Goal: Task Accomplishment & Management: Manage account settings

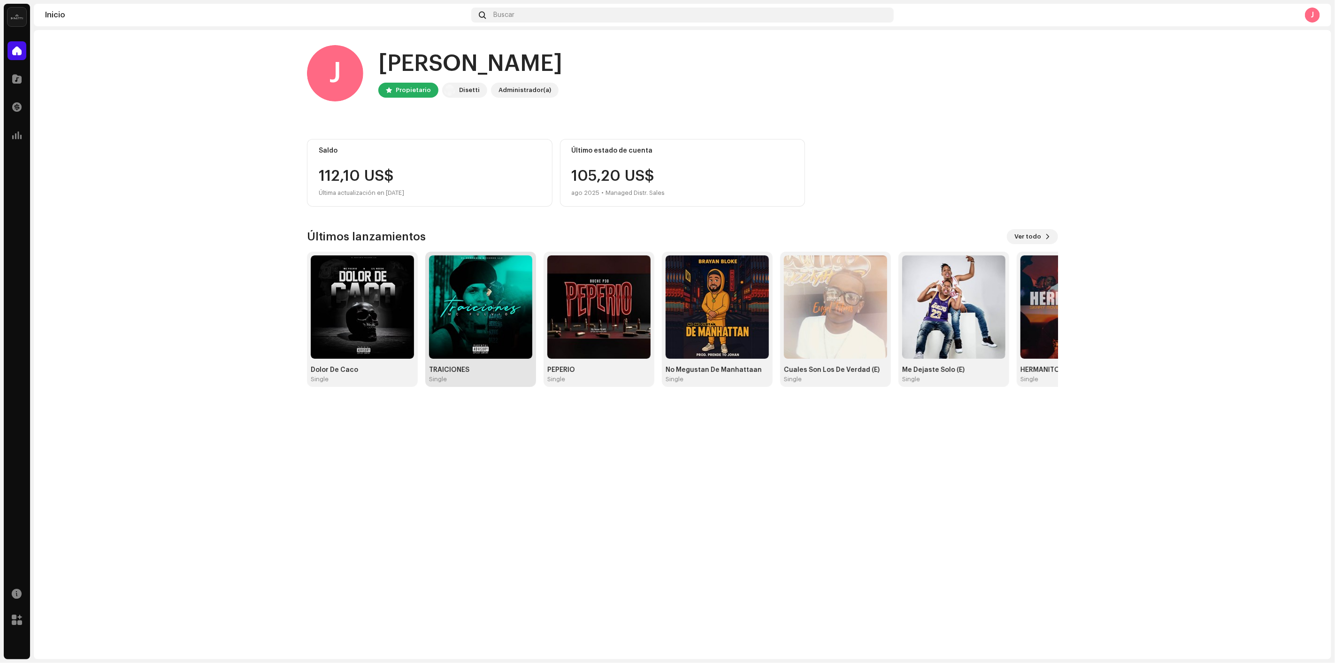
click at [509, 291] on img at bounding box center [480, 306] width 103 height 103
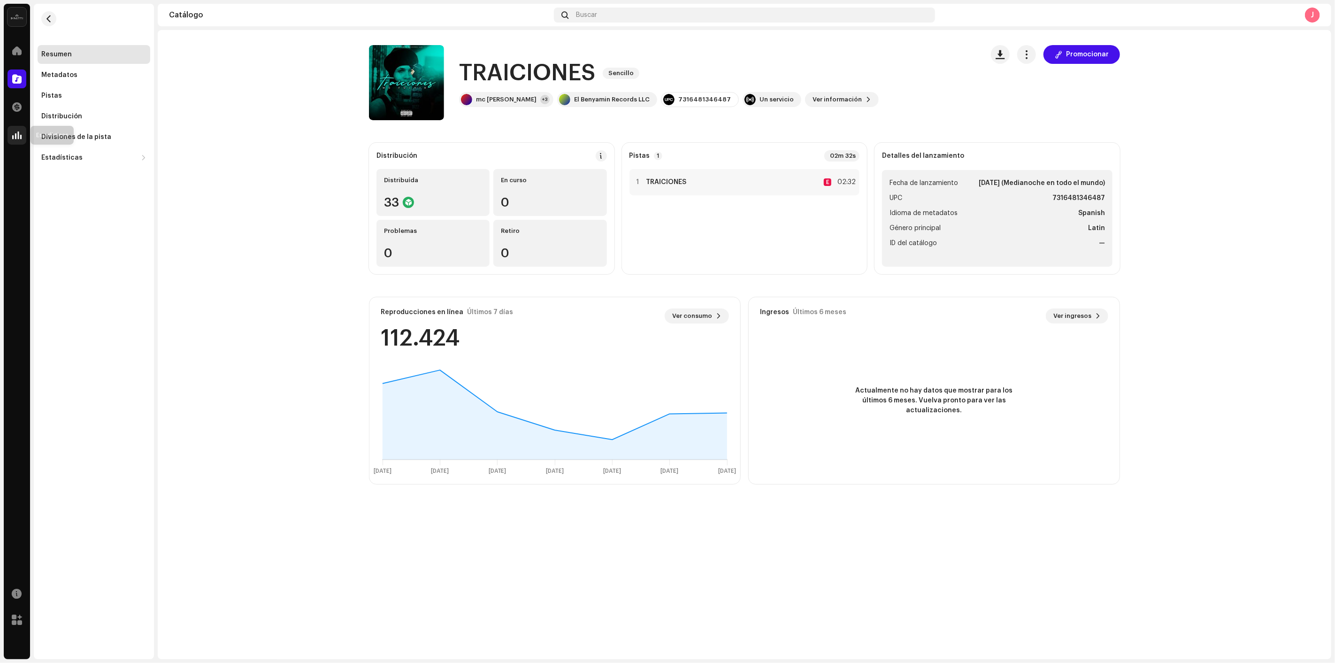
click at [11, 130] on div at bounding box center [17, 135] width 19 height 19
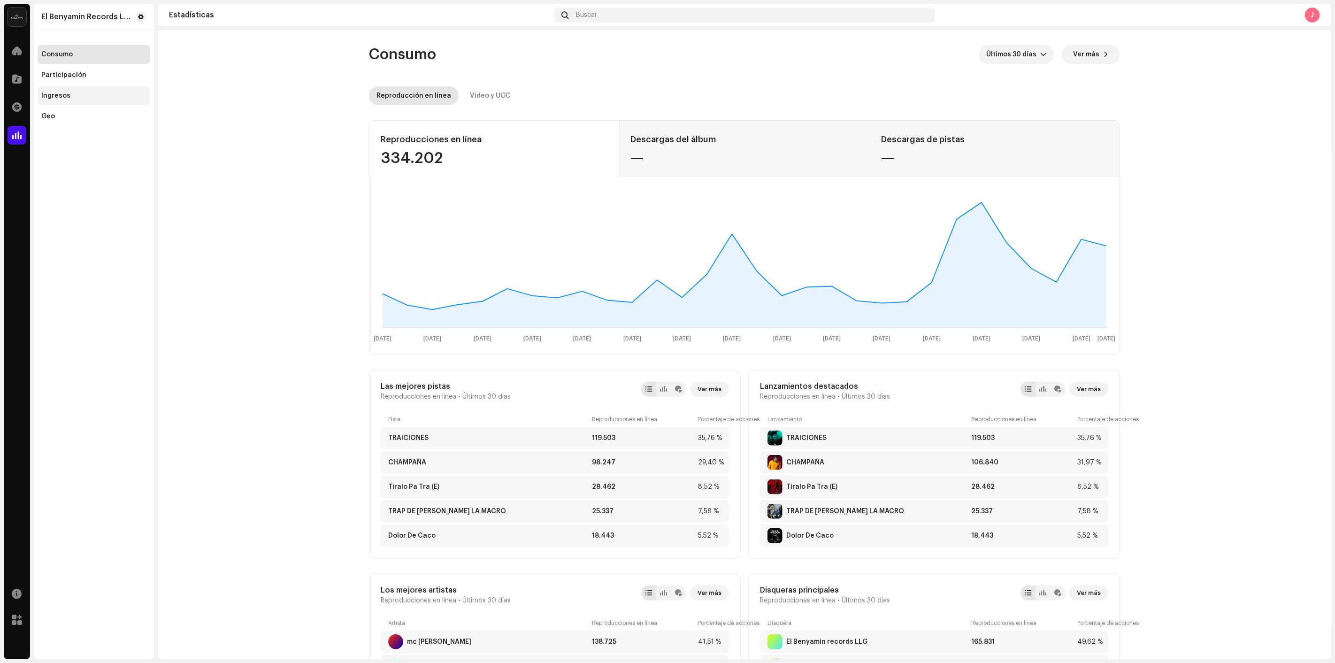
click at [85, 94] on div "Ingresos" at bounding box center [93, 96] width 105 height 8
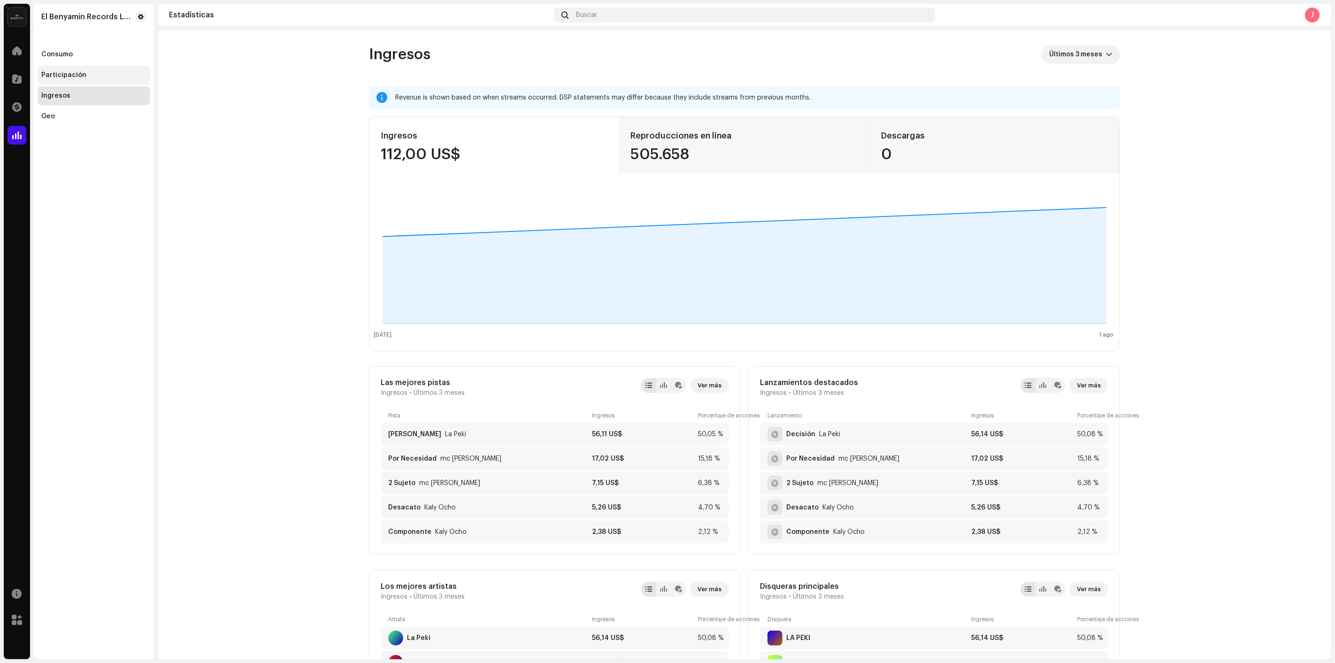
click at [83, 71] on div "Participación" at bounding box center [93, 75] width 105 height 8
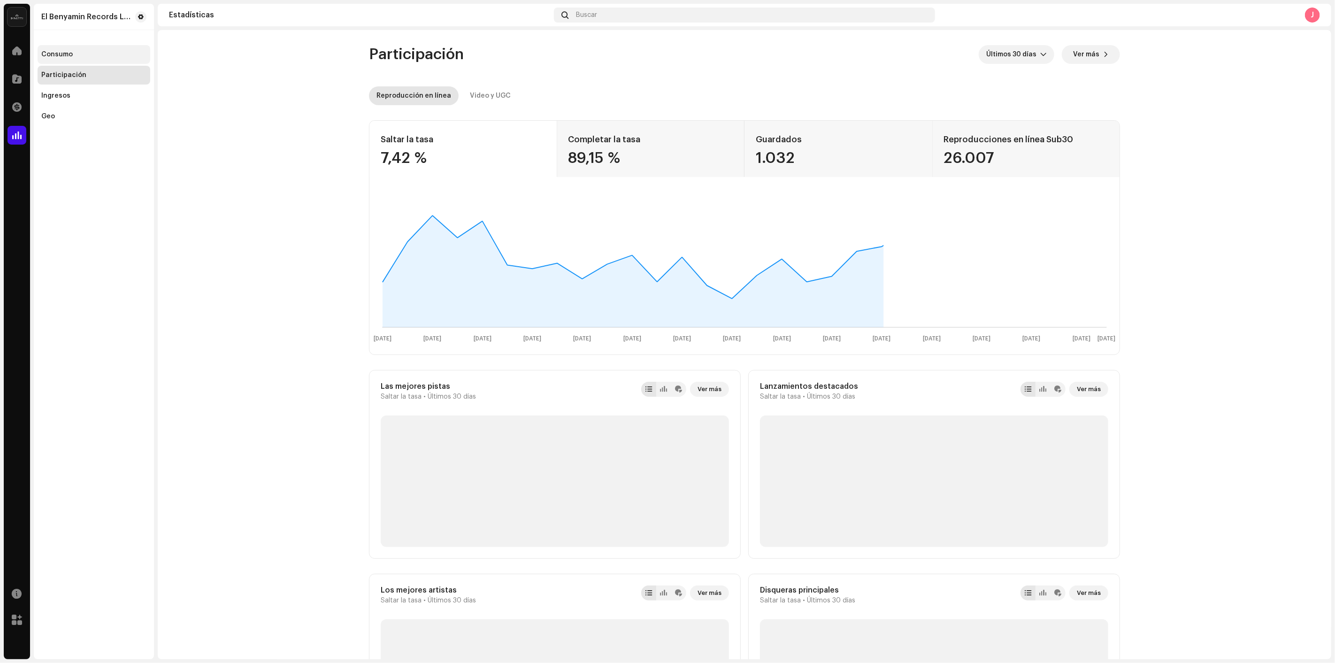
click at [90, 53] on div "Consumo" at bounding box center [93, 55] width 105 height 8
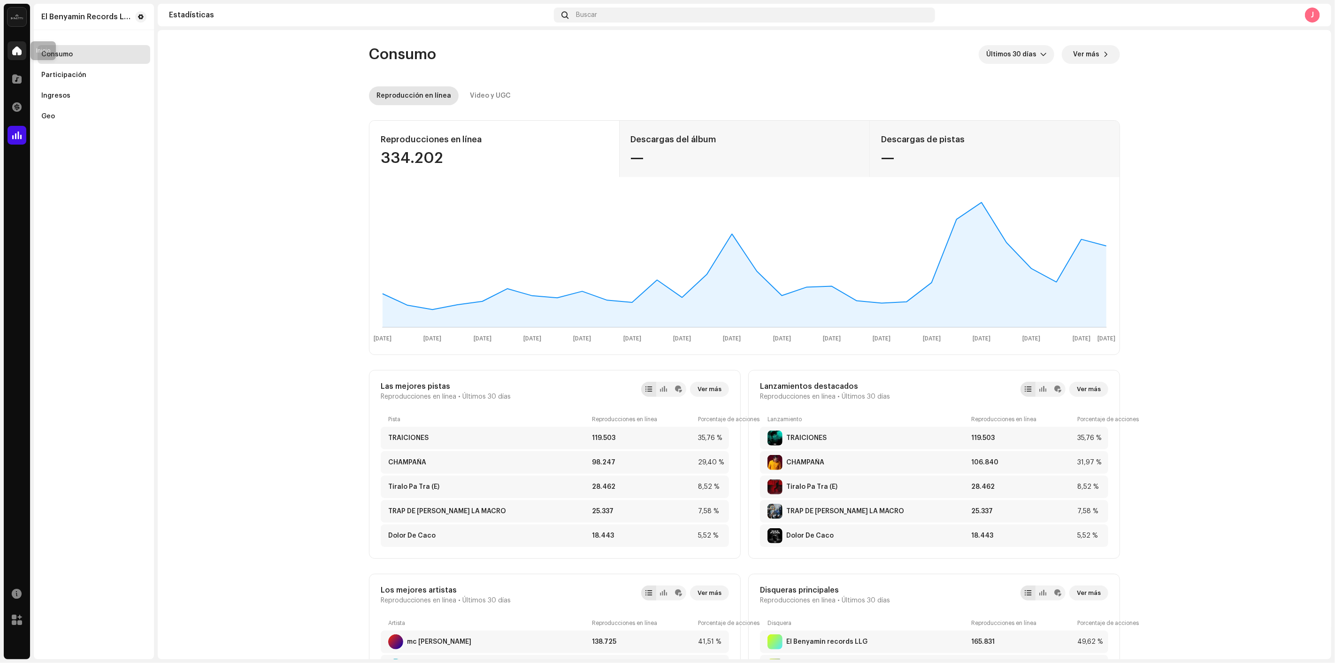
click at [10, 47] on div at bounding box center [17, 50] width 19 height 19
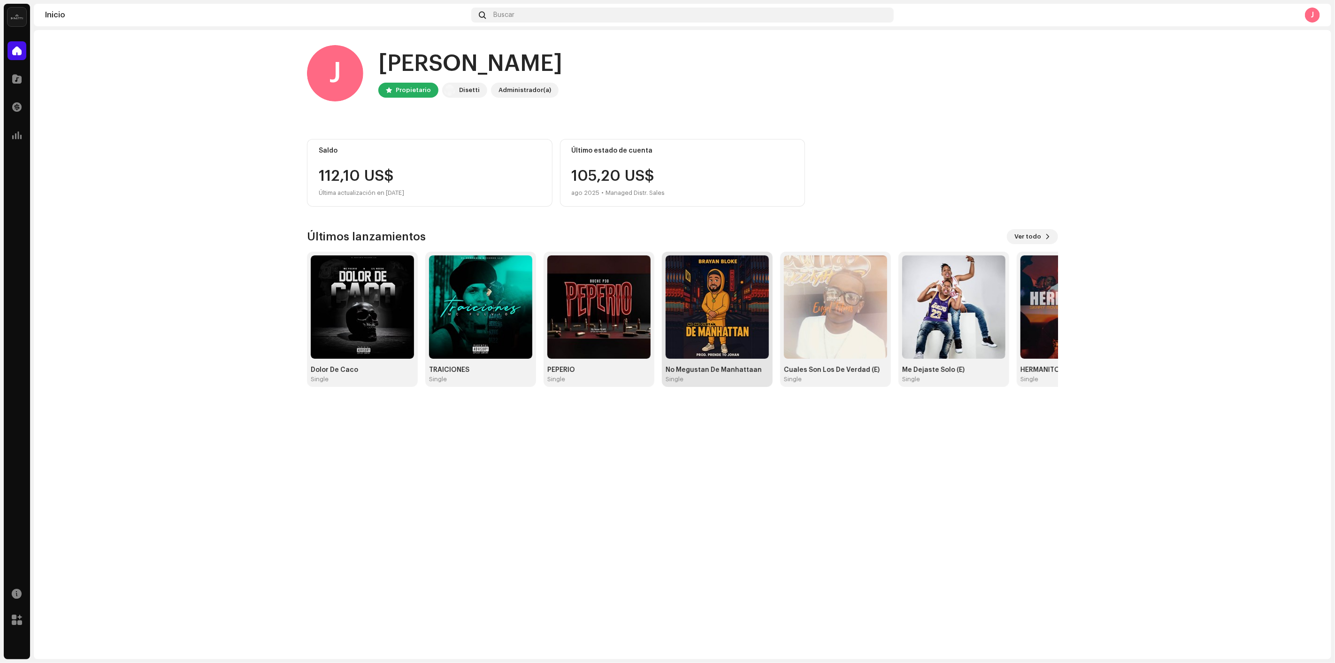
click at [728, 290] on img at bounding box center [717, 306] width 103 height 103
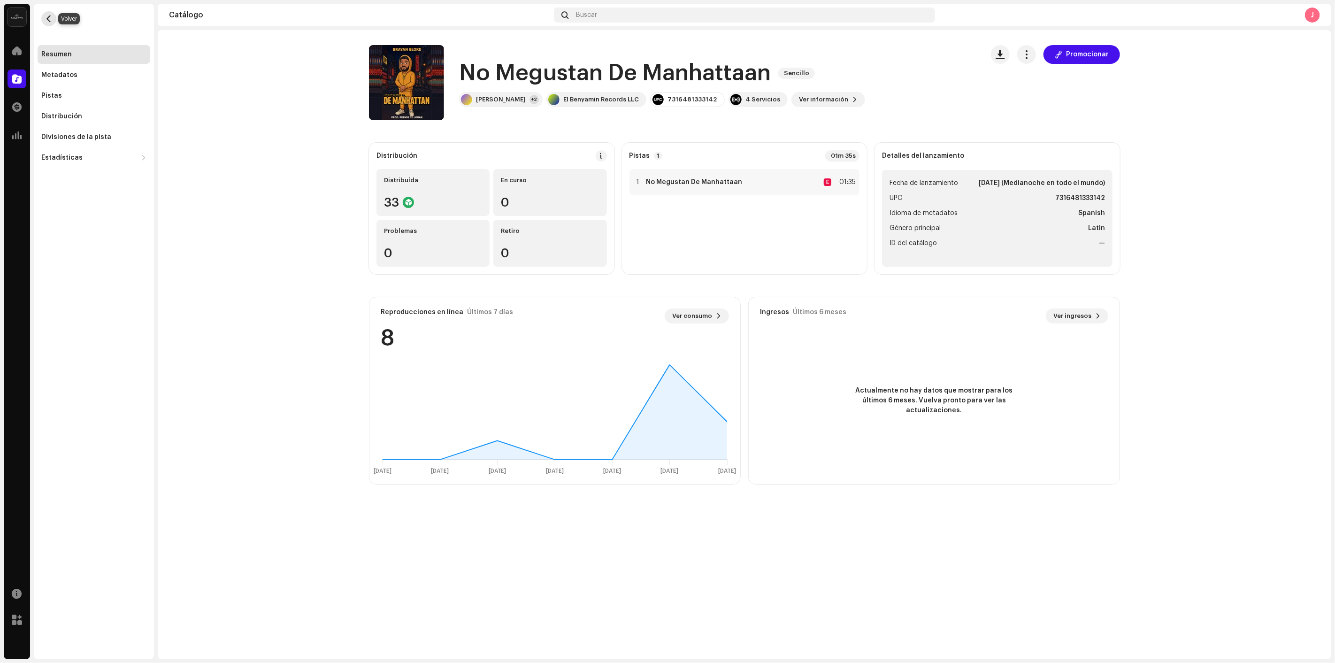
click at [51, 20] on span "button" at bounding box center [49, 19] width 7 height 8
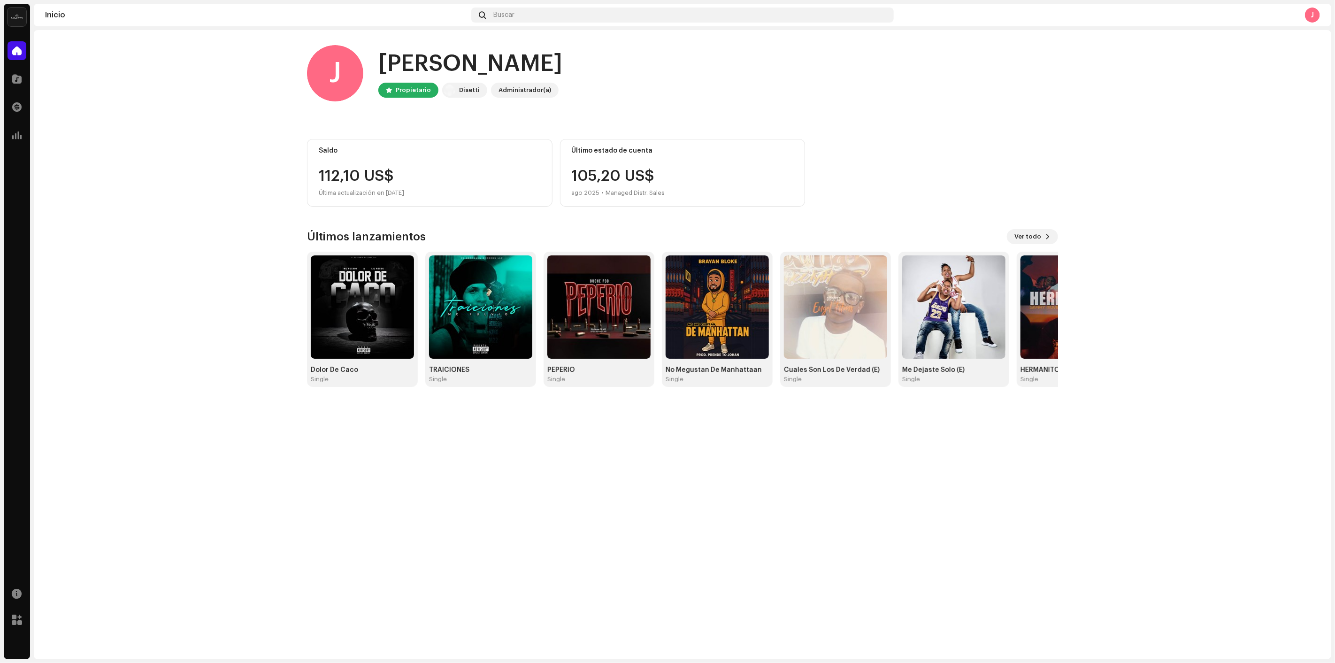
click at [1035, 228] on div "J Hola, , José Propietario Disetti Administrador(a) Saldo 112,10 US$ Última act…" at bounding box center [682, 216] width 751 height 372
click at [1035, 233] on span "Ver todo" at bounding box center [1028, 236] width 27 height 19
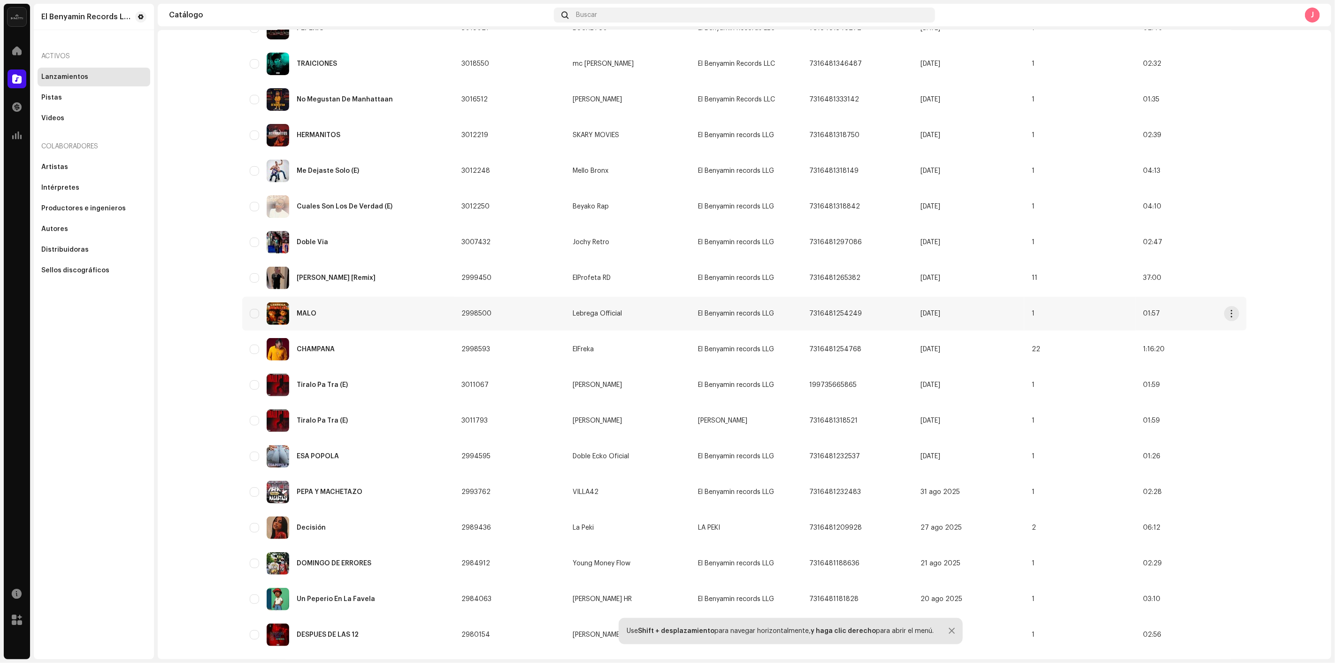
scroll to position [208, 0]
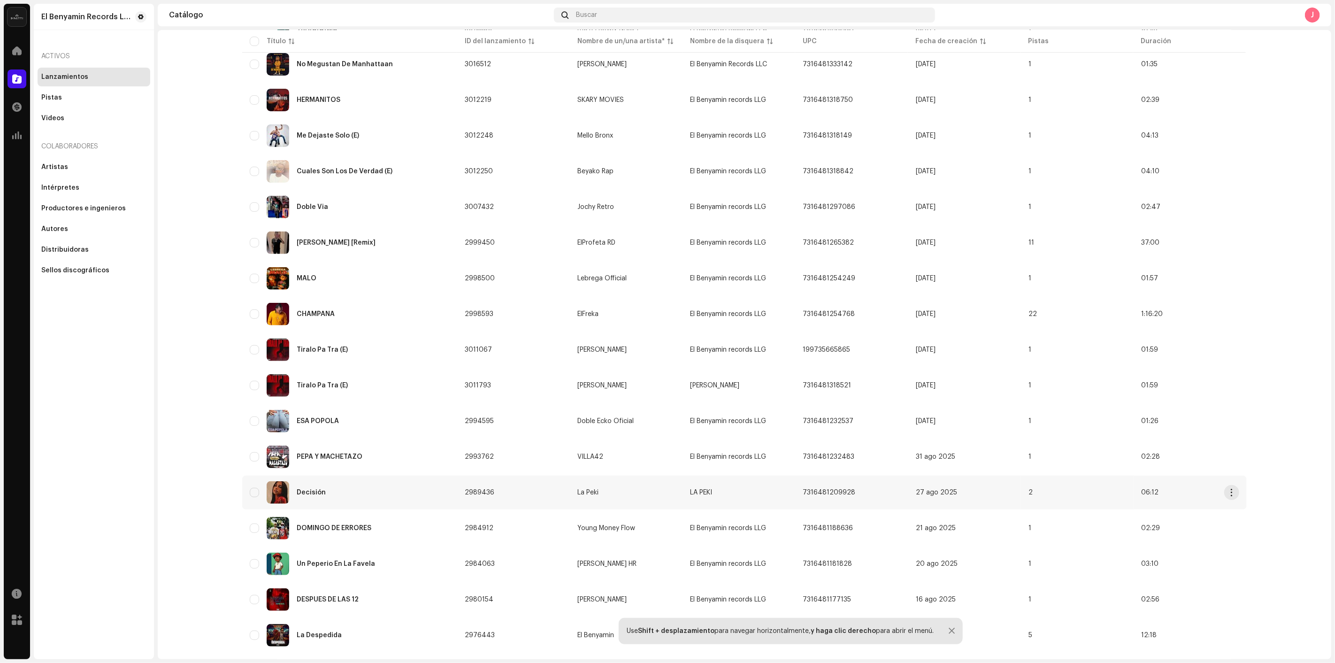
click at [332, 493] on div "Decisión" at bounding box center [350, 492] width 200 height 23
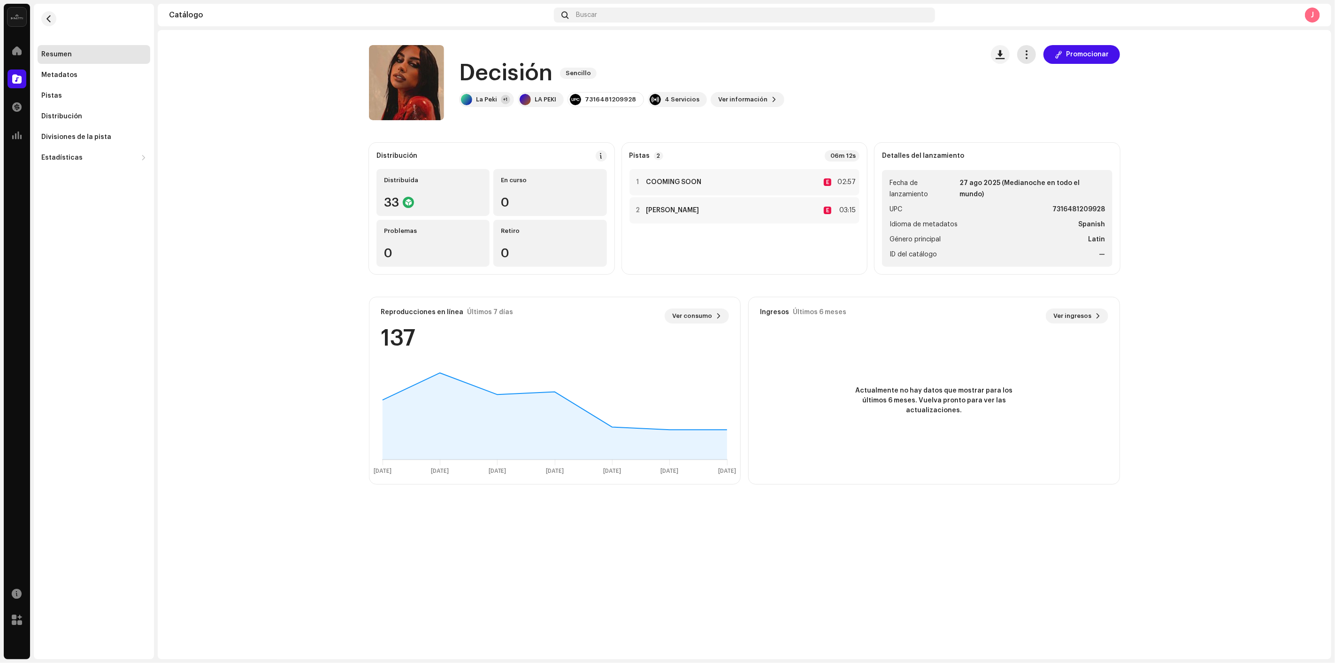
click at [1025, 58] on span "button" at bounding box center [1027, 55] width 9 height 8
click at [1037, 89] on div "Editar" at bounding box center [1071, 96] width 95 height 19
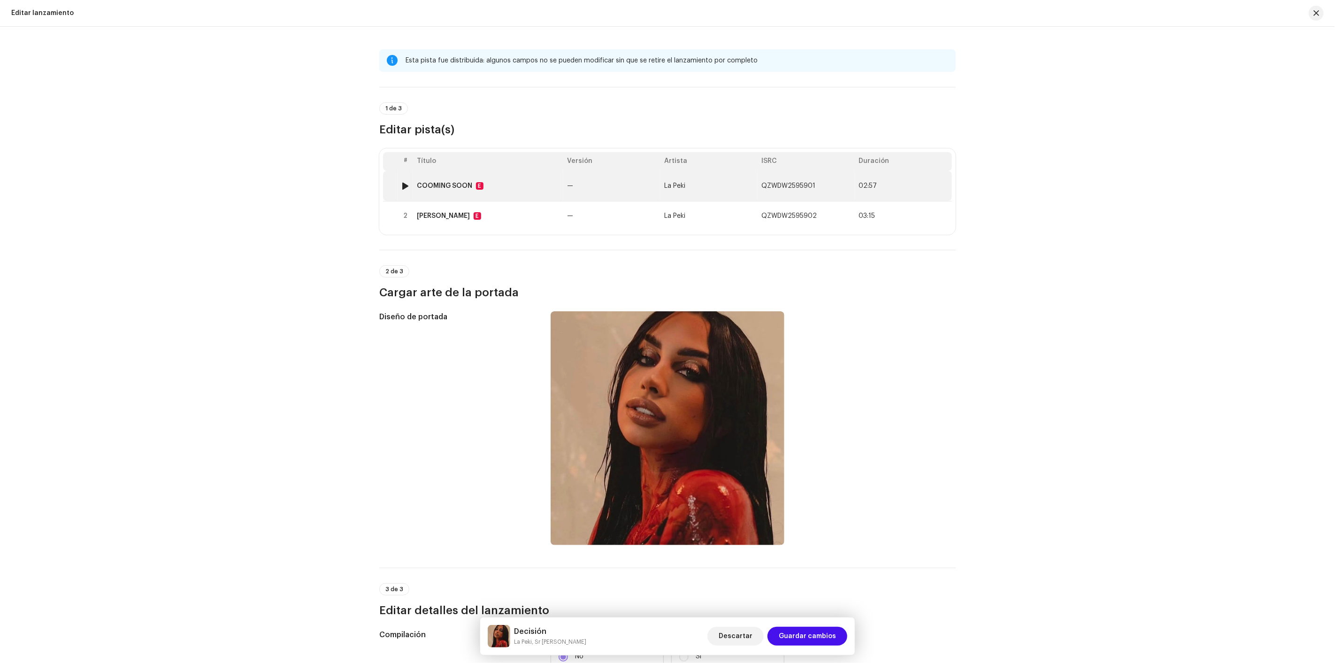
click at [675, 185] on span "La Peki" at bounding box center [674, 186] width 21 height 7
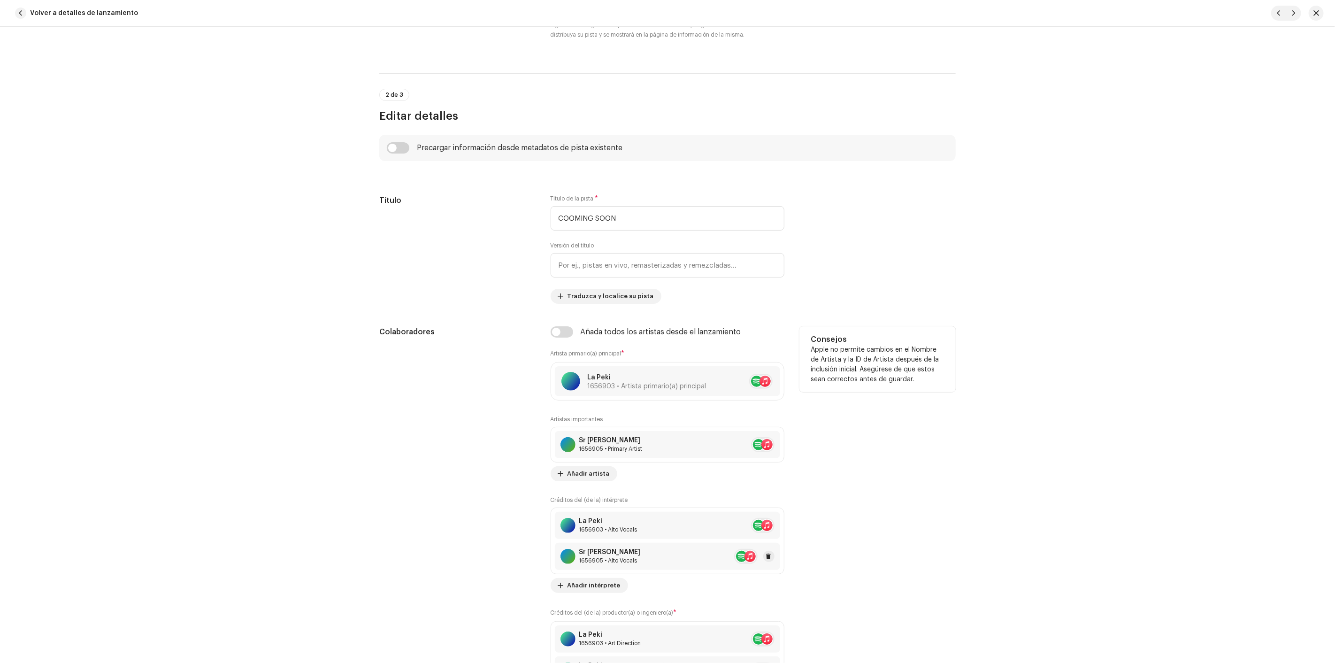
scroll to position [470, 0]
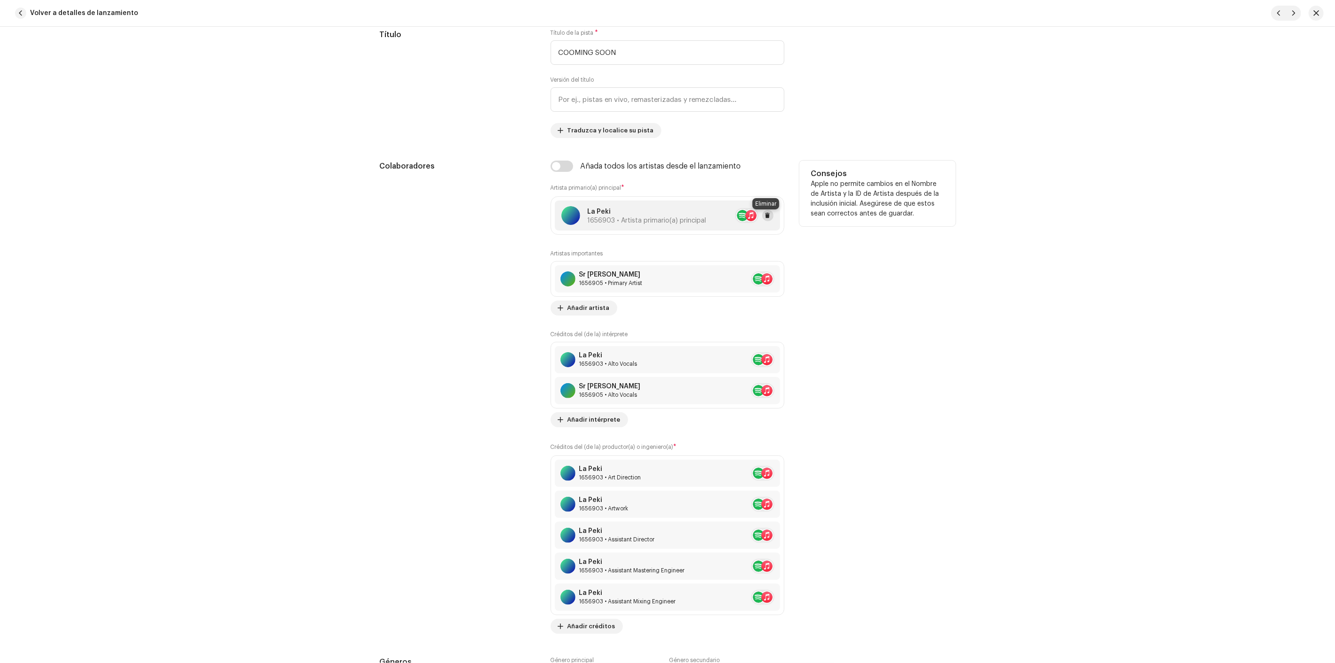
click at [771, 216] on button at bounding box center [768, 215] width 11 height 11
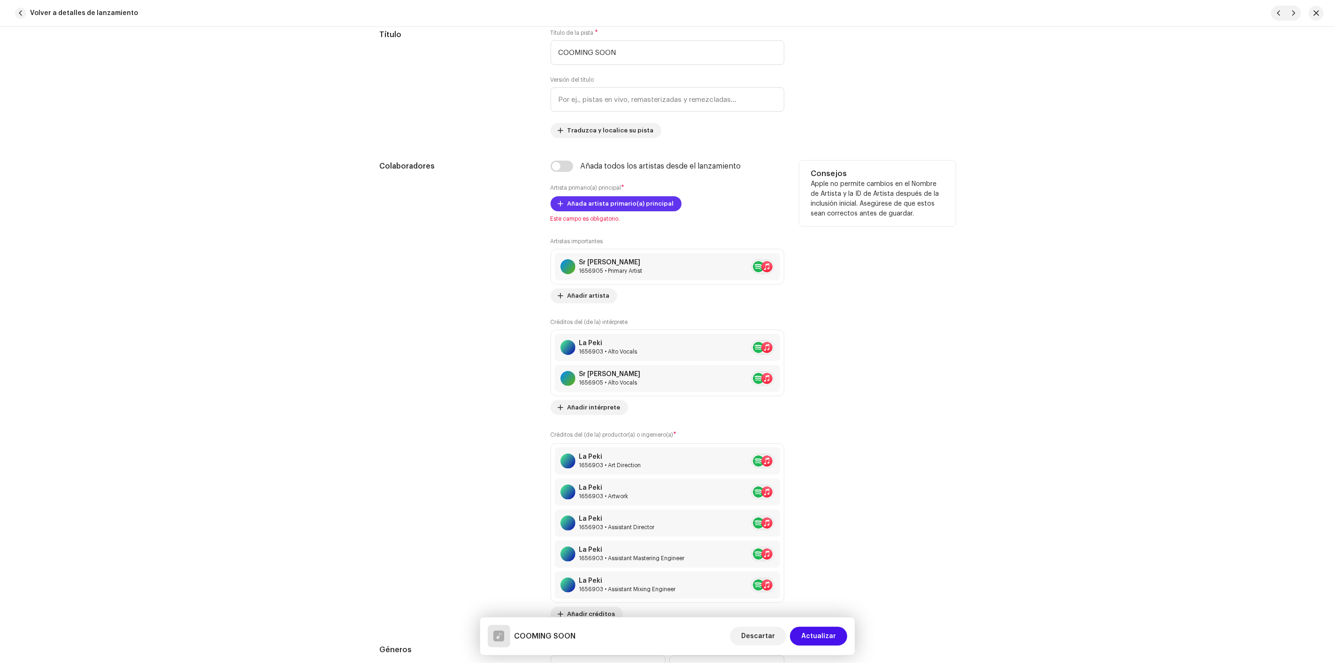
click at [592, 207] on span "Añada artista primario(a) principal" at bounding box center [621, 203] width 107 height 19
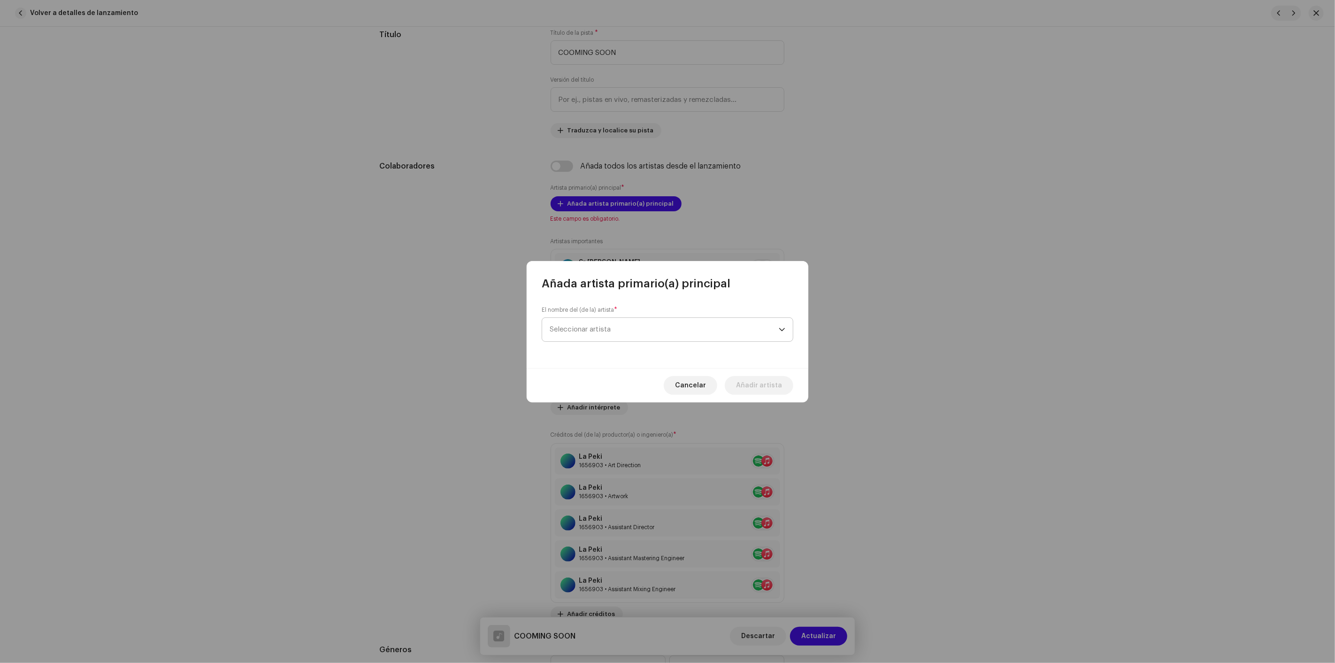
click at [633, 331] on span "Seleccionar artista" at bounding box center [664, 329] width 229 height 23
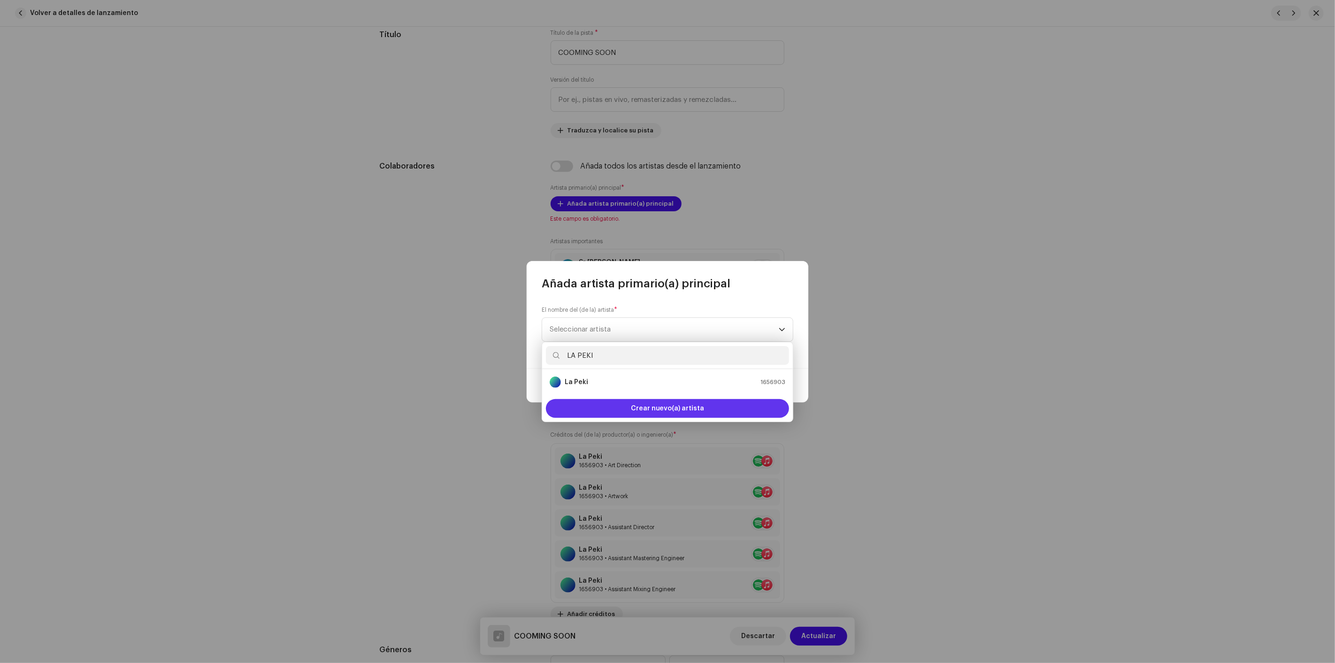
type input "LA PEKI"
click at [618, 407] on div "Crear nuevo(a) artista" at bounding box center [667, 408] width 243 height 19
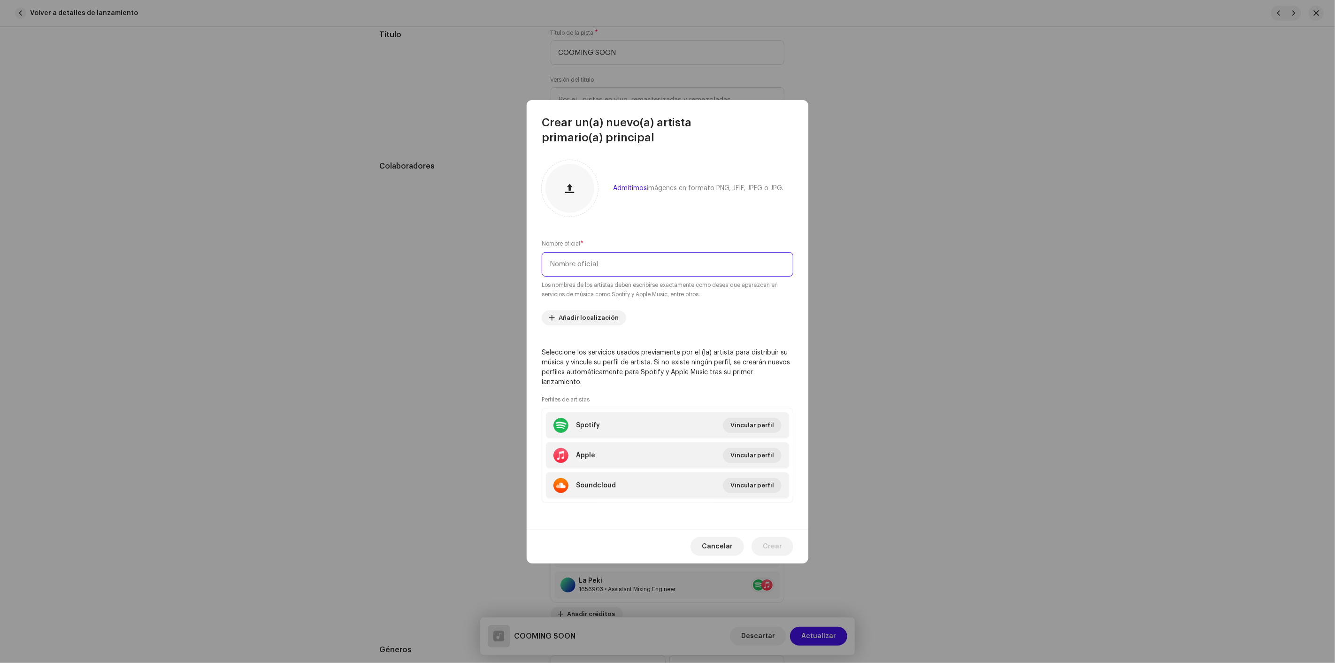
click at [618, 274] on input "text" at bounding box center [668, 264] width 252 height 24
paste input "LA PEKI"
type input "LA PEKI"
click at [666, 412] on li "Spotify Vincular perfil" at bounding box center [667, 425] width 243 height 26
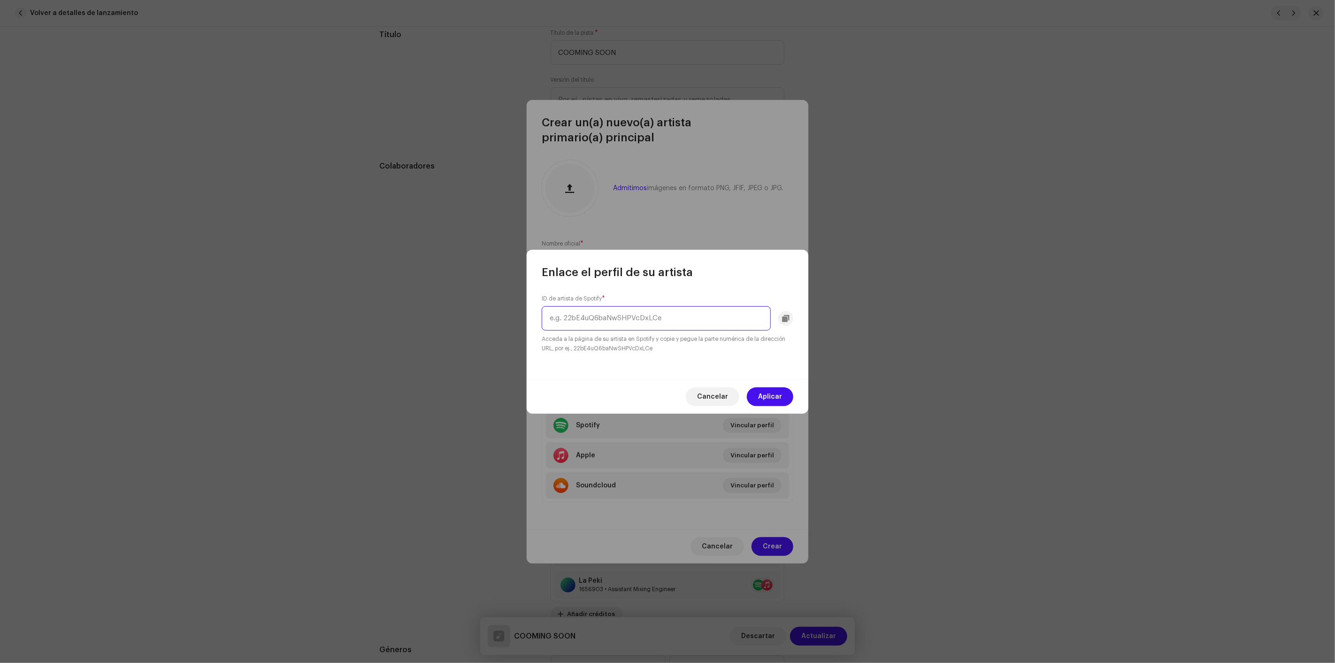
click at [656, 306] on input "text" at bounding box center [656, 318] width 229 height 24
paste input "6NBEufgRBLAYMI30Bxedss"
type input "6NBEufgRBLAYMI30Bxedss"
click at [764, 396] on span "Aplicar" at bounding box center [770, 396] width 24 height 19
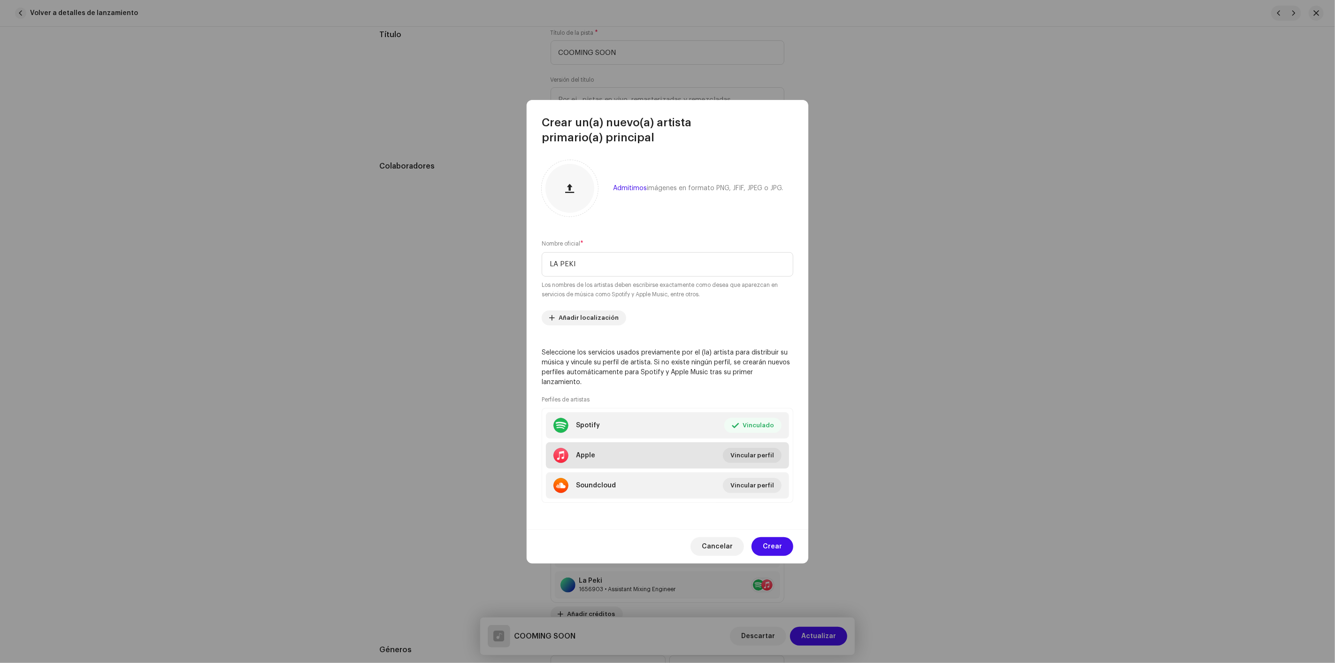
click at [626, 449] on li "Apple Vincular perfil" at bounding box center [667, 455] width 243 height 26
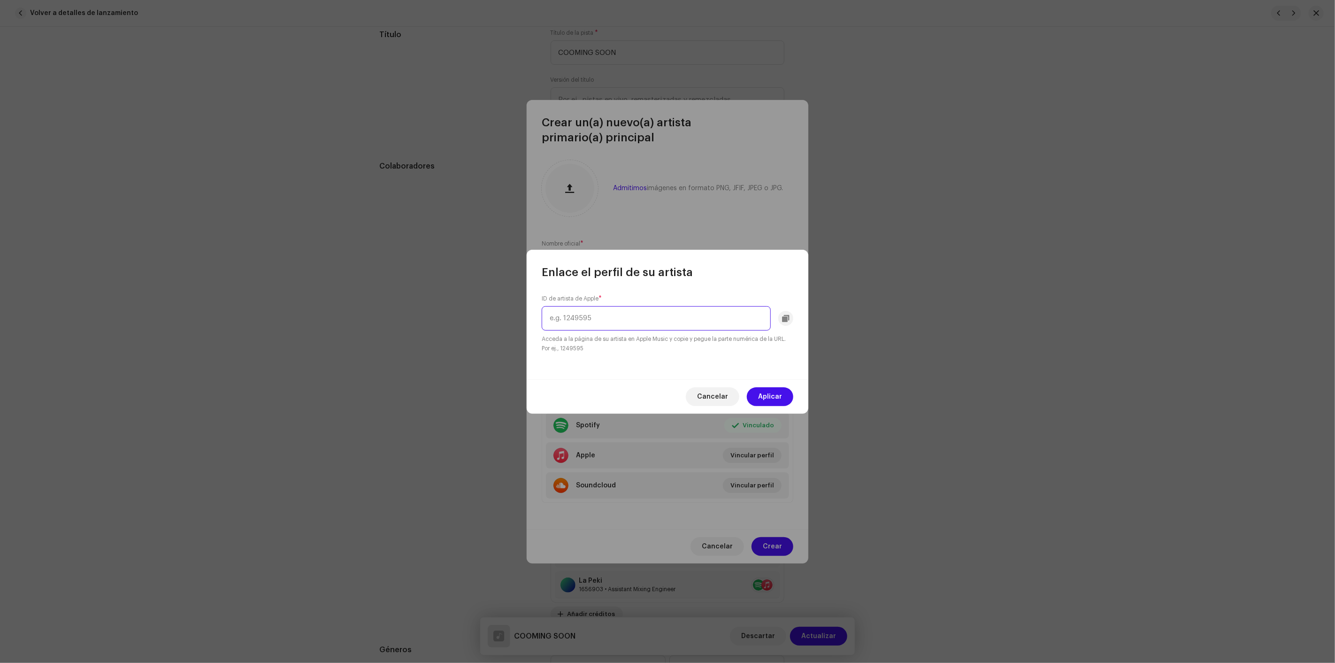
click at [650, 311] on input "text" at bounding box center [656, 318] width 229 height 24
paste input "1436709844"
type input "1436709844"
click at [772, 410] on div "Cancelar Aplicar" at bounding box center [668, 396] width 282 height 34
drag, startPoint x: 767, startPoint y: 400, endPoint x: 736, endPoint y: 383, distance: 35.9
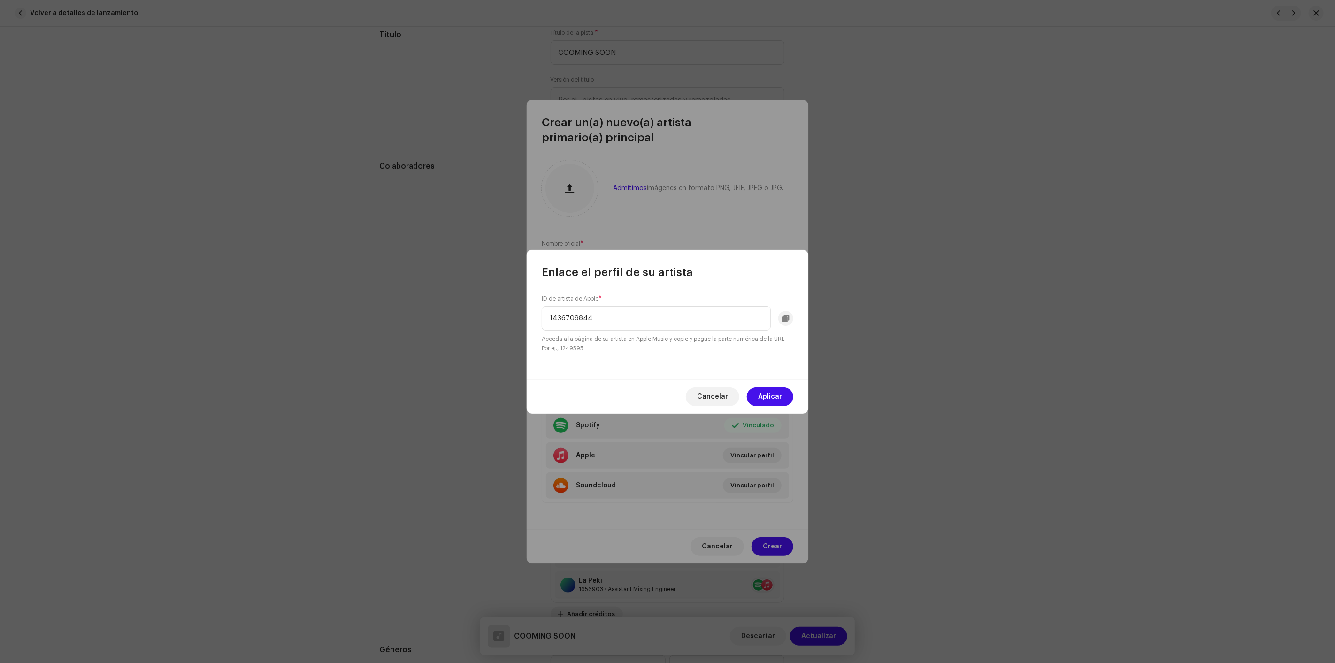
click at [767, 400] on span "Aplicar" at bounding box center [770, 396] width 24 height 19
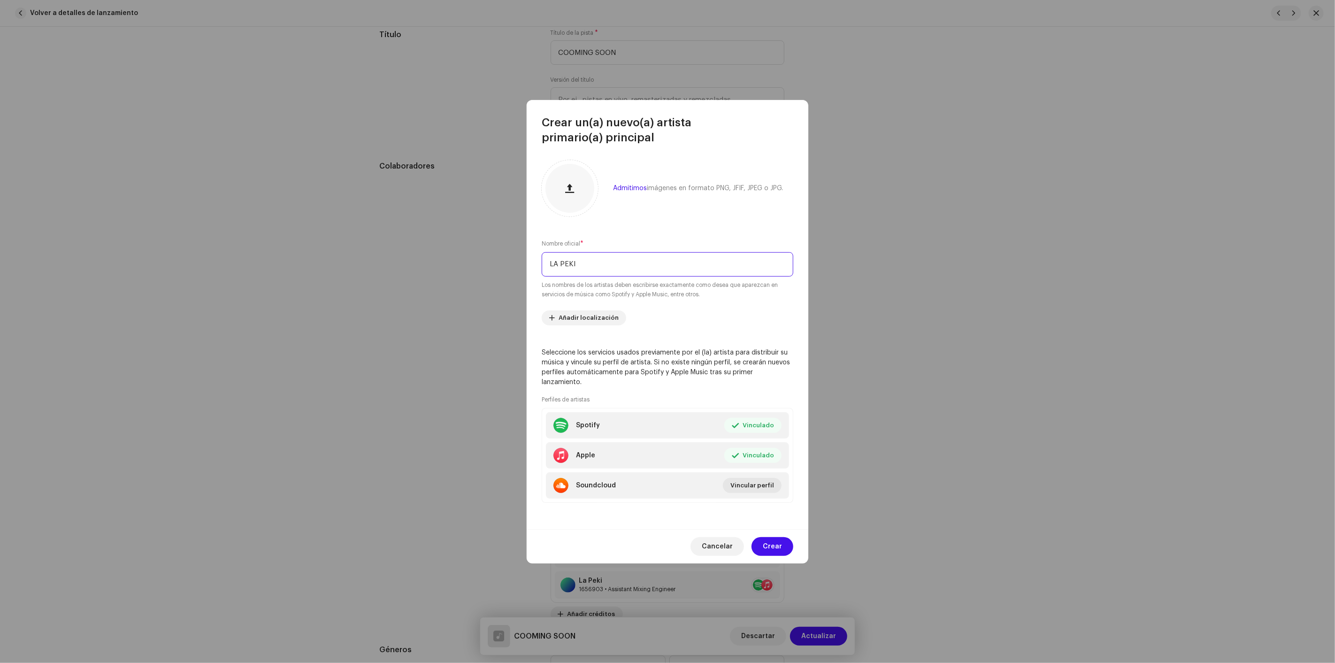
click at [630, 267] on input "LA PEKI" at bounding box center [668, 264] width 252 height 24
click at [629, 266] on input "LA PEKI" at bounding box center [668, 264] width 252 height 24
click at [790, 551] on div "Cancelar Crear" at bounding box center [668, 546] width 282 height 34
click at [780, 544] on span "Crear" at bounding box center [772, 546] width 19 height 19
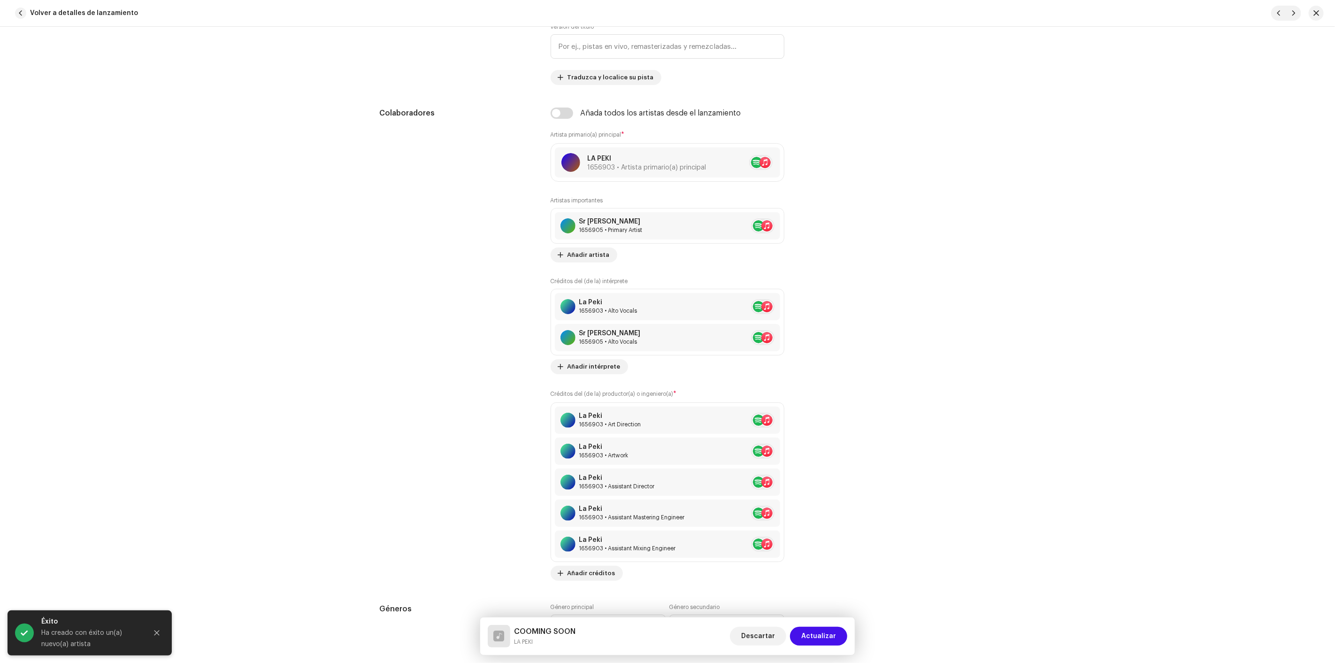
scroll to position [522, 0]
click at [827, 637] on span "Actualizar" at bounding box center [819, 636] width 35 height 19
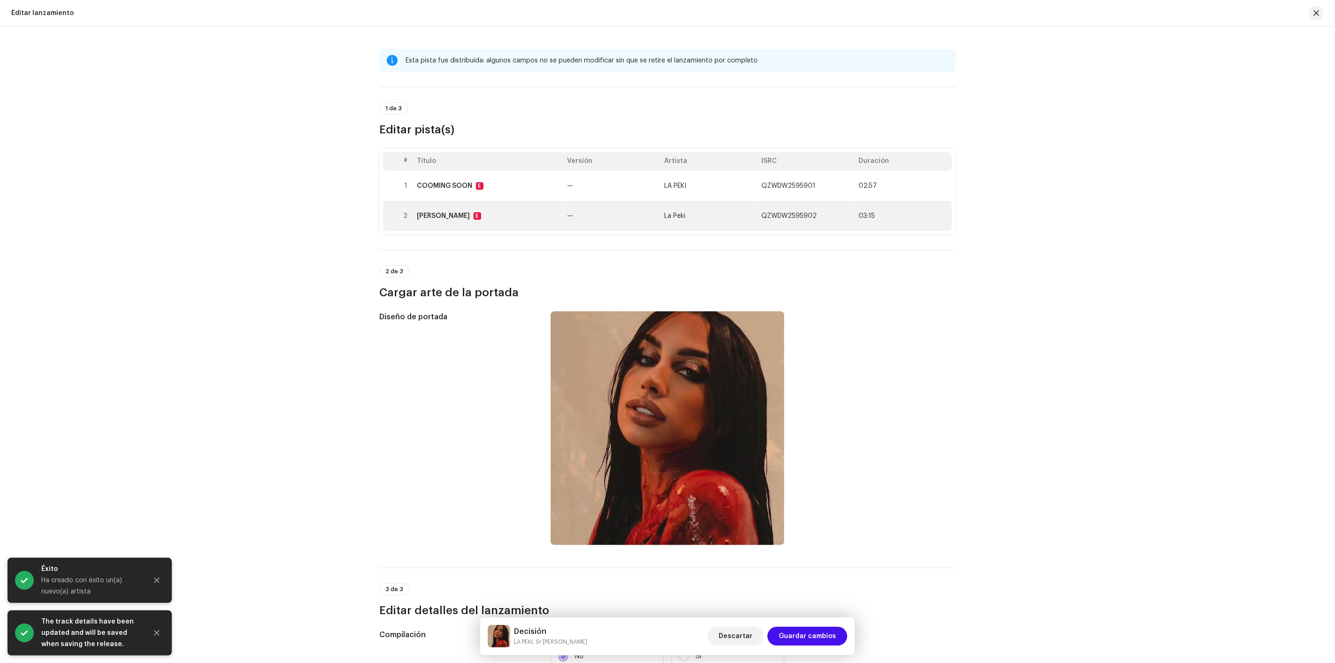
click at [697, 220] on td "La Peki" at bounding box center [709, 216] width 97 height 30
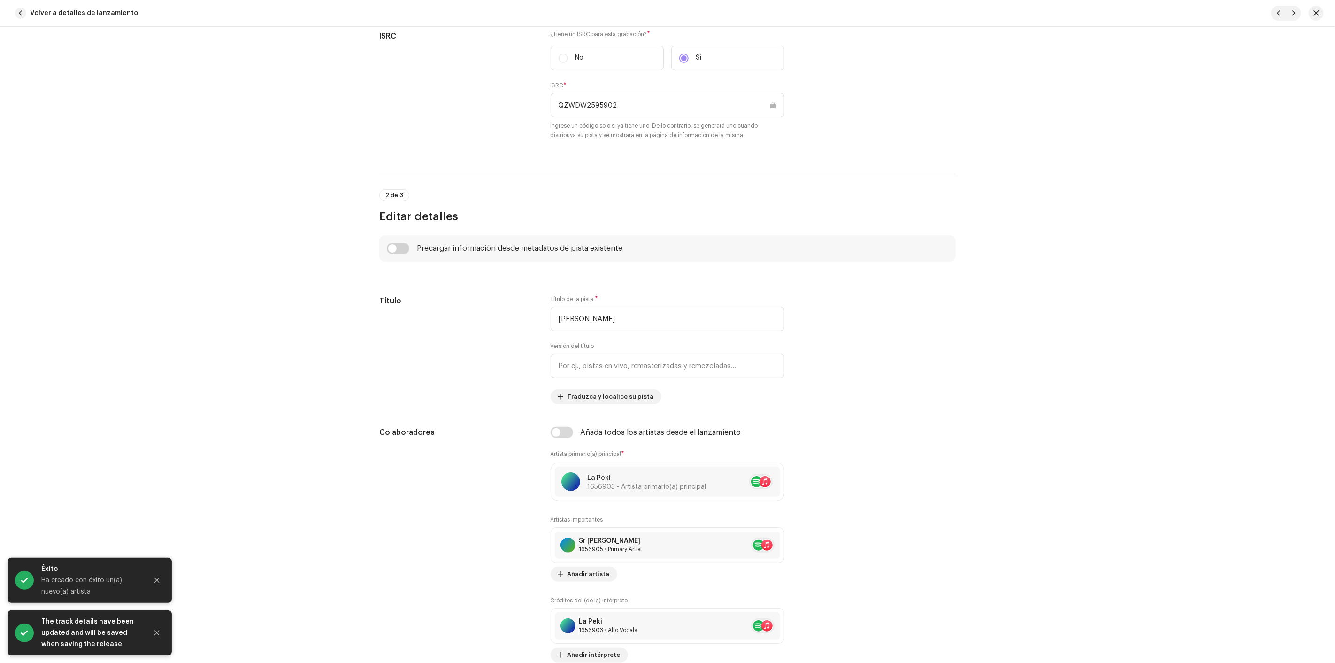
scroll to position [208, 0]
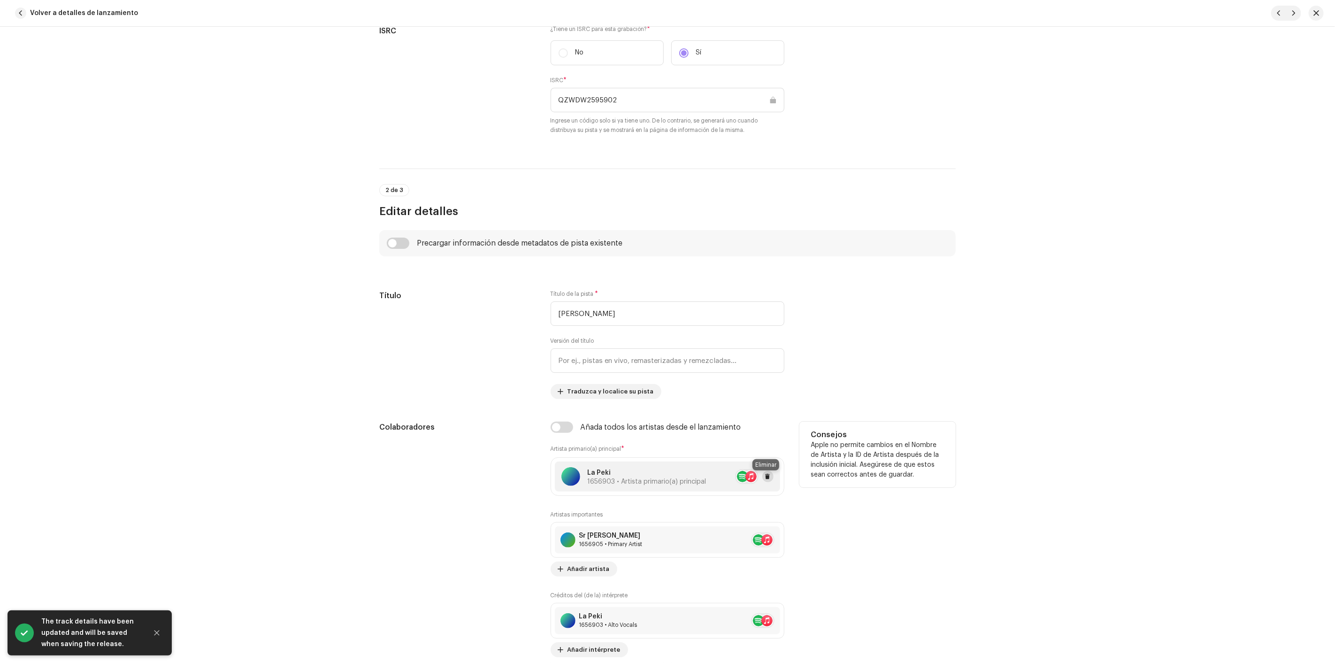
click at [766, 480] on span at bounding box center [768, 477] width 6 height 8
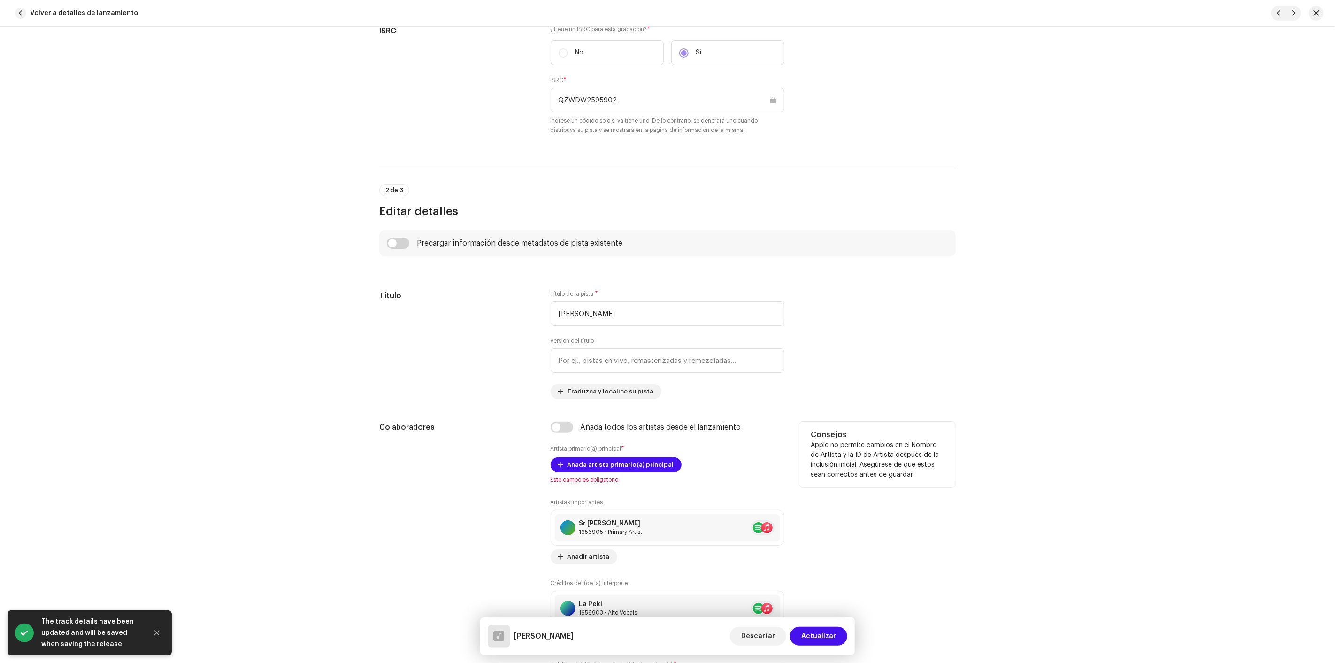
click at [639, 475] on div "Añada artista primario(a) principal Este campo es obligatorio." at bounding box center [668, 470] width 234 height 26
click at [632, 466] on span "Añada artista primario(a) principal" at bounding box center [621, 464] width 107 height 19
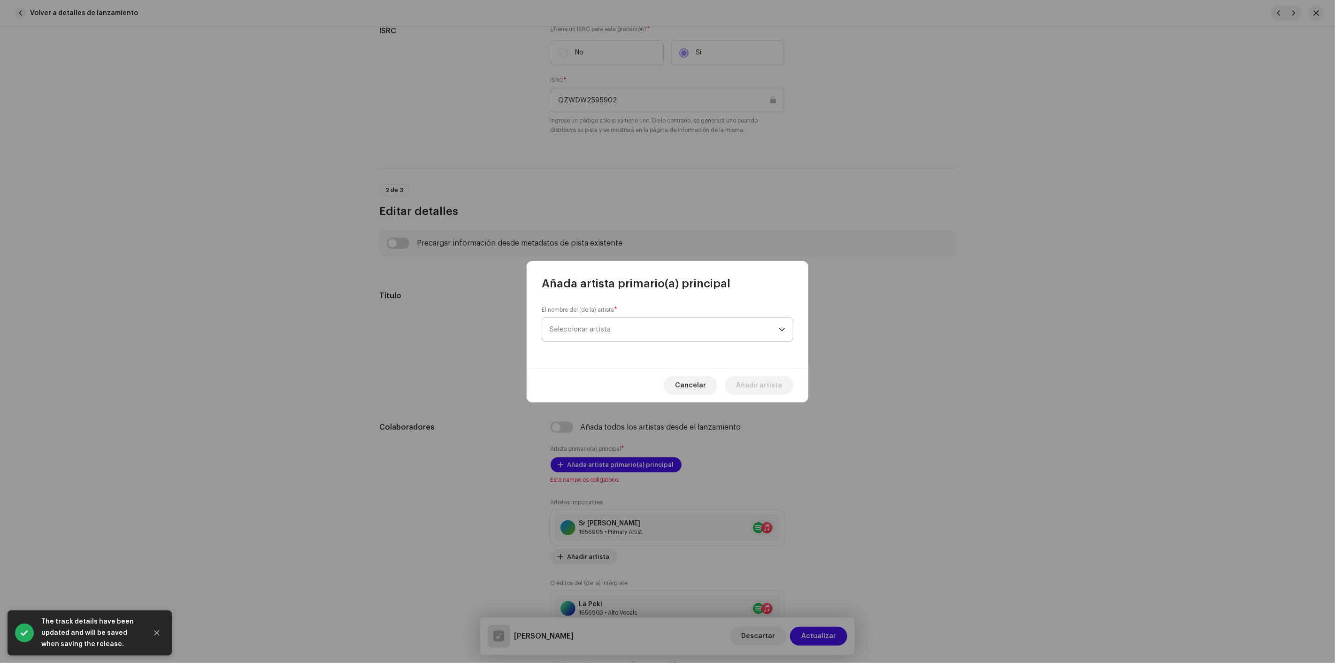
click at [625, 318] on span "Seleccionar artista" at bounding box center [664, 329] width 229 height 23
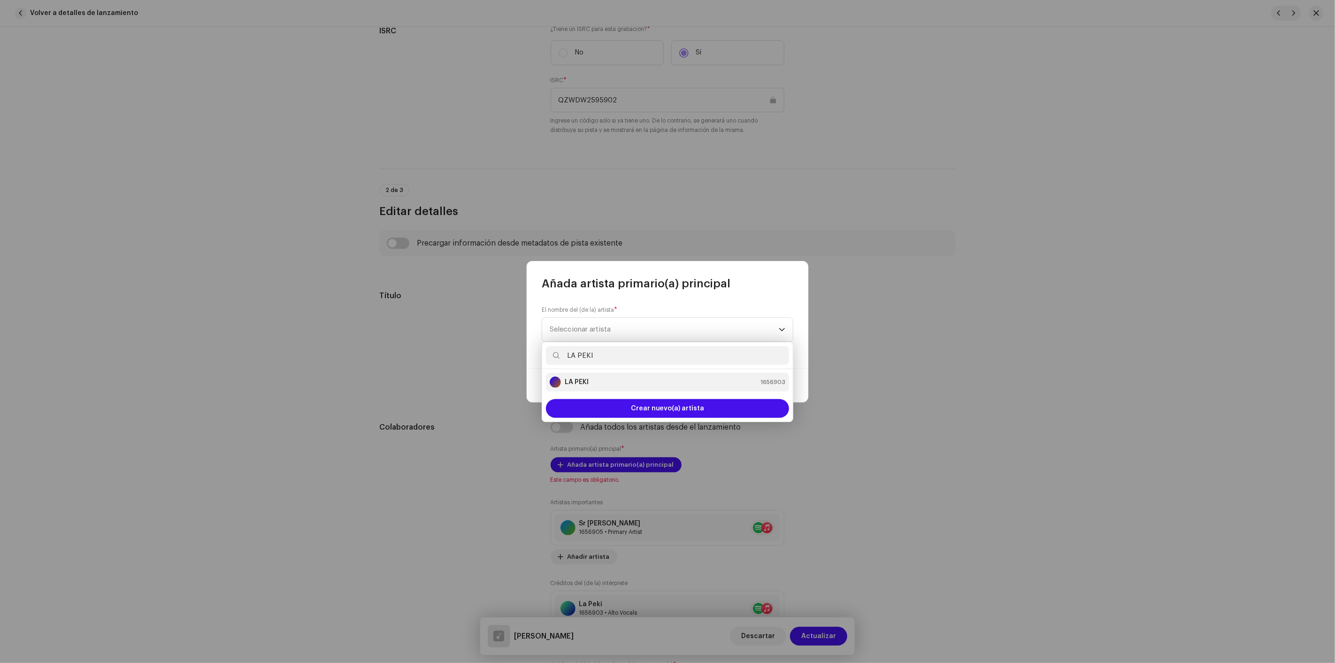
type input "LA PEKI"
click at [598, 385] on div "LA PEKI 1656903" at bounding box center [668, 382] width 236 height 11
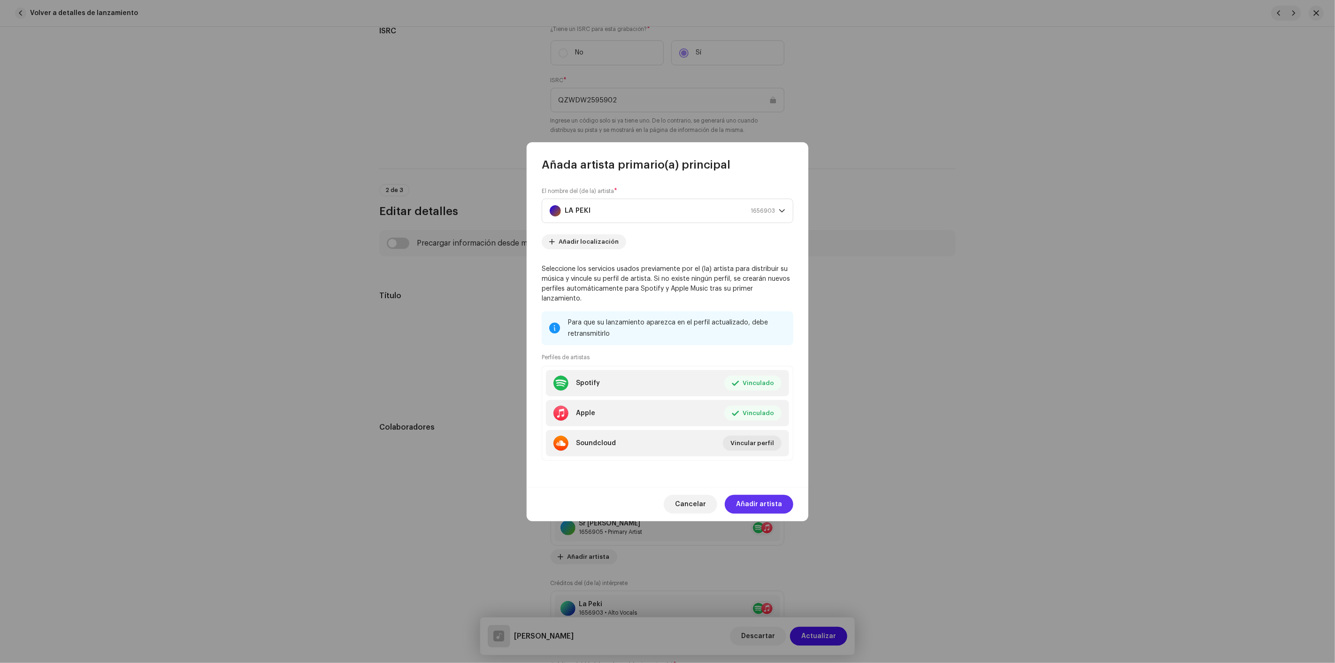
click at [758, 499] on span "Añadir artista" at bounding box center [759, 504] width 46 height 19
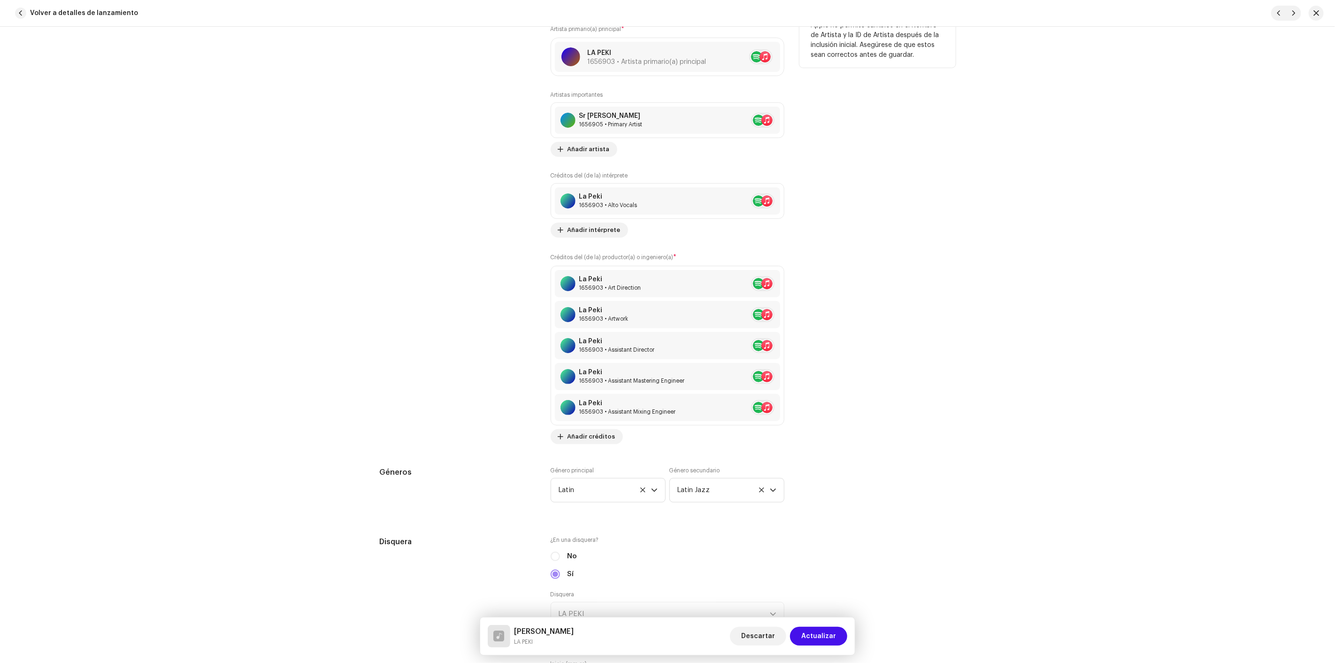
scroll to position [834, 0]
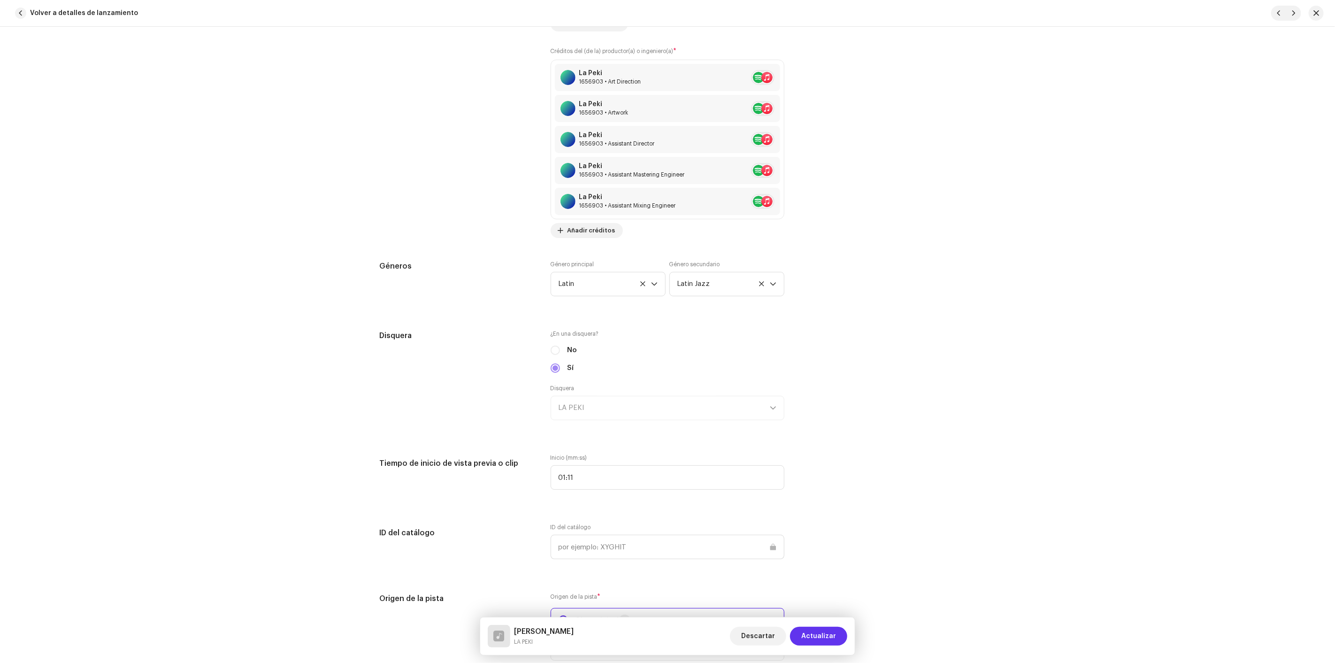
click at [830, 640] on span "Actualizar" at bounding box center [819, 636] width 35 height 19
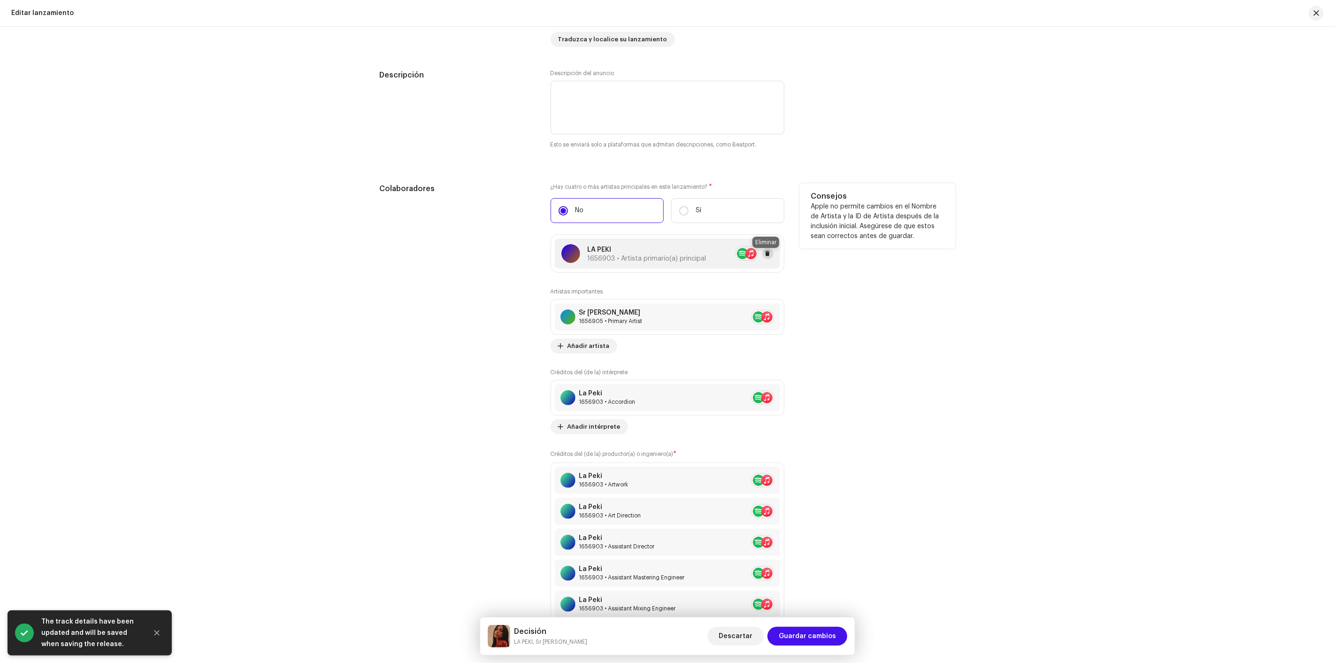
click at [765, 257] on span at bounding box center [768, 254] width 6 height 8
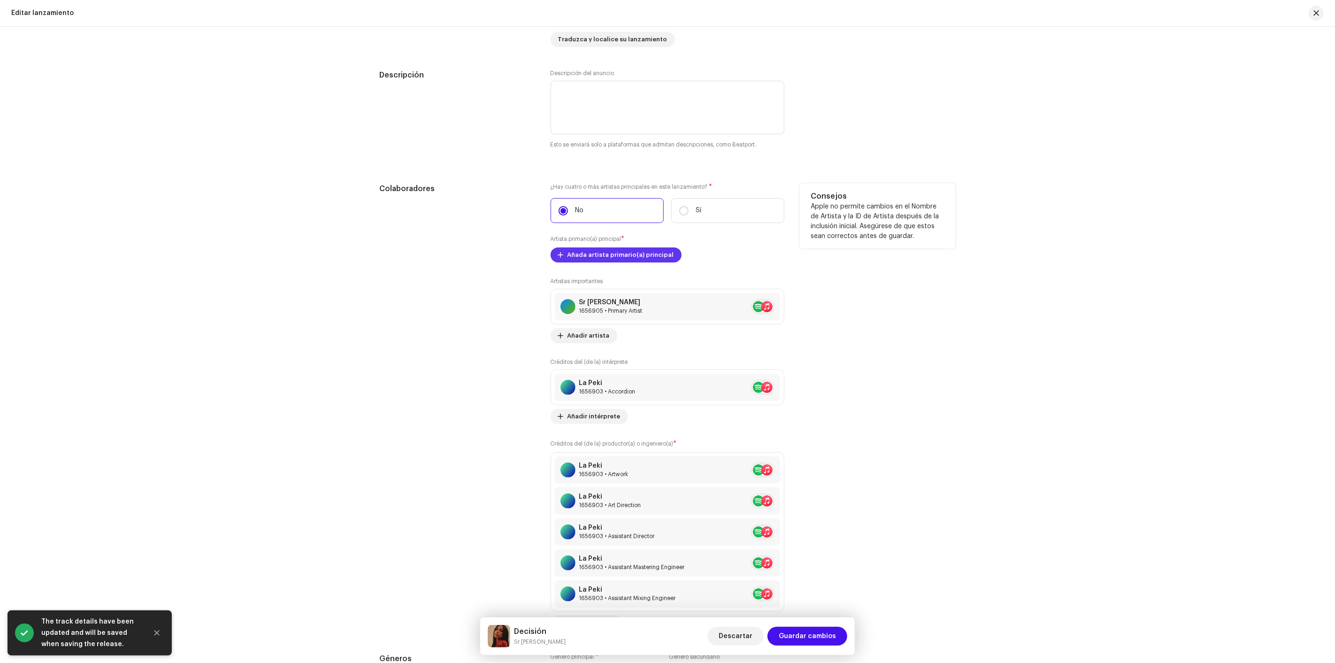
click at [637, 252] on span "Añada artista primario(a) principal" at bounding box center [621, 255] width 107 height 19
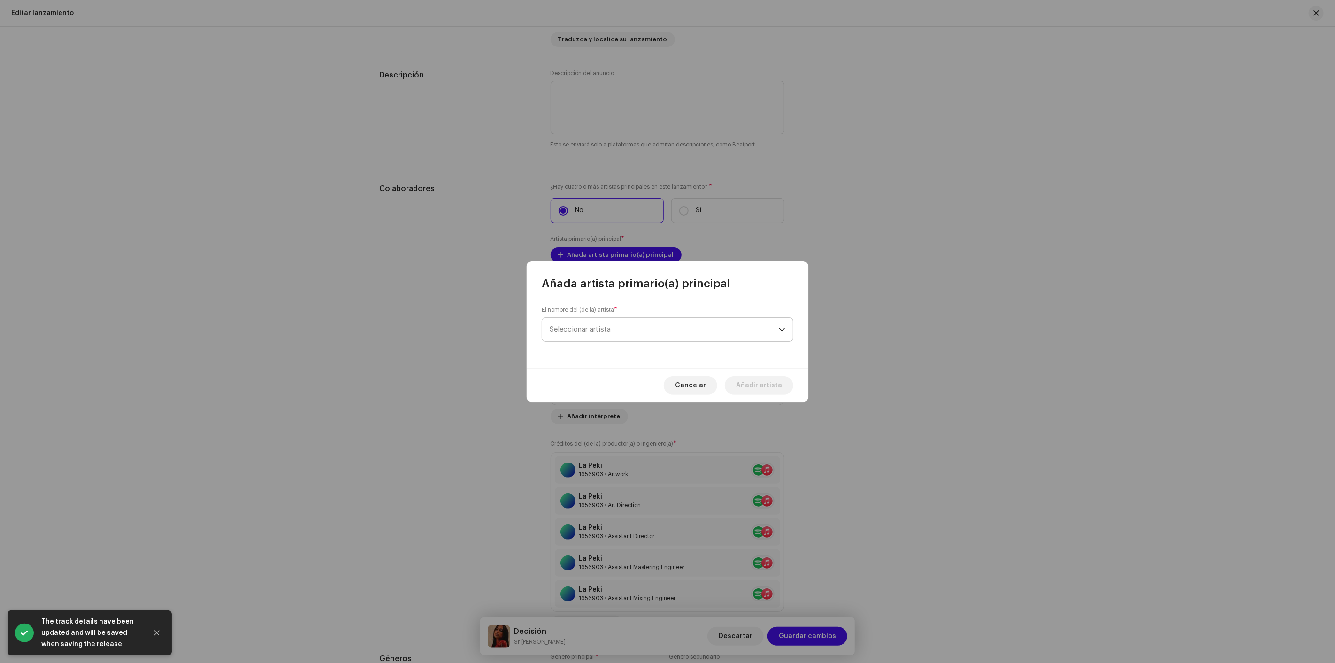
click at [624, 336] on span "Seleccionar artista" at bounding box center [664, 329] width 229 height 23
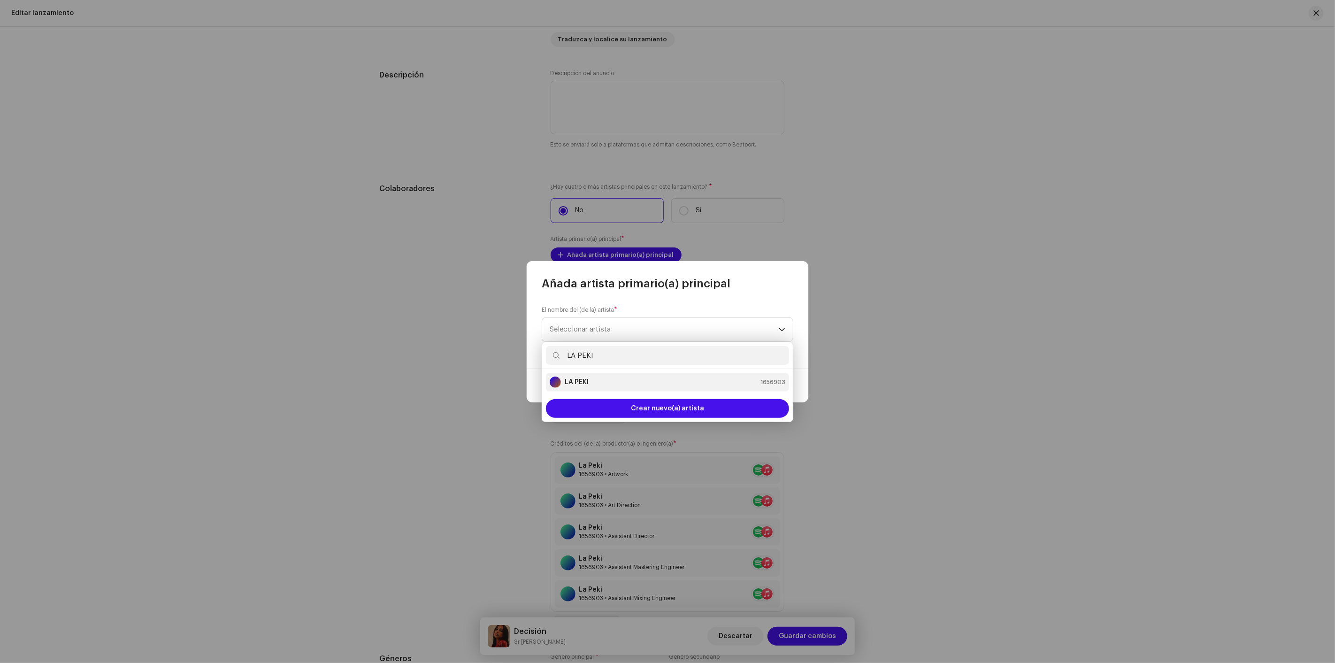
type input "LA PEKI"
click at [618, 374] on li "LA PEKI 1656903" at bounding box center [667, 382] width 243 height 19
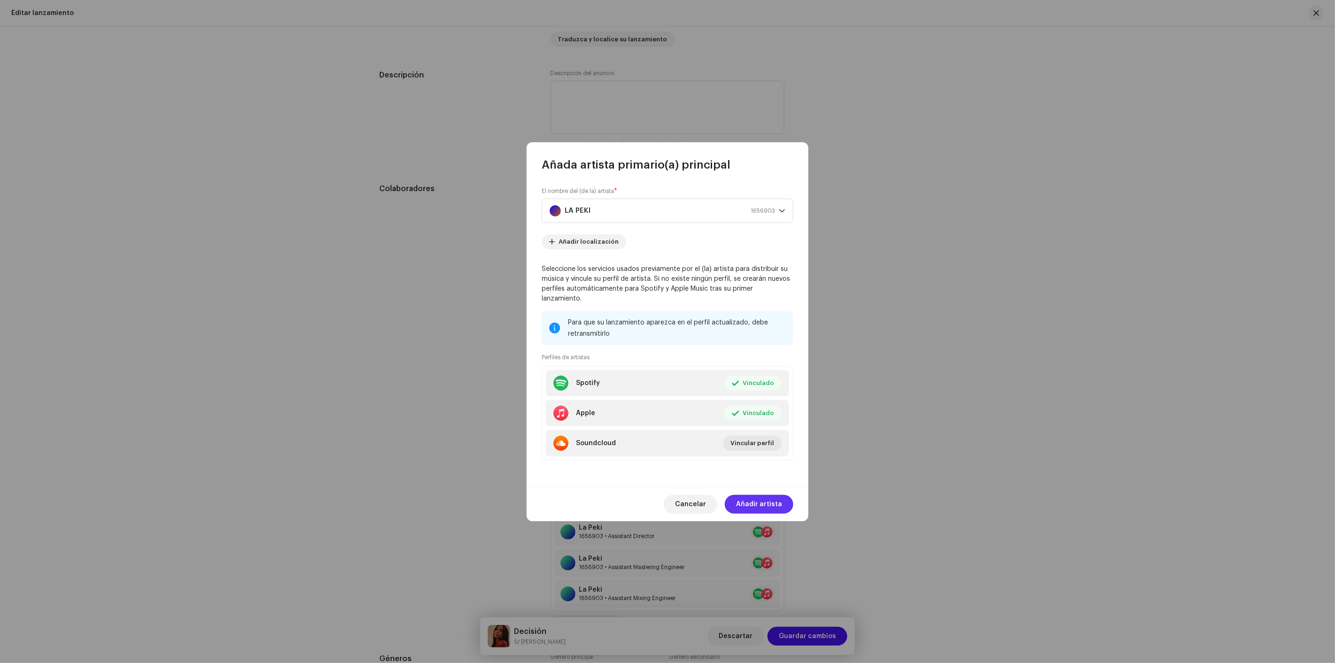
click at [752, 495] on span "Añadir artista" at bounding box center [759, 504] width 46 height 19
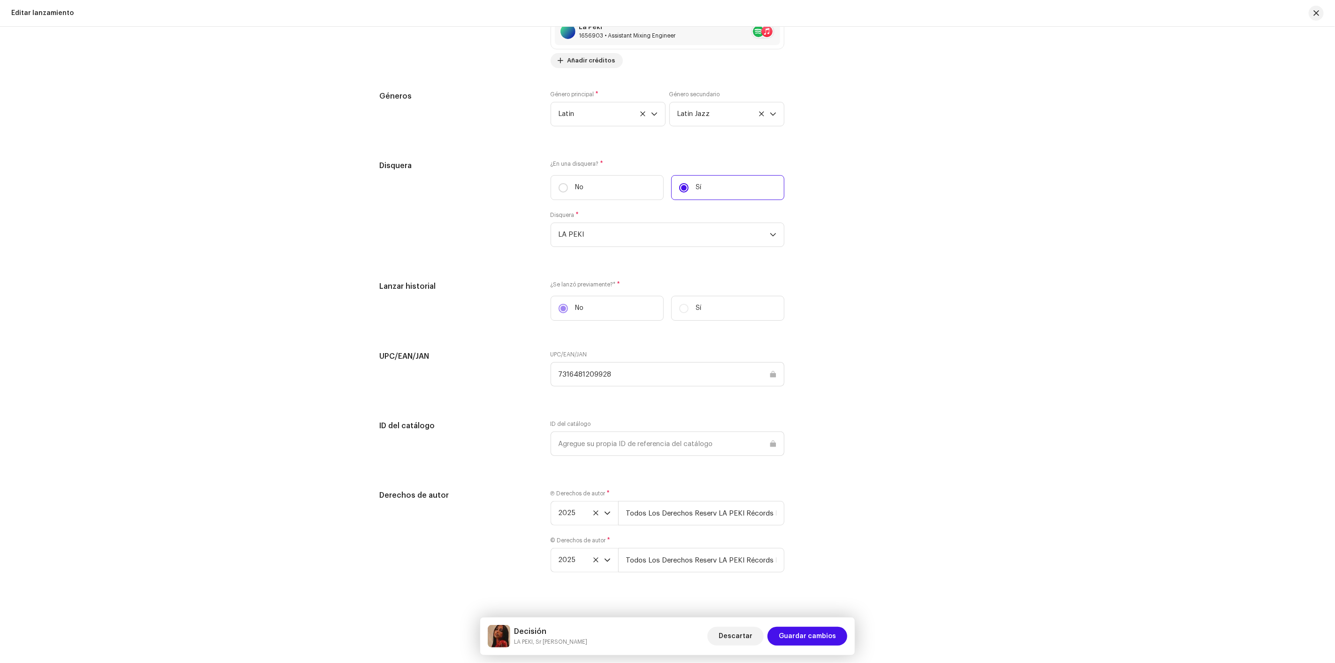
scroll to position [1426, 0]
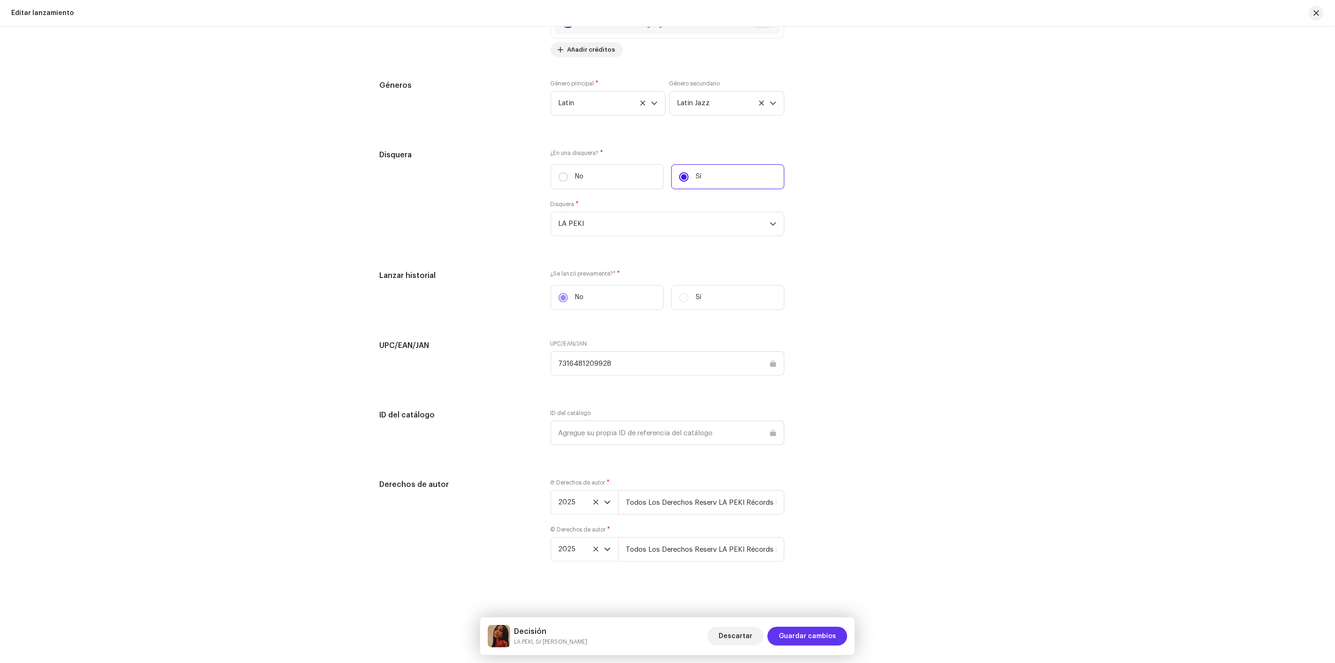
click at [801, 639] on span "Guardar cambios" at bounding box center [807, 636] width 57 height 19
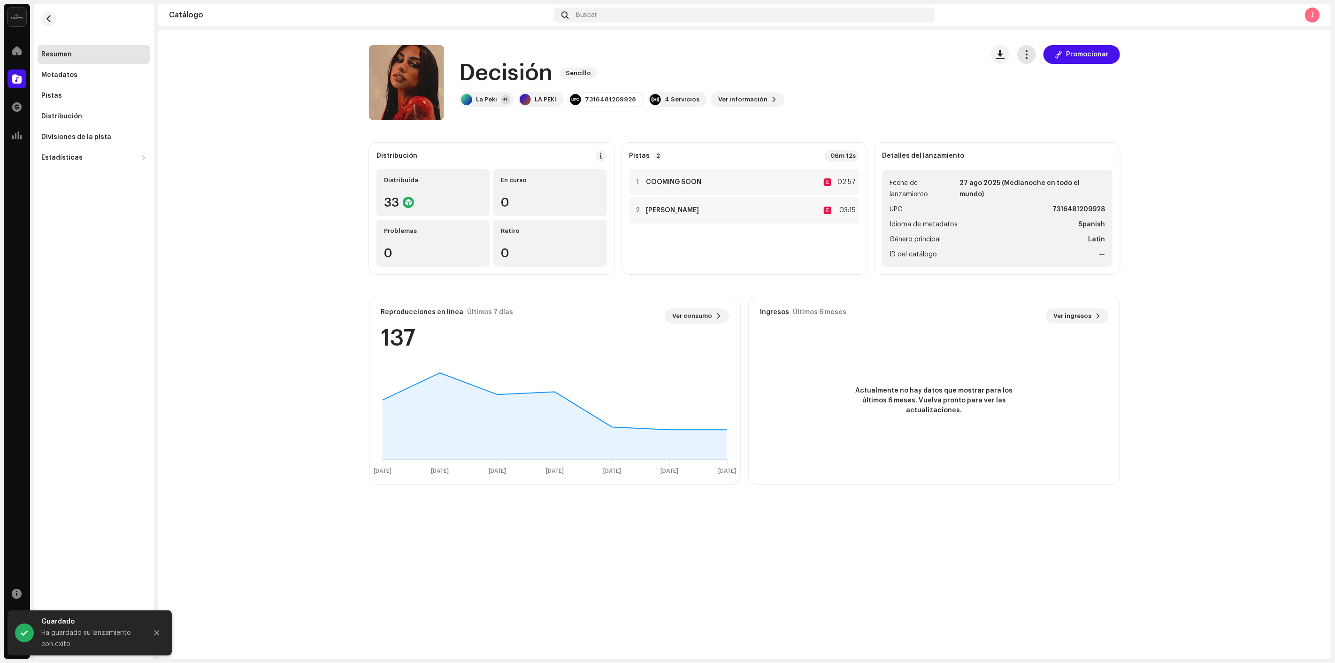
click at [1023, 57] on button "button" at bounding box center [1027, 54] width 19 height 19
click at [1034, 113] on span "Distribuir" at bounding box center [1043, 115] width 31 height 8
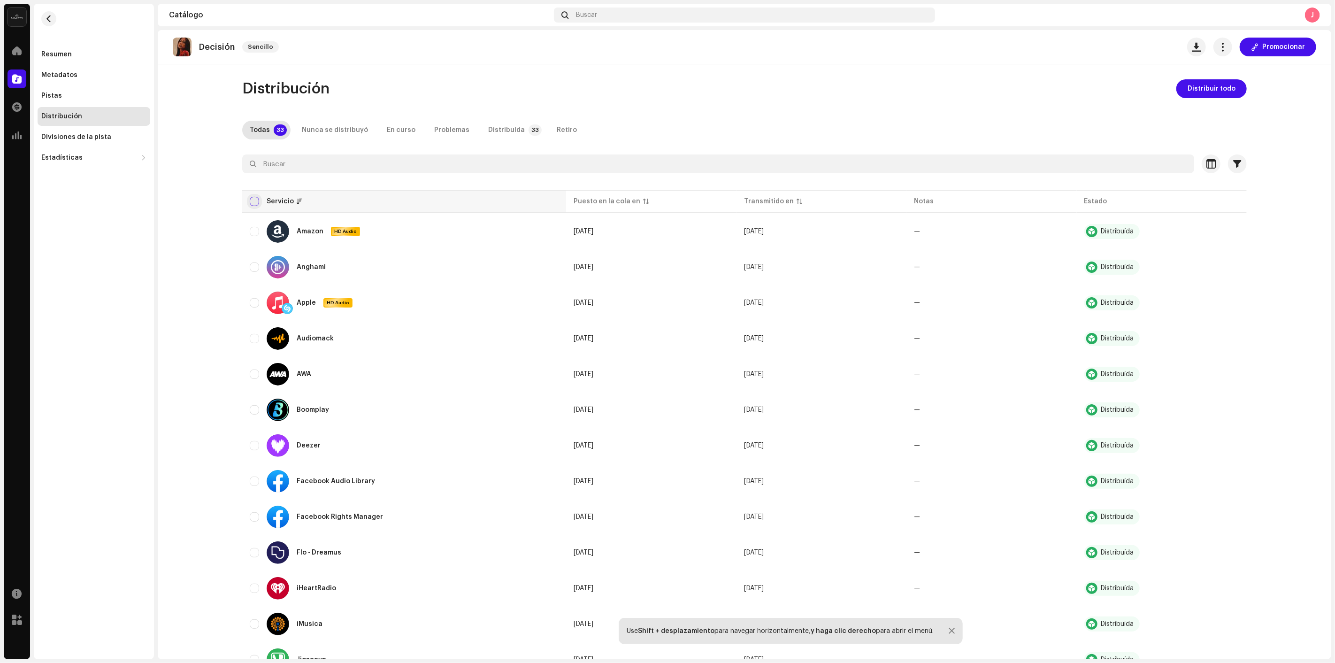
click at [250, 202] on input "checkbox" at bounding box center [254, 201] width 9 height 9
checkbox input "true"
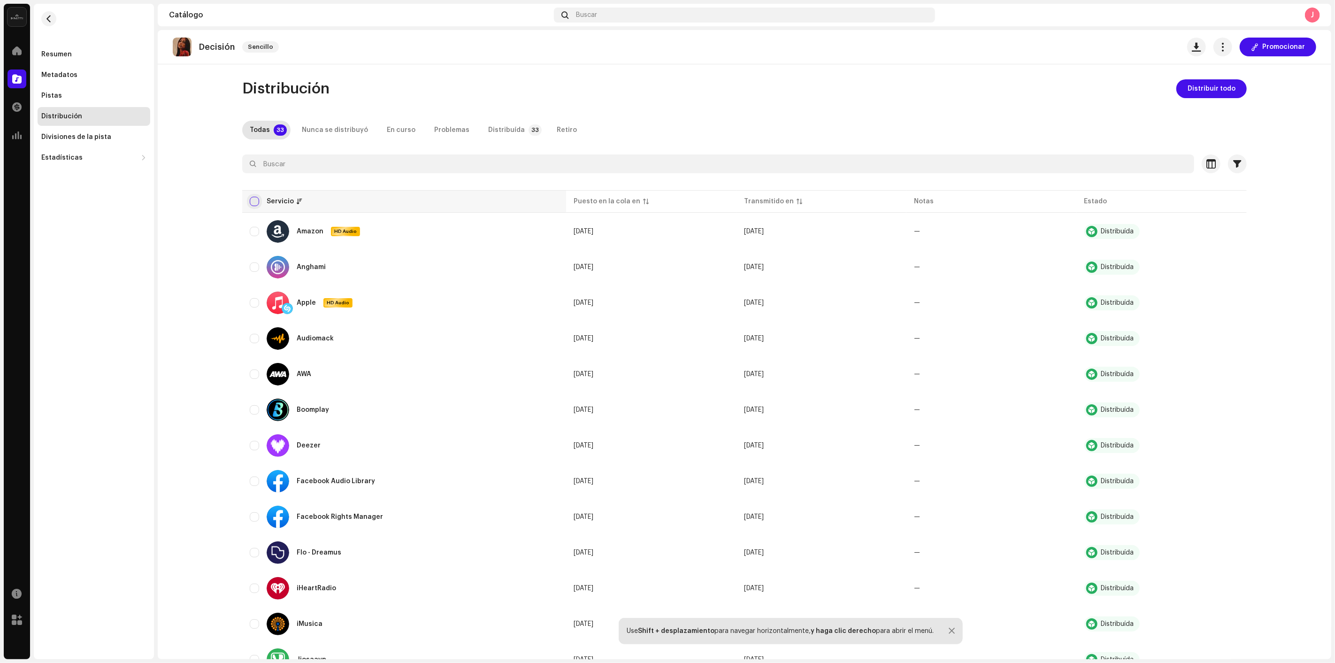
checkbox input "true"
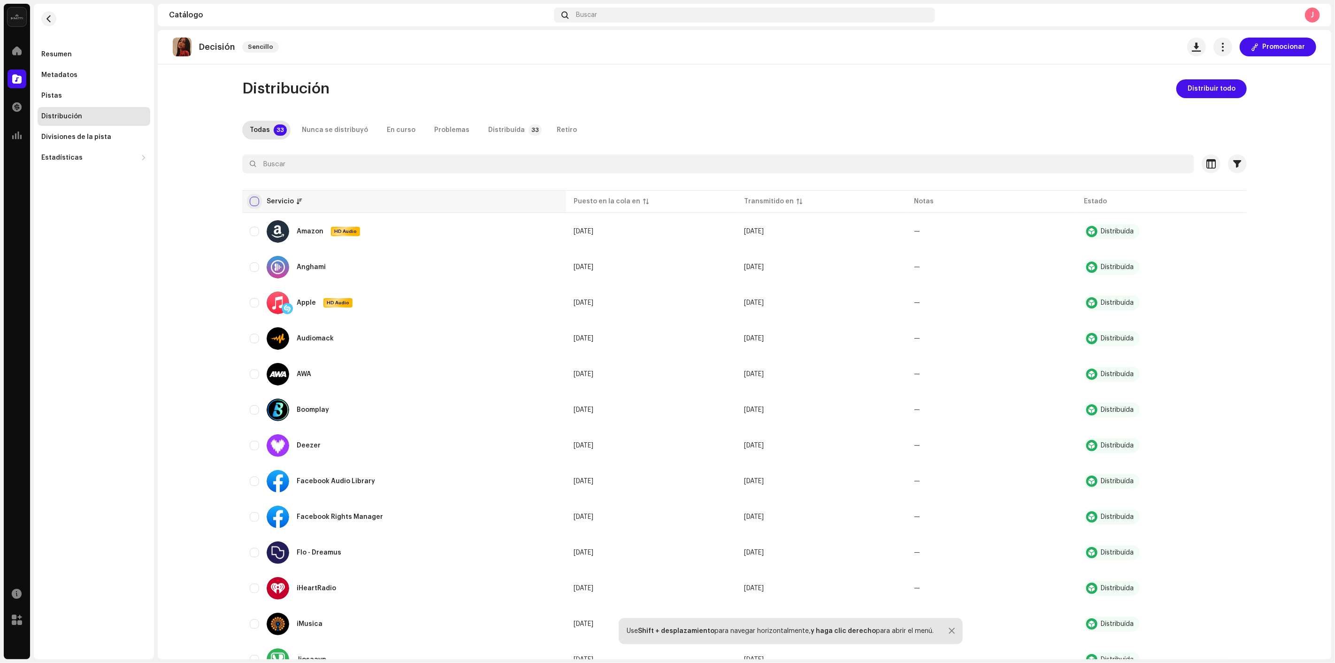
checkbox input "true"
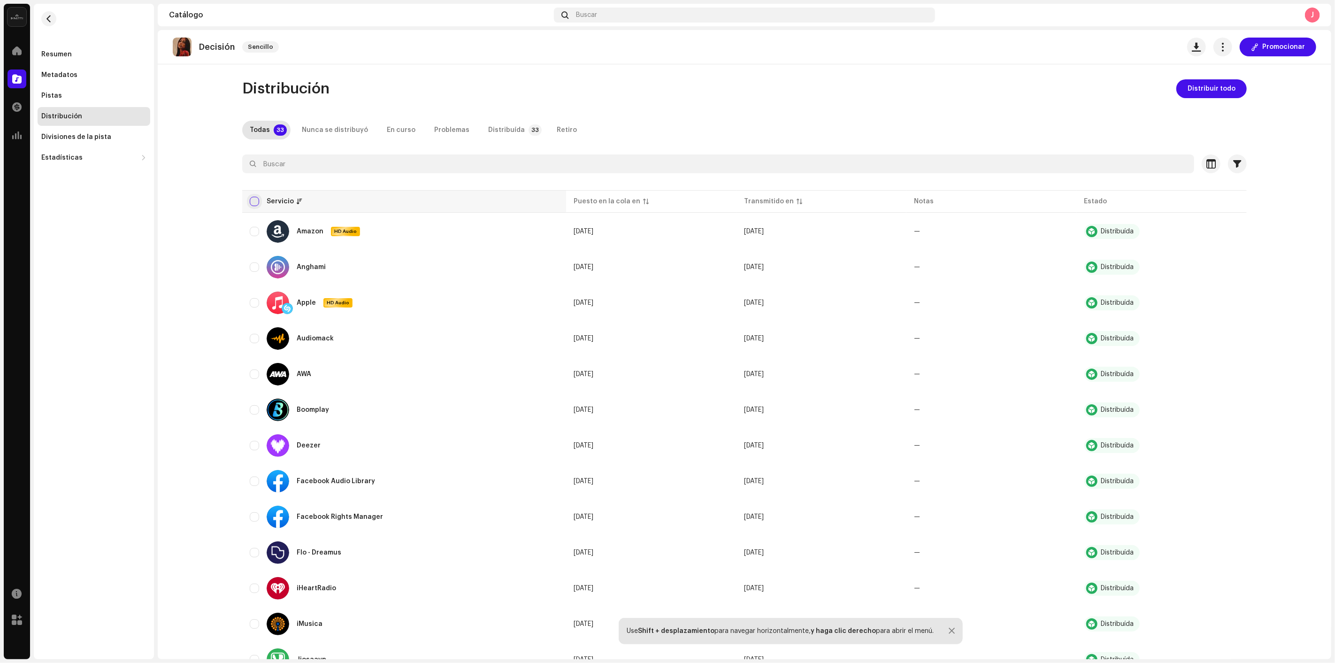
checkbox input "true"
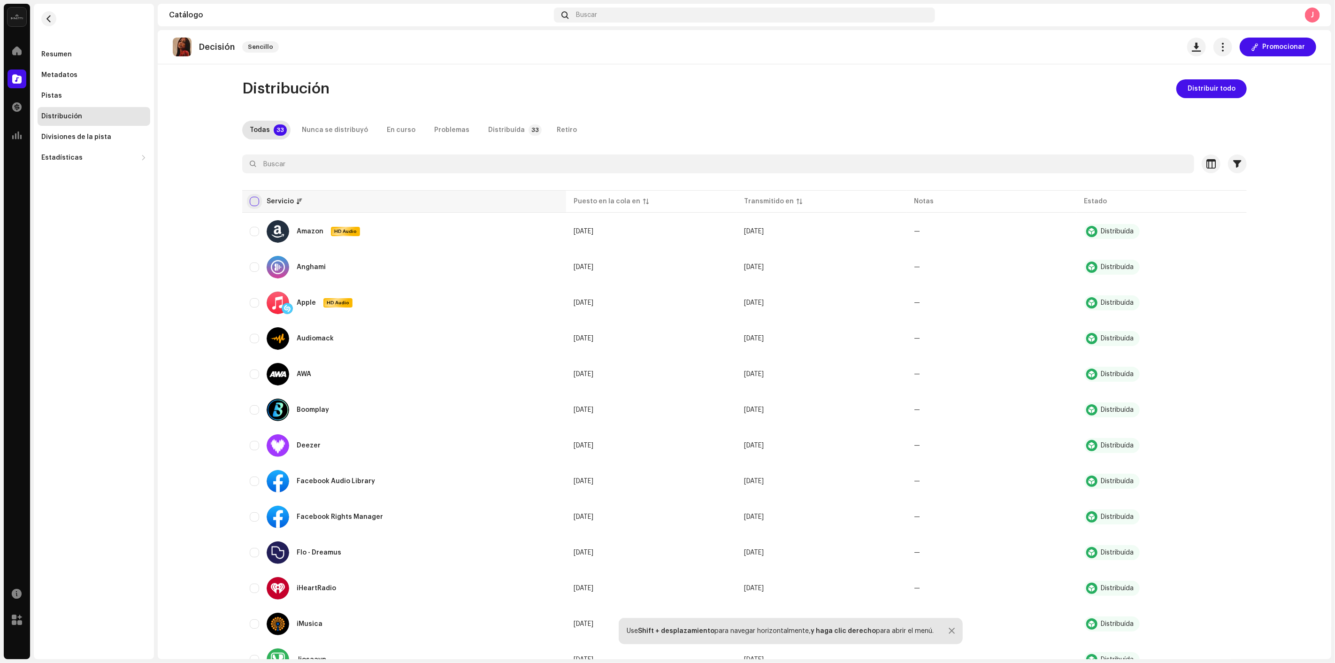
checkbox input "true"
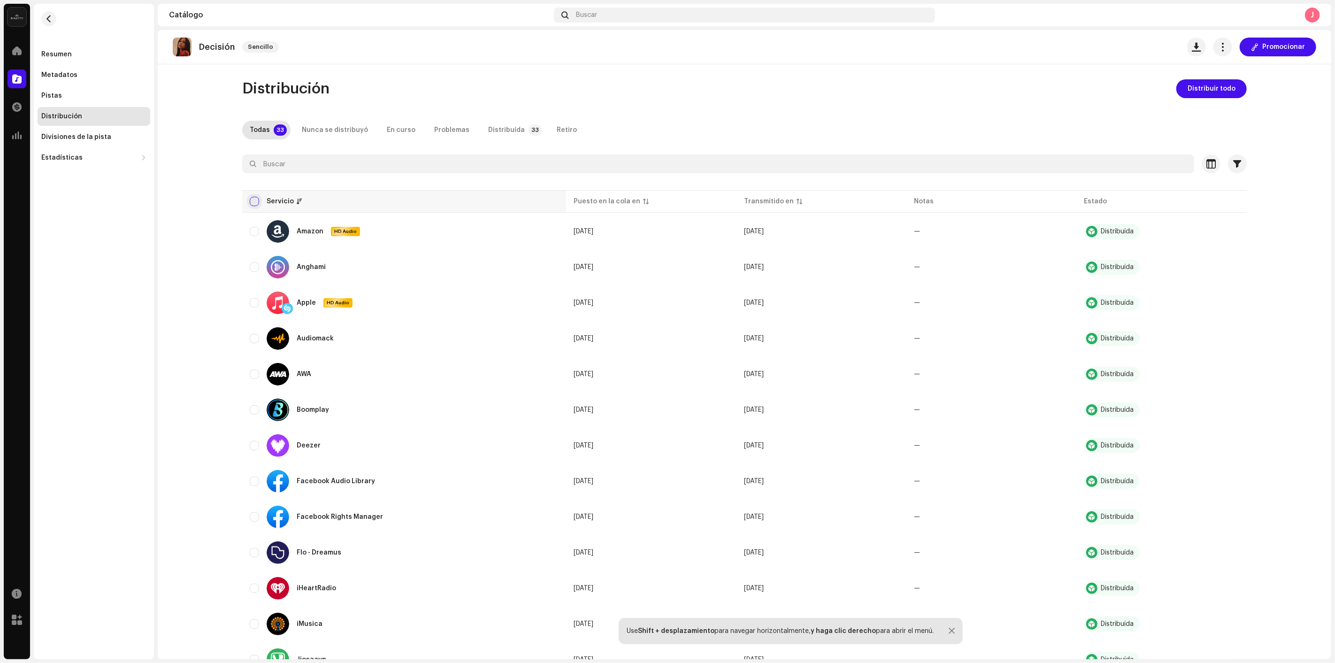
checkbox input "true"
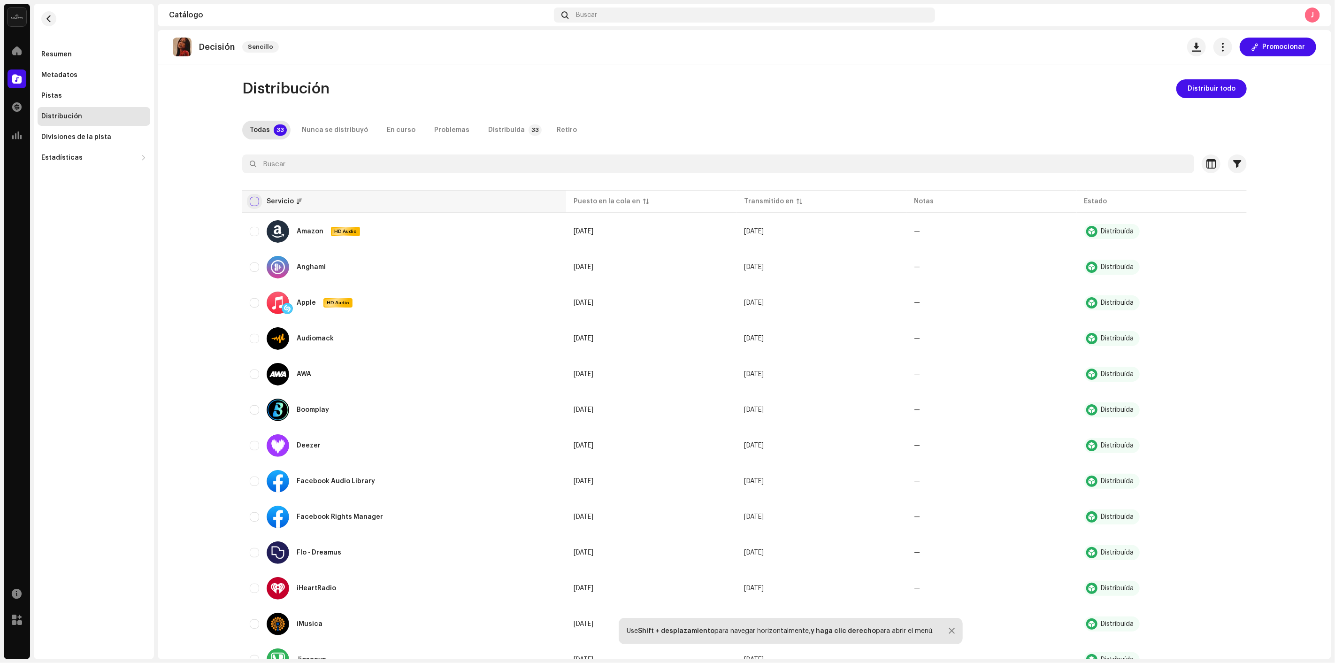
checkbox input "true"
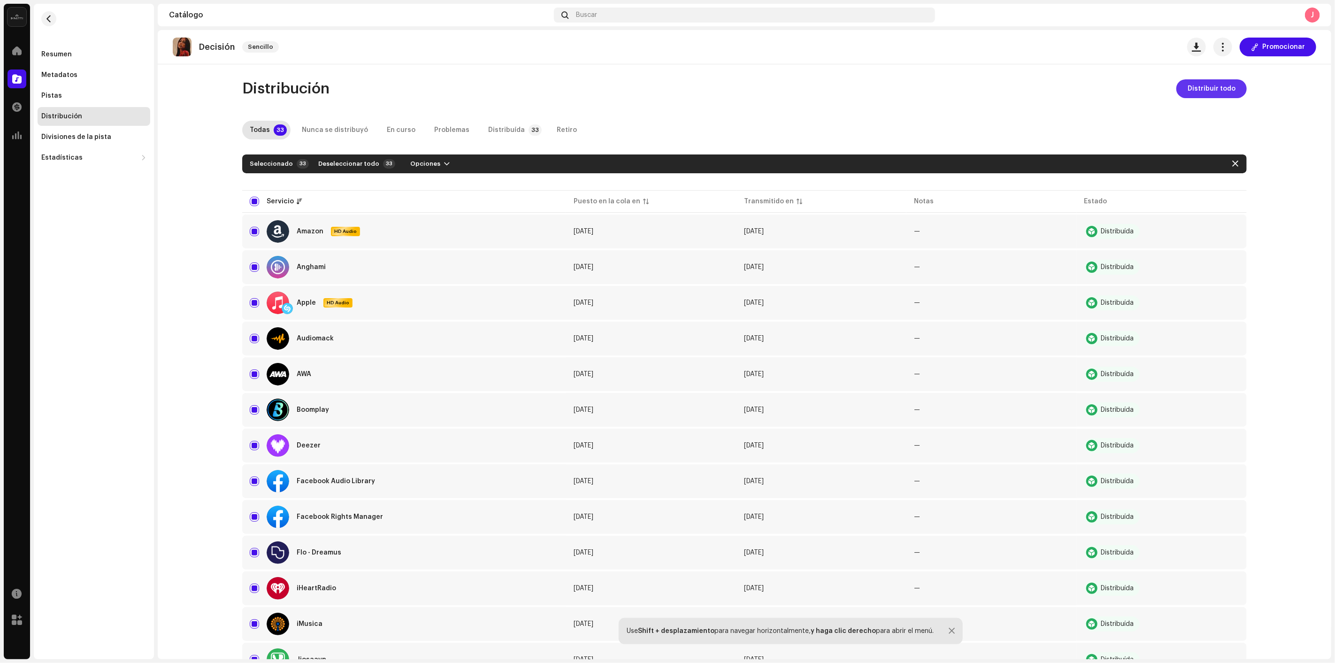
click at [1196, 89] on span "Distribuir todo" at bounding box center [1212, 88] width 48 height 19
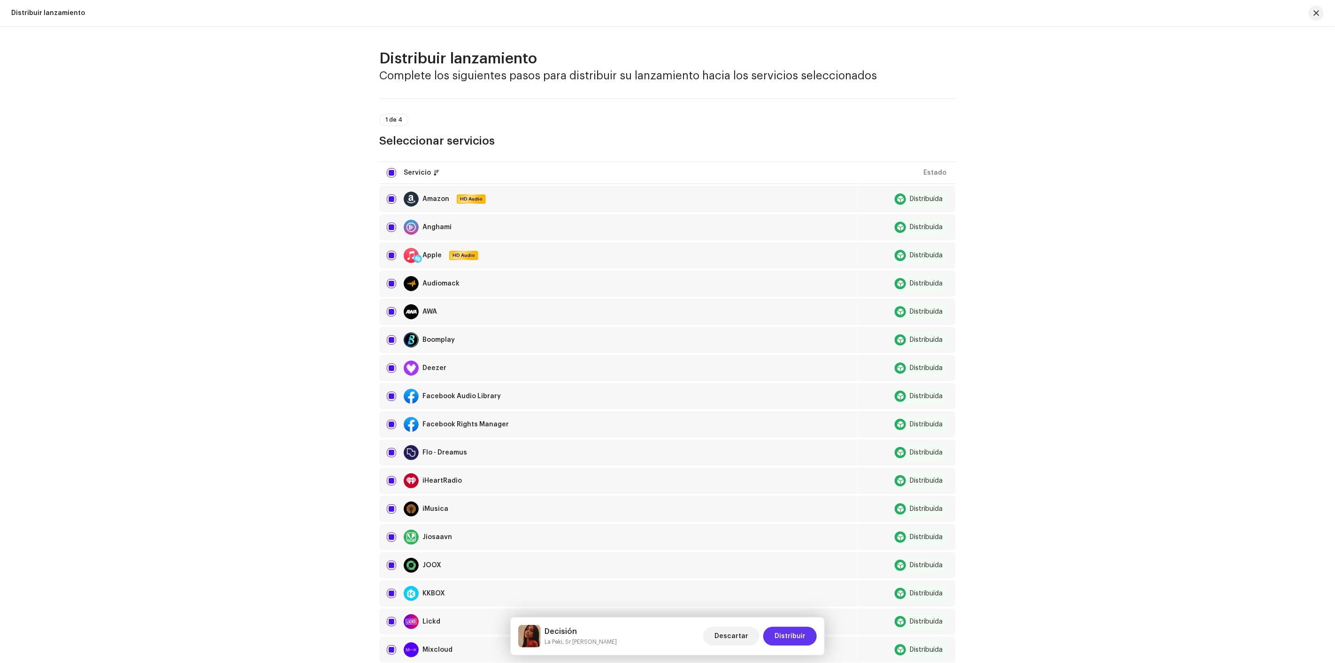
click at [796, 641] on span "Distribuir" at bounding box center [790, 636] width 31 height 19
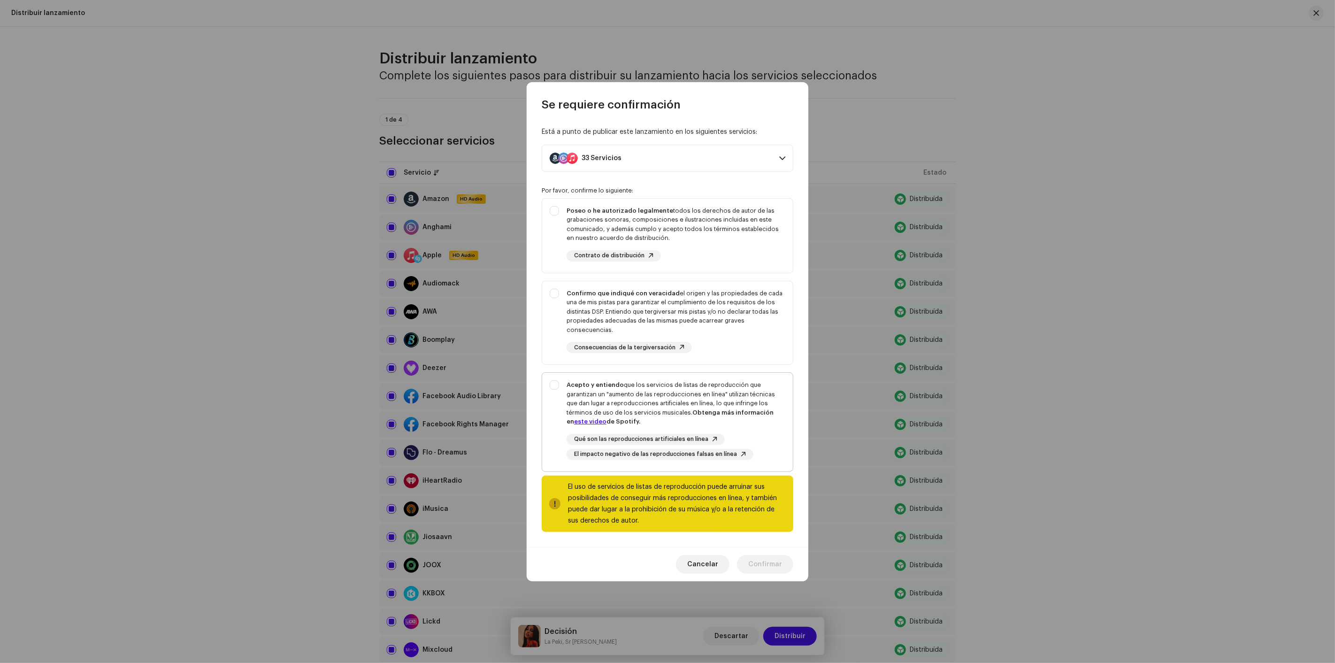
click at [716, 408] on div "Acepto y entiendo que los servicios de listas de reproducción que garantizan un…" at bounding box center [676, 403] width 219 height 46
checkbox input "true"
click at [728, 329] on div "Confirmo que indiqué con veracidad el origen y las propiedades de cada una de m…" at bounding box center [676, 312] width 219 height 46
checkbox input "true"
click at [728, 234] on div "Poseo o he autorizado legalmente todos los derechos de autor de las grabaciones…" at bounding box center [676, 224] width 219 height 37
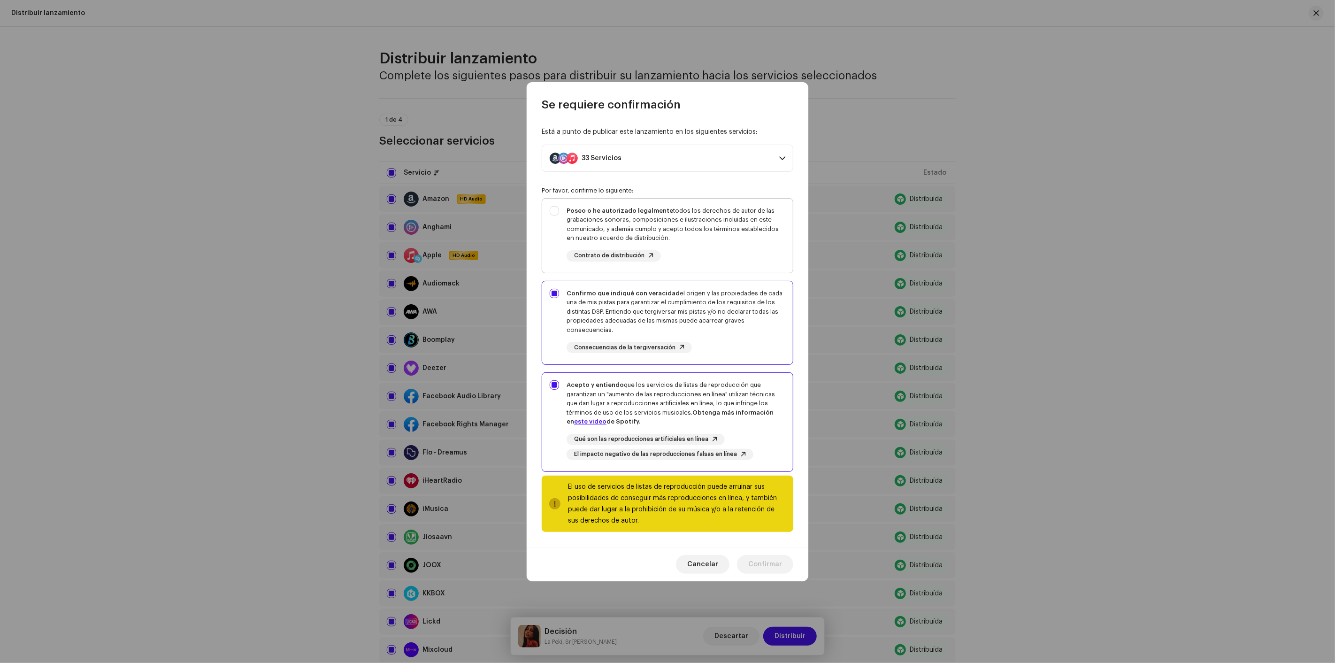
checkbox input "true"
click at [757, 567] on span "Confirmar" at bounding box center [766, 564] width 34 height 19
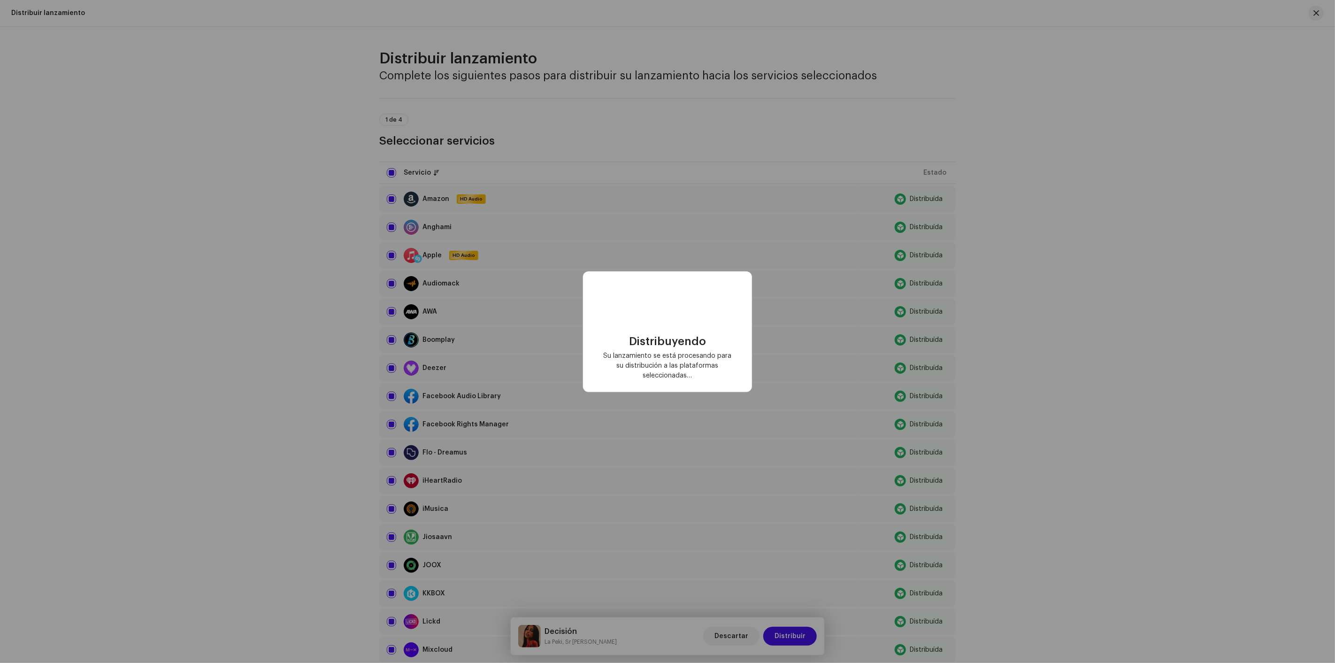
checkbox input "false"
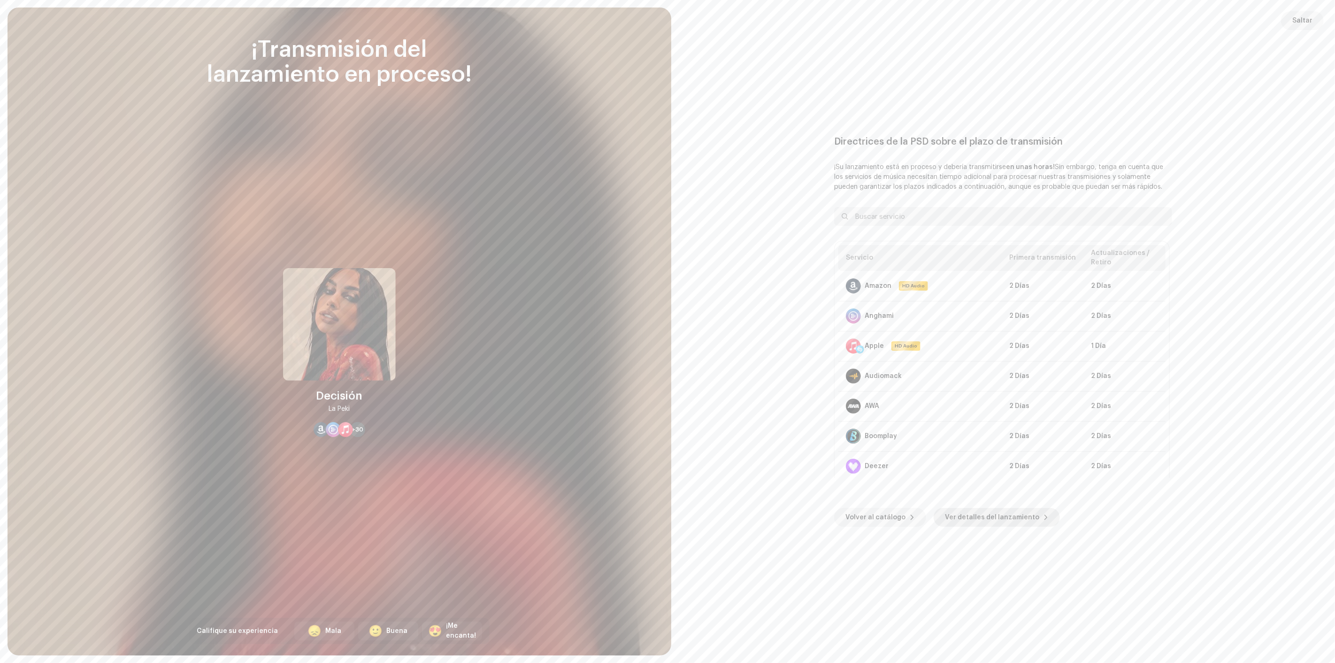
click at [974, 510] on span "Ver detalles del lanzamiento" at bounding box center [992, 517] width 94 height 19
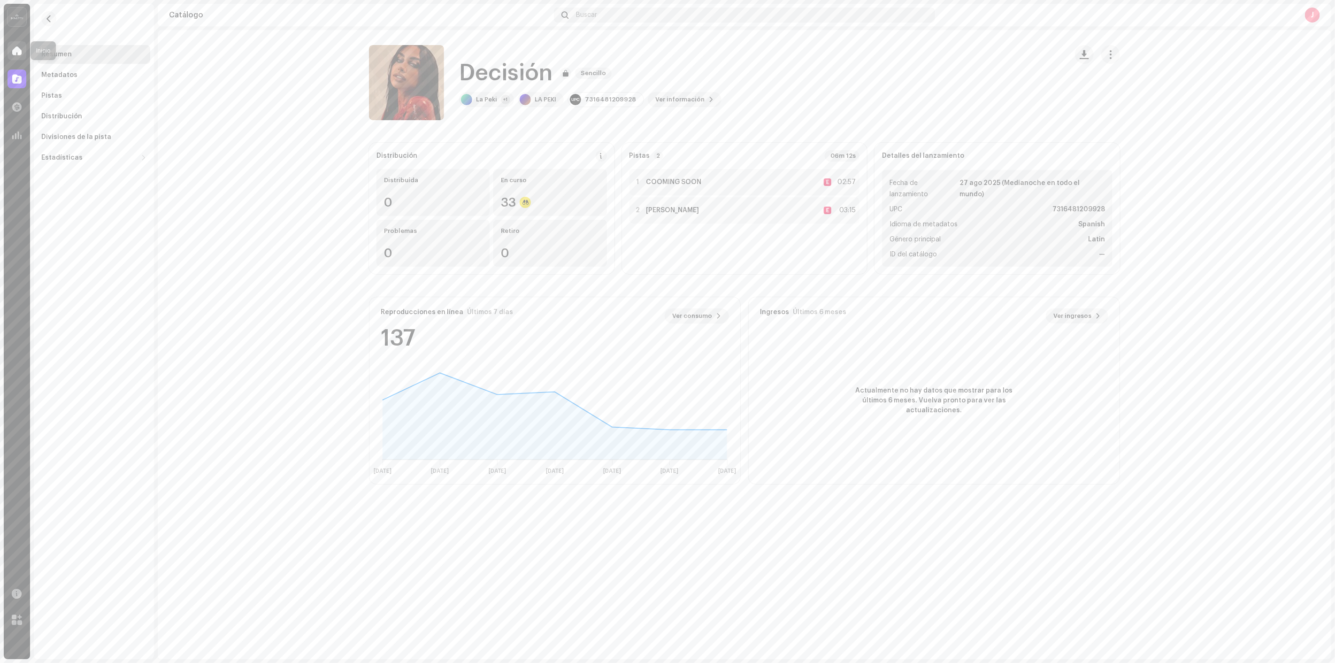
click at [16, 41] on div at bounding box center [17, 50] width 19 height 19
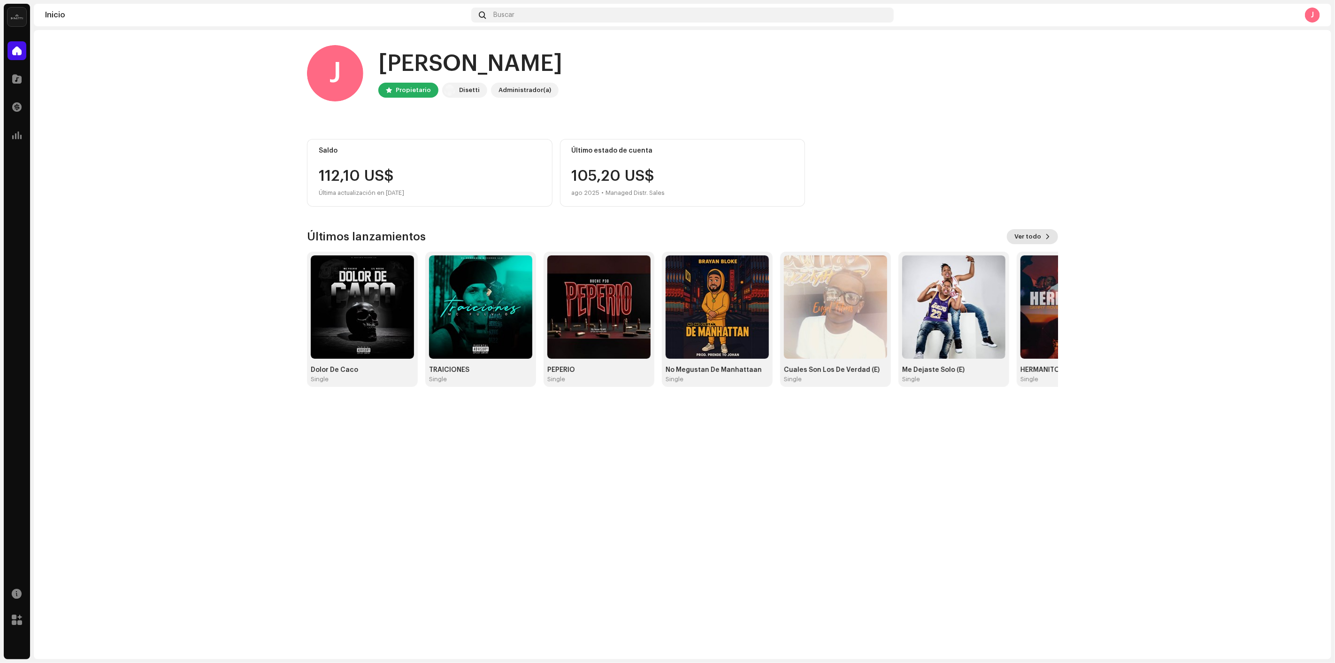
click at [1046, 229] on button "Ver todo" at bounding box center [1032, 236] width 51 height 15
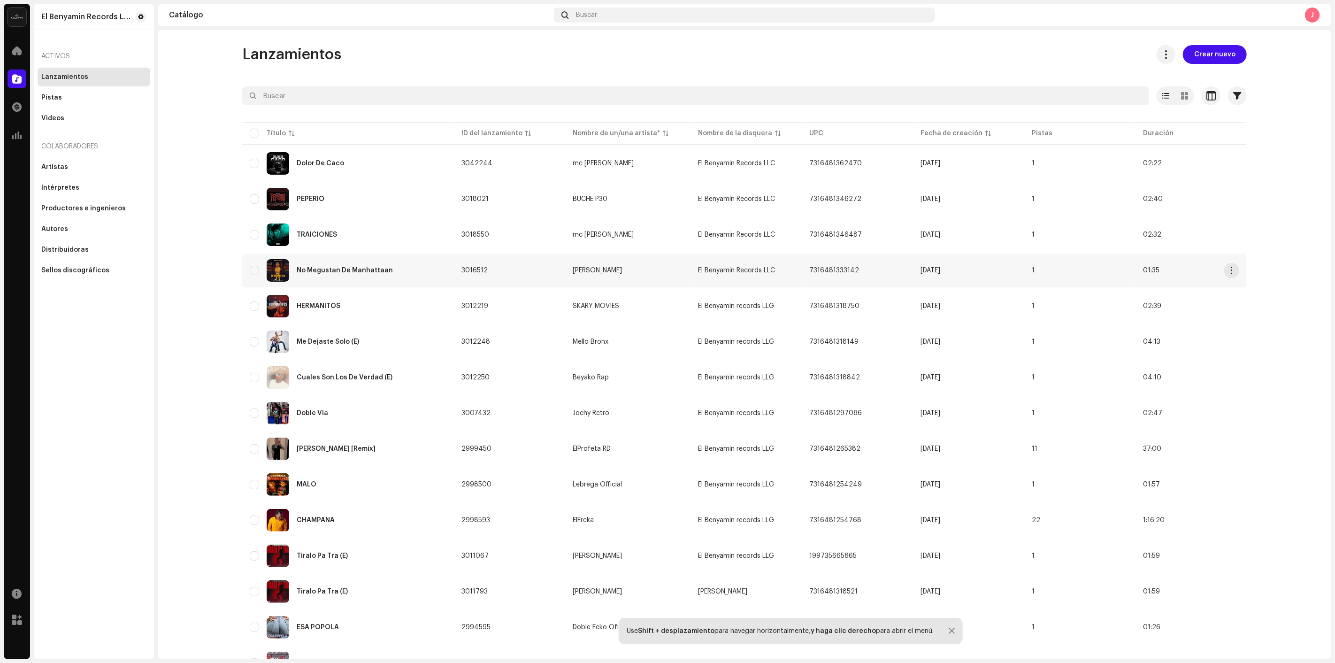
click at [392, 263] on div "No Megustan De Manhattaan" at bounding box center [348, 270] width 197 height 23
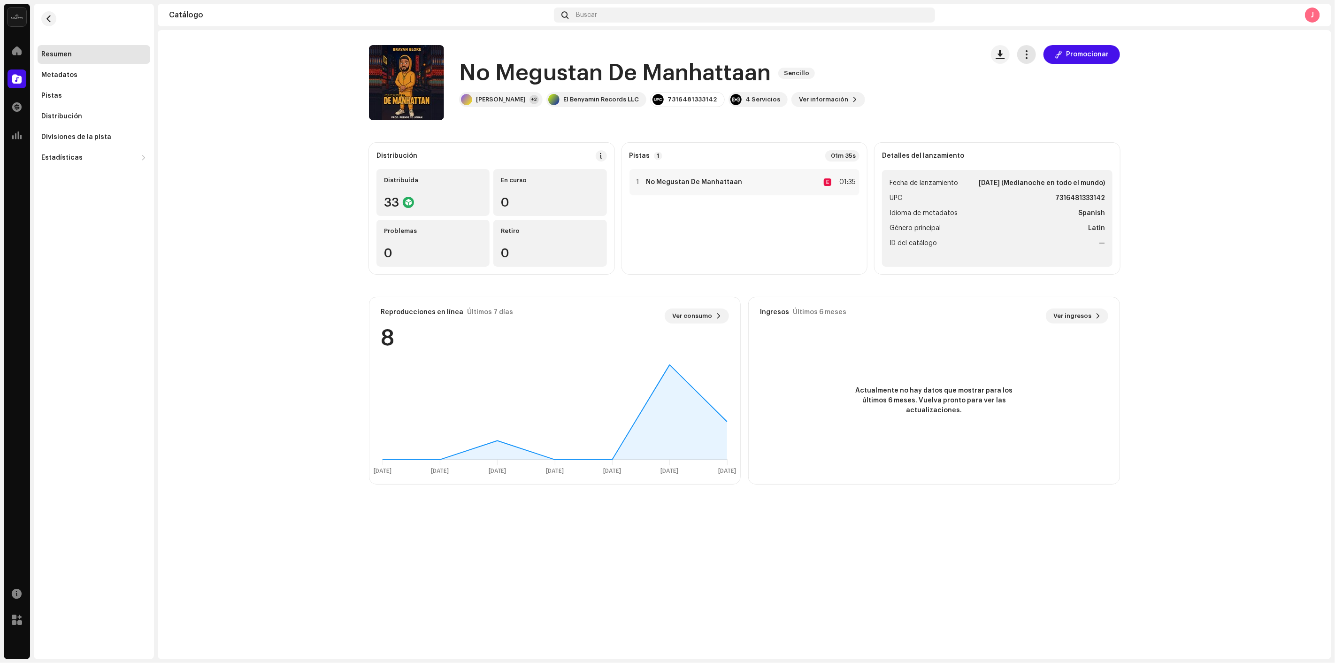
click at [1036, 52] on button "button" at bounding box center [1027, 54] width 19 height 19
click at [1041, 93] on span "Editar" at bounding box center [1038, 97] width 20 height 8
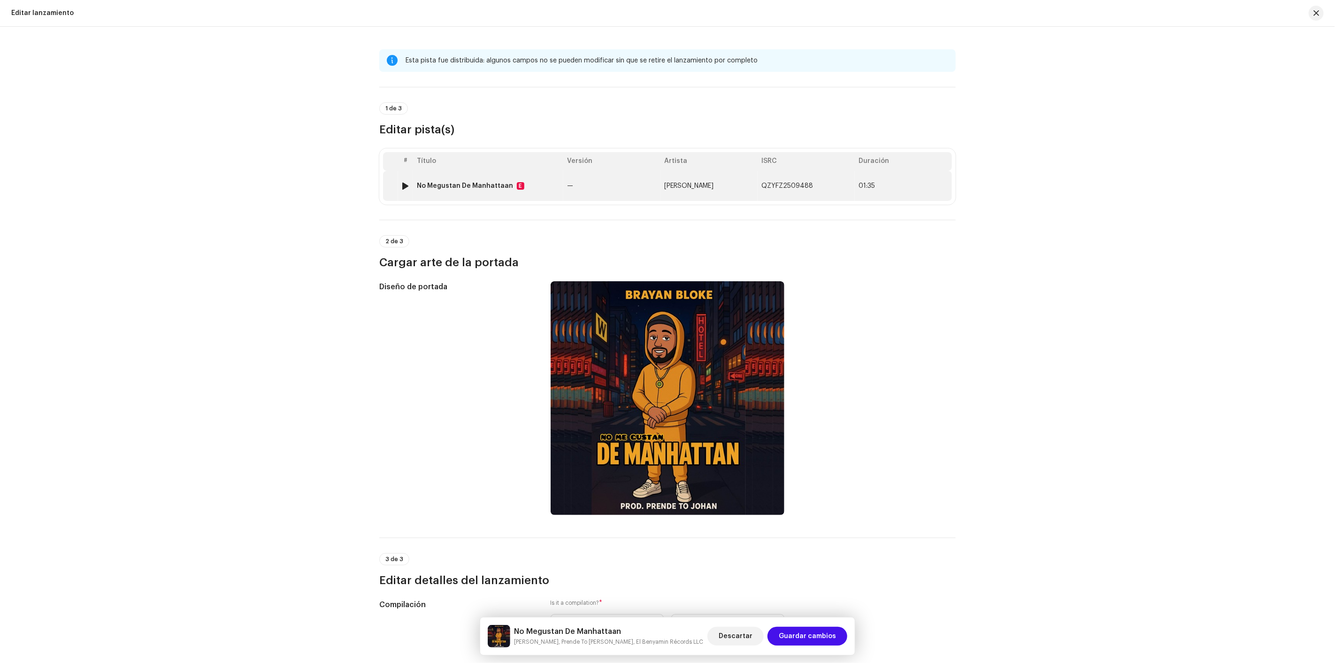
click at [684, 188] on span "BRYAN BLOKE" at bounding box center [688, 186] width 49 height 7
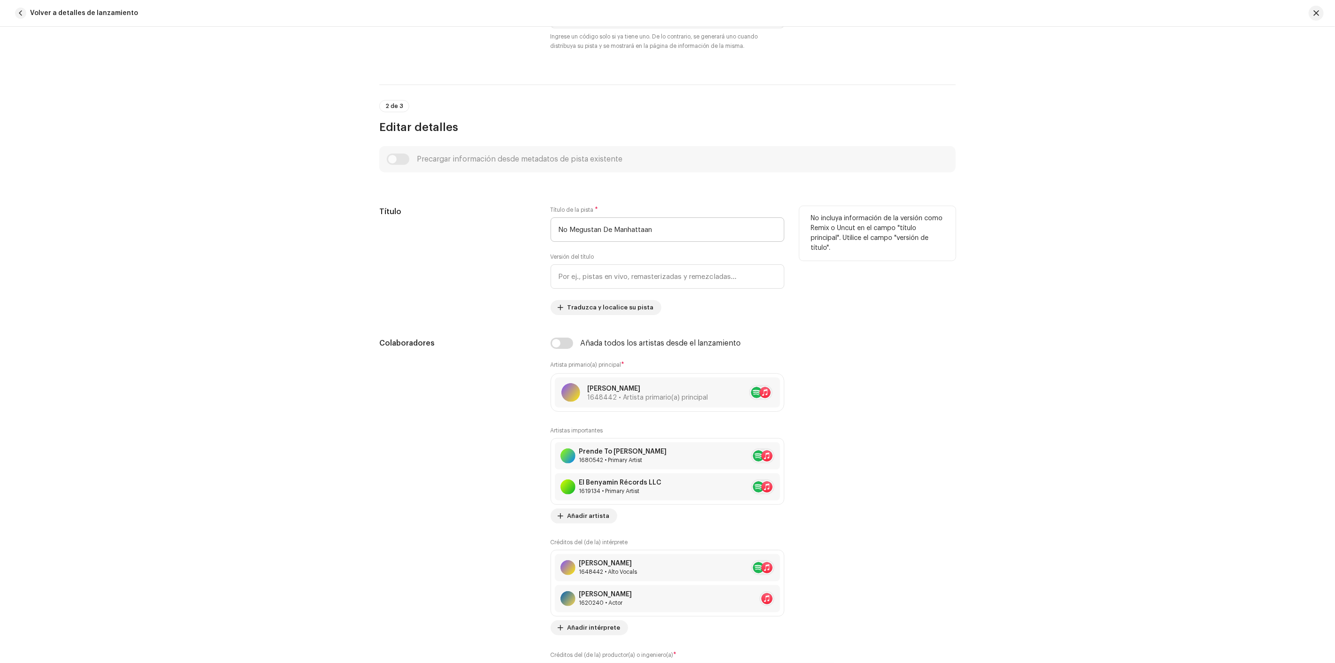
scroll to position [313, 0]
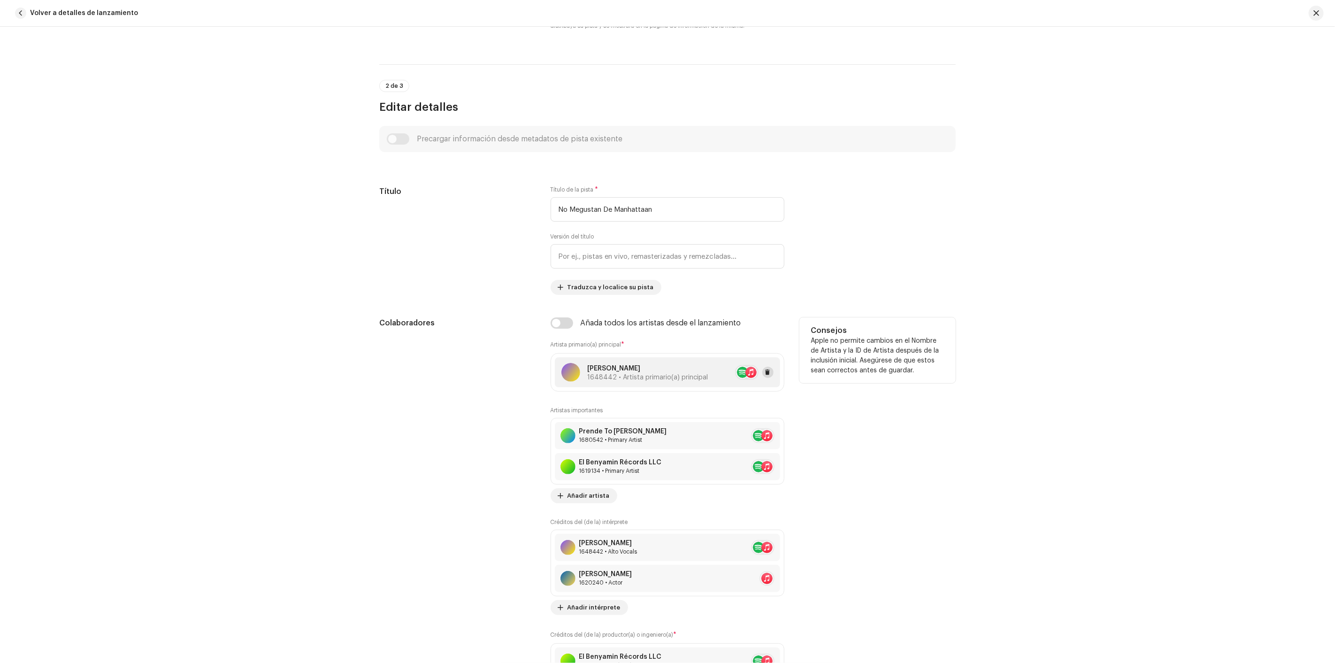
click at [769, 374] on button at bounding box center [768, 372] width 11 height 11
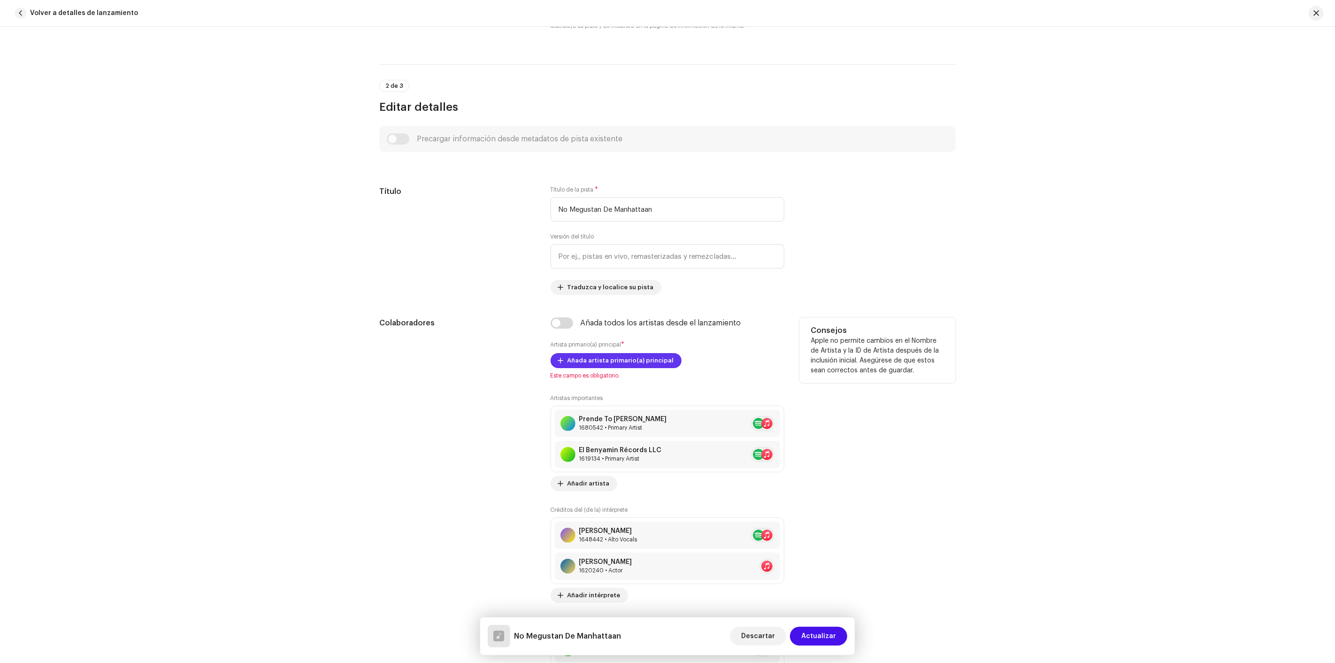
click at [632, 369] on span "Añada artista primario(a) principal" at bounding box center [621, 360] width 107 height 19
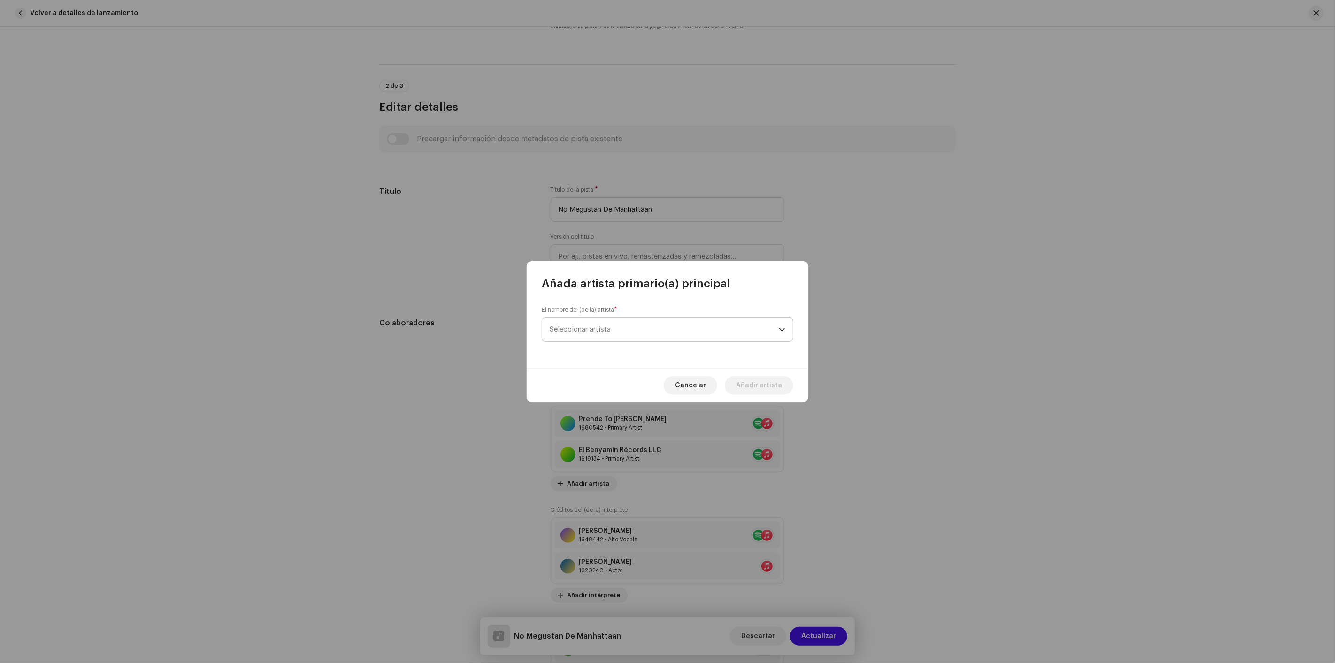
click at [607, 327] on span "Seleccionar artista" at bounding box center [580, 329] width 61 height 7
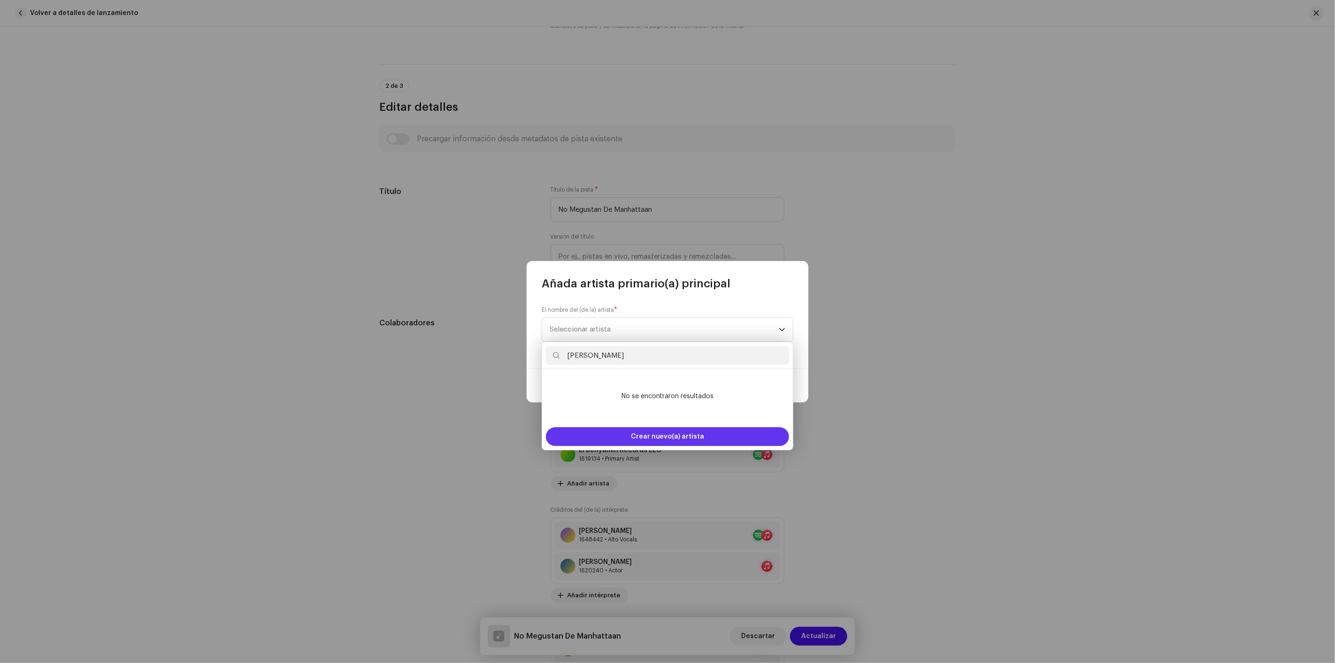
type input "BRAYAN BLOKE"
click at [631, 443] on div "Crear nuevo(a) artista" at bounding box center [667, 436] width 243 height 19
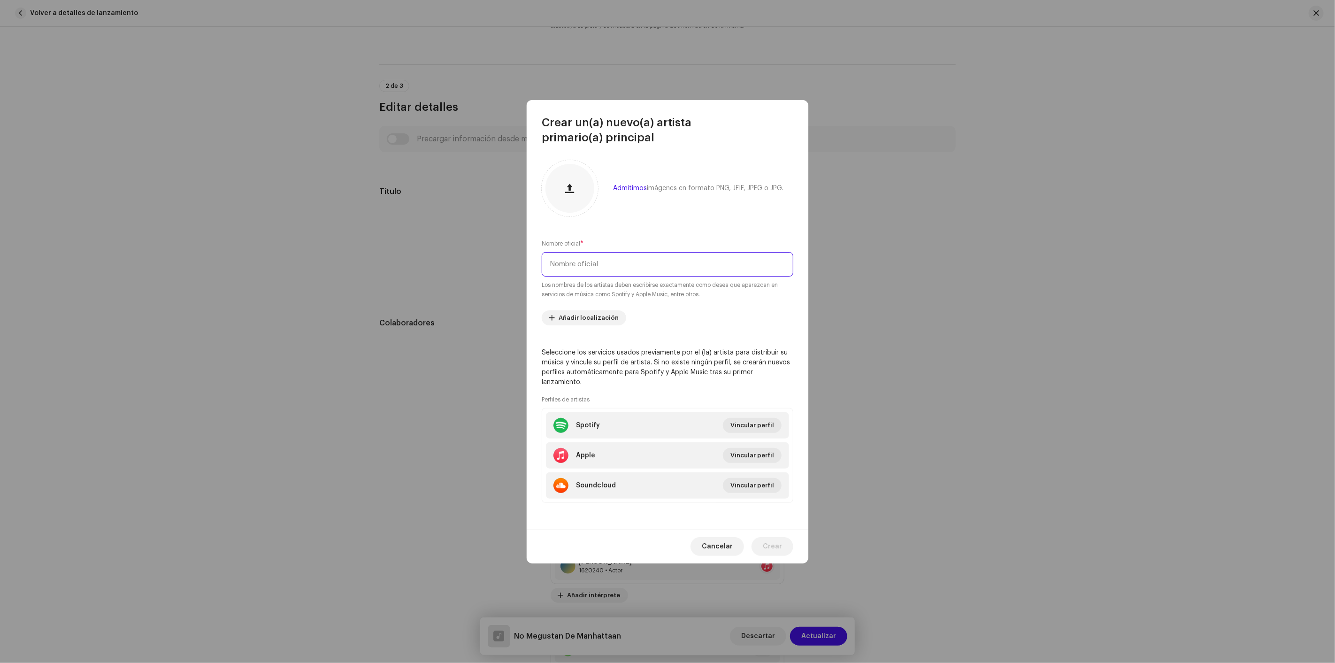
click at [626, 271] on input "text" at bounding box center [668, 264] width 252 height 24
paste input "BRAYAN BLOKE"
type input "BRAYAN BLOKE"
click at [771, 537] on span "Crear" at bounding box center [772, 546] width 19 height 19
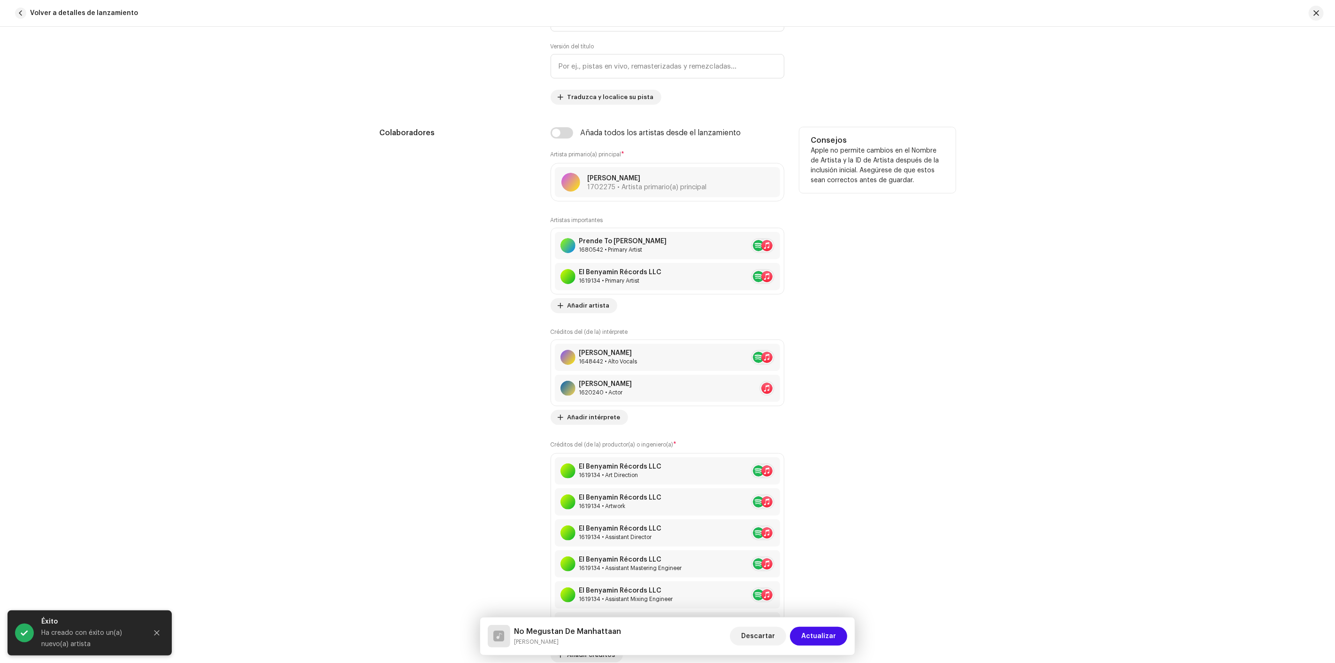
scroll to position [574, 0]
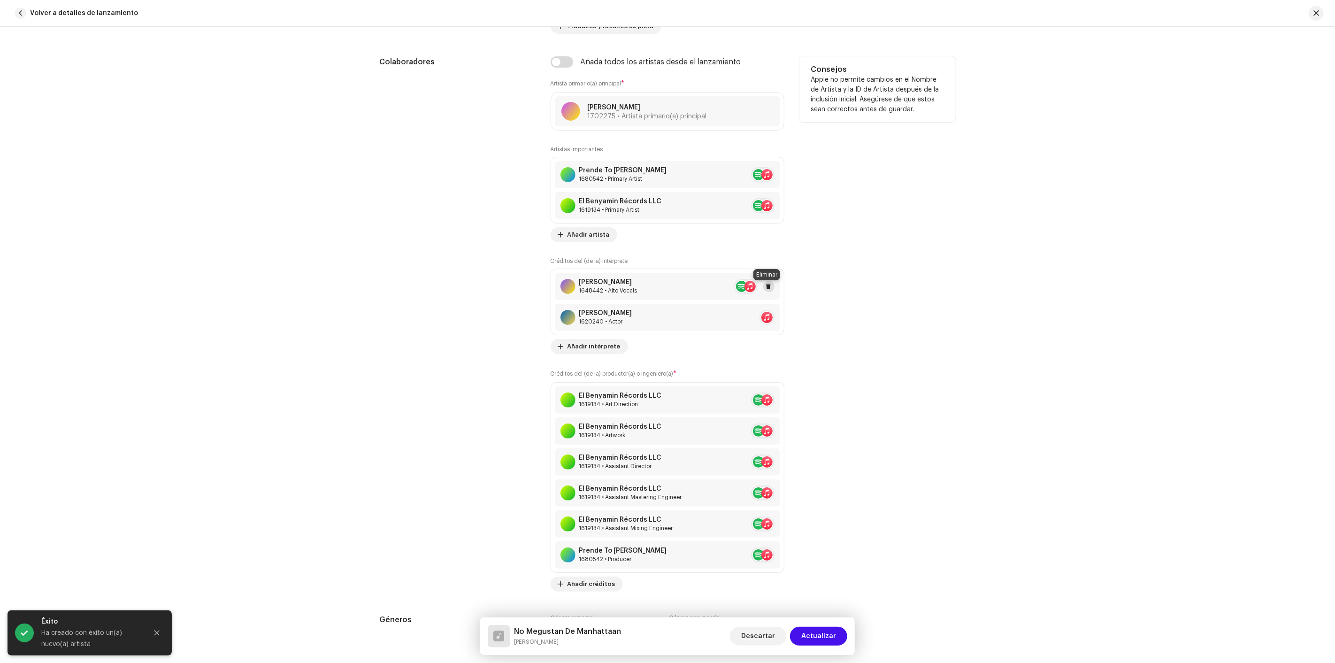
click at [768, 287] on span at bounding box center [769, 287] width 6 height 8
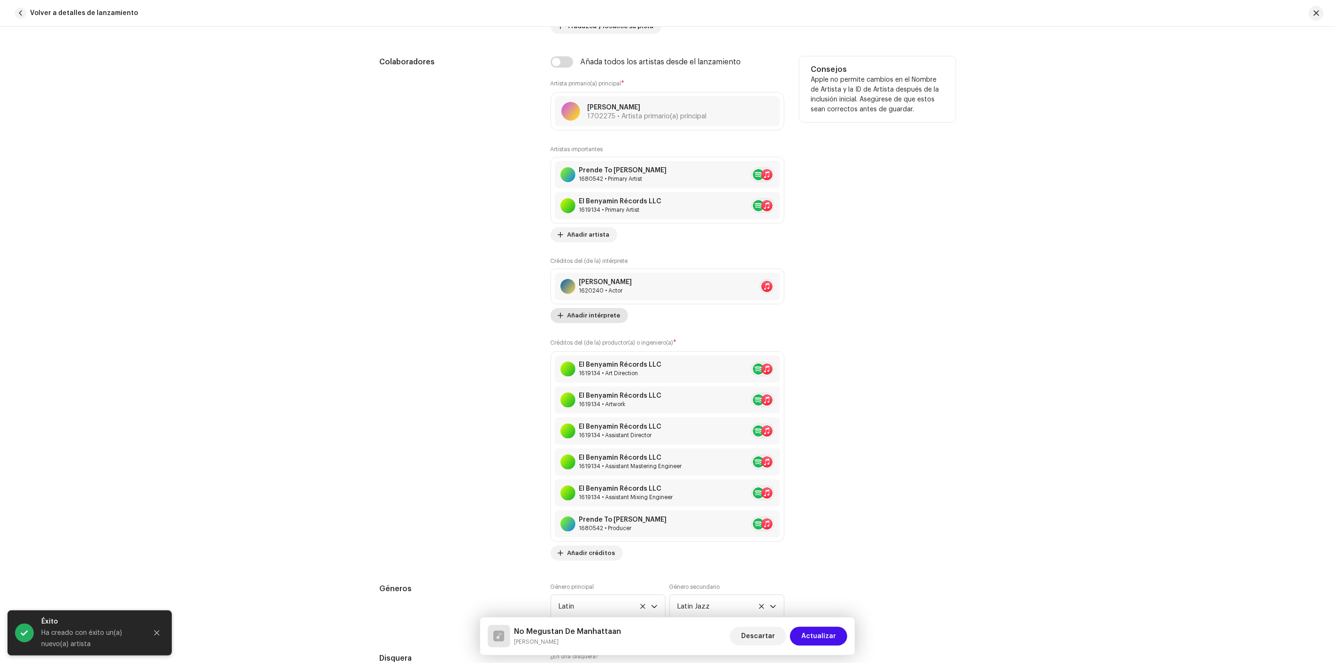
click at [607, 314] on span "Añadir intérprete" at bounding box center [594, 315] width 53 height 19
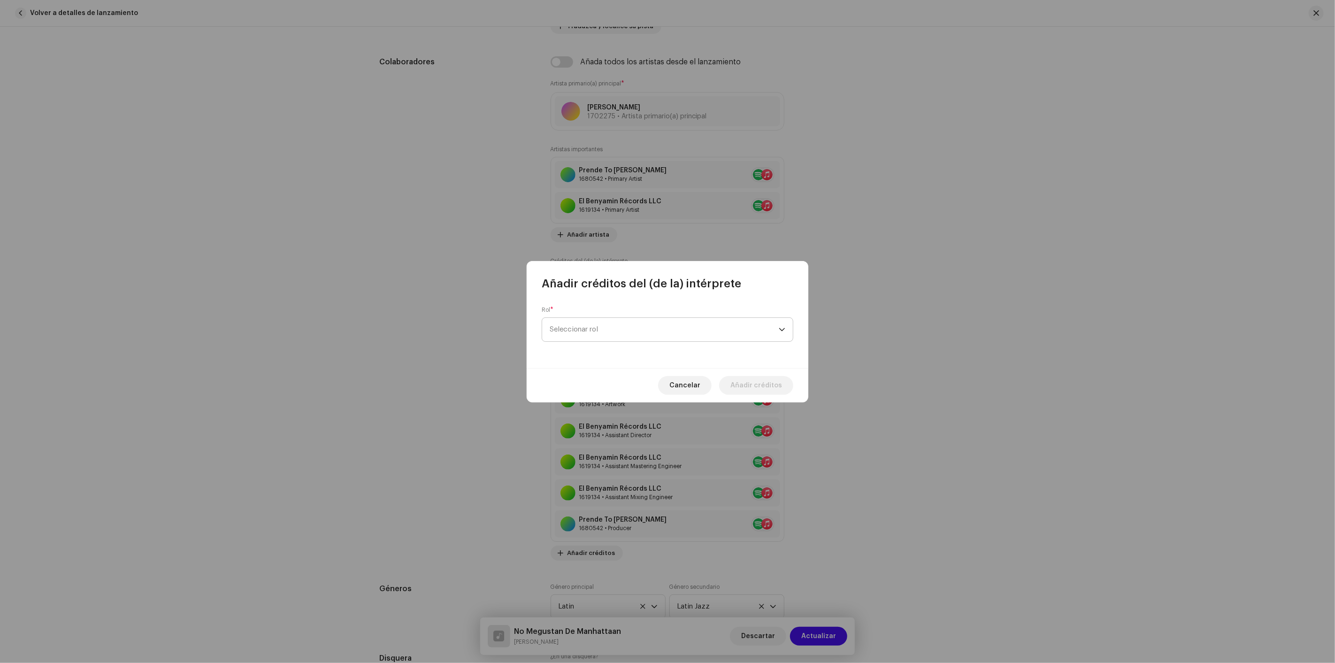
click at [609, 335] on span "Seleccionar rol" at bounding box center [664, 329] width 229 height 23
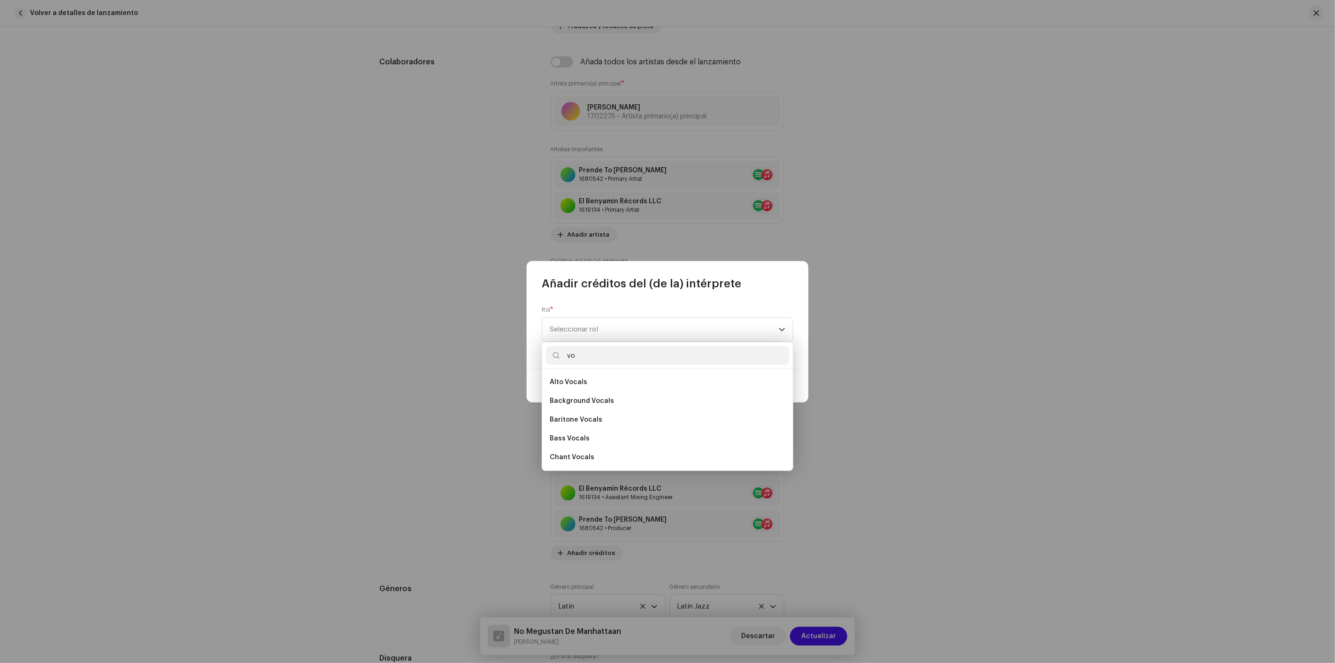
type input "vo"
click at [607, 371] on ul "Alto Vocals Background Vocals Baritone Vocals Bass Vocals Chant Vocals Contralt…" at bounding box center [667, 513] width 251 height 289
click at [603, 386] on li "Alto Vocals" at bounding box center [667, 382] width 243 height 19
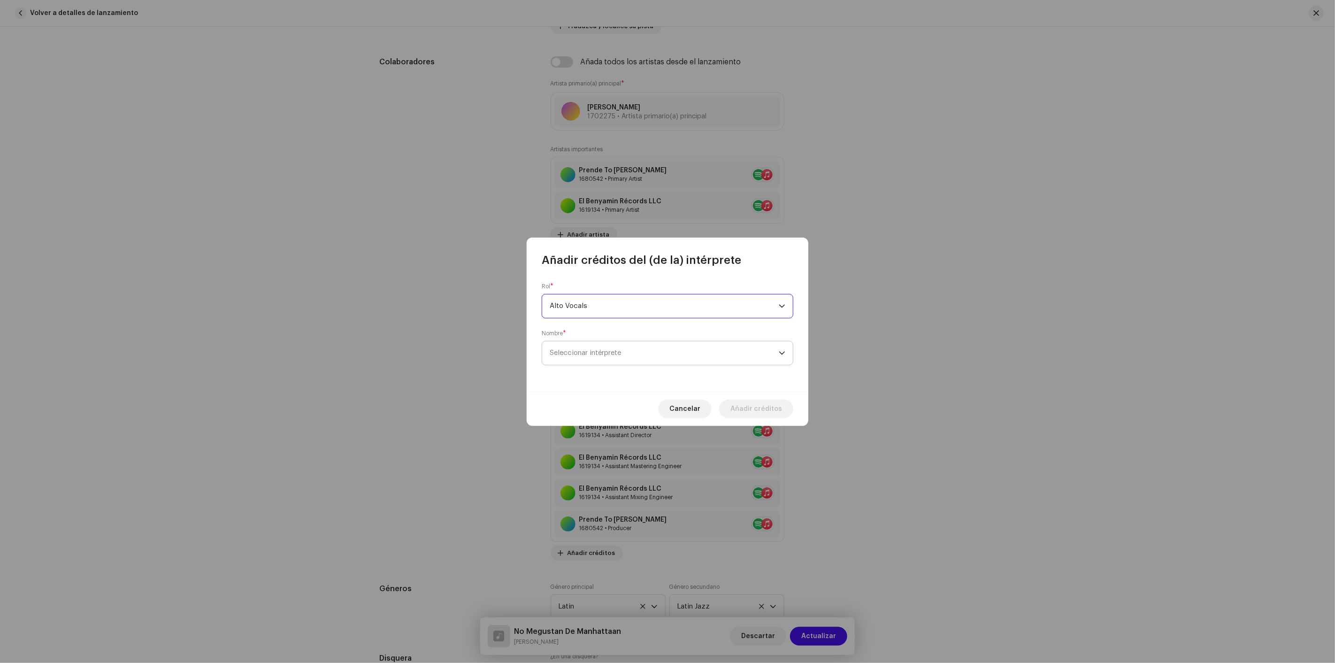
click at [604, 353] on span "Seleccionar intérprete" at bounding box center [585, 352] width 71 height 7
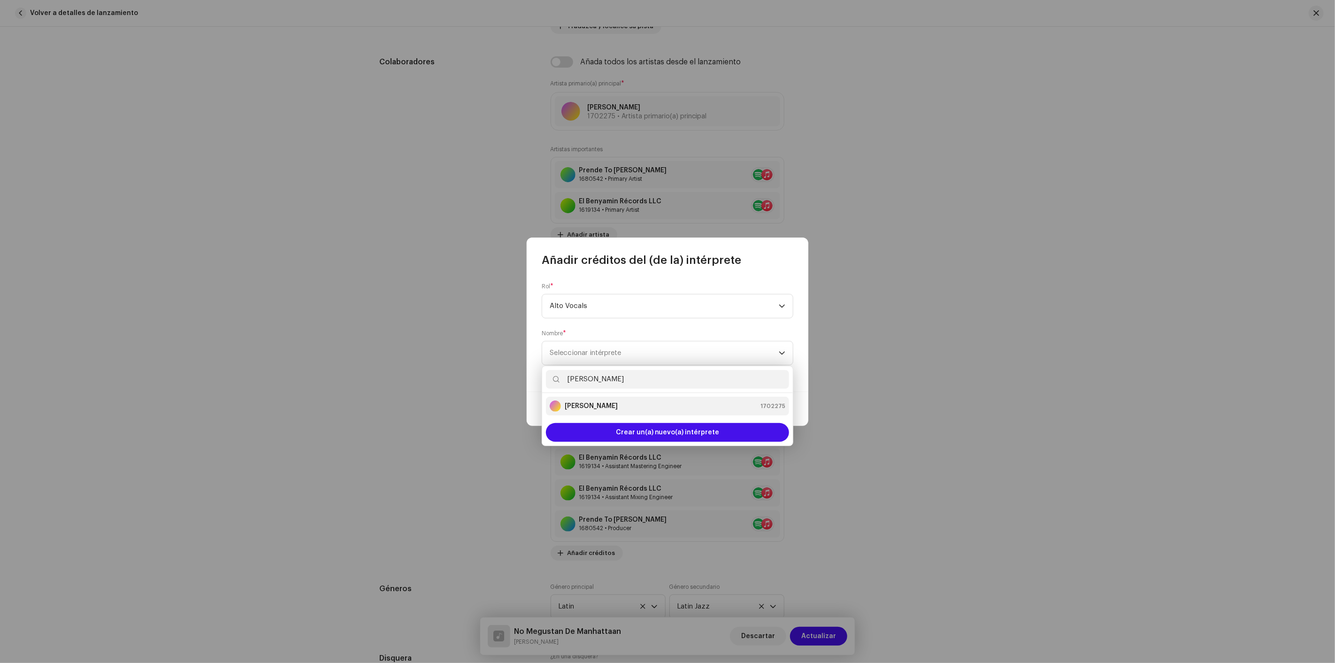
type input "BRAYAN BLOKE"
click at [614, 404] on div "BRAYAN BLOKE 1702275" at bounding box center [668, 406] width 236 height 11
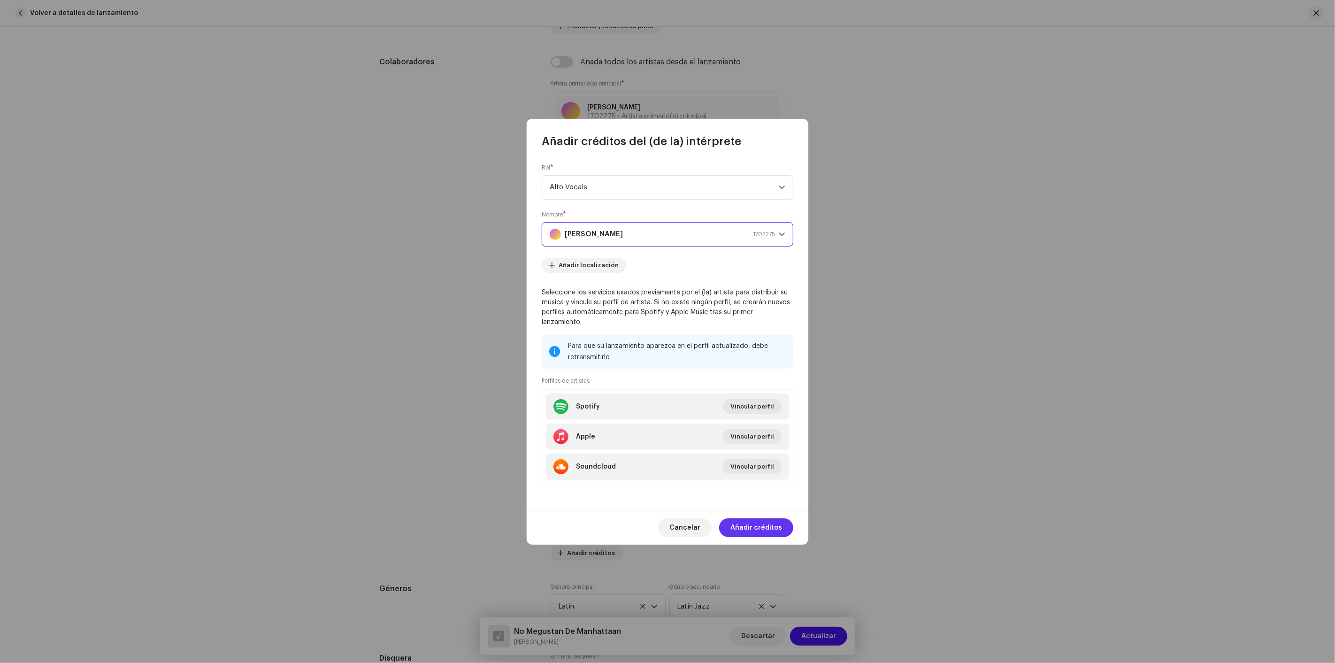
click at [753, 529] on span "Añadir créditos" at bounding box center [757, 527] width 52 height 19
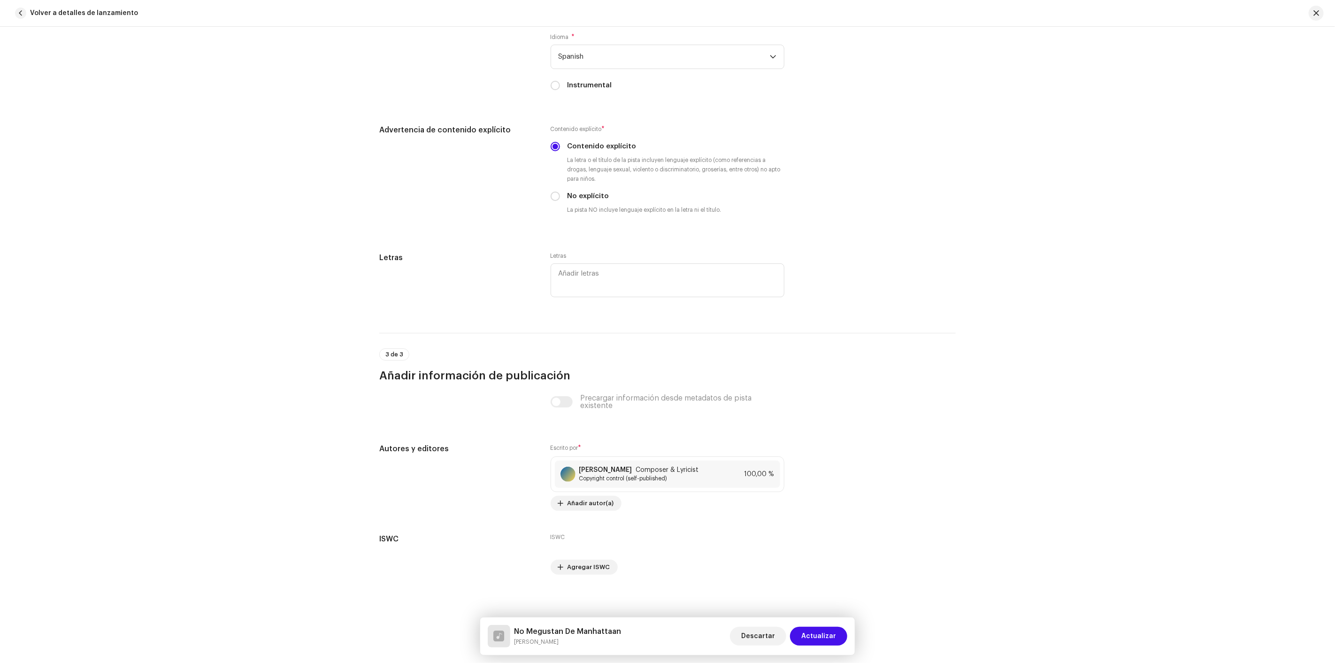
scroll to position [1912, 0]
click at [834, 634] on span "Actualizar" at bounding box center [819, 636] width 35 height 19
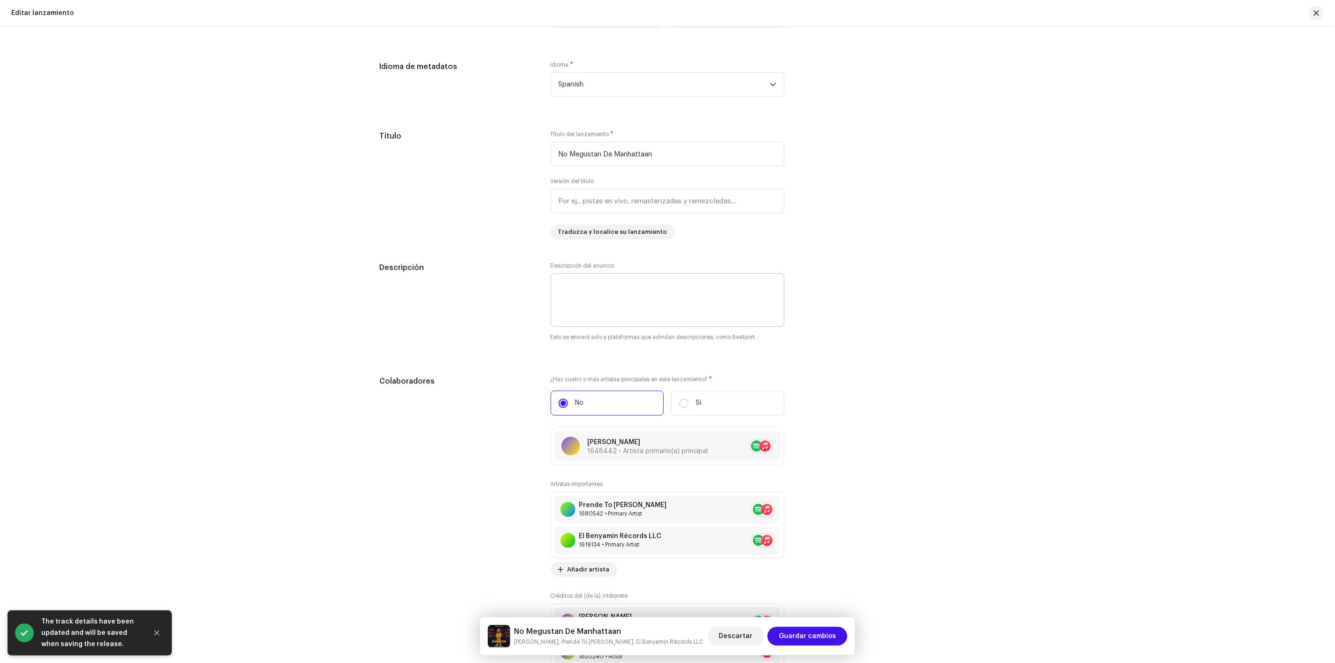
scroll to position [678, 0]
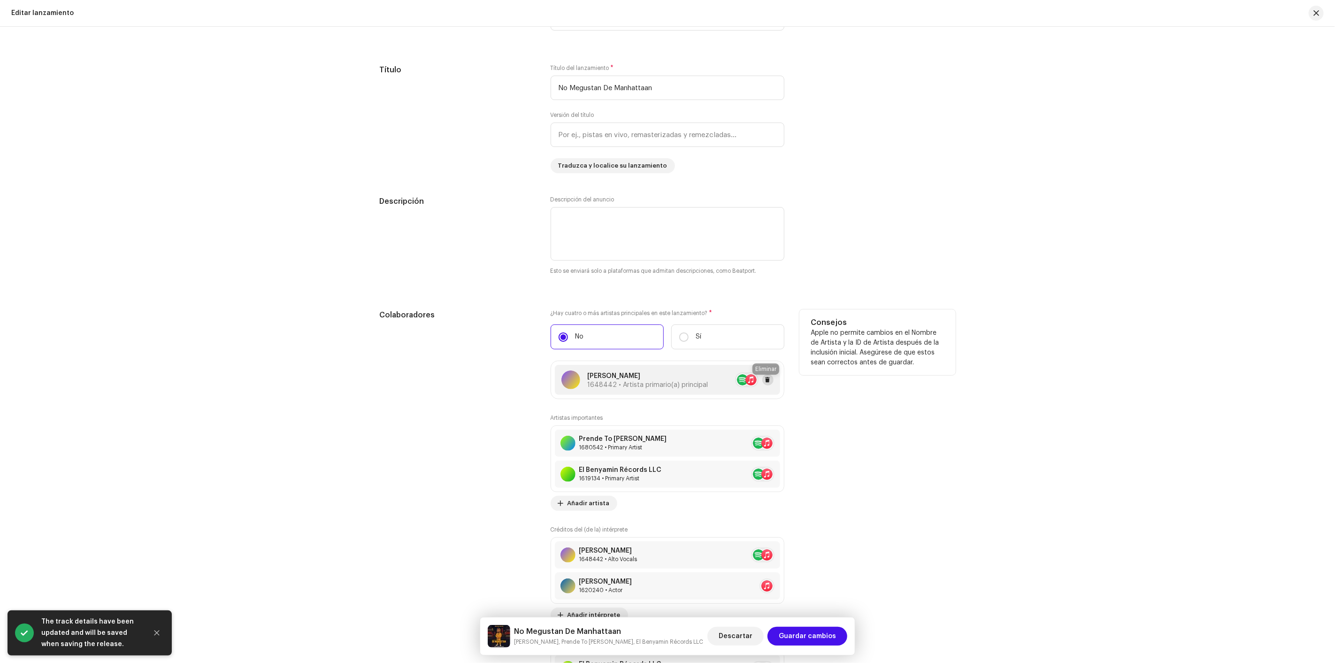
click at [770, 379] on button at bounding box center [768, 379] width 11 height 11
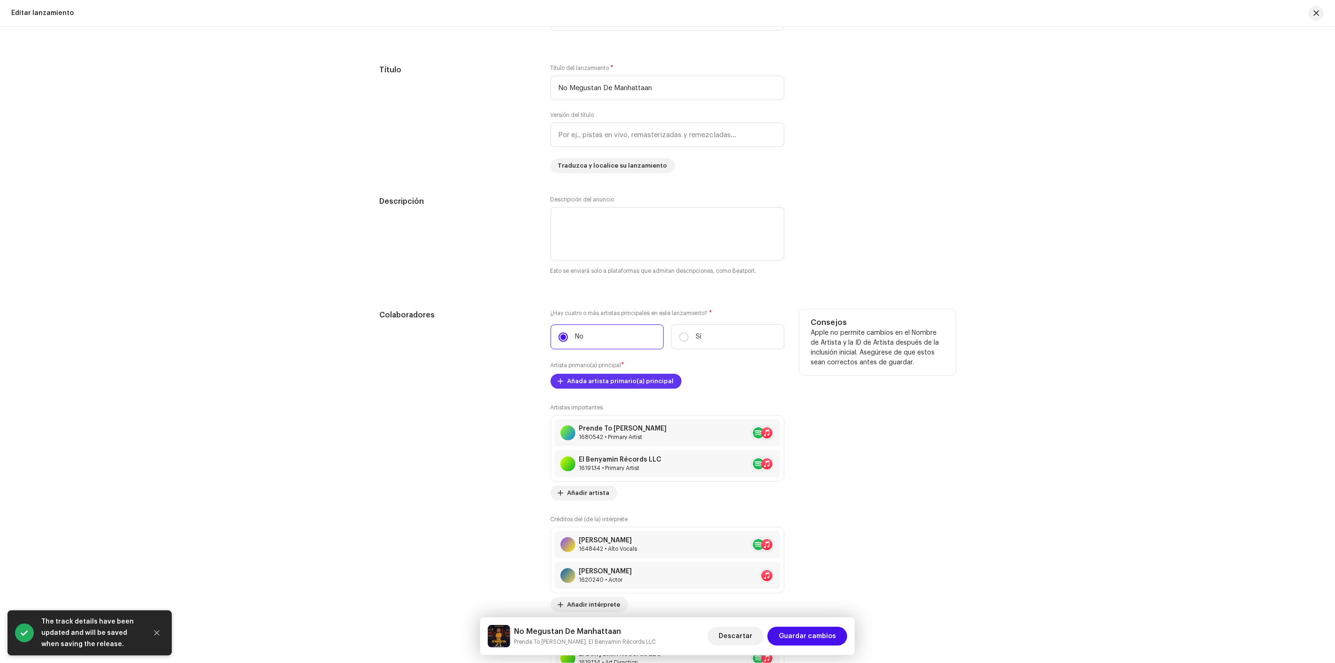
click at [656, 378] on span "Añada artista primario(a) principal" at bounding box center [621, 381] width 107 height 19
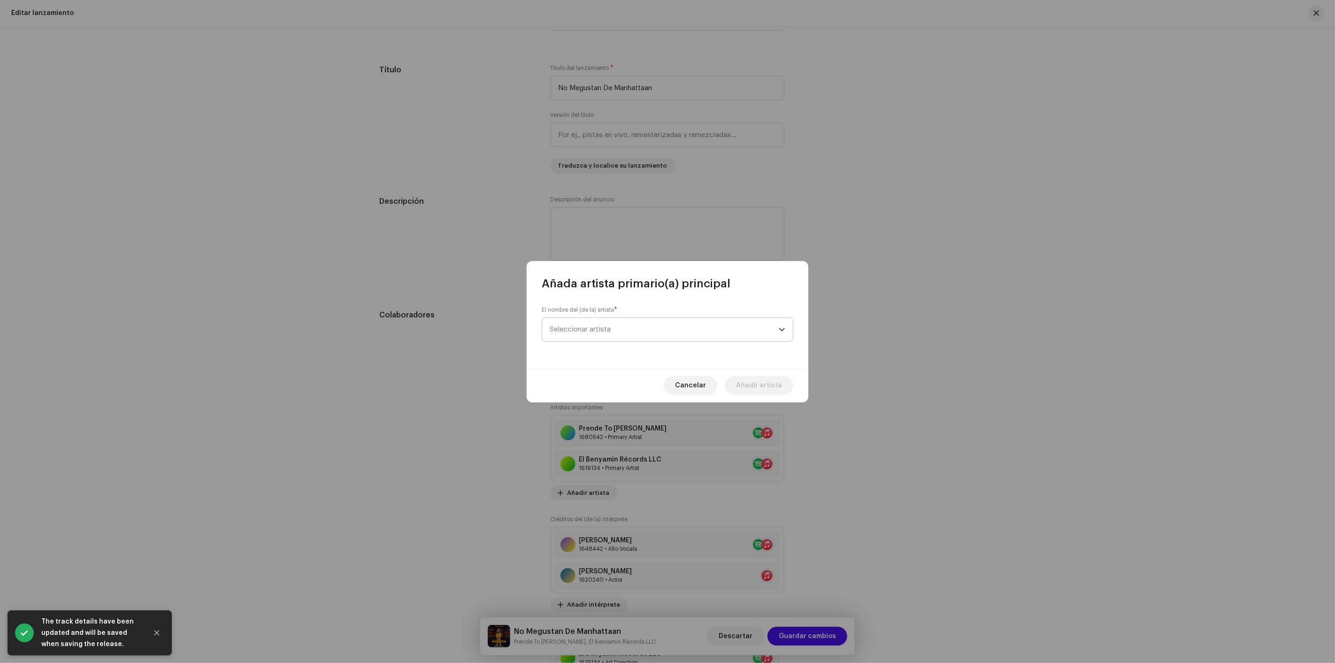
click at [628, 331] on span "Seleccionar artista" at bounding box center [664, 329] width 229 height 23
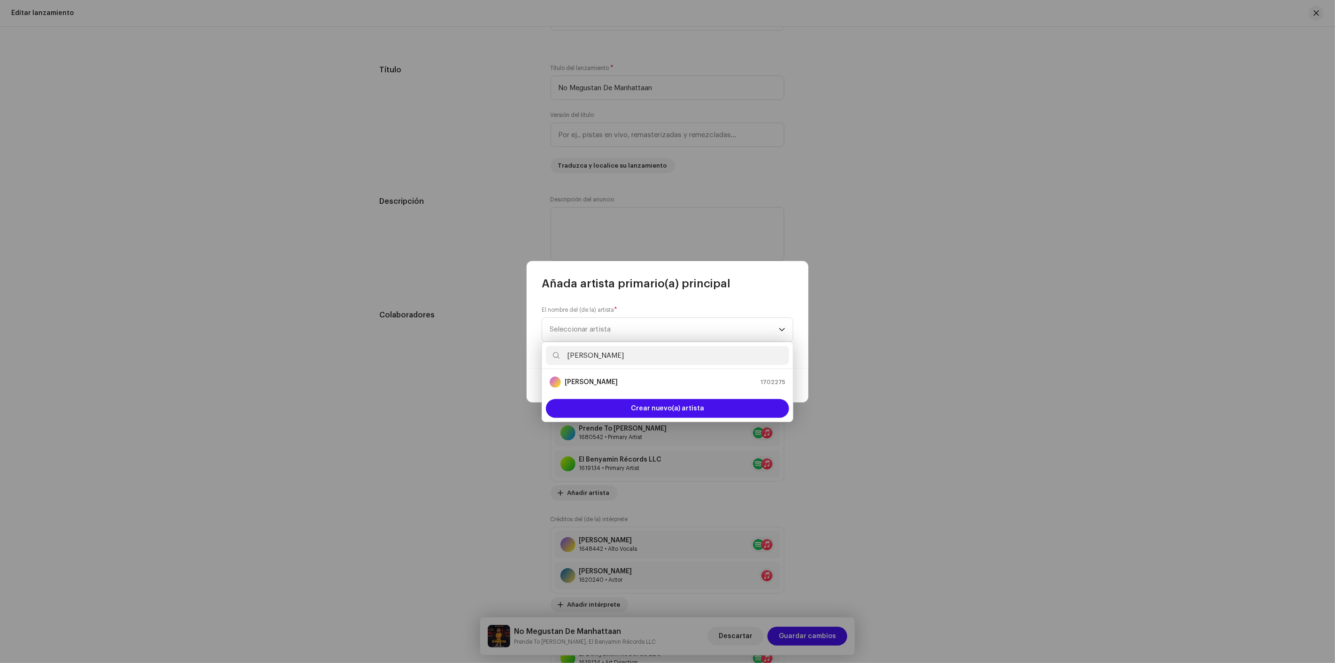
type input "BRAYAN BLOKE"
click at [628, 382] on div "BRAYAN BLOKE 1702275" at bounding box center [668, 382] width 236 height 11
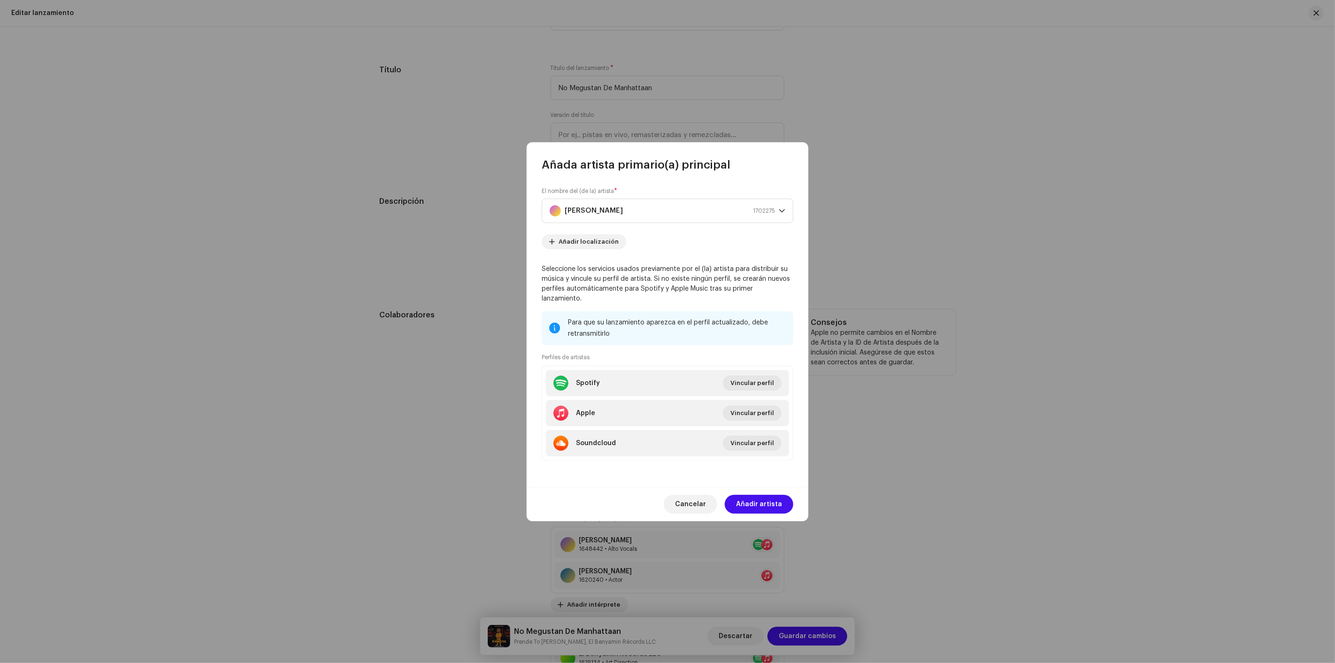
click at [759, 495] on span "Añadir artista" at bounding box center [759, 504] width 46 height 19
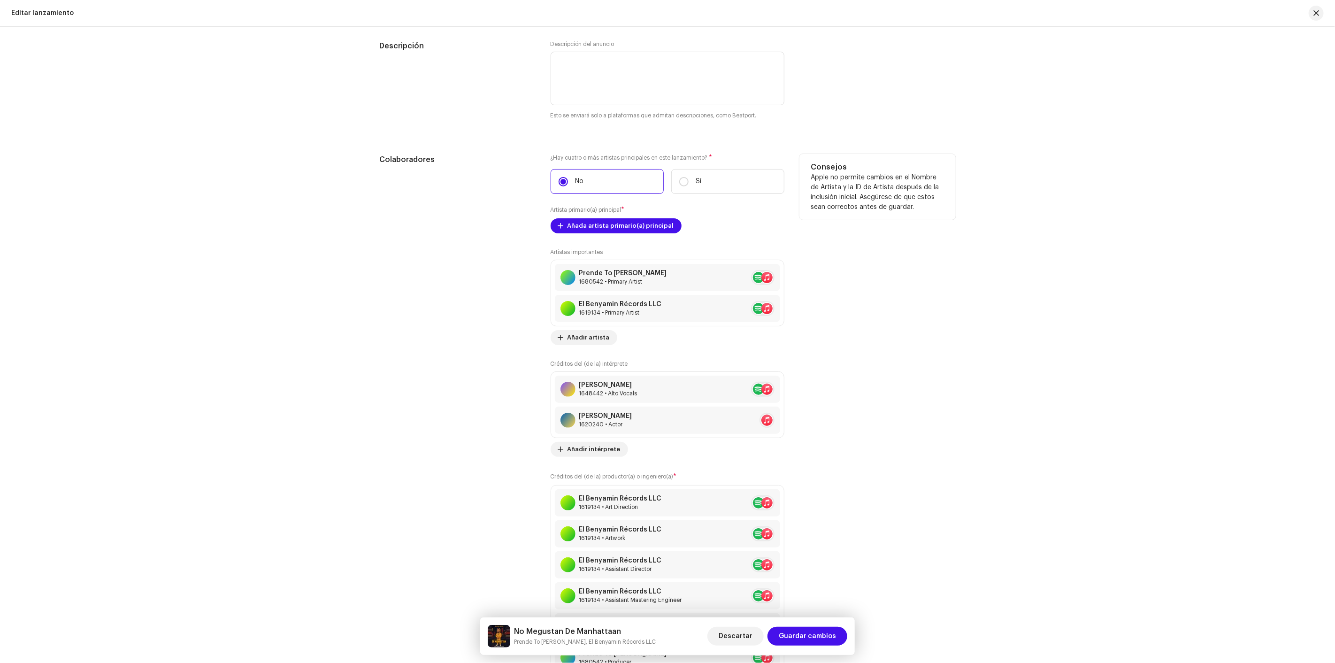
scroll to position [834, 0]
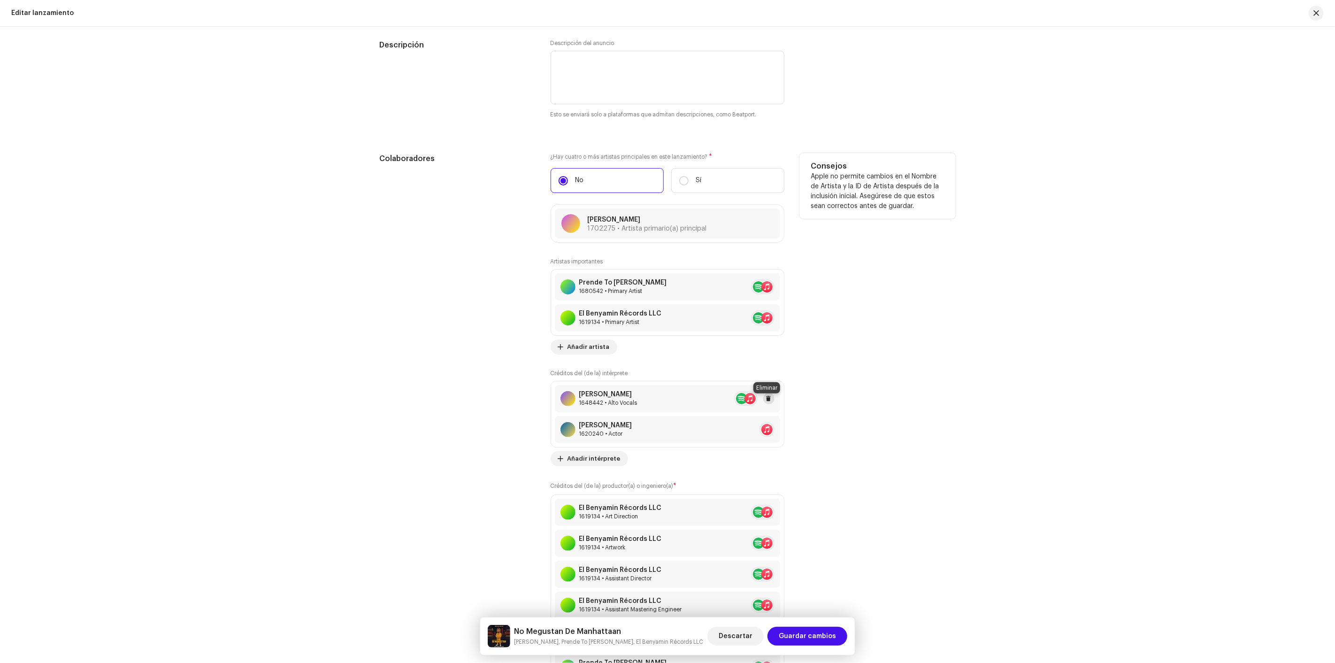
click at [770, 398] on button at bounding box center [769, 398] width 11 height 11
click at [597, 430] on span "Añadir intérprete" at bounding box center [594, 427] width 53 height 19
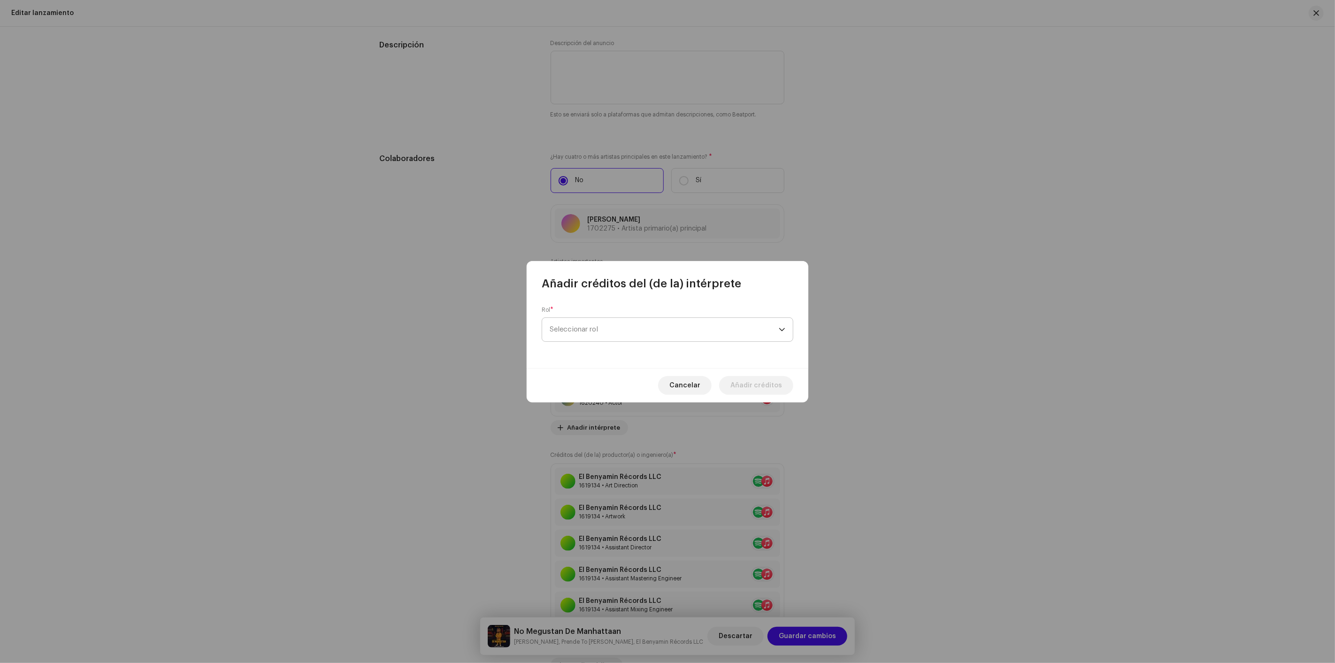
click at [629, 336] on span "Seleccionar rol" at bounding box center [664, 329] width 229 height 23
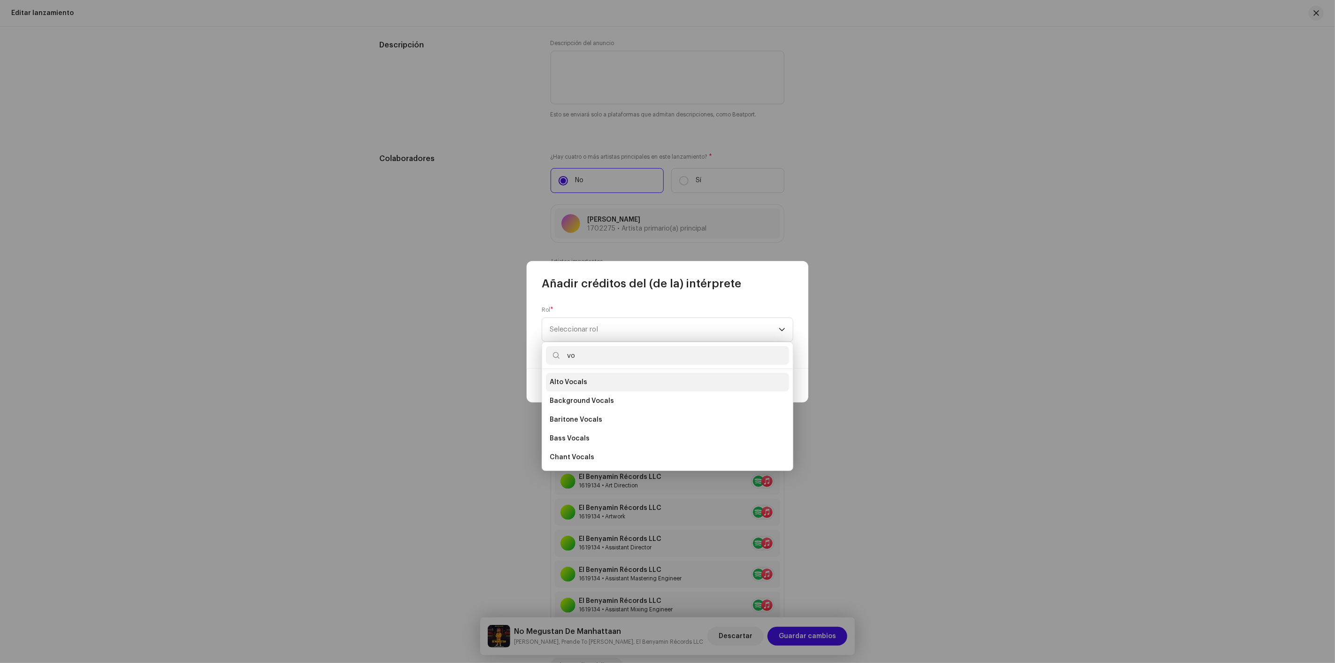
type input "vo"
click at [618, 384] on li "Alto Vocals" at bounding box center [667, 382] width 243 height 19
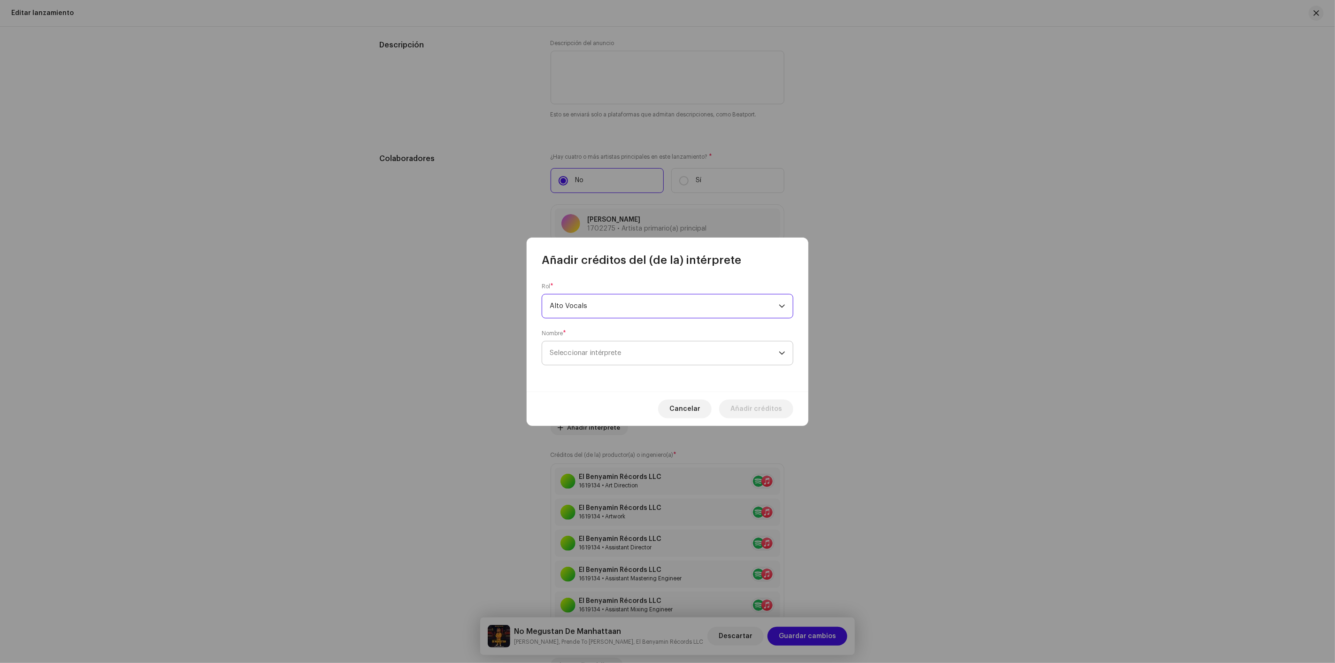
click at [609, 350] on span "Seleccionar intérprete" at bounding box center [585, 352] width 71 height 7
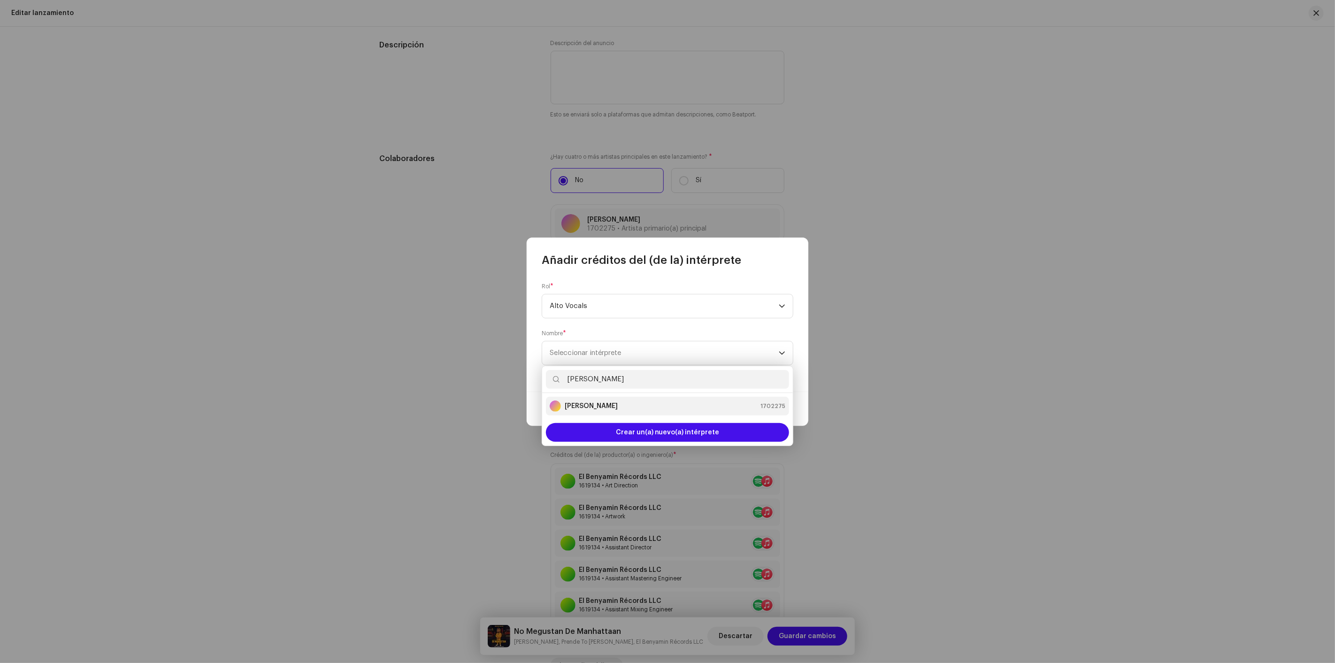
type input "BRAYAN BLOKE"
click at [603, 408] on strong "BRAYAN BLOKE" at bounding box center [591, 405] width 53 height 9
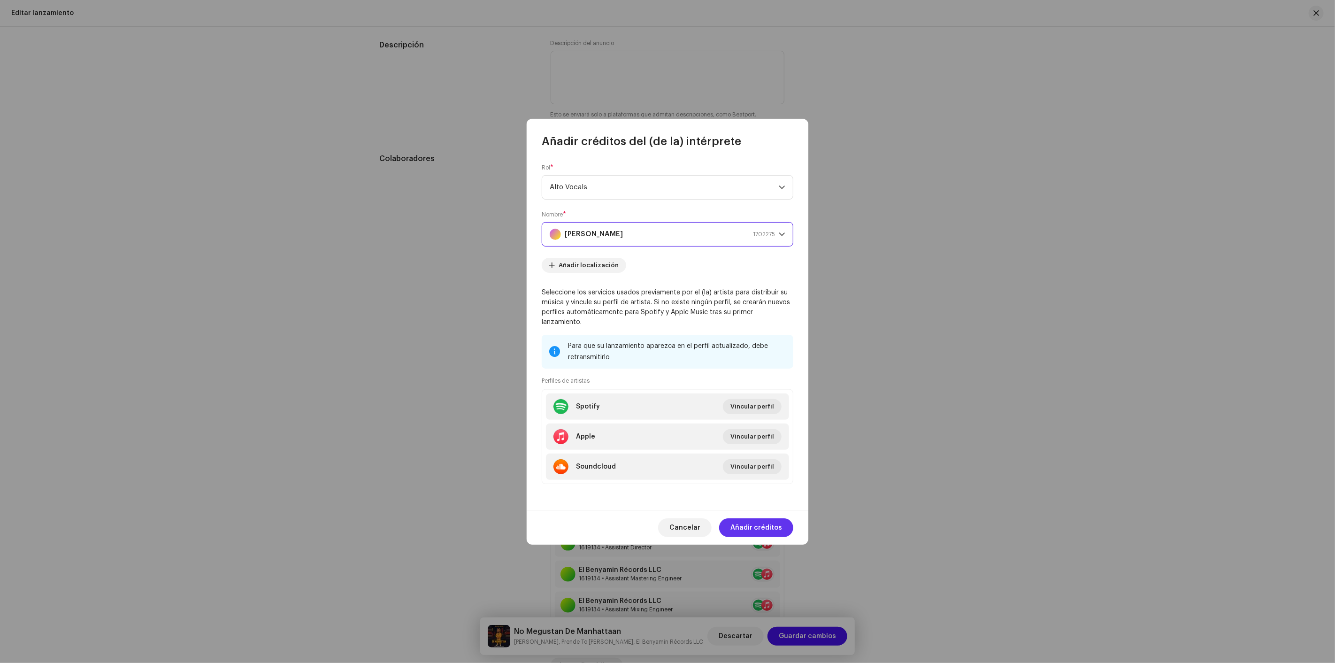
click at [758, 518] on span "Añadir créditos" at bounding box center [757, 527] width 52 height 19
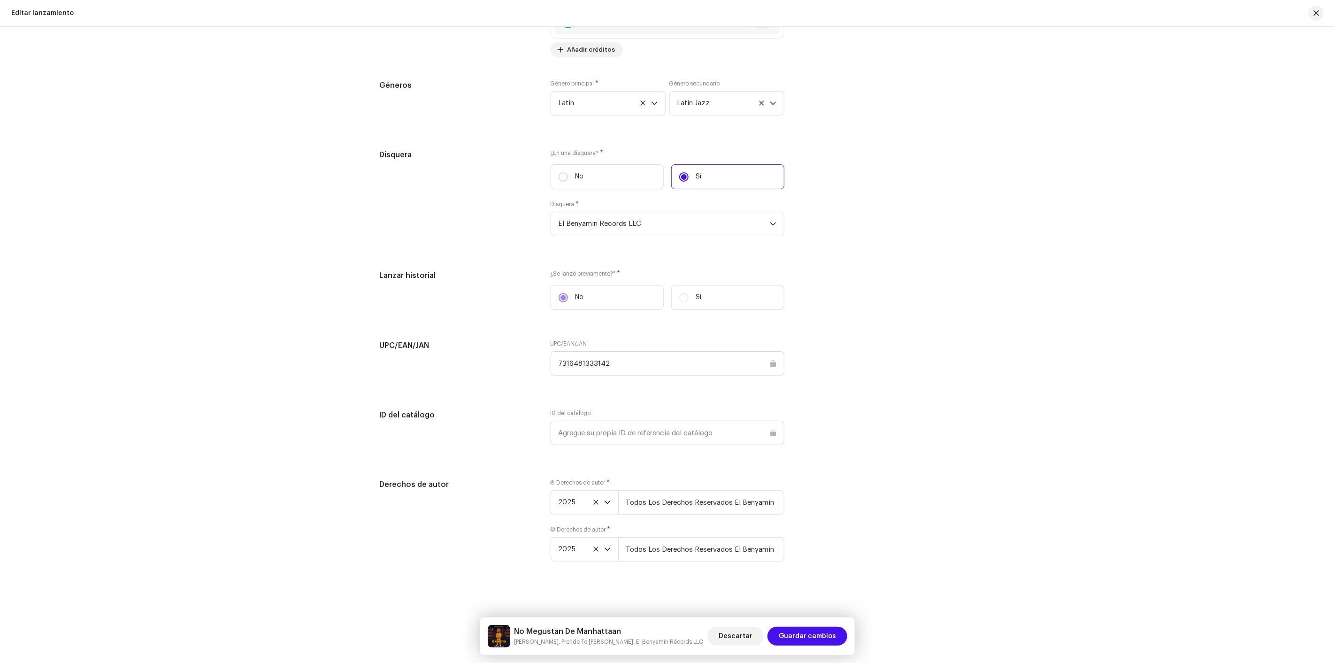
scroll to position [1489, 0]
click at [818, 642] on span "Guardar cambios" at bounding box center [807, 636] width 57 height 19
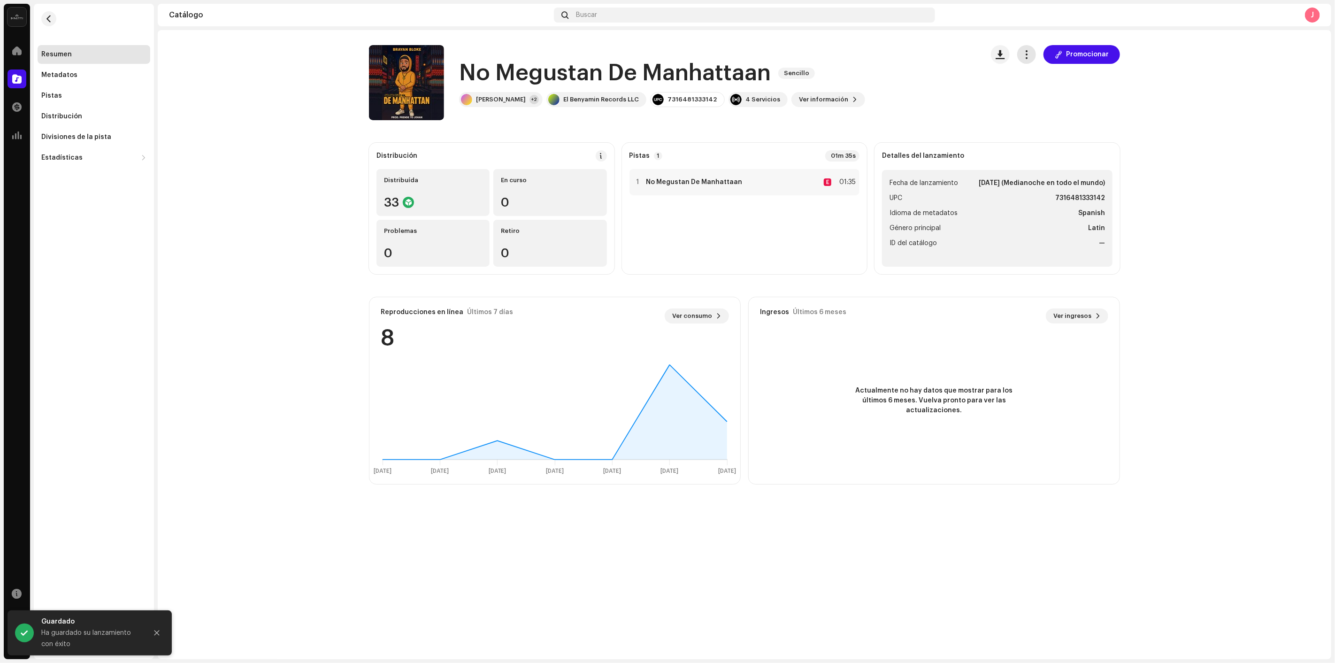
click at [1034, 52] on button "button" at bounding box center [1027, 54] width 19 height 19
click at [1034, 106] on div "Distribuir" at bounding box center [1071, 115] width 95 height 19
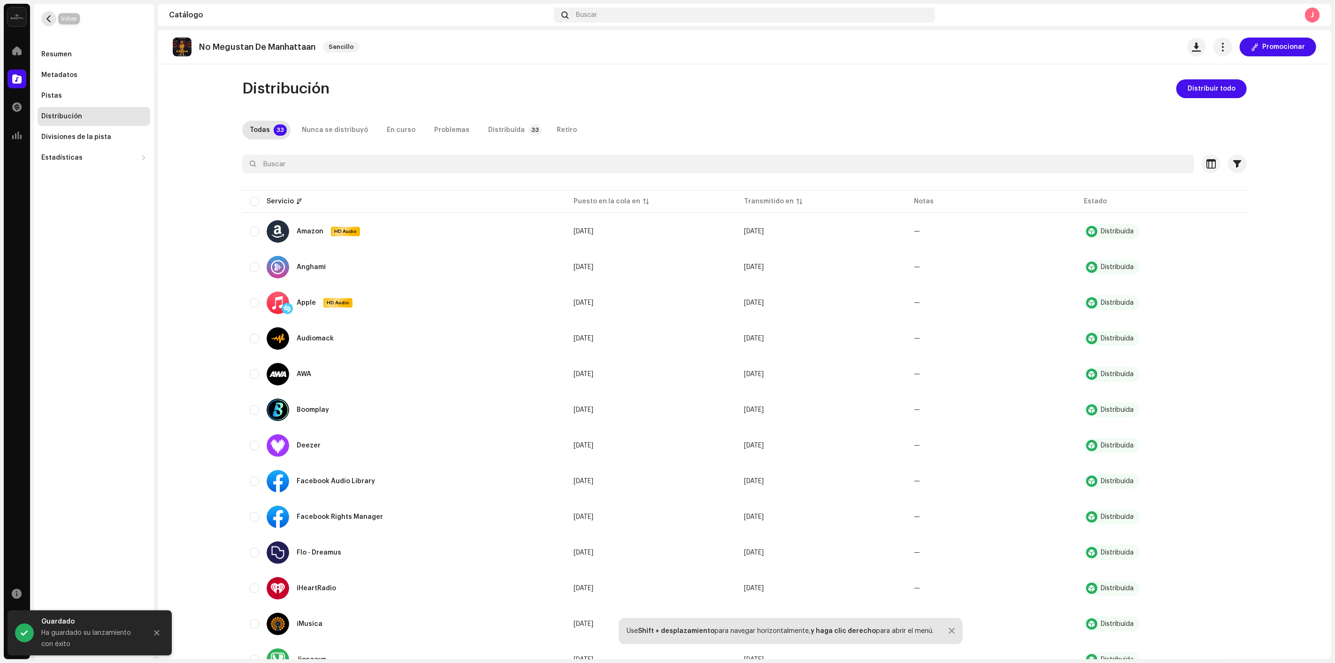
click at [51, 21] on span "button" at bounding box center [49, 19] width 7 height 8
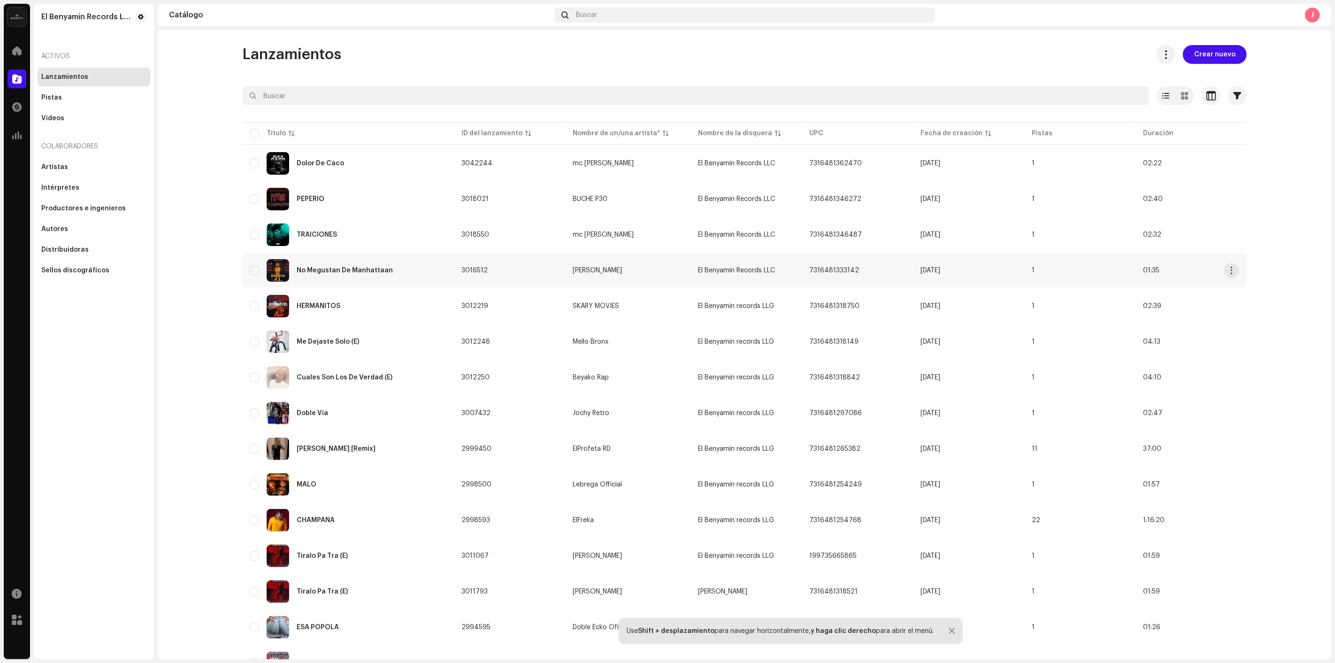
click at [330, 264] on div "No Megustan De Manhattaan" at bounding box center [348, 270] width 197 height 23
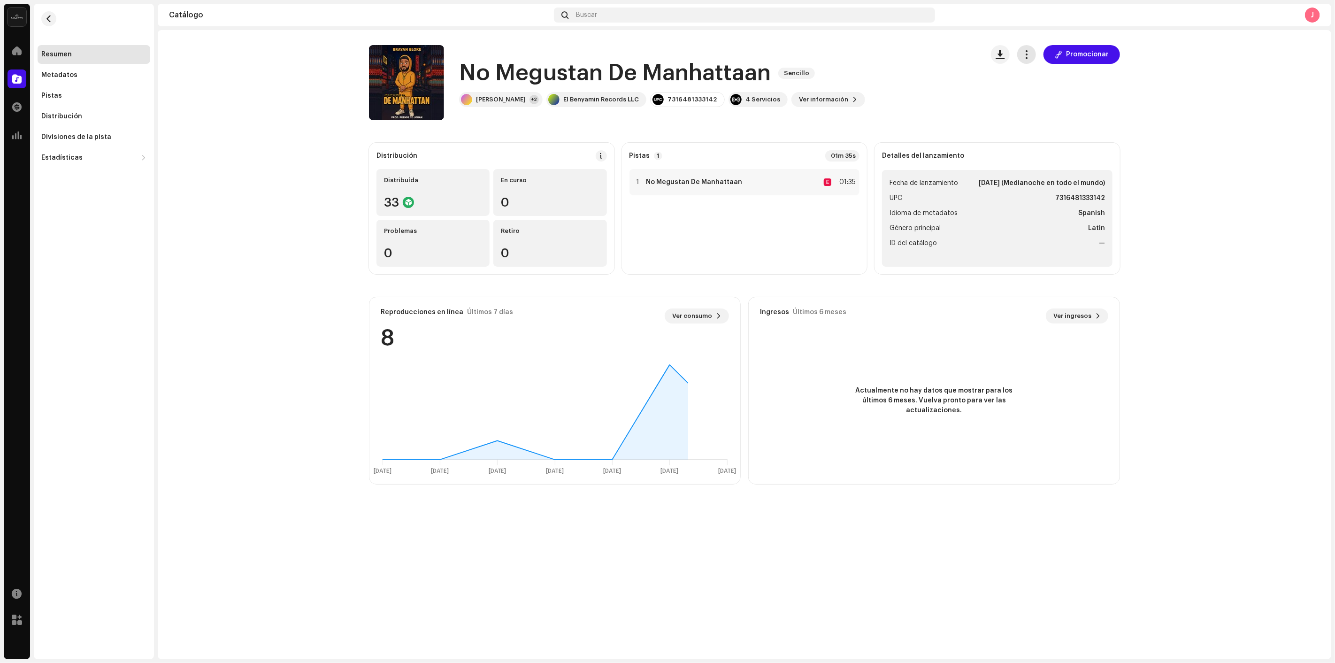
click at [1031, 55] on span "button" at bounding box center [1027, 55] width 9 height 8
click at [1038, 90] on div "Editar" at bounding box center [1071, 96] width 95 height 19
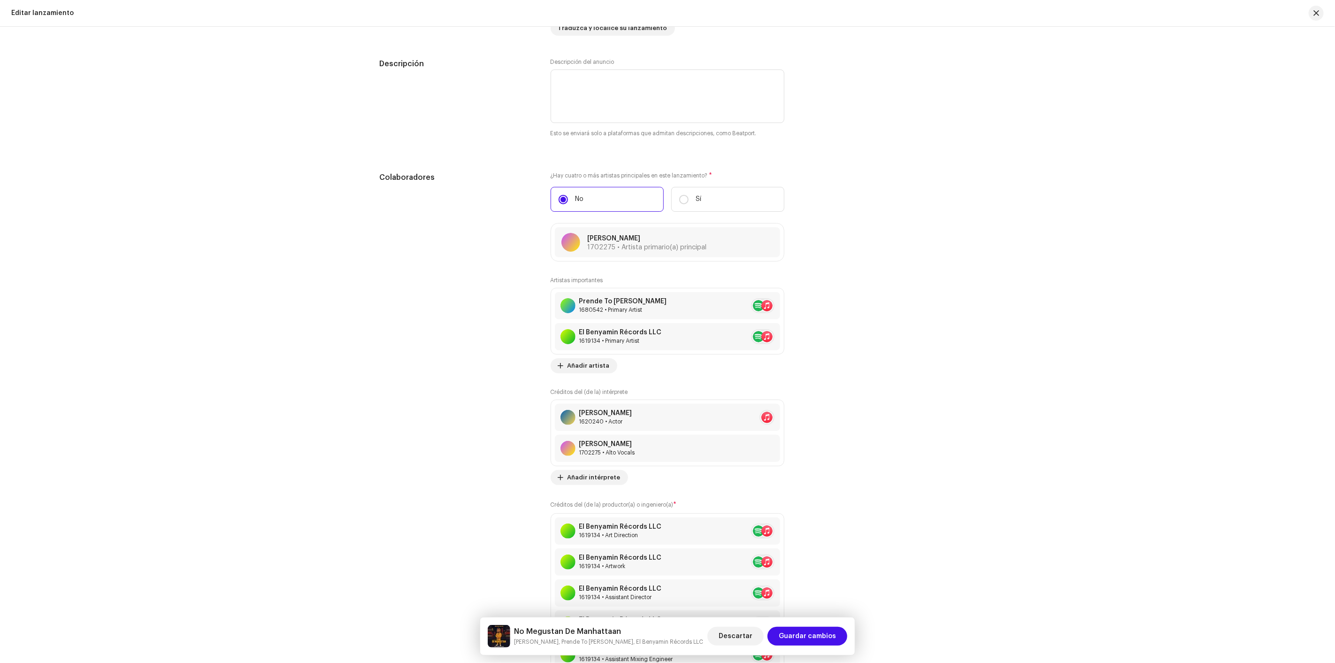
scroll to position [834, 0]
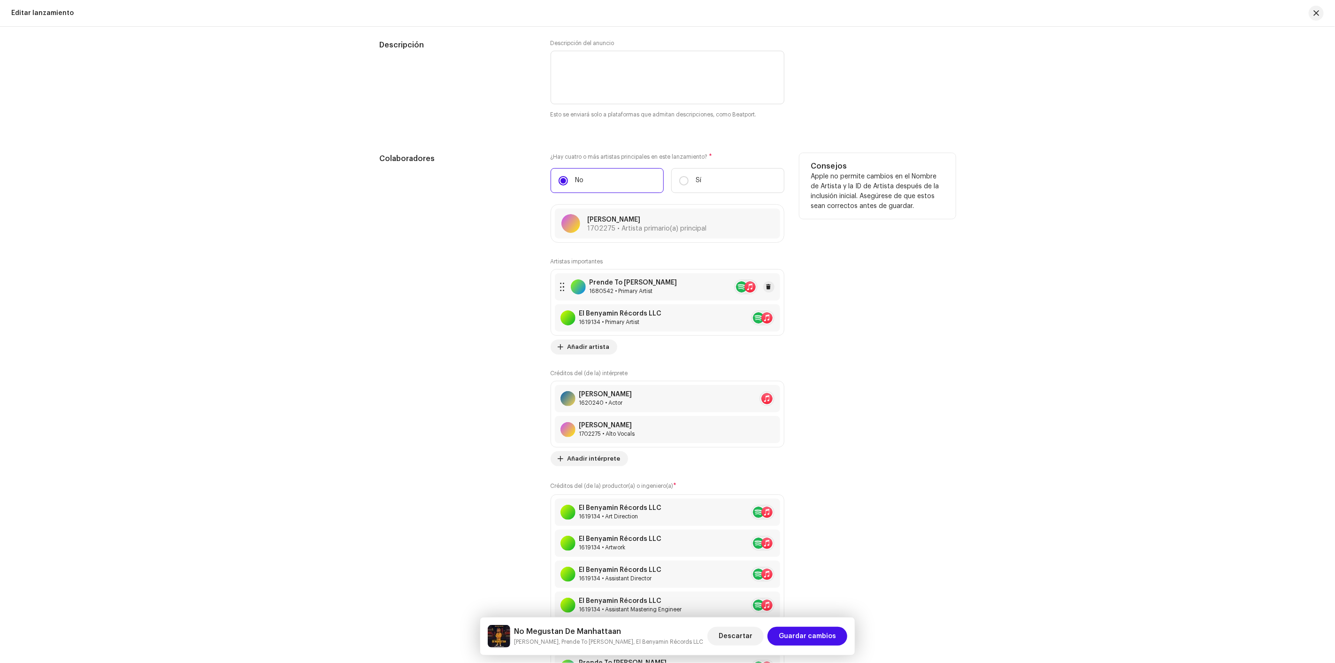
click at [616, 295] on div "1680542 • Primary Artist" at bounding box center [634, 291] width 88 height 8
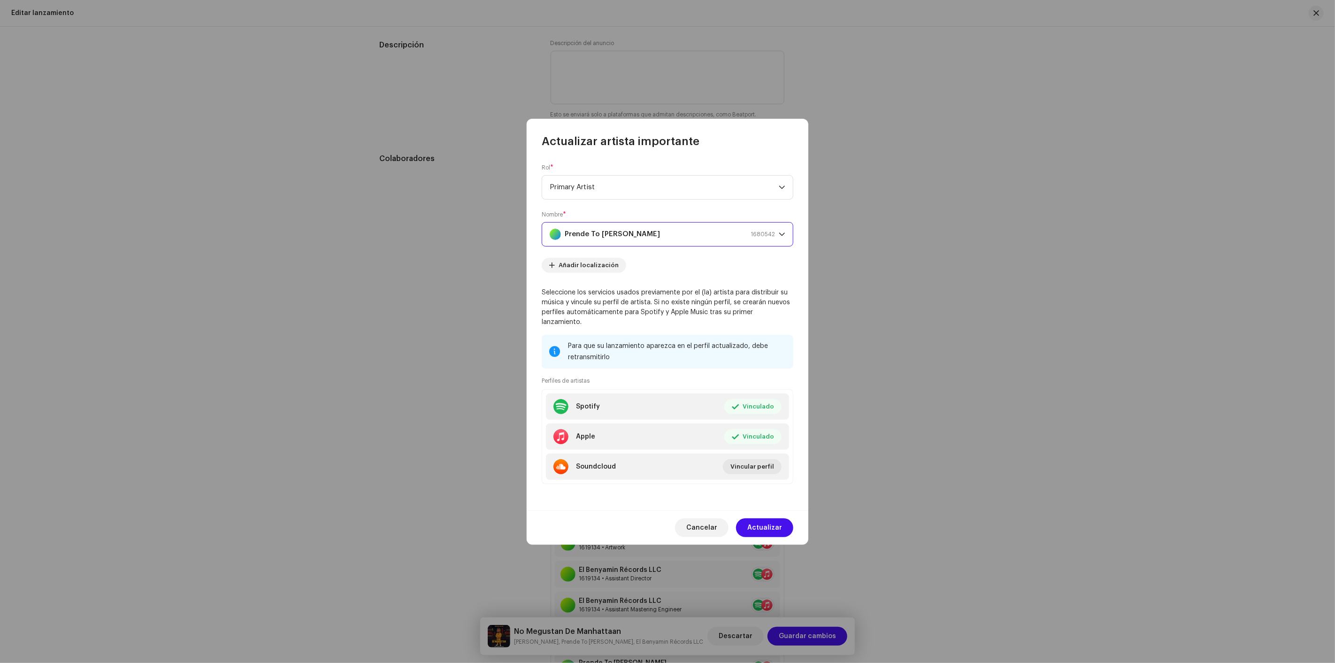
drag, startPoint x: 619, startPoint y: 235, endPoint x: 550, endPoint y: 235, distance: 69.0
click at [550, 235] on div "Prende To Johan" at bounding box center [605, 234] width 110 height 23
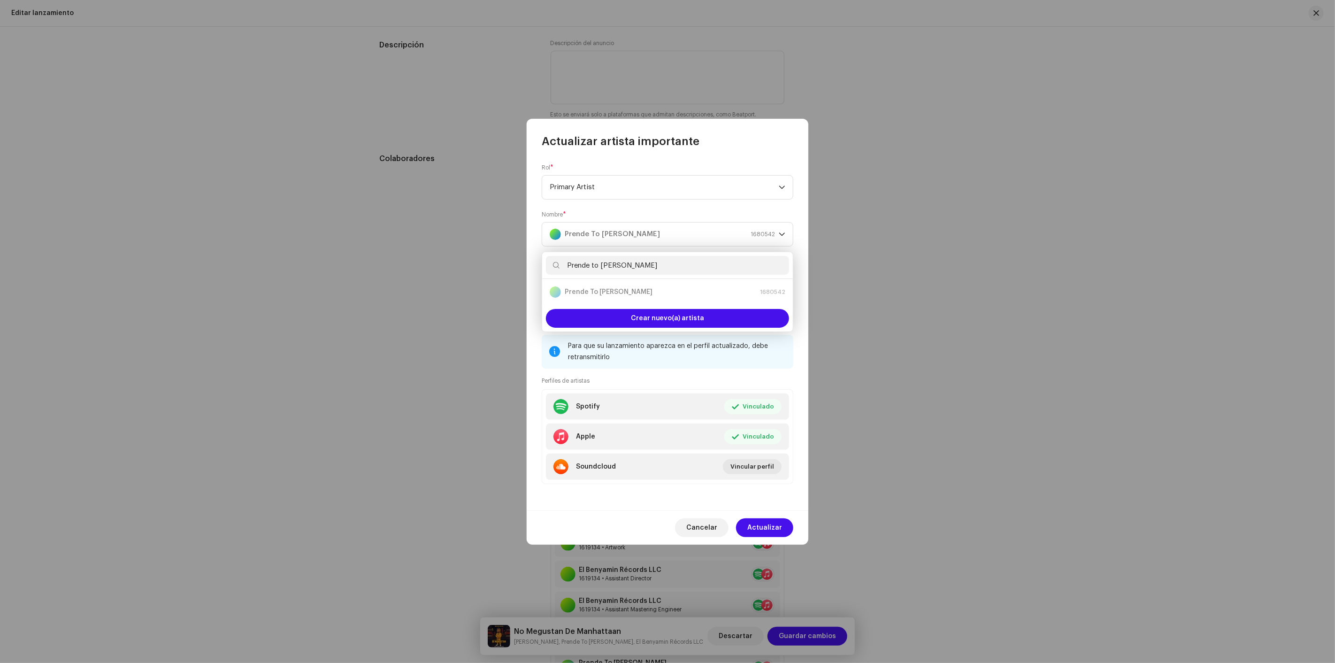
type input "Prende to Johan"
click at [640, 252] on div "Prende to Johan" at bounding box center [667, 265] width 251 height 27
click at [640, 261] on input "Prende to Johan" at bounding box center [667, 265] width 243 height 19
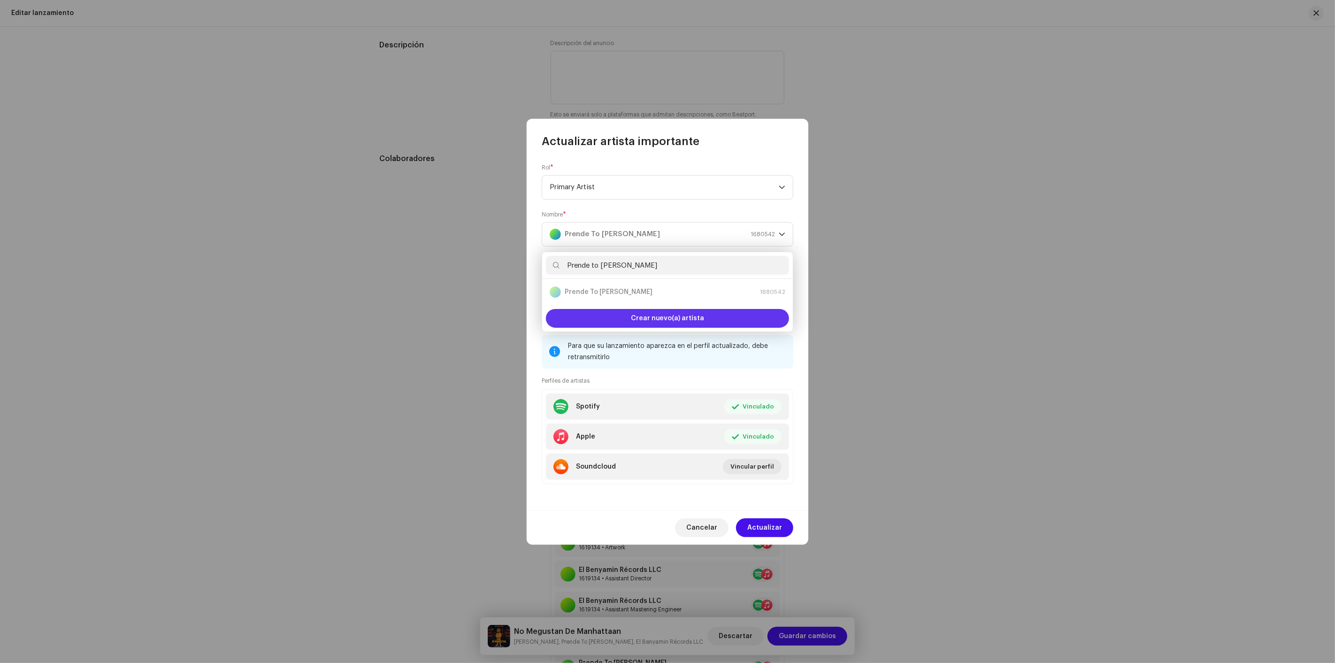
click at [653, 315] on span "Crear nuevo(a) artista" at bounding box center [668, 318] width 74 height 19
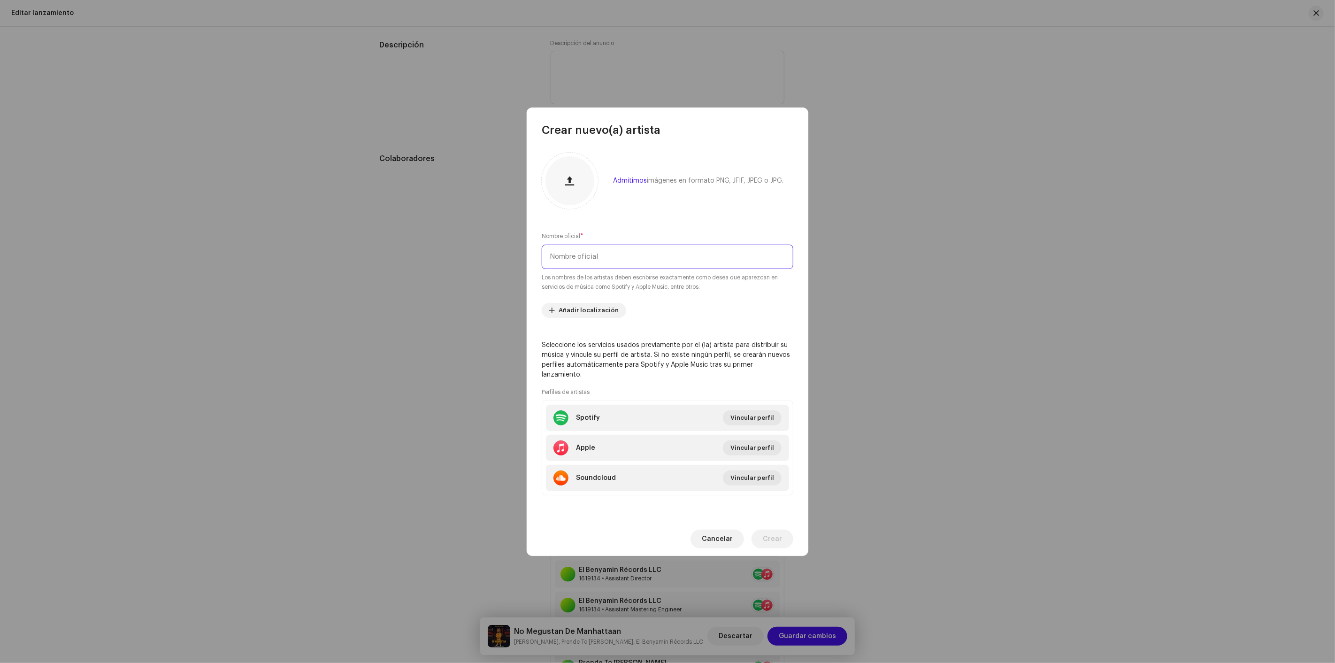
click at [647, 269] on input "text" at bounding box center [668, 257] width 252 height 24
paste input "Prende to Johan"
type input "Prende to Johan"
click at [637, 415] on li "Spotify Vincular perfil" at bounding box center [667, 418] width 243 height 26
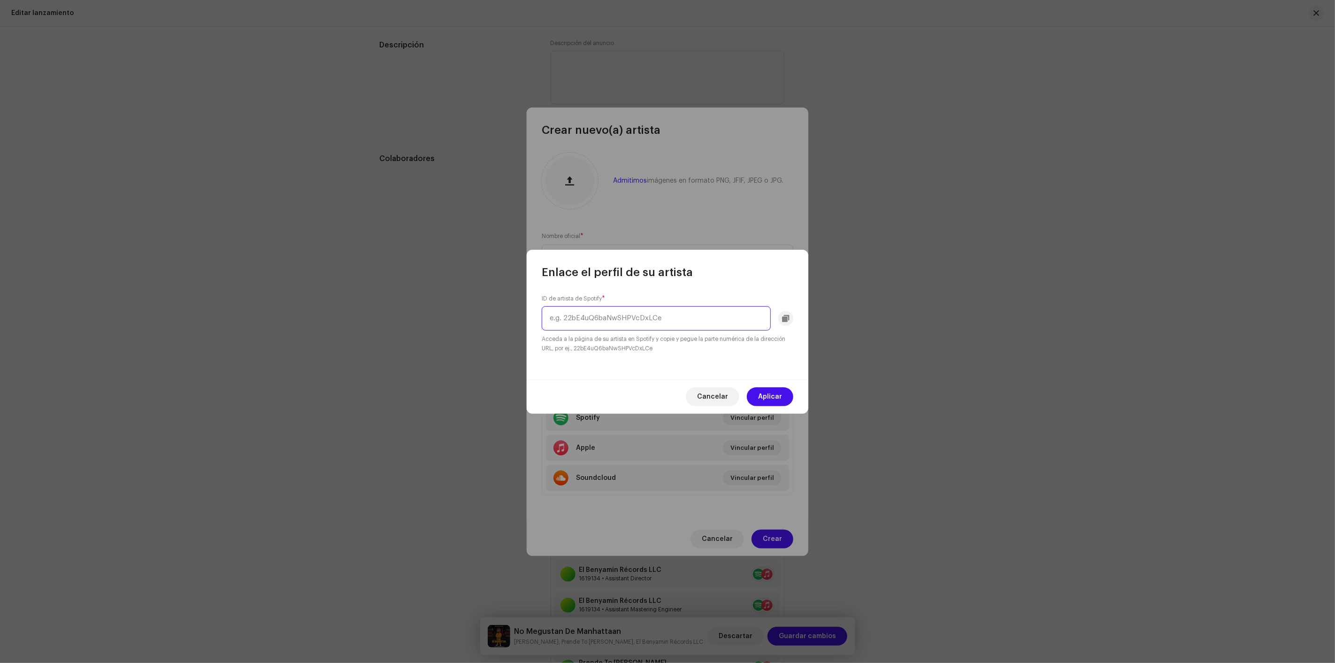
click at [660, 315] on input "text" at bounding box center [656, 318] width 229 height 24
paste input "6ShoXDVM7uLOAqfqK2ONJQ"
type input "6ShoXDVM7uLOAqfqK2ONJQ"
drag, startPoint x: 758, startPoint y: 398, endPoint x: 623, endPoint y: 307, distance: 162.7
click at [750, 394] on button "Aplicar" at bounding box center [770, 396] width 46 height 19
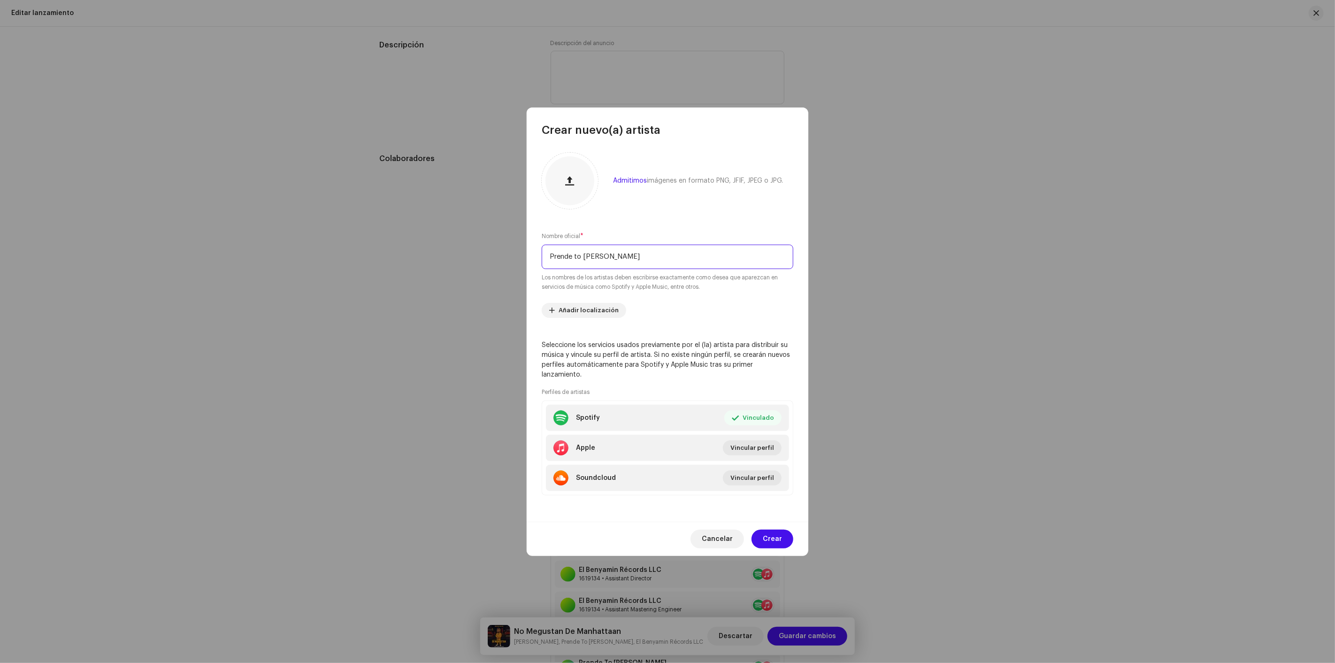
click at [637, 267] on input "Prende to Johan" at bounding box center [668, 257] width 252 height 24
click at [602, 438] on li "Apple Vincular perfil" at bounding box center [667, 448] width 243 height 26
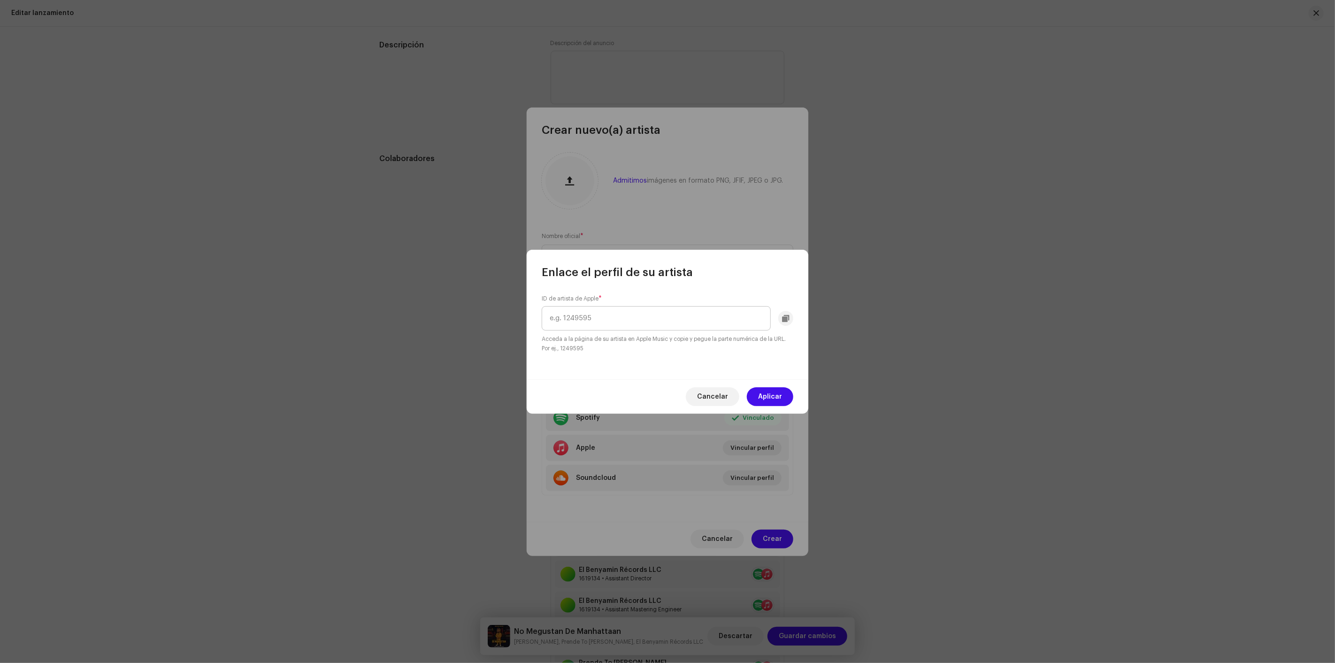
click at [587, 321] on input "text" at bounding box center [656, 318] width 229 height 24
type input "1827405655"
click at [766, 397] on span "Aplicar" at bounding box center [770, 396] width 24 height 19
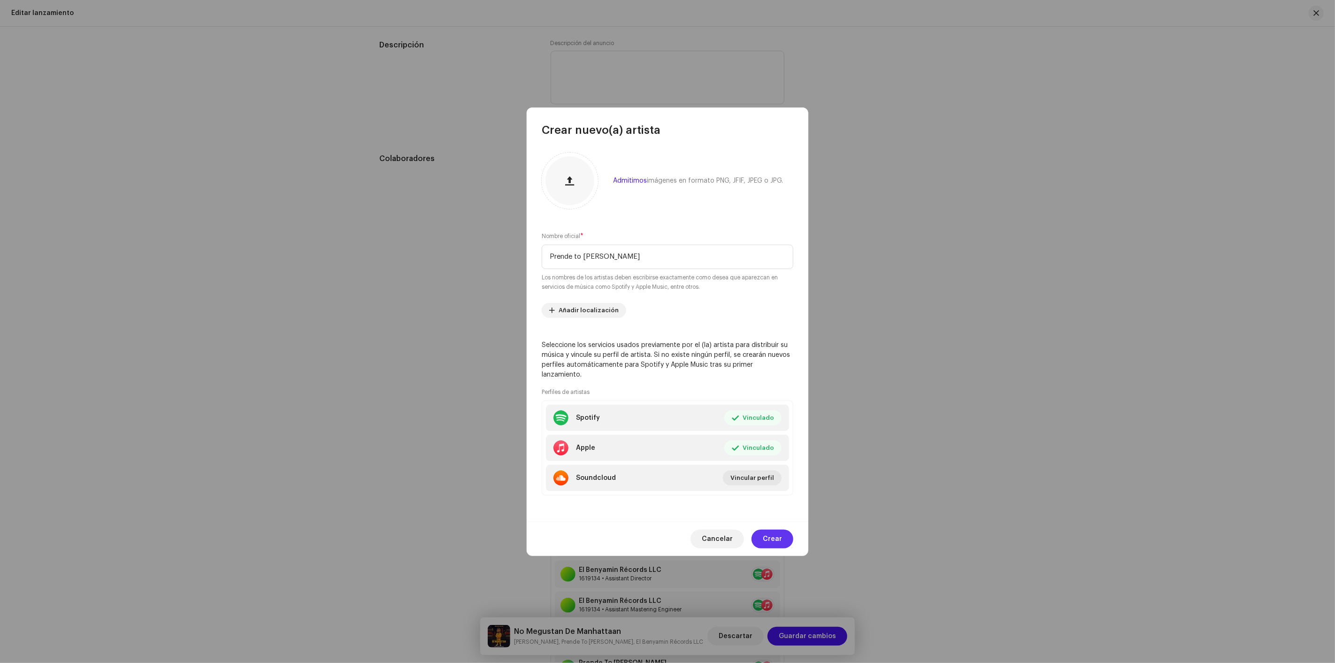
click at [776, 537] on span "Crear" at bounding box center [772, 539] width 19 height 19
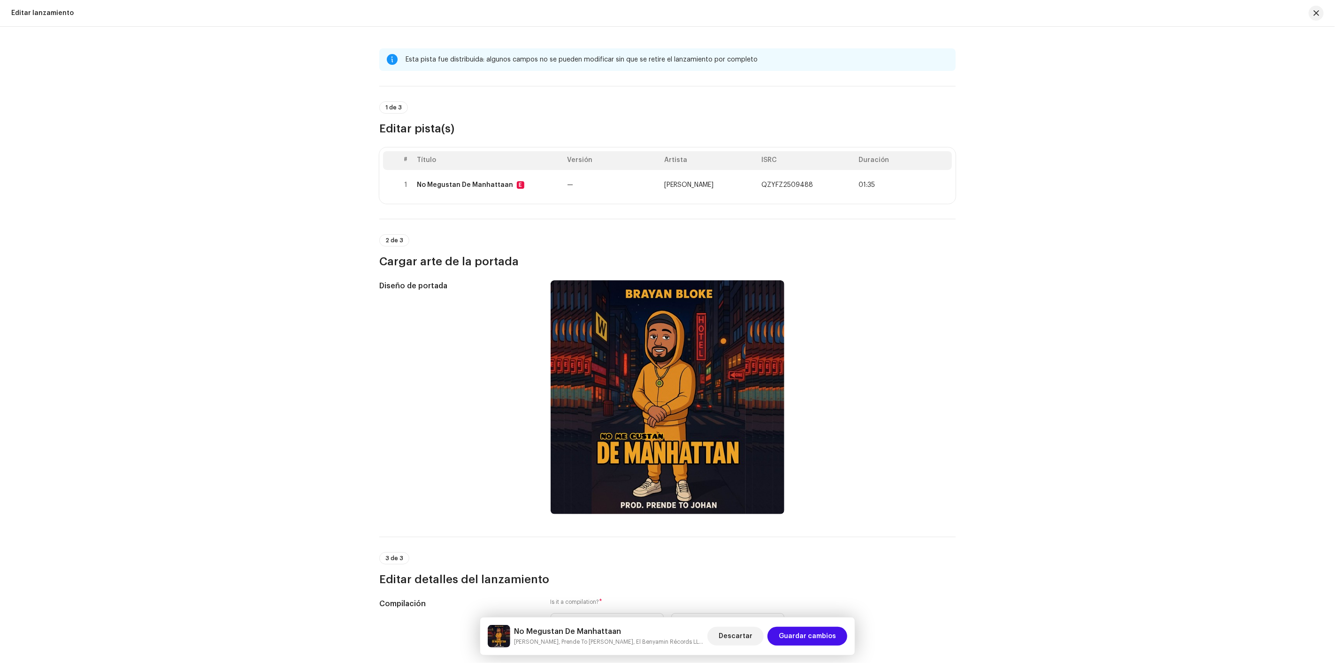
scroll to position [0, 0]
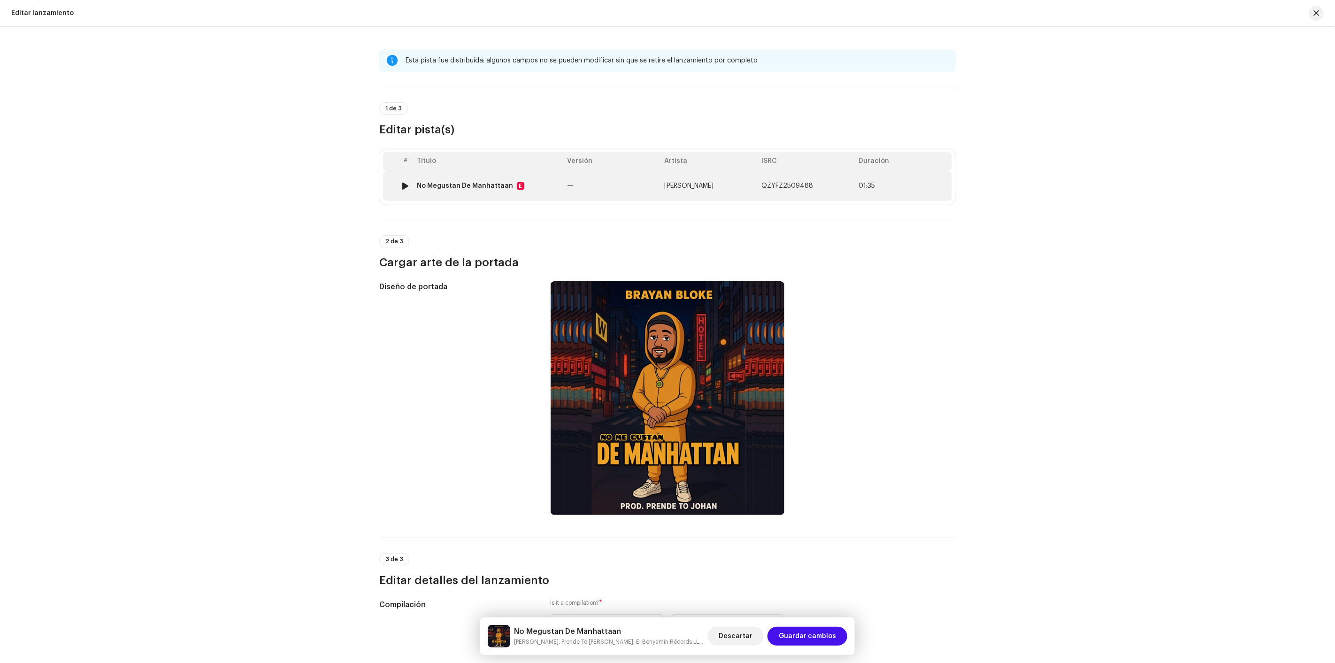
click at [654, 176] on td "—" at bounding box center [611, 186] width 97 height 30
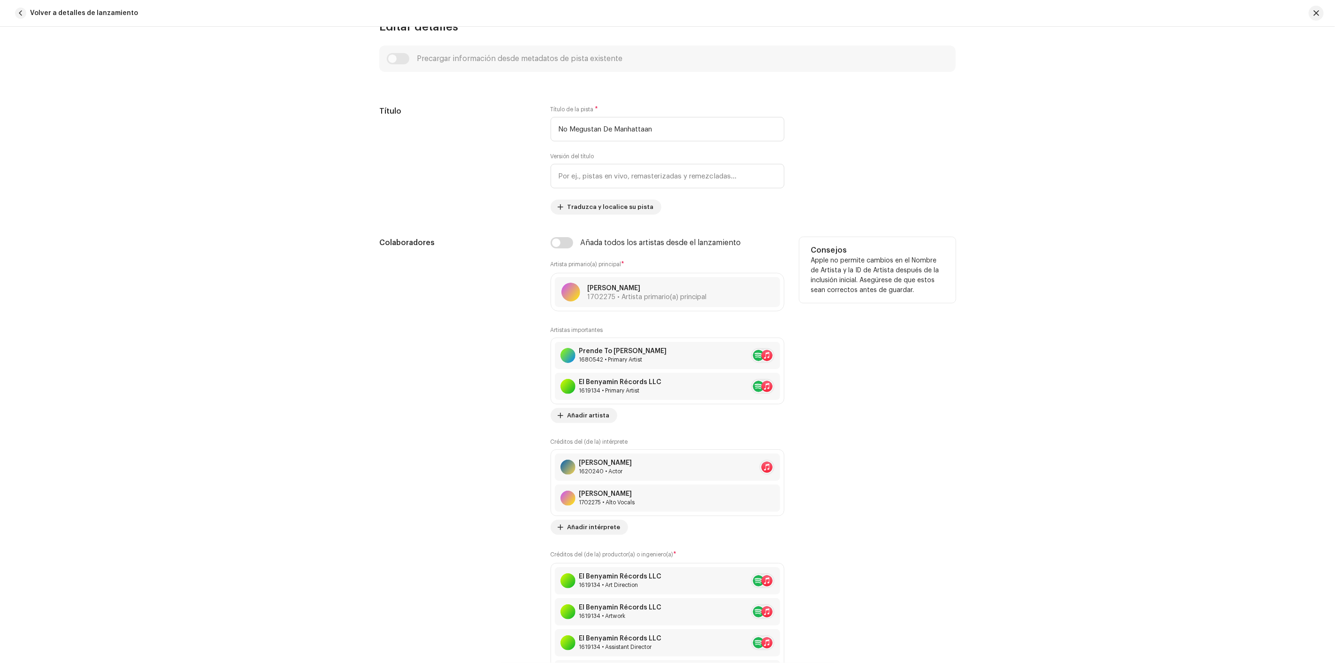
scroll to position [574, 0]
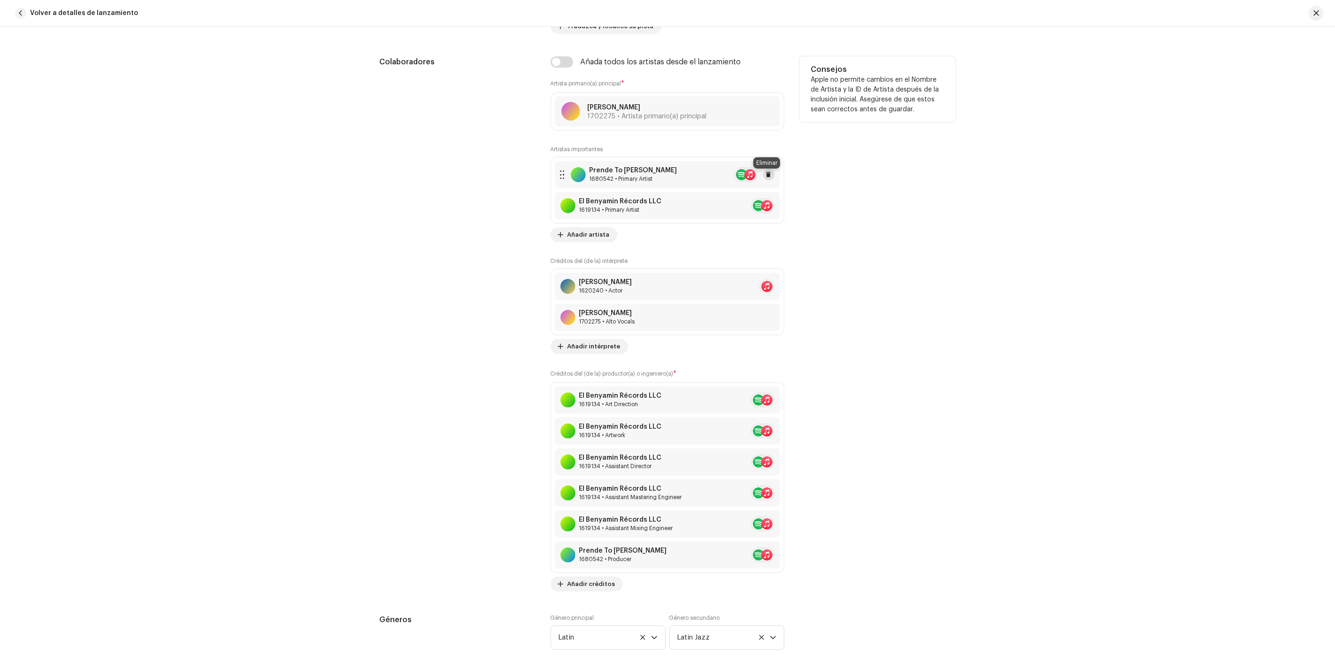
click at [769, 171] on button at bounding box center [769, 174] width 11 height 11
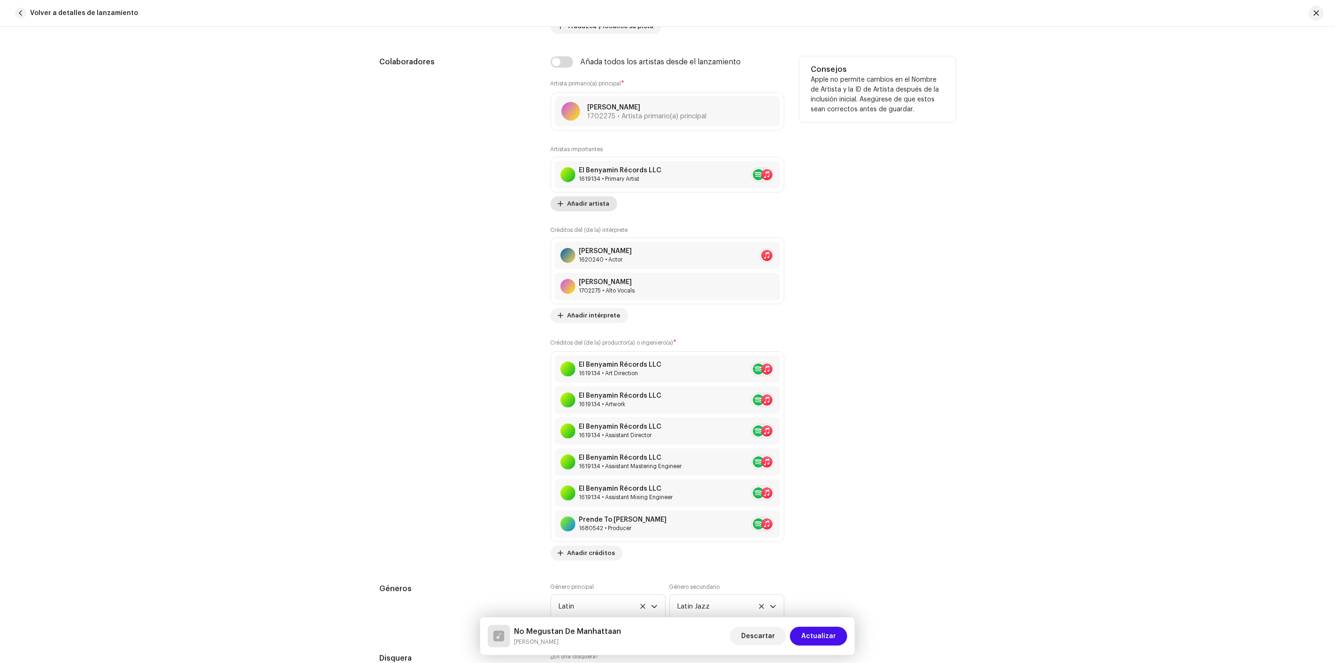
click at [604, 203] on span "Añadir artista" at bounding box center [589, 203] width 42 height 19
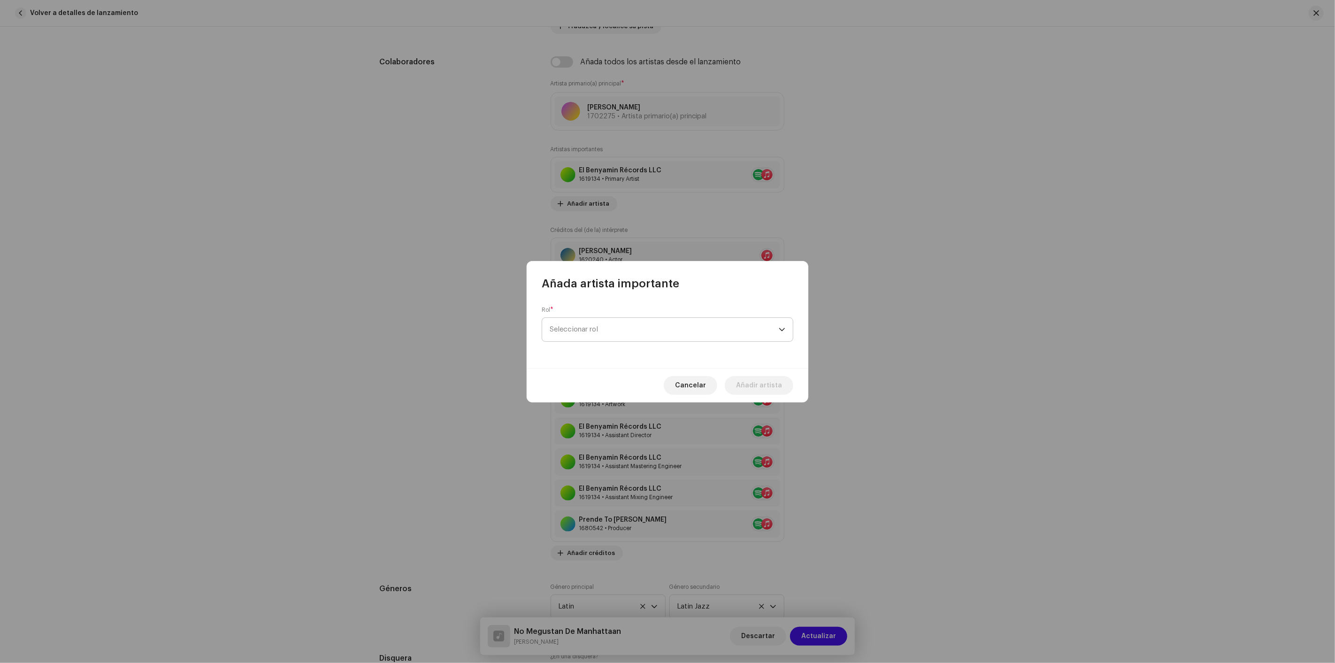
click at [599, 335] on span "Seleccionar rol" at bounding box center [664, 329] width 229 height 23
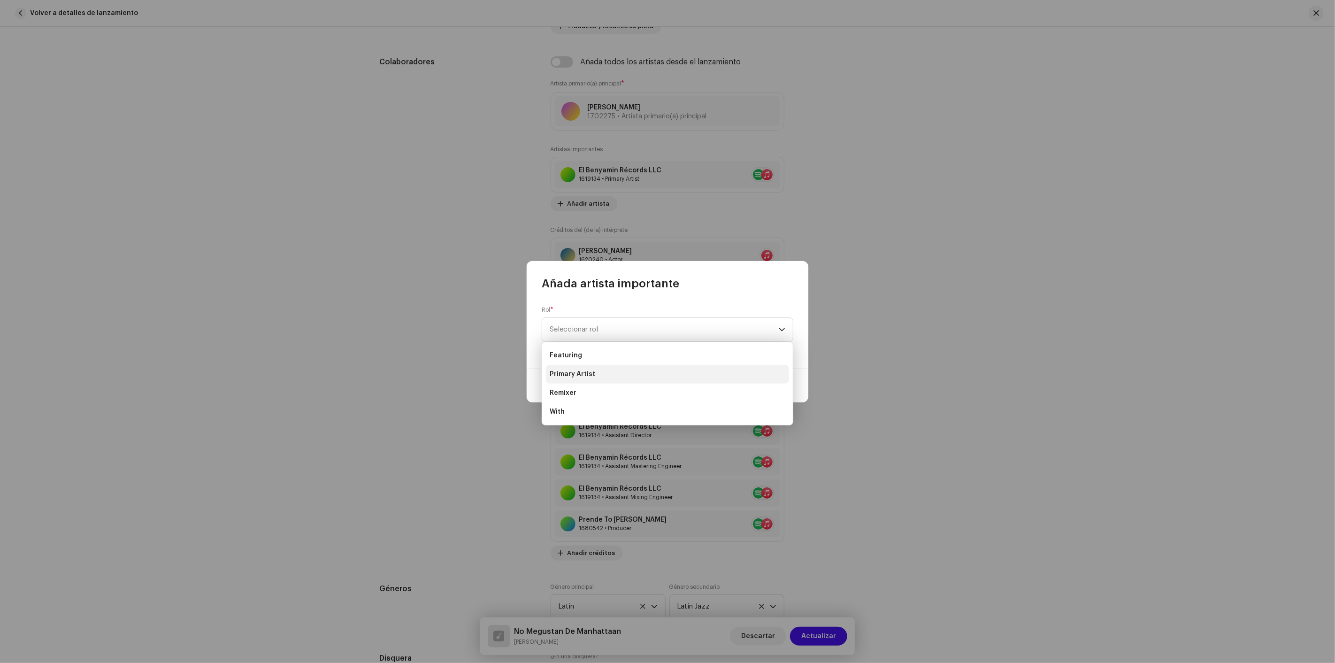
click at [591, 372] on span "Primary Artist" at bounding box center [573, 374] width 46 height 9
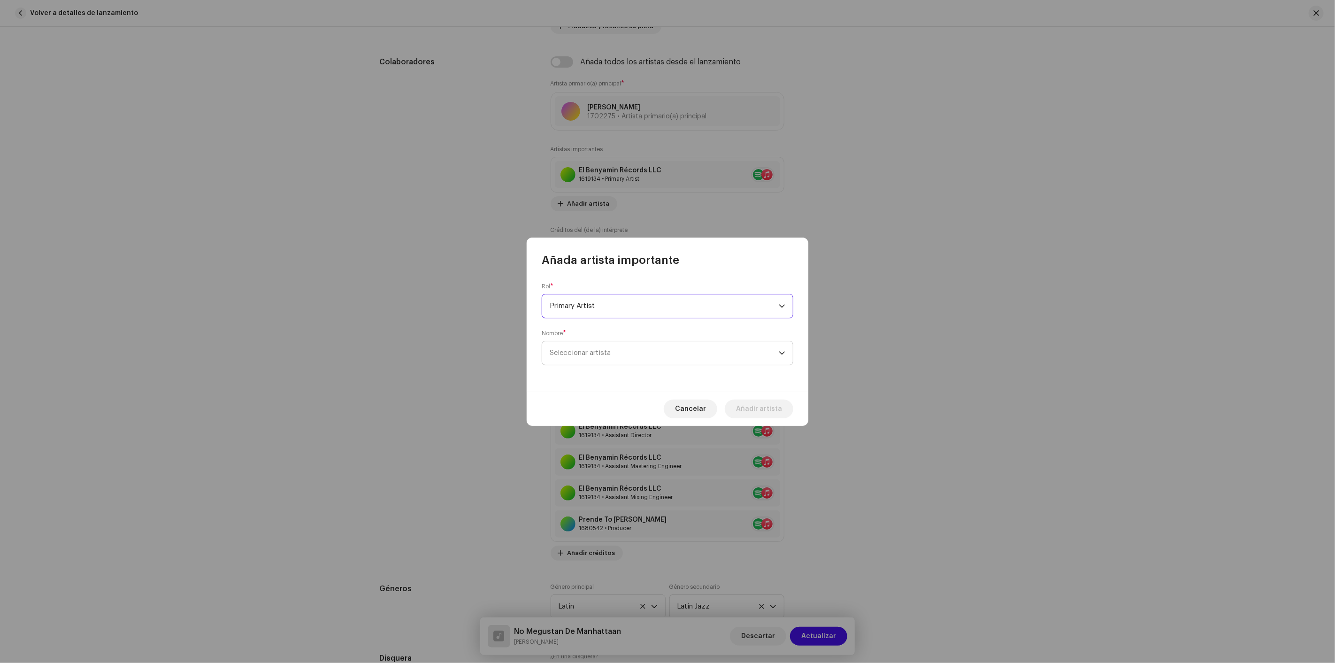
click at [583, 353] on span "Seleccionar artista" at bounding box center [580, 352] width 61 height 7
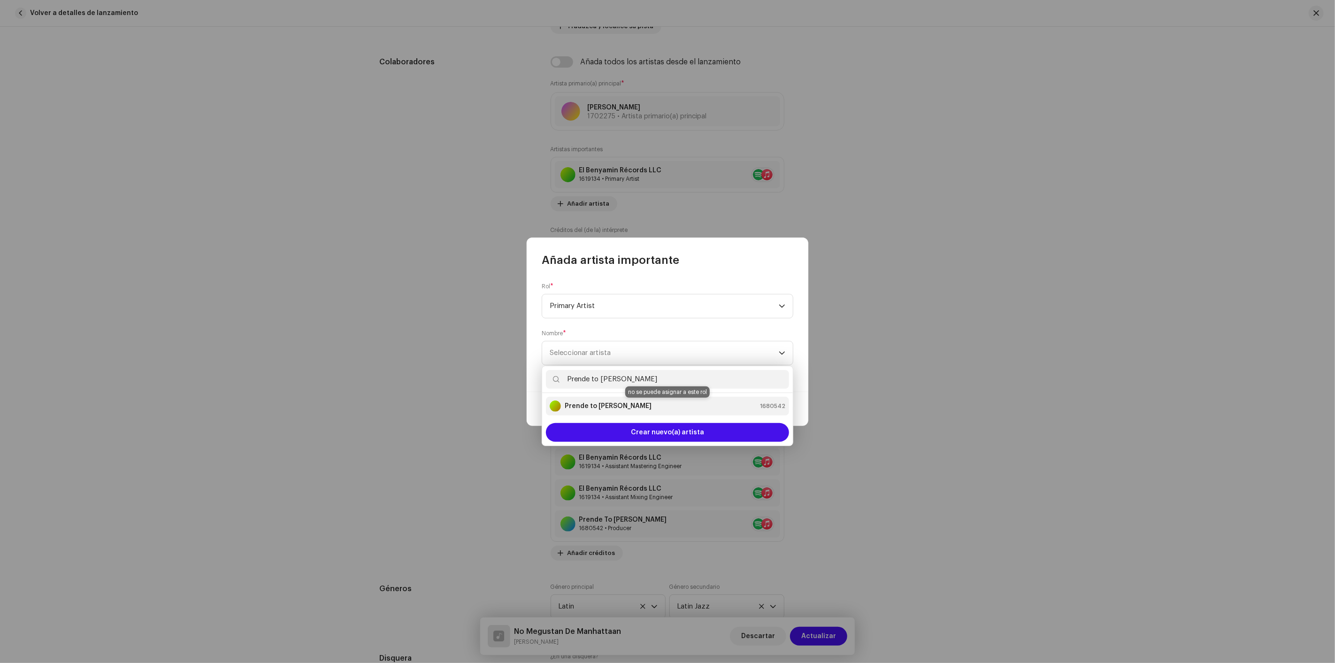
type input "Prende to Johan"
click at [602, 404] on strong "Prende to Johan" at bounding box center [608, 405] width 87 height 9
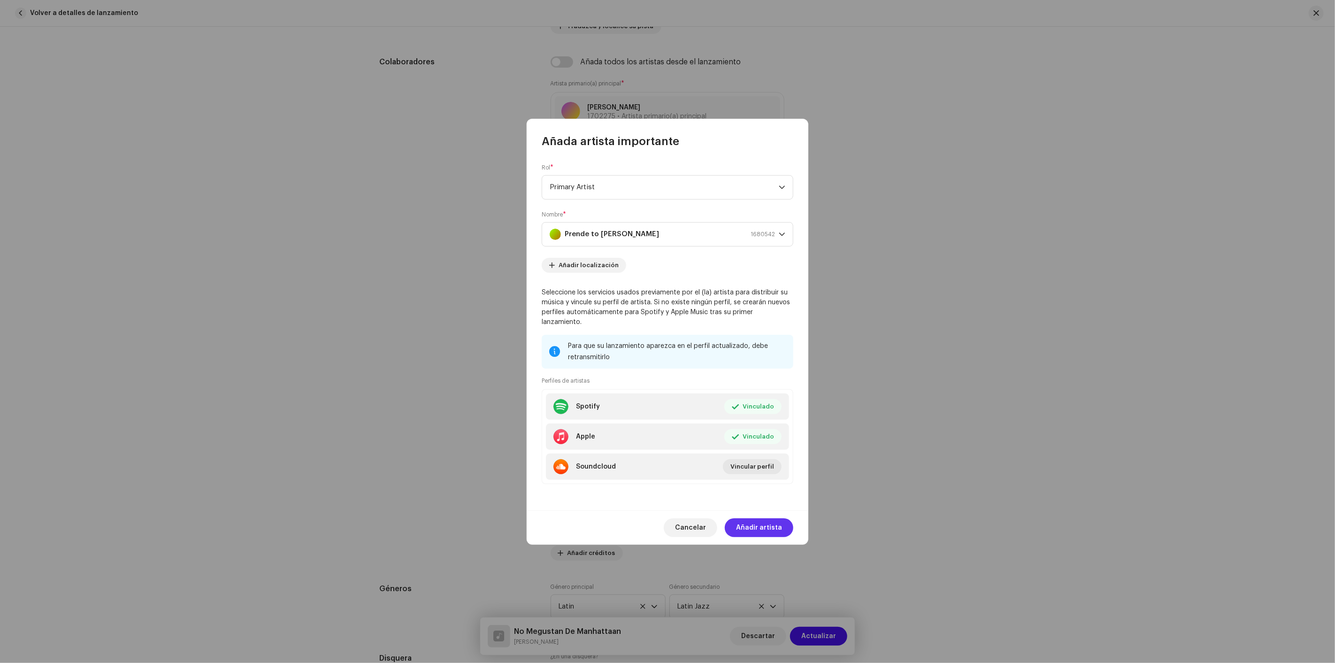
click at [759, 520] on span "Añadir artista" at bounding box center [759, 527] width 46 height 19
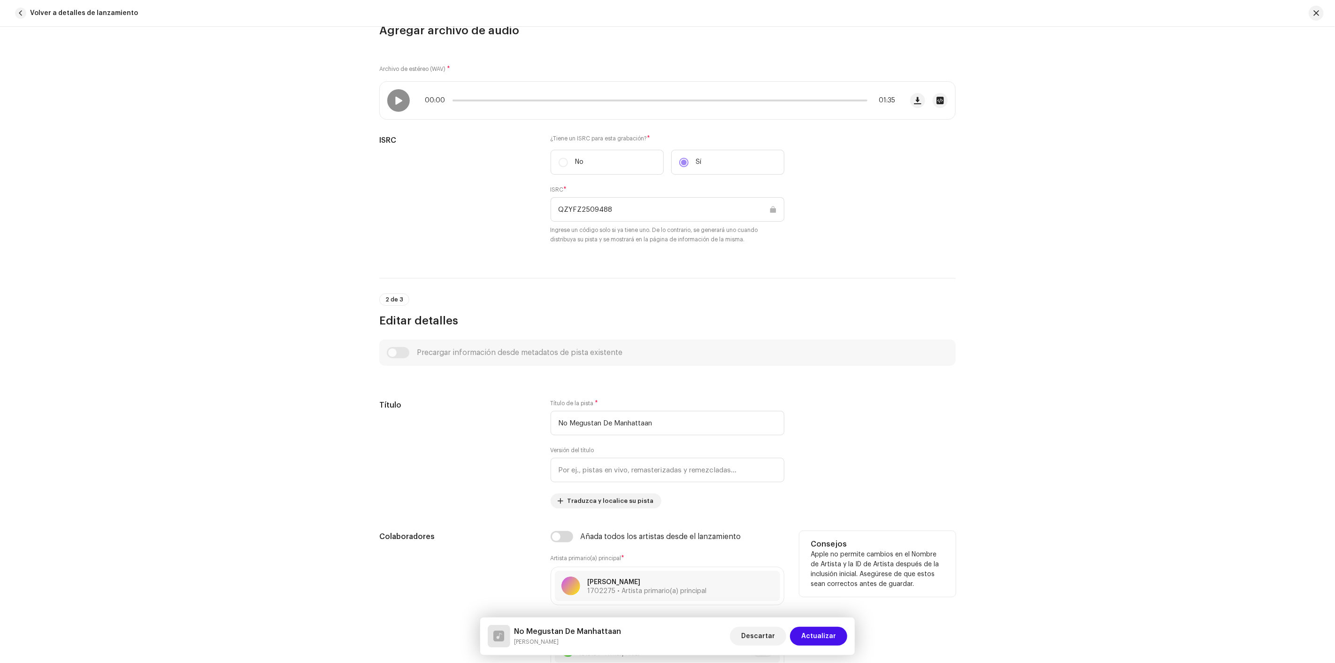
scroll to position [52, 0]
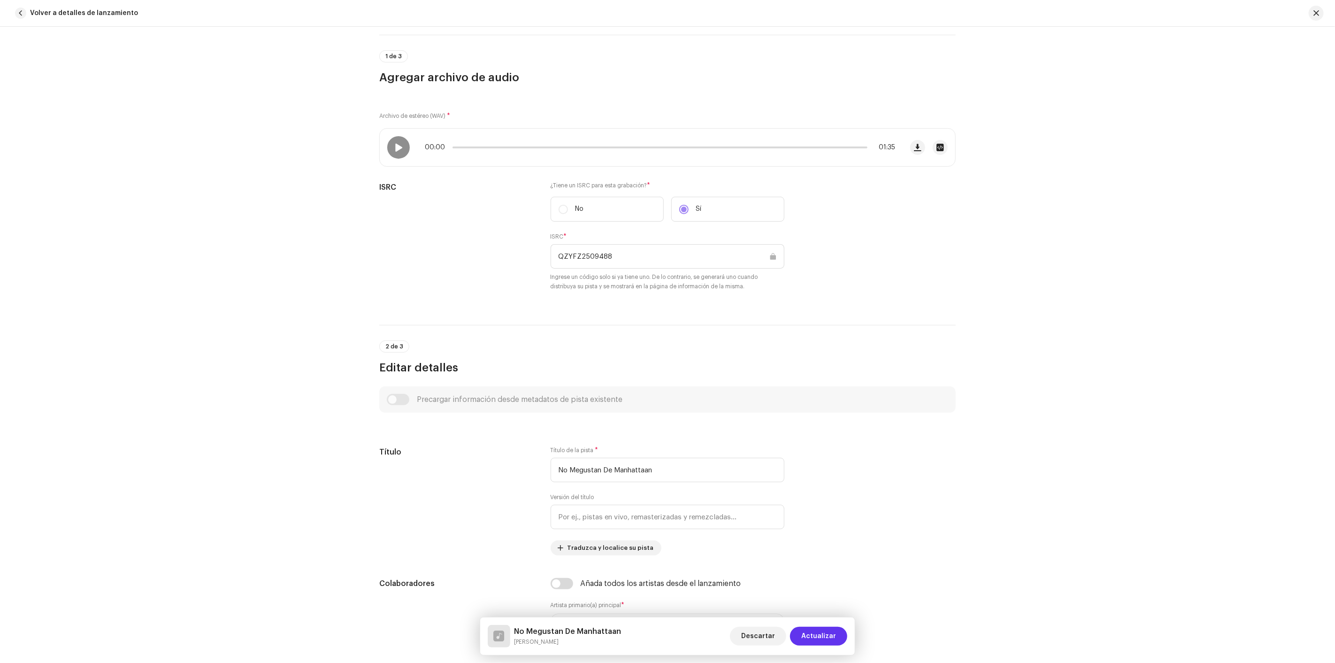
click at [826, 633] on span "Actualizar" at bounding box center [819, 636] width 35 height 19
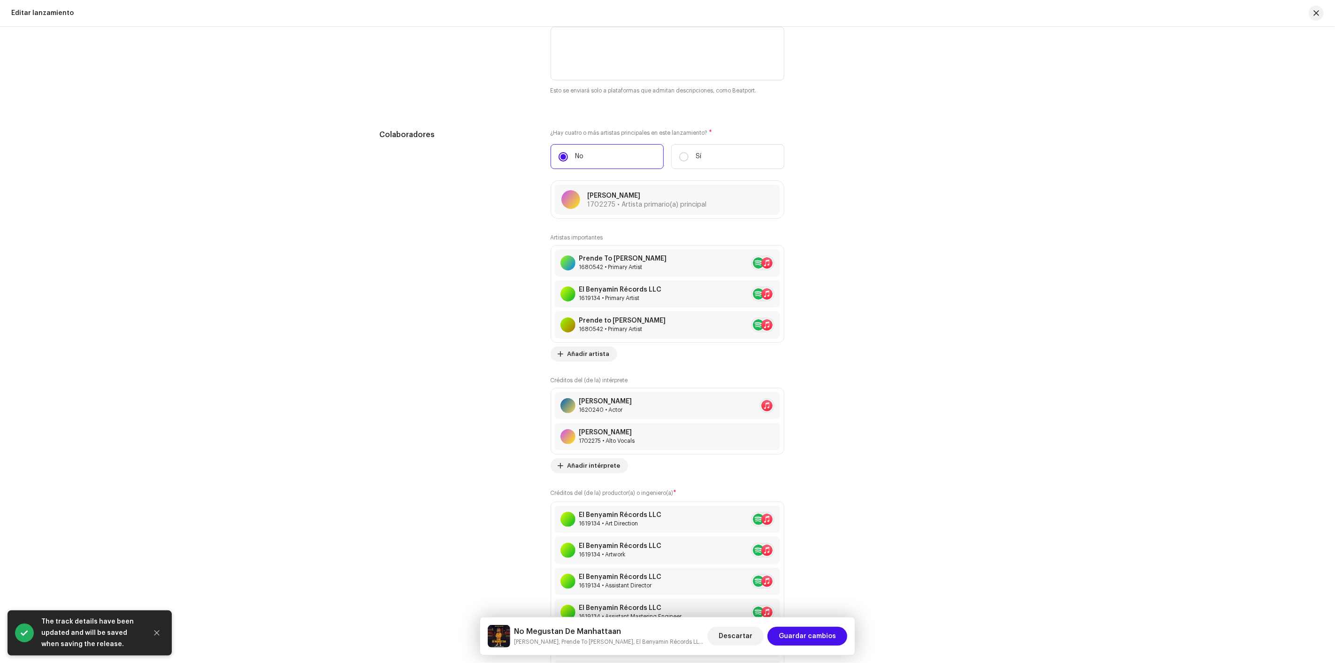
scroll to position [887, 0]
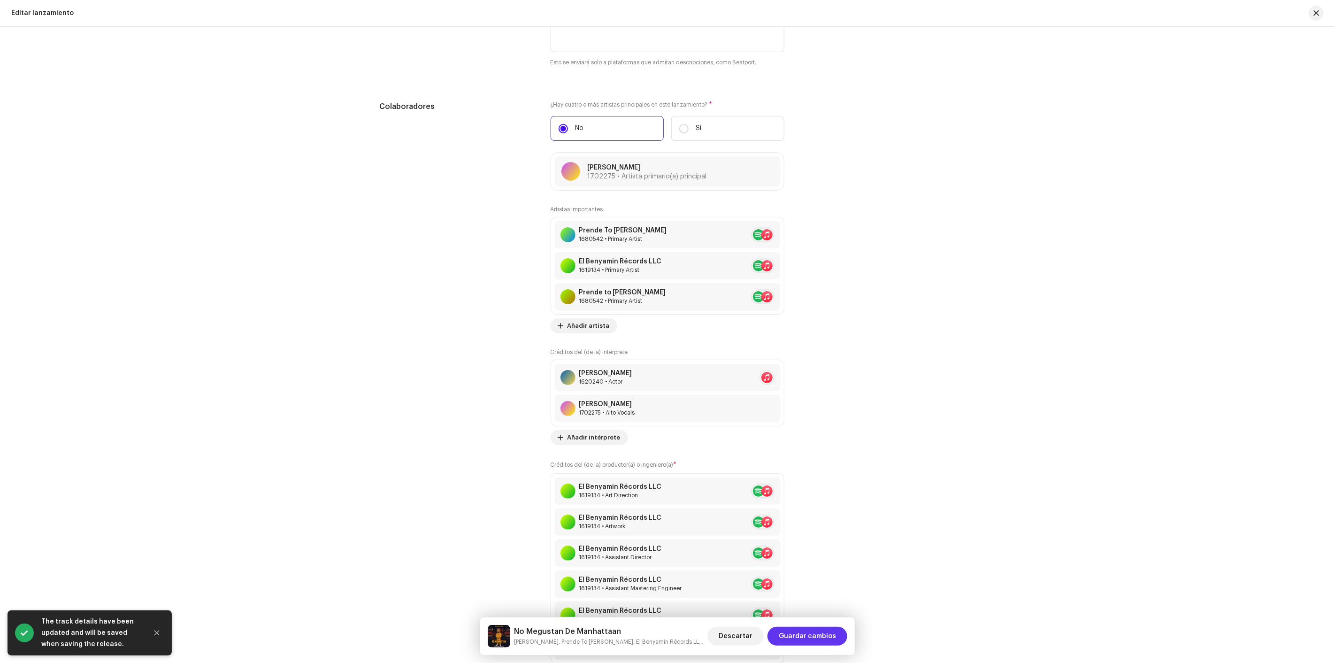
click at [822, 633] on span "Guardar cambios" at bounding box center [807, 636] width 57 height 19
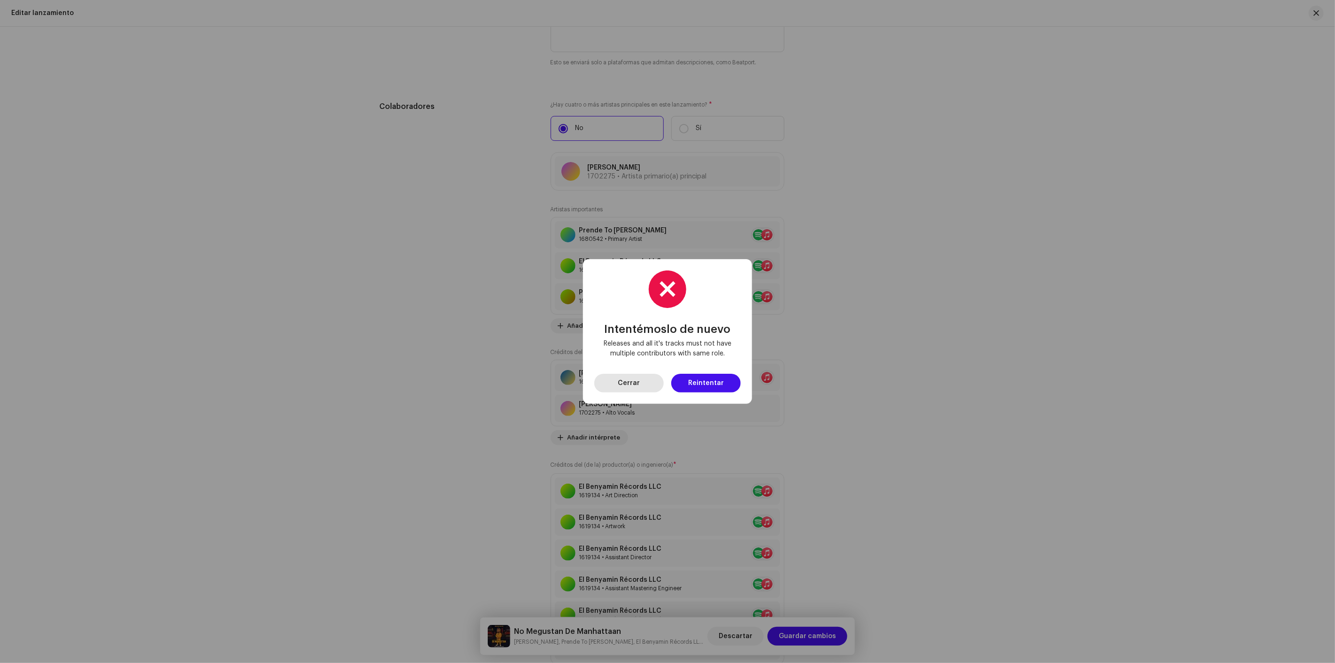
click at [627, 381] on span "Cerrar" at bounding box center [629, 383] width 22 height 19
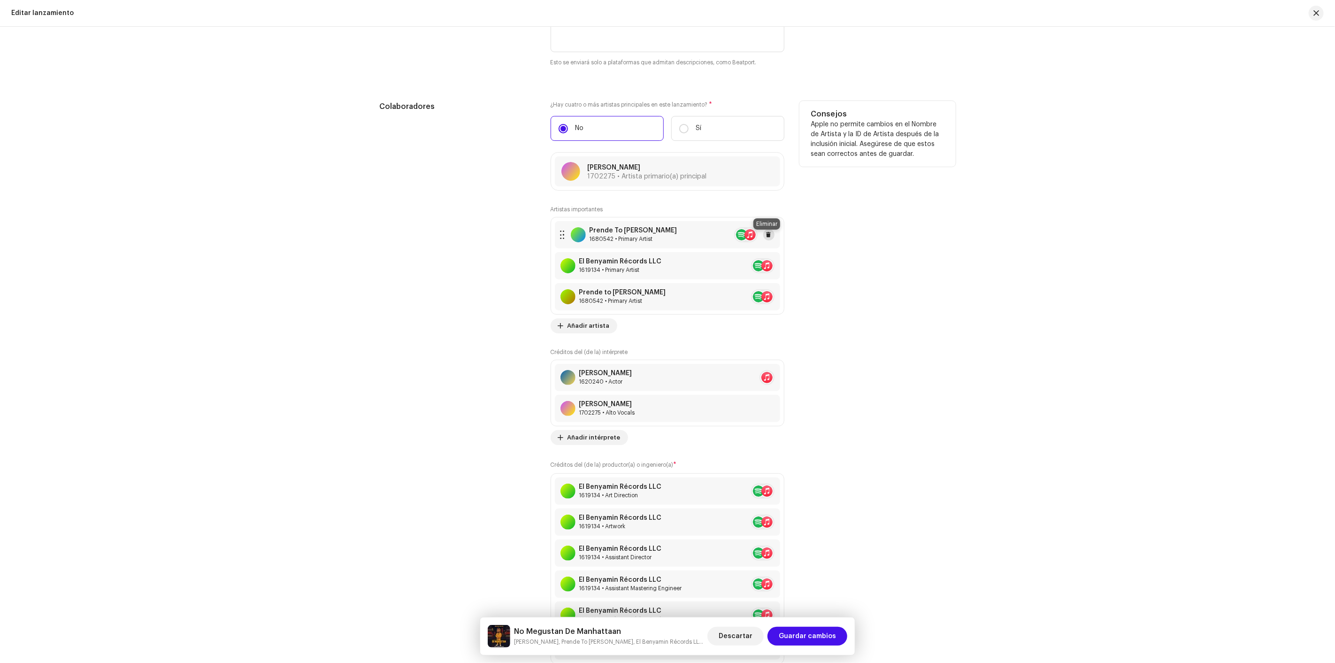
click at [766, 234] on span at bounding box center [769, 235] width 6 height 8
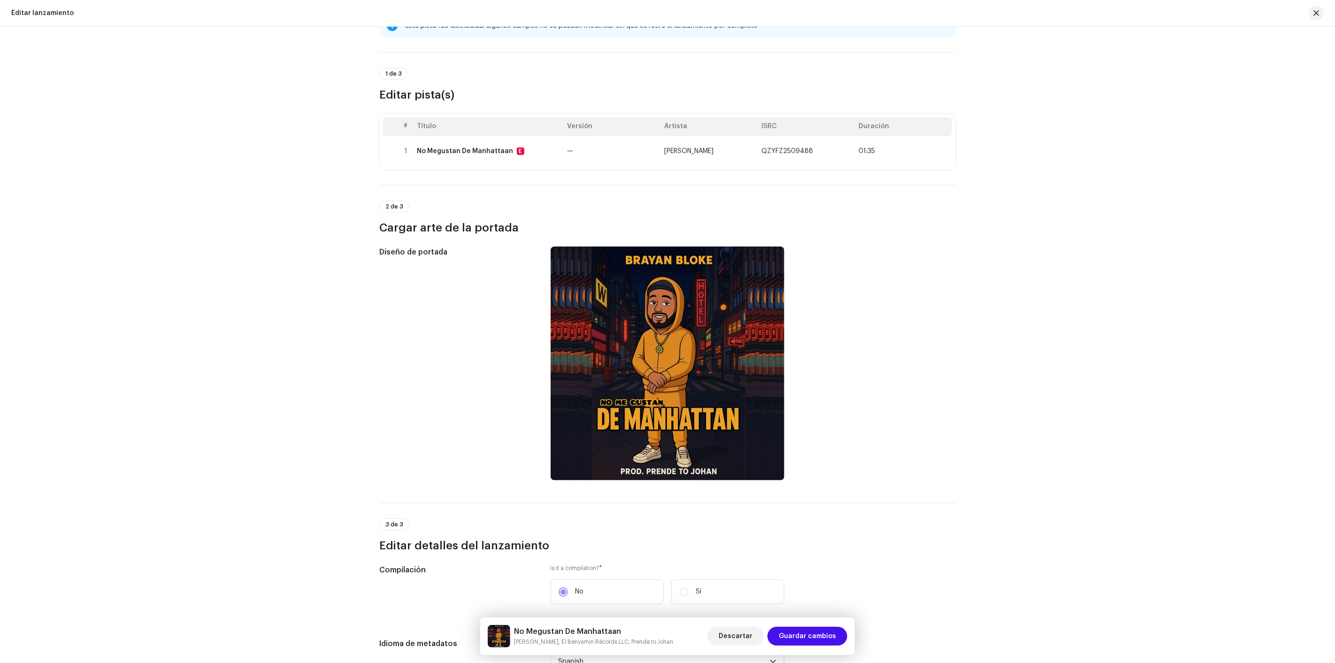
scroll to position [0, 0]
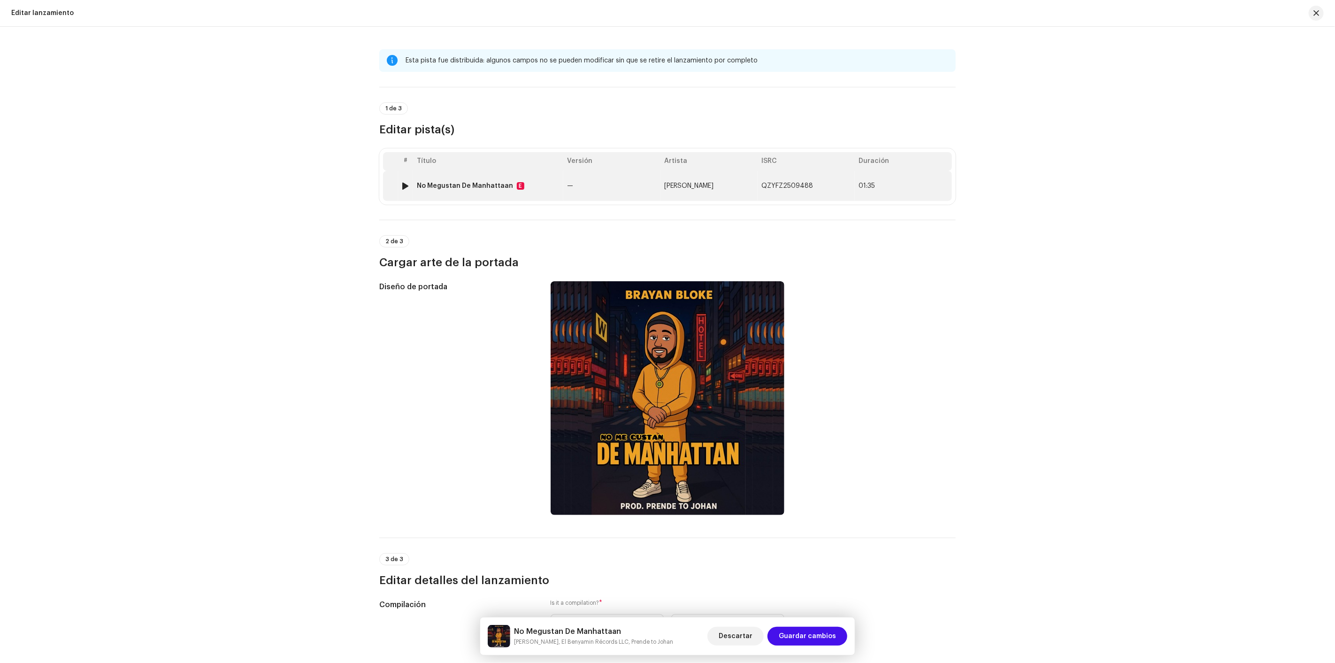
click at [692, 191] on td "BRAYAN BLOKE" at bounding box center [709, 186] width 97 height 30
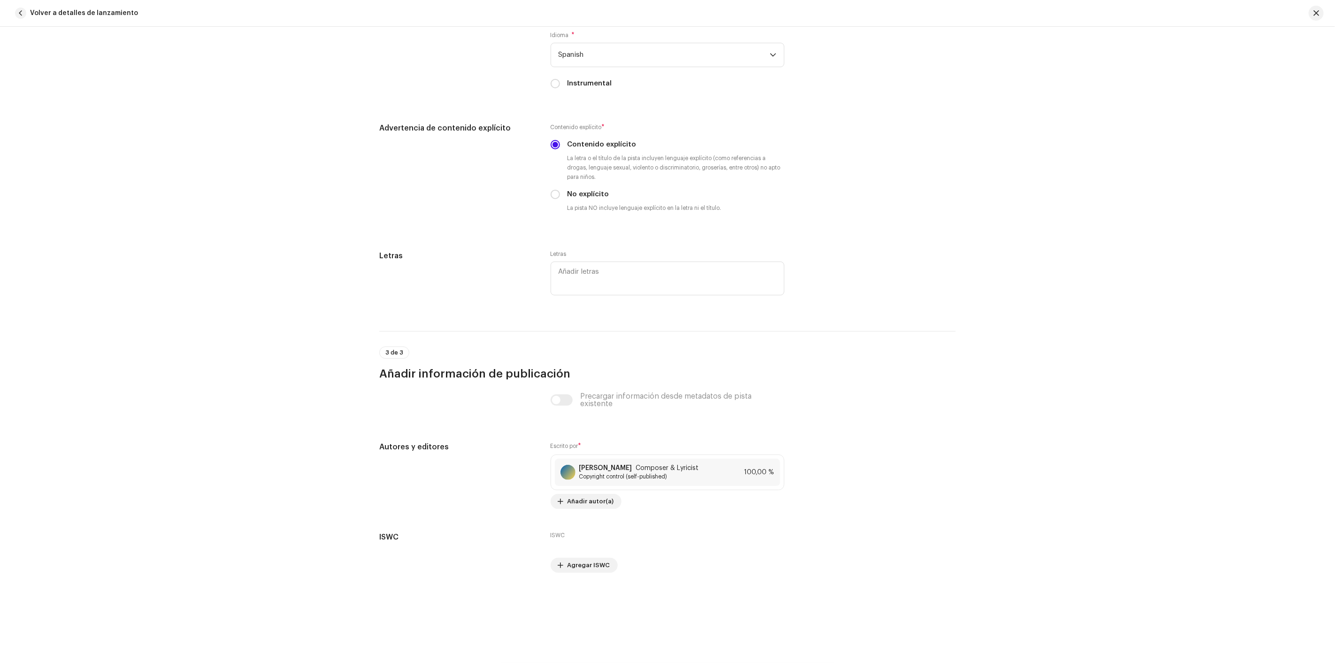
scroll to position [1912, 0]
click at [590, 506] on span "Añadir autor(a)" at bounding box center [591, 501] width 46 height 19
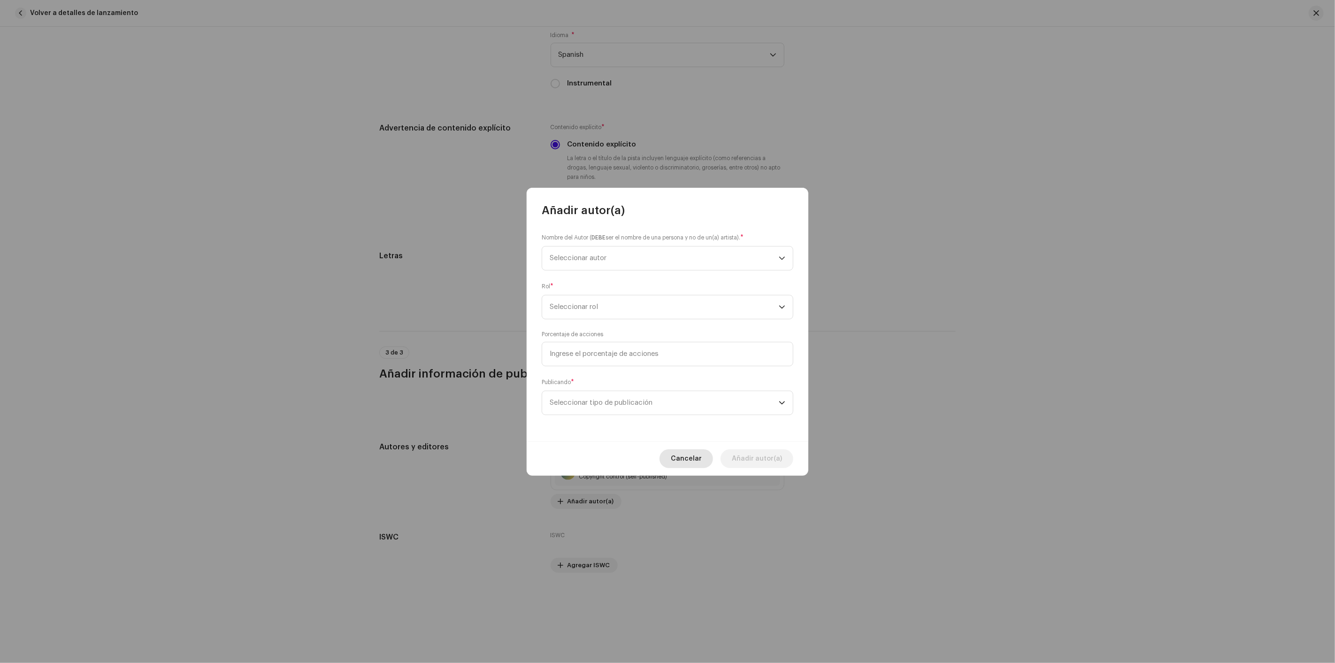
click at [692, 460] on span "Cancelar" at bounding box center [686, 458] width 31 height 19
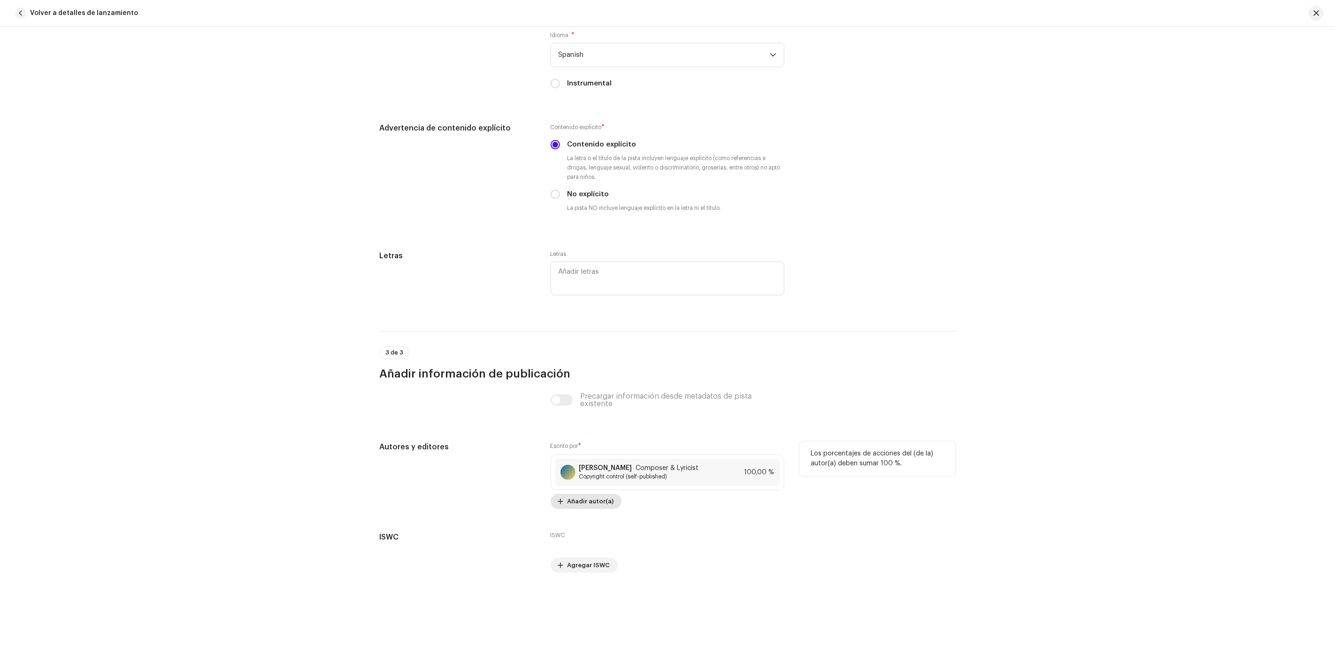
click at [603, 504] on span "Añadir autor(a)" at bounding box center [591, 501] width 46 height 19
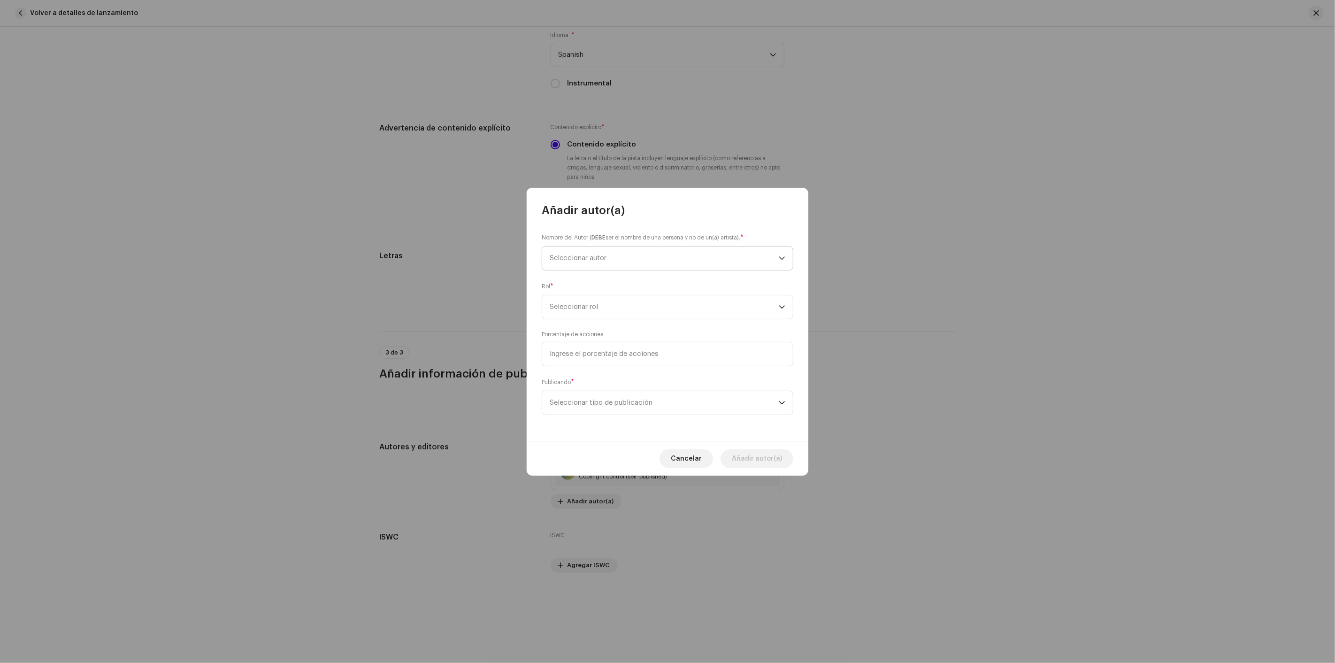
click at [606, 259] on span "Seleccionar autor" at bounding box center [578, 258] width 57 height 7
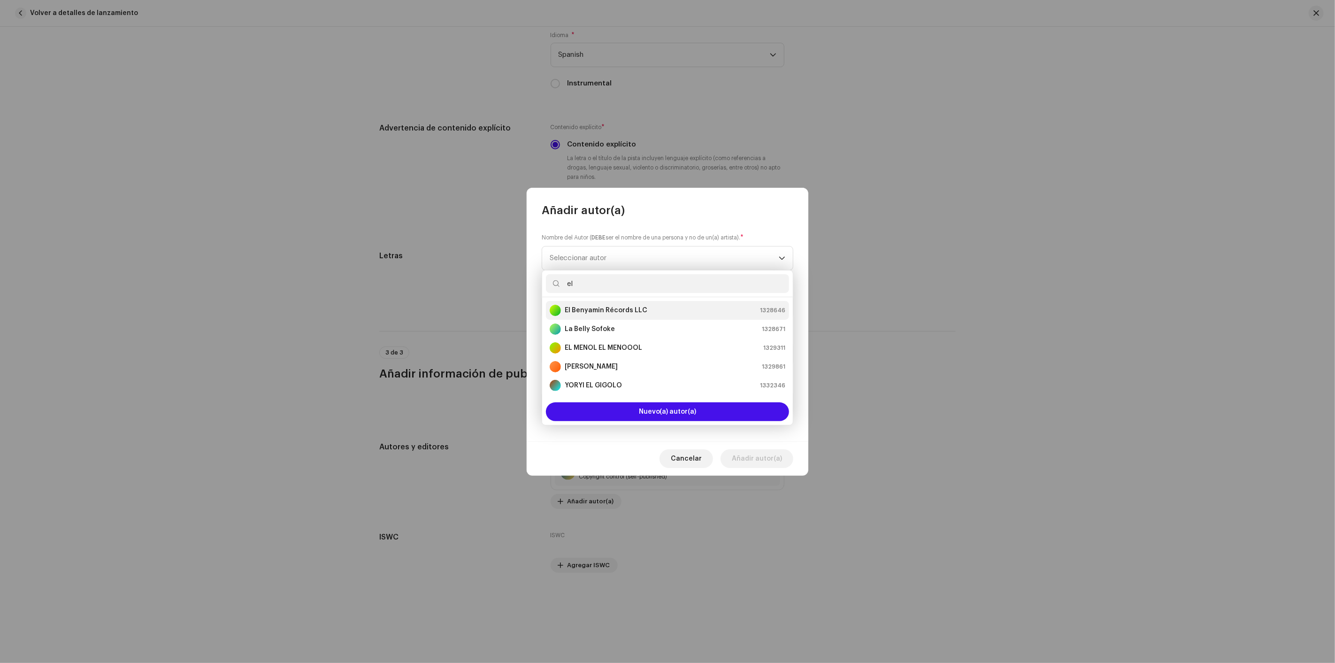
type input "el"
click at [596, 311] on strong "El Benyamin Récords LLC" at bounding box center [606, 310] width 83 height 9
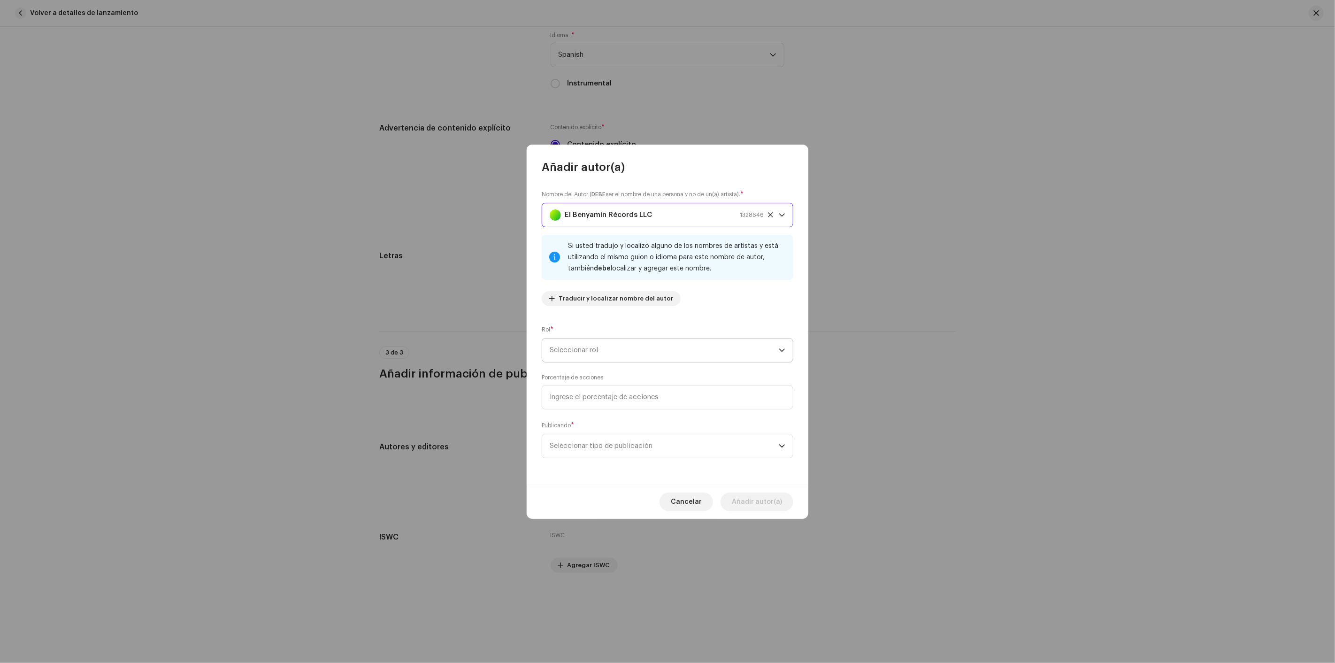
click at [613, 341] on span "Seleccionar rol" at bounding box center [664, 350] width 229 height 23
click at [602, 416] on li "Composer" at bounding box center [667, 413] width 243 height 19
click at [602, 389] on input at bounding box center [668, 397] width 252 height 24
type input "50,00"
click at [606, 442] on span "Seleccionar tipo de publicación" at bounding box center [664, 445] width 229 height 23
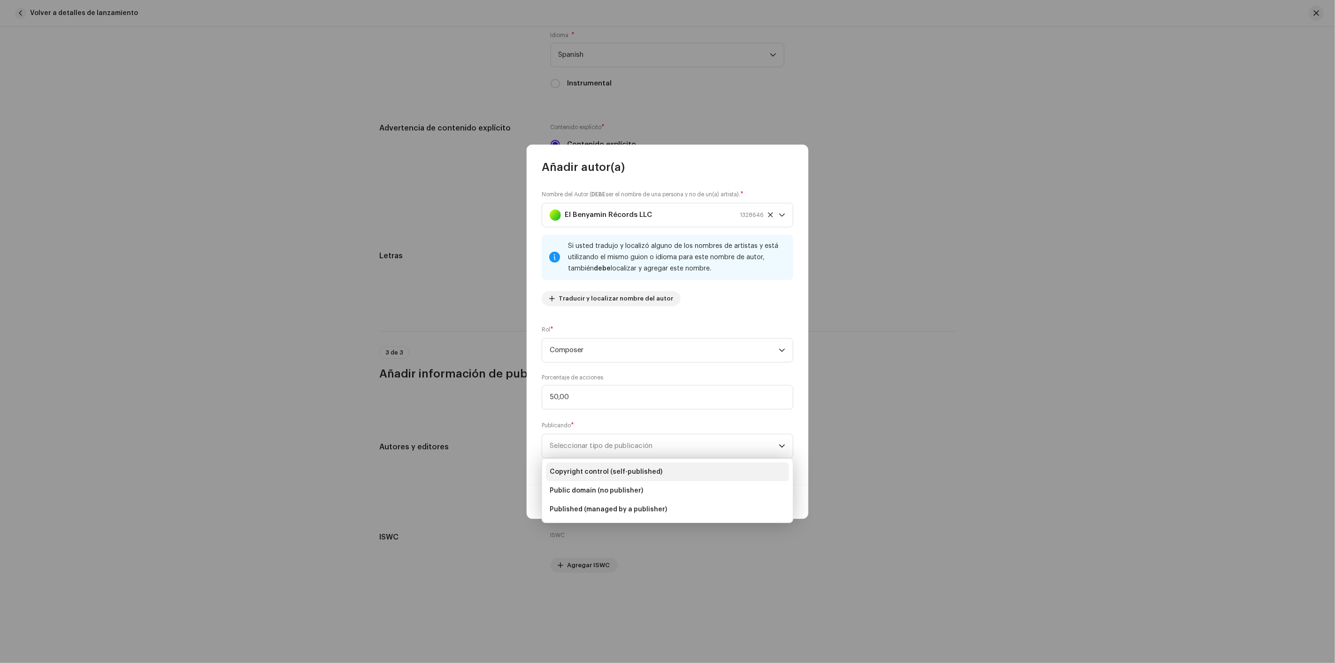
click at [608, 470] on span "Copyright control (self-published)" at bounding box center [606, 471] width 113 height 9
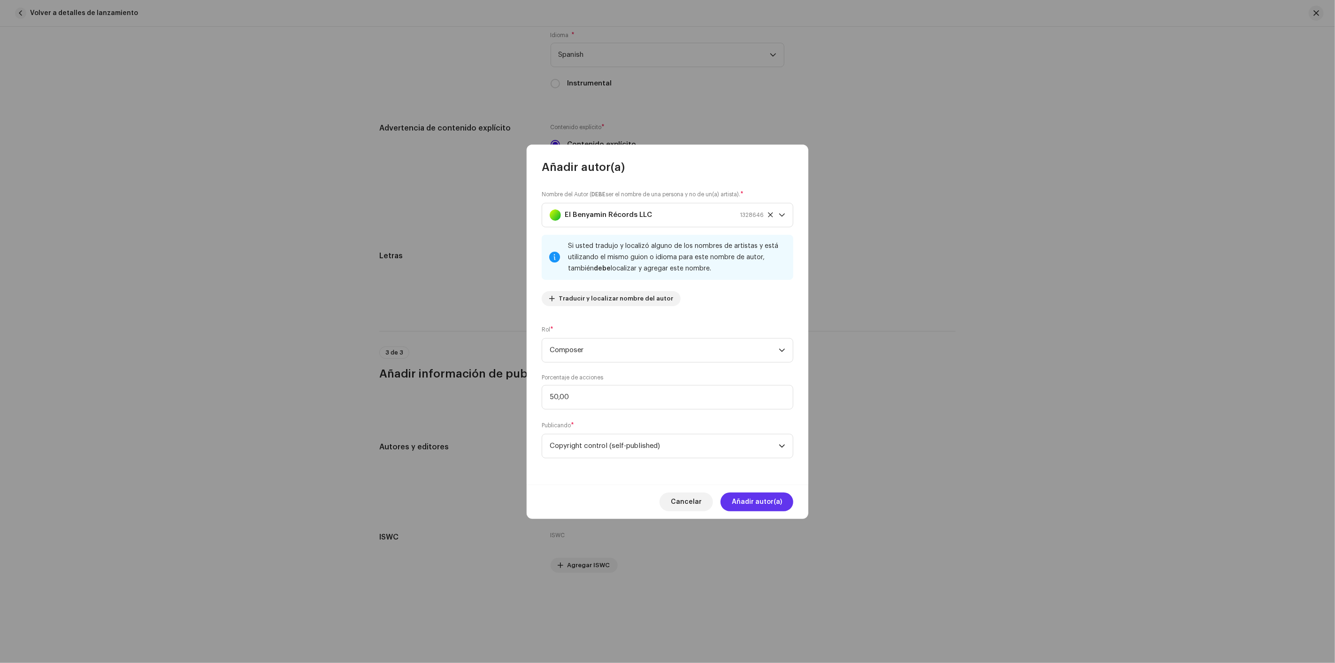
click at [742, 504] on span "Añadir autor(a)" at bounding box center [757, 502] width 50 height 19
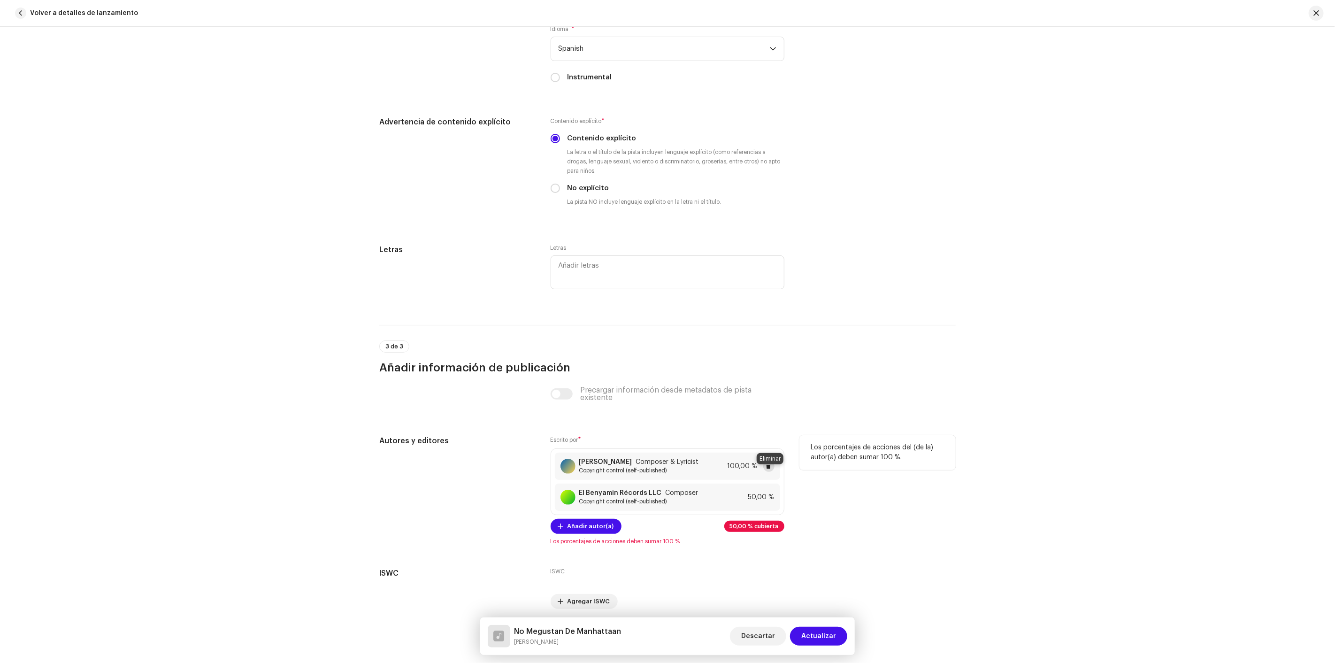
click at [768, 470] on span at bounding box center [769, 467] width 6 height 8
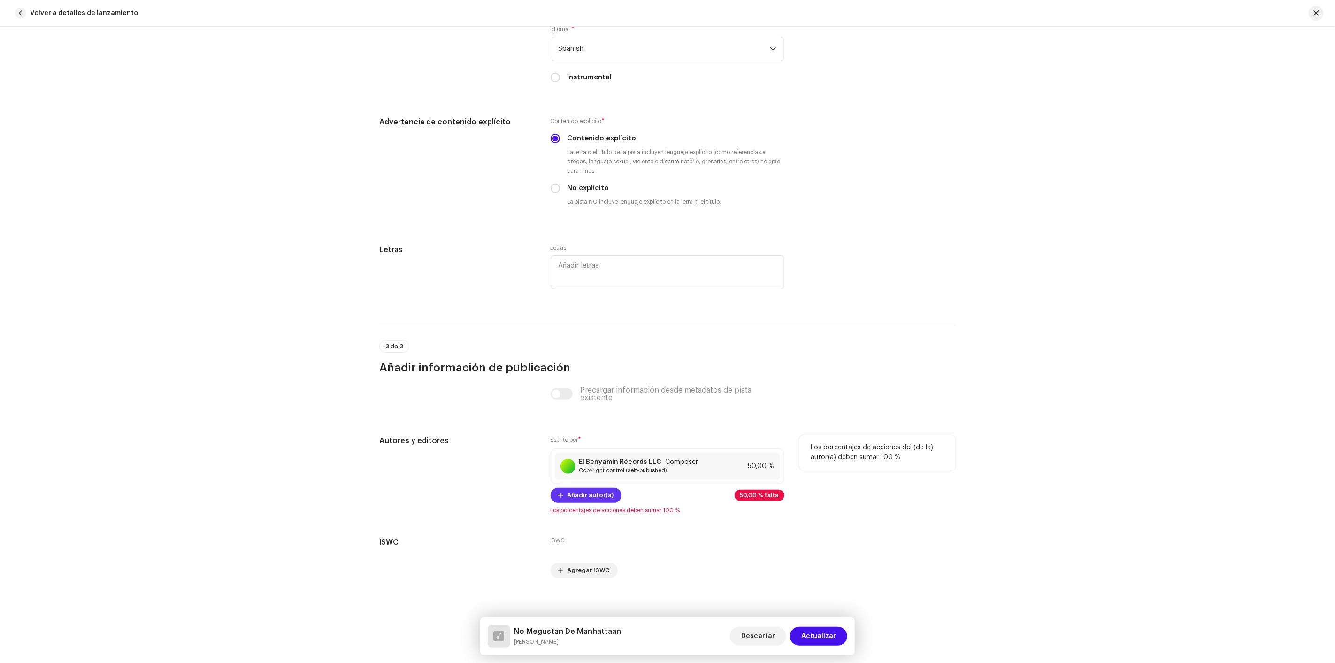
click at [599, 505] on span "Añadir autor(a)" at bounding box center [591, 495] width 46 height 19
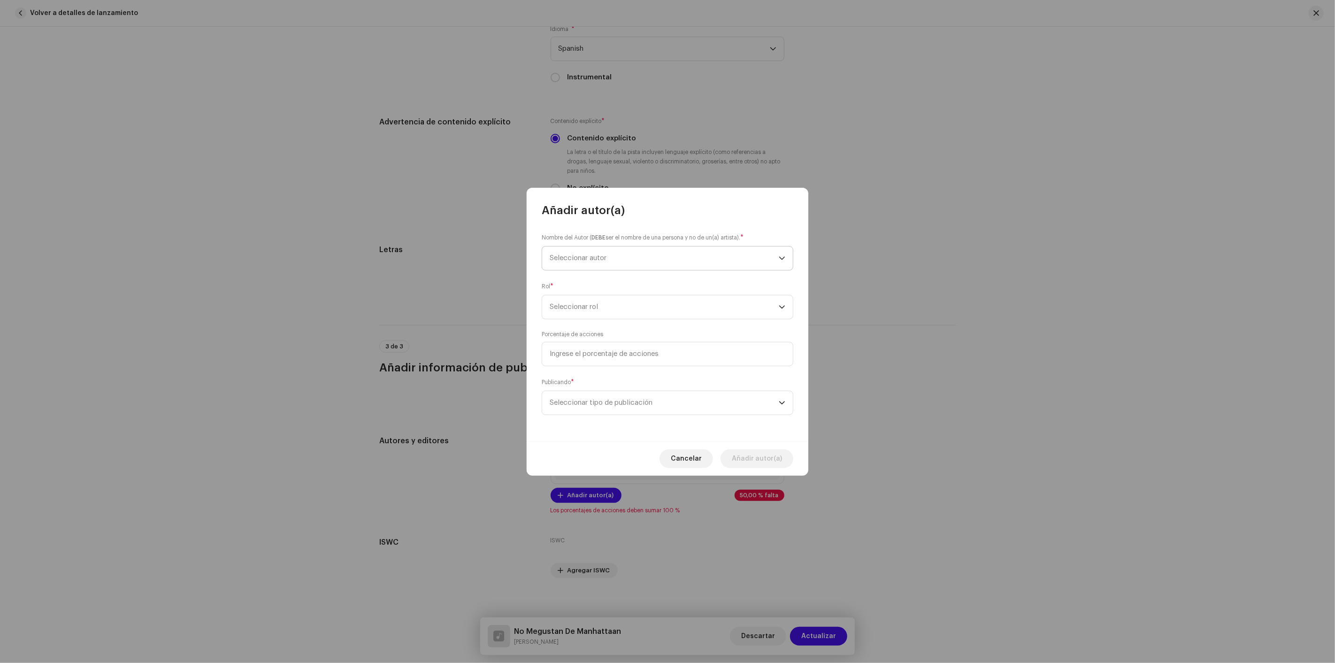
click at [625, 252] on span "Seleccionar autor" at bounding box center [664, 258] width 229 height 23
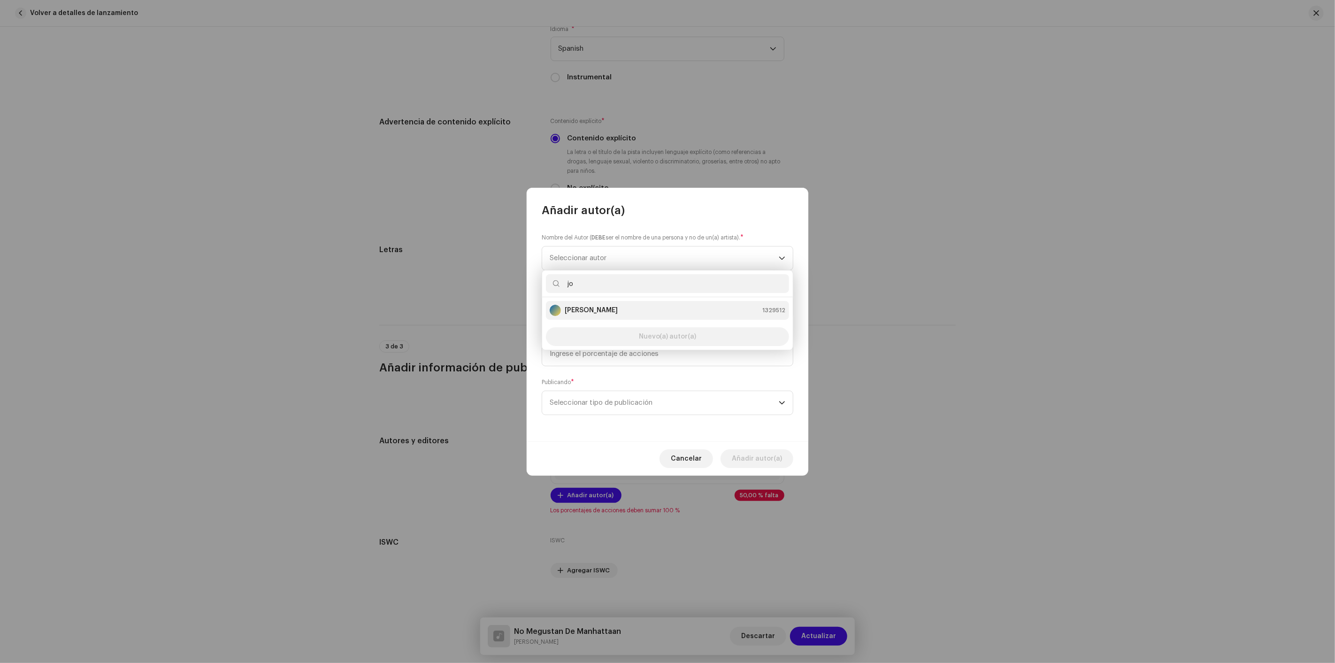
type input "jo"
click at [619, 310] on div "Jose Baez 1329512" at bounding box center [668, 310] width 236 height 11
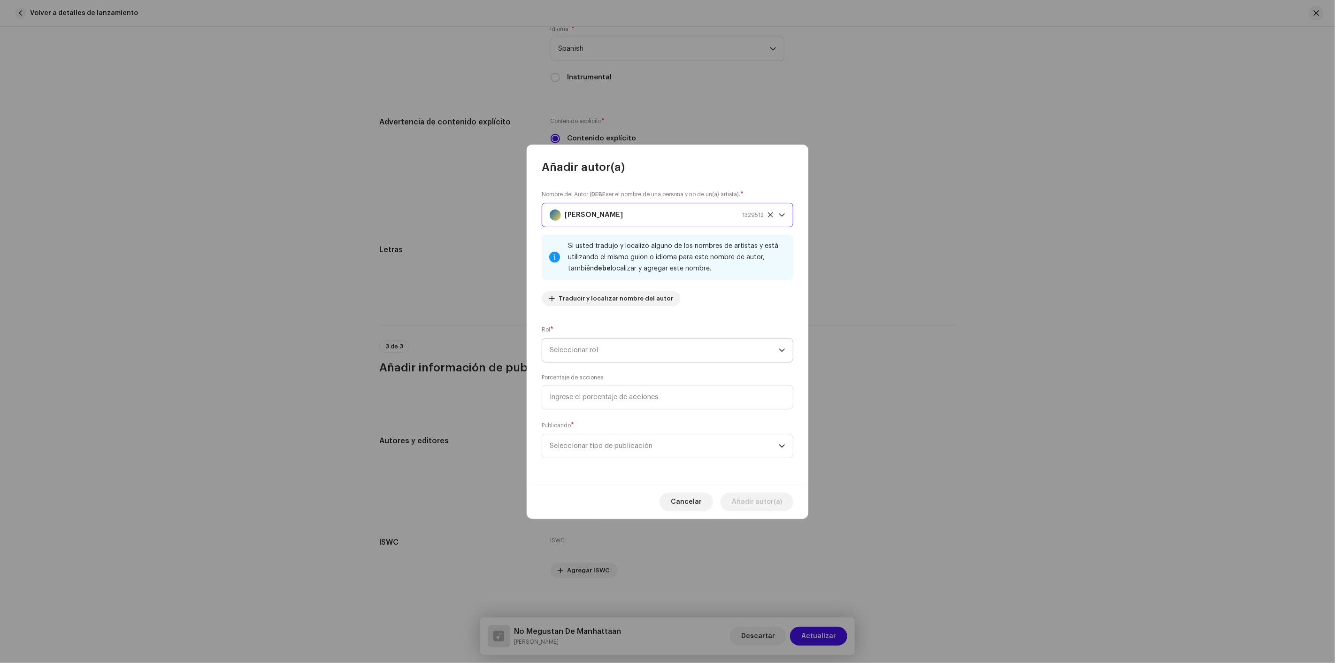
click at [602, 349] on span "Seleccionar rol" at bounding box center [664, 350] width 229 height 23
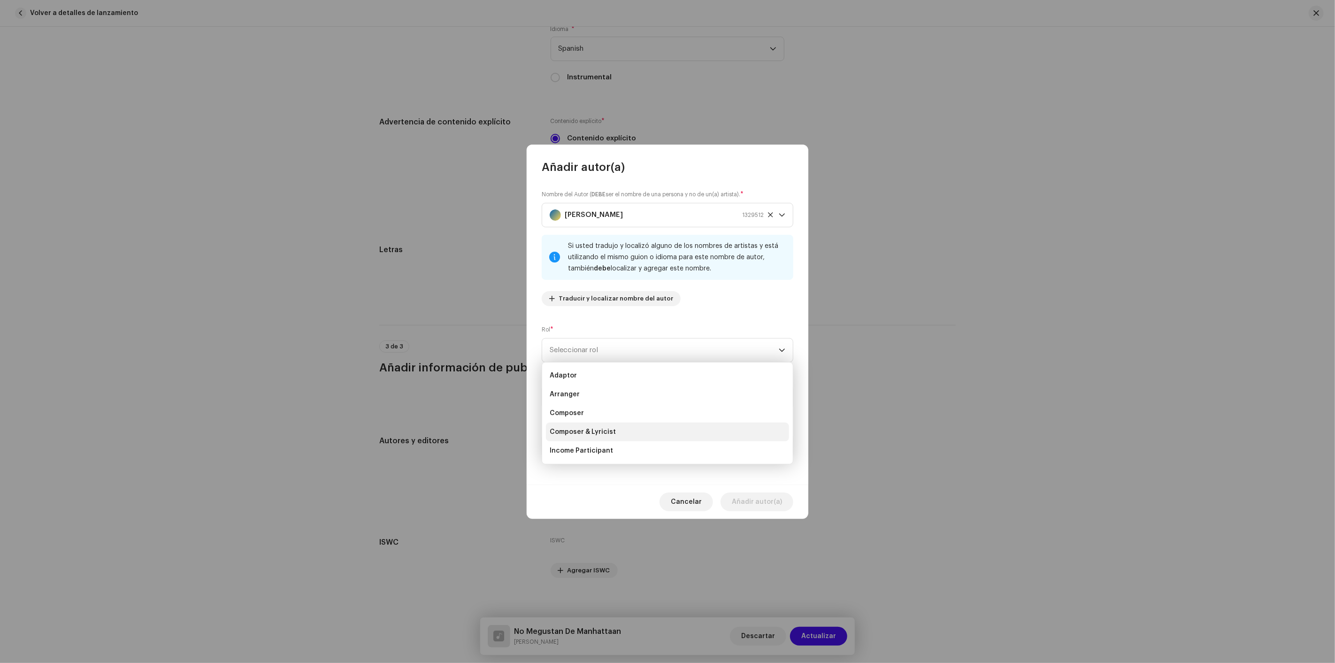
click at [592, 429] on span "Composer & Lyricist" at bounding box center [583, 431] width 66 height 9
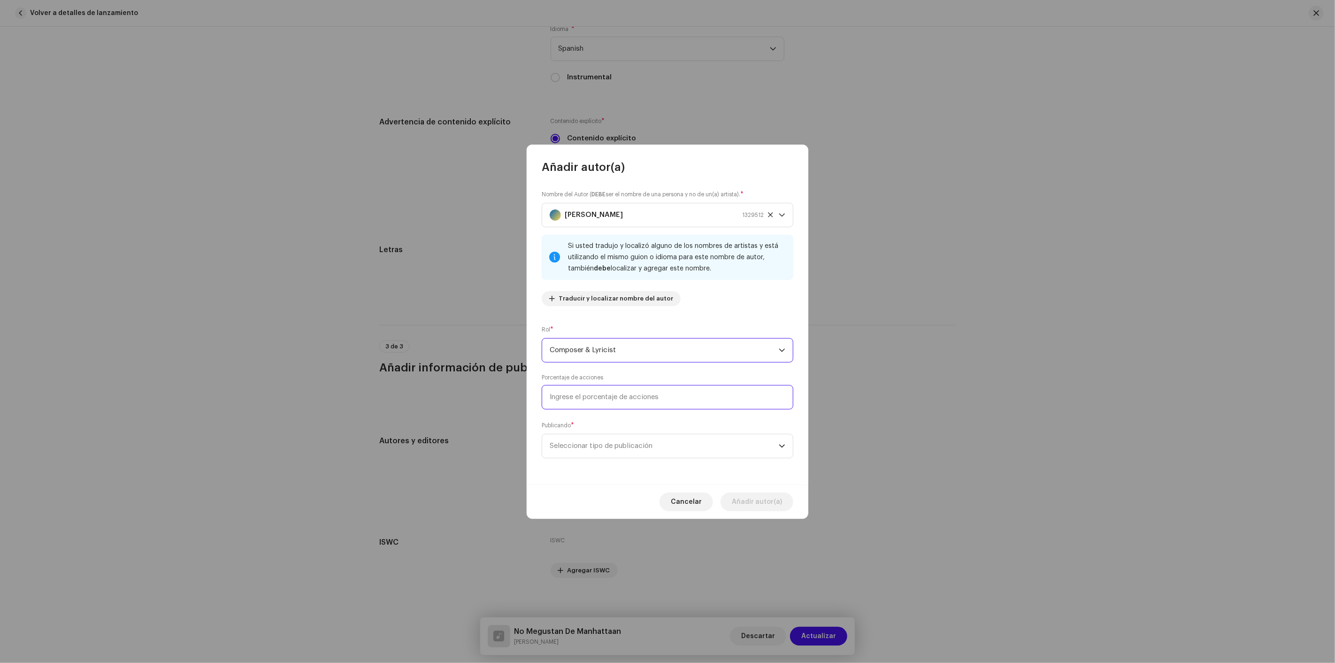
click at [593, 395] on input at bounding box center [668, 397] width 252 height 24
type input "50,00"
drag, startPoint x: 605, startPoint y: 442, endPoint x: 606, endPoint y: 449, distance: 7.1
click at [605, 443] on span "Seleccionar tipo de publicación" at bounding box center [664, 445] width 229 height 23
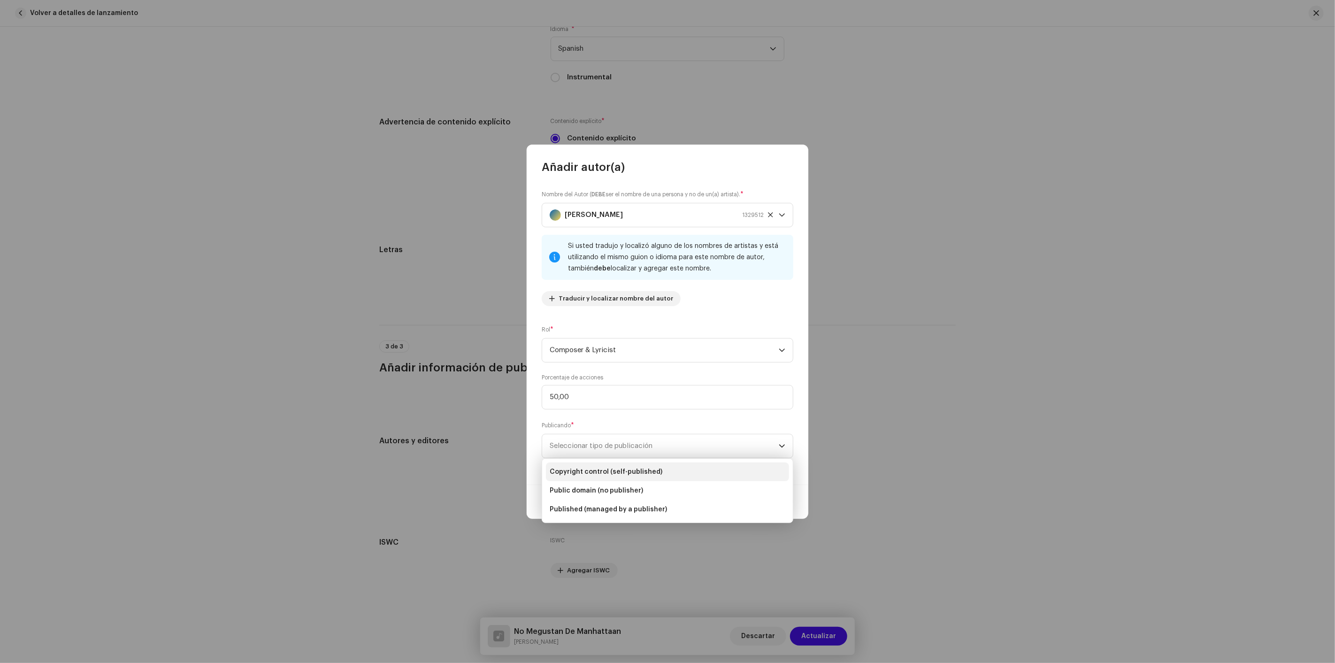
click at [606, 468] on span "Copyright control (self-published)" at bounding box center [606, 471] width 113 height 9
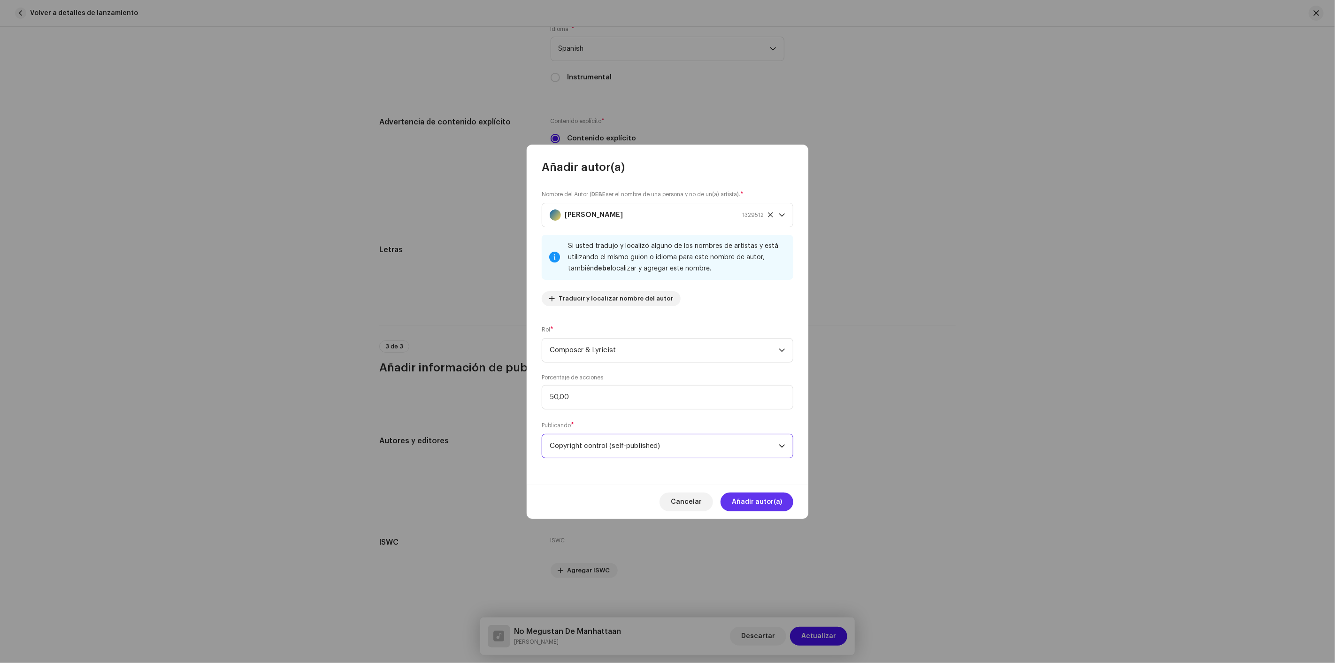
click at [772, 501] on span "Añadir autor(a)" at bounding box center [757, 502] width 50 height 19
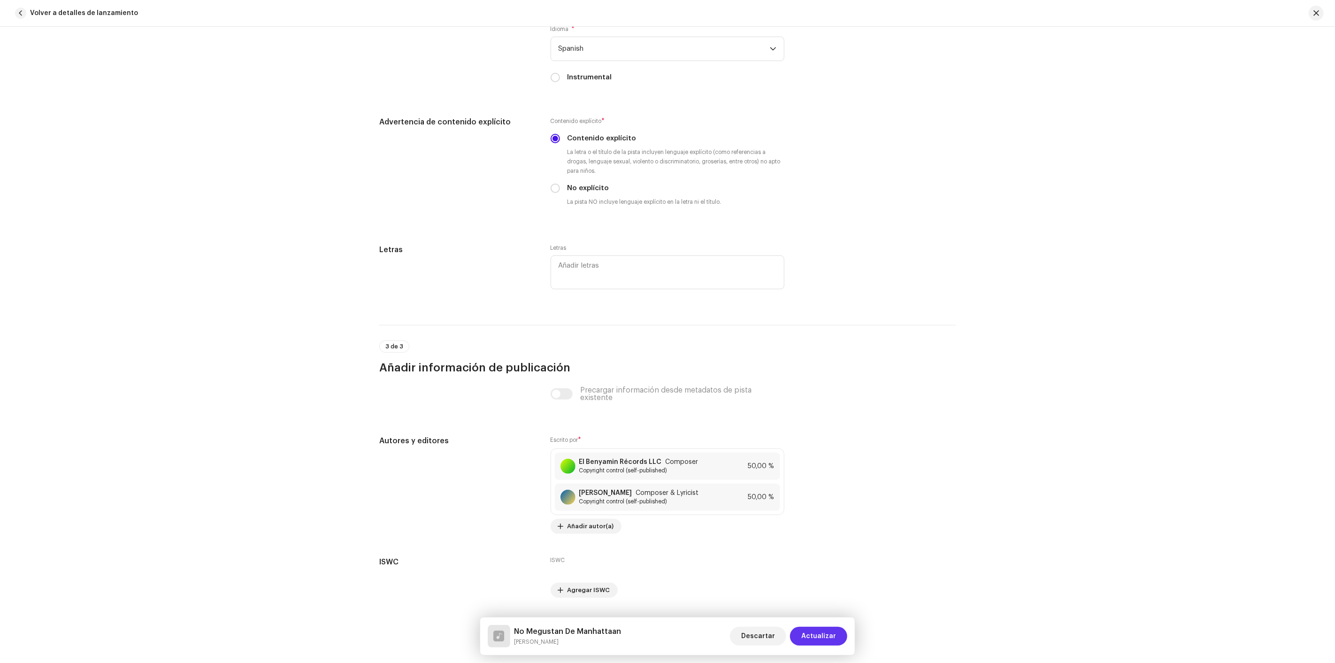
click at [822, 637] on span "Actualizar" at bounding box center [819, 636] width 35 height 19
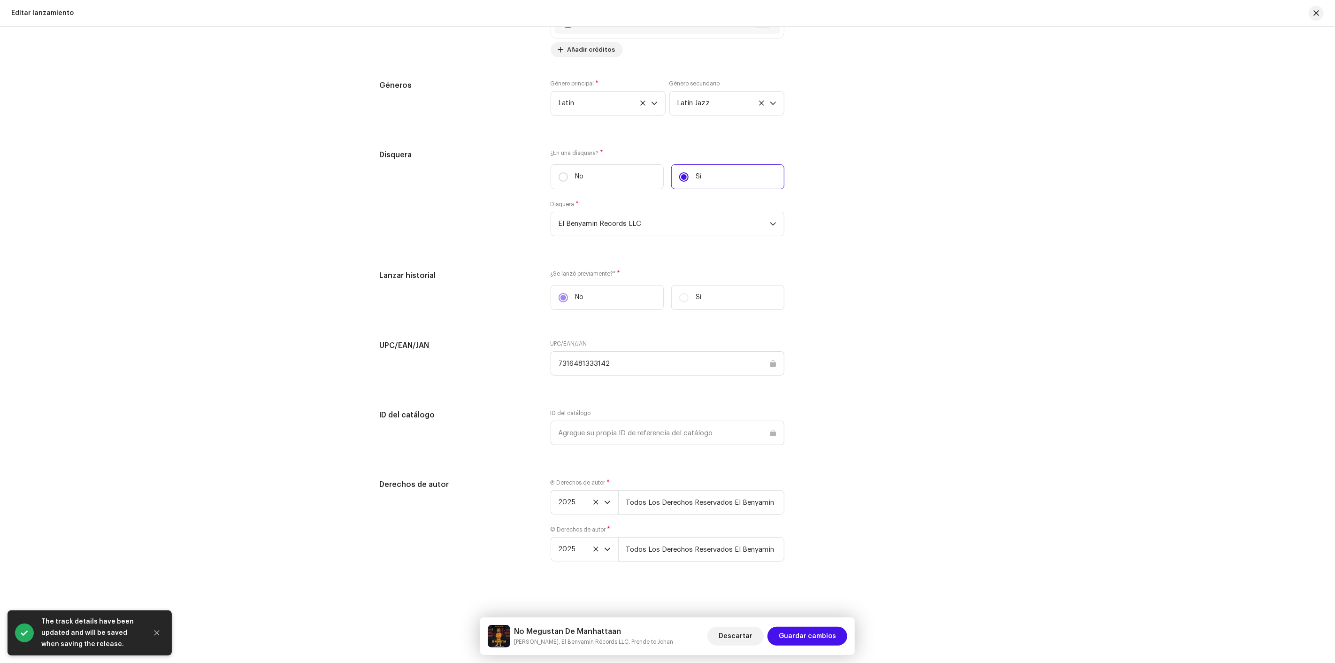
scroll to position [1489, 0]
click at [815, 633] on span "Guardar cambios" at bounding box center [807, 636] width 57 height 19
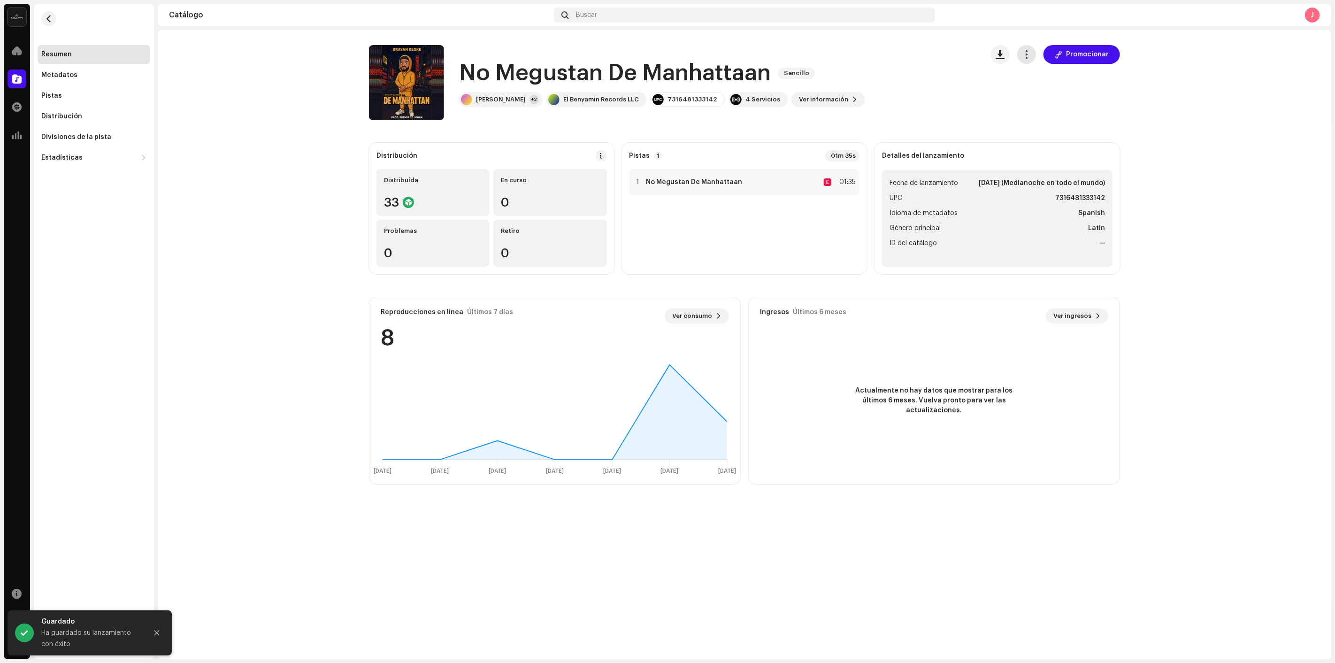
click at [1029, 54] on span "button" at bounding box center [1027, 55] width 9 height 8
click at [1034, 114] on span "Distribuir" at bounding box center [1043, 115] width 31 height 8
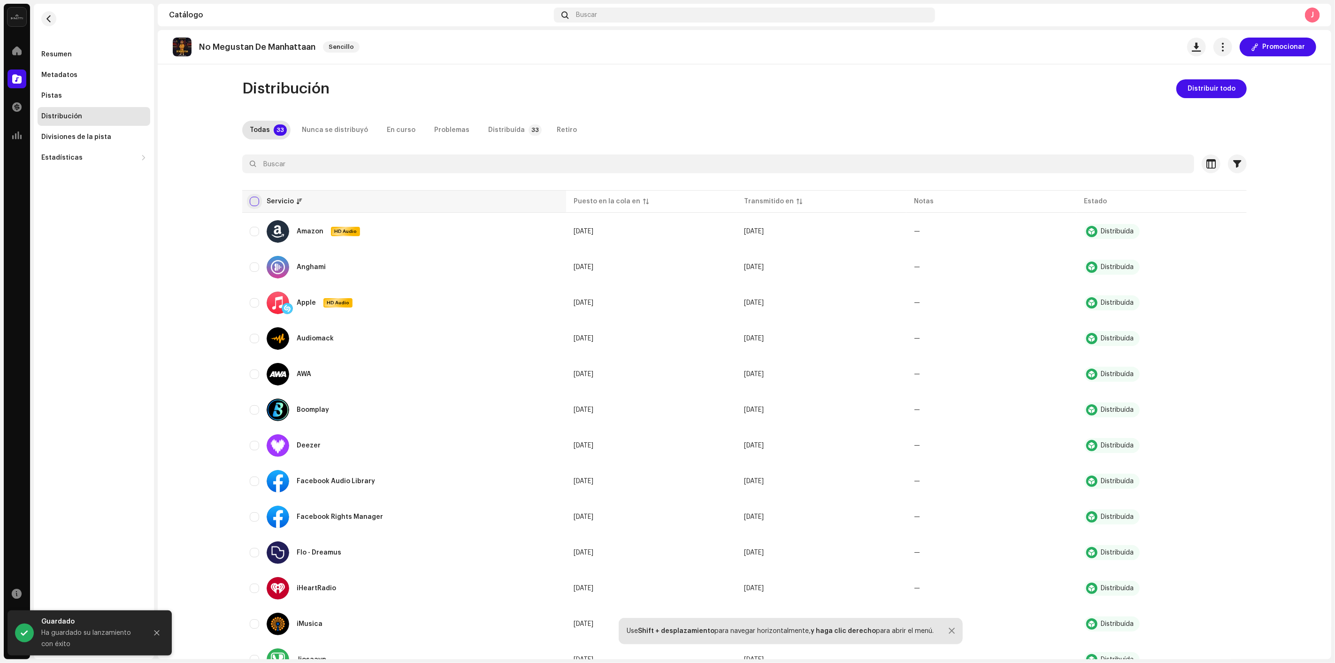
click at [253, 200] on input "checkbox" at bounding box center [254, 201] width 9 height 9
checkbox input "true"
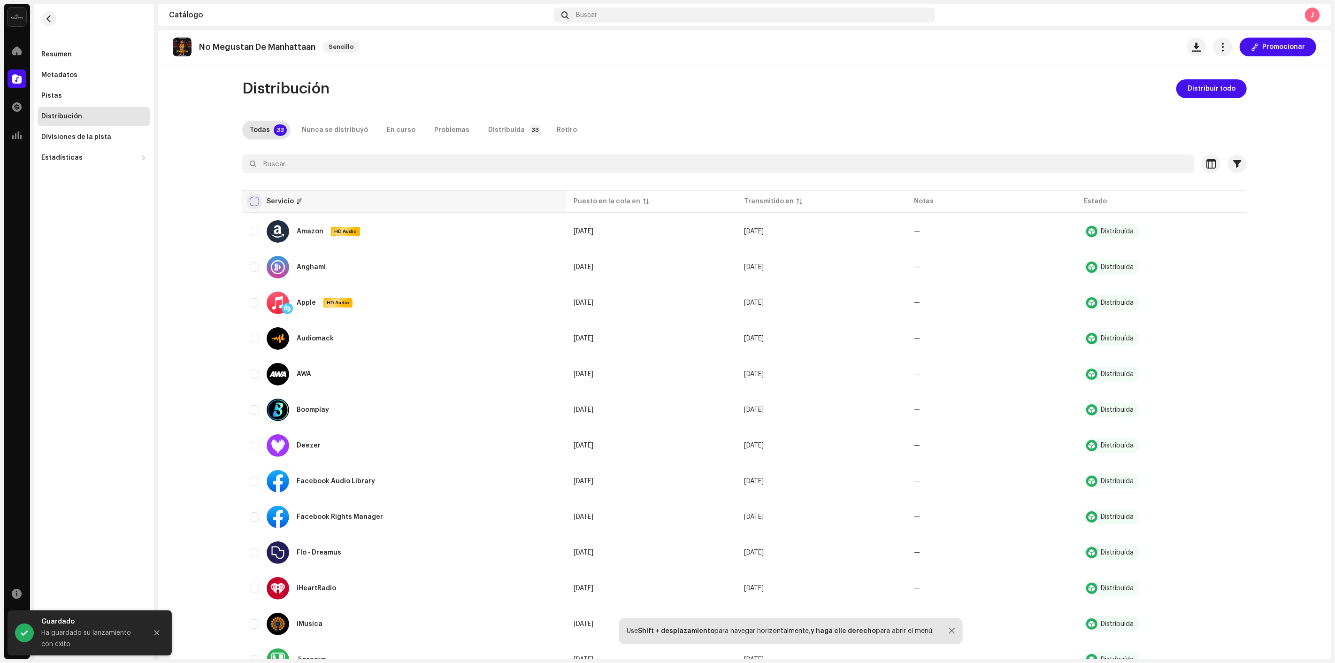
checkbox input "true"
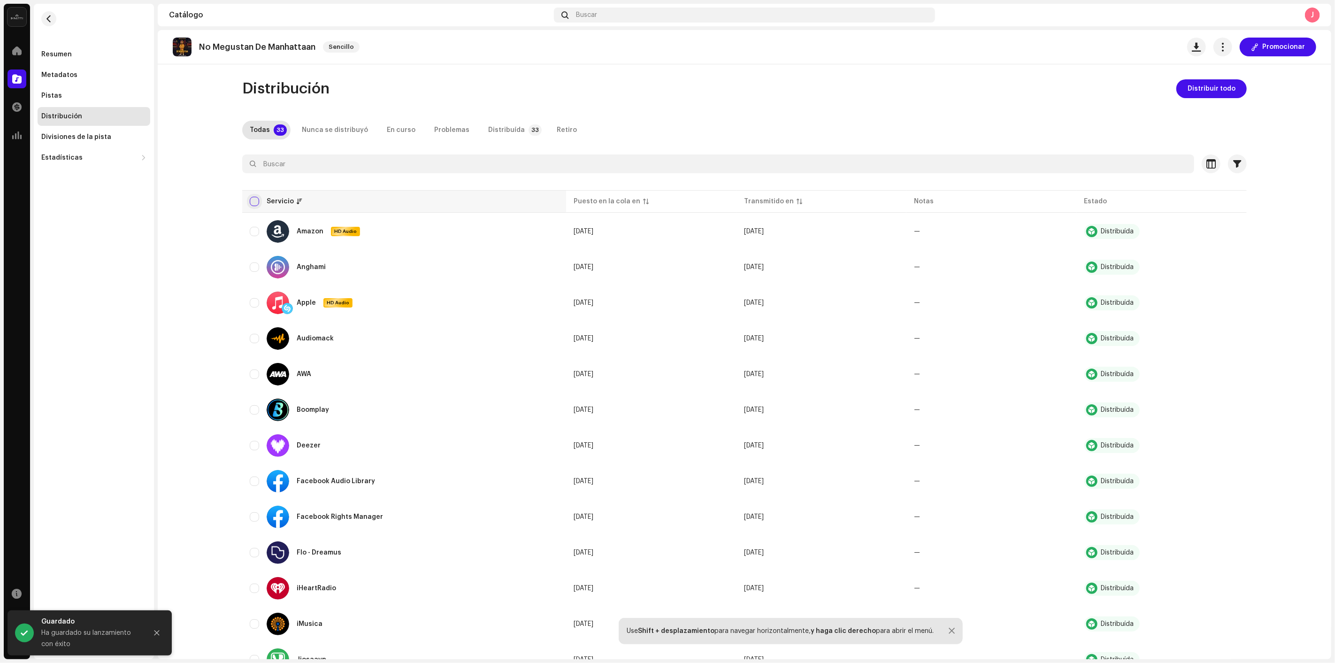
checkbox input "true"
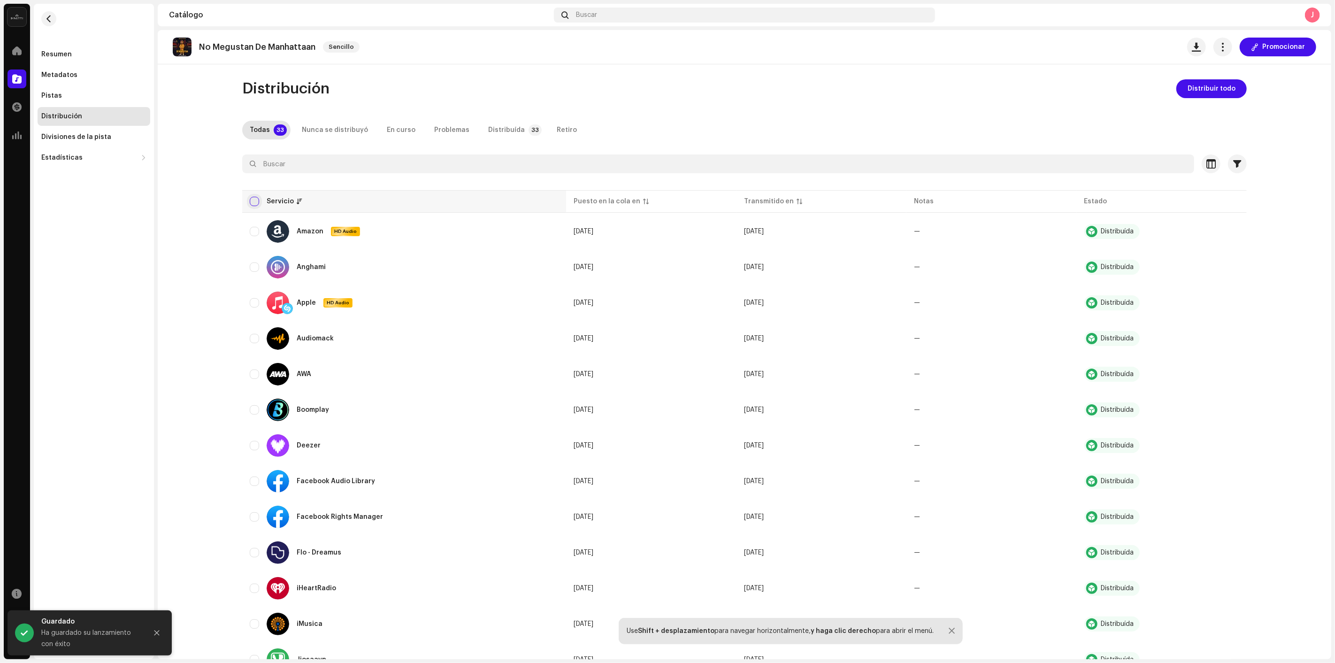
checkbox input "true"
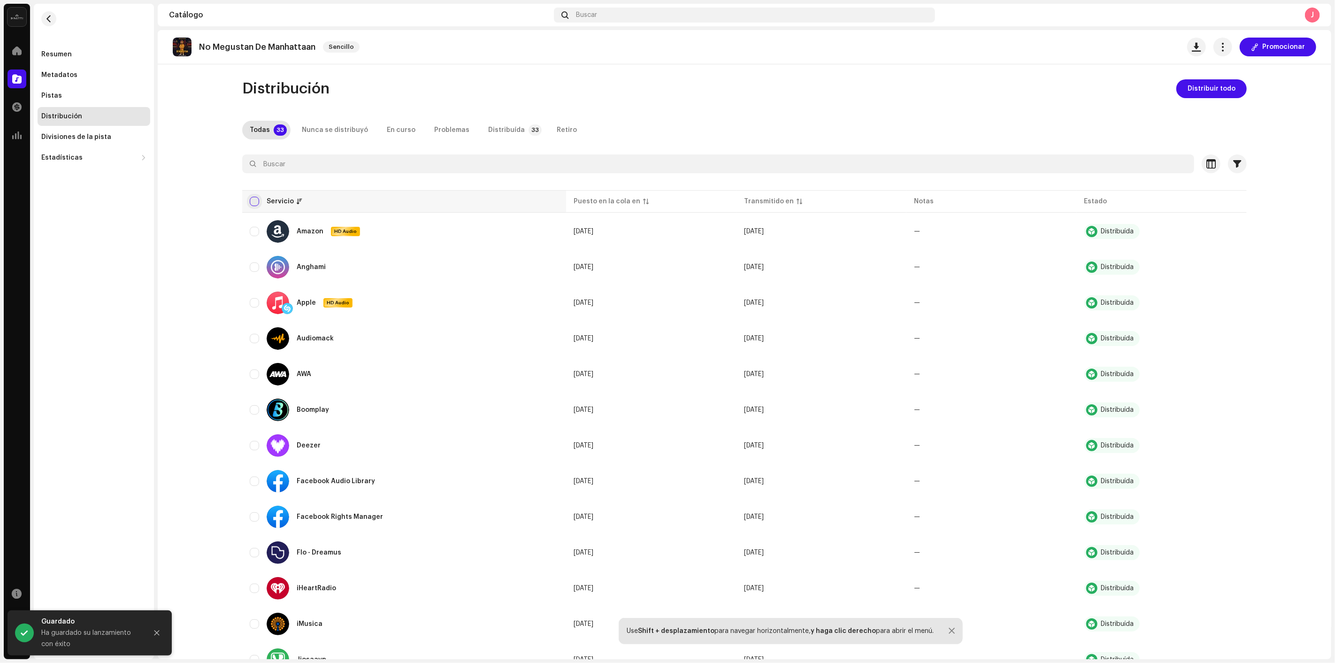
checkbox input "true"
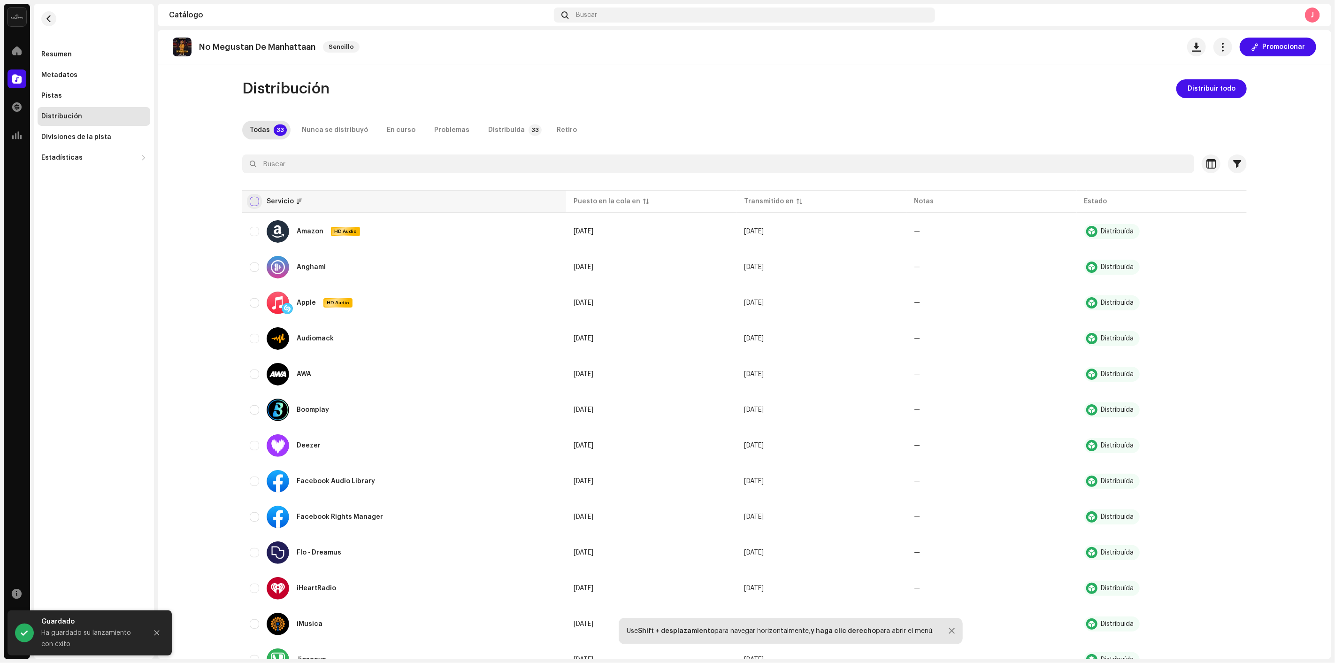
checkbox input "true"
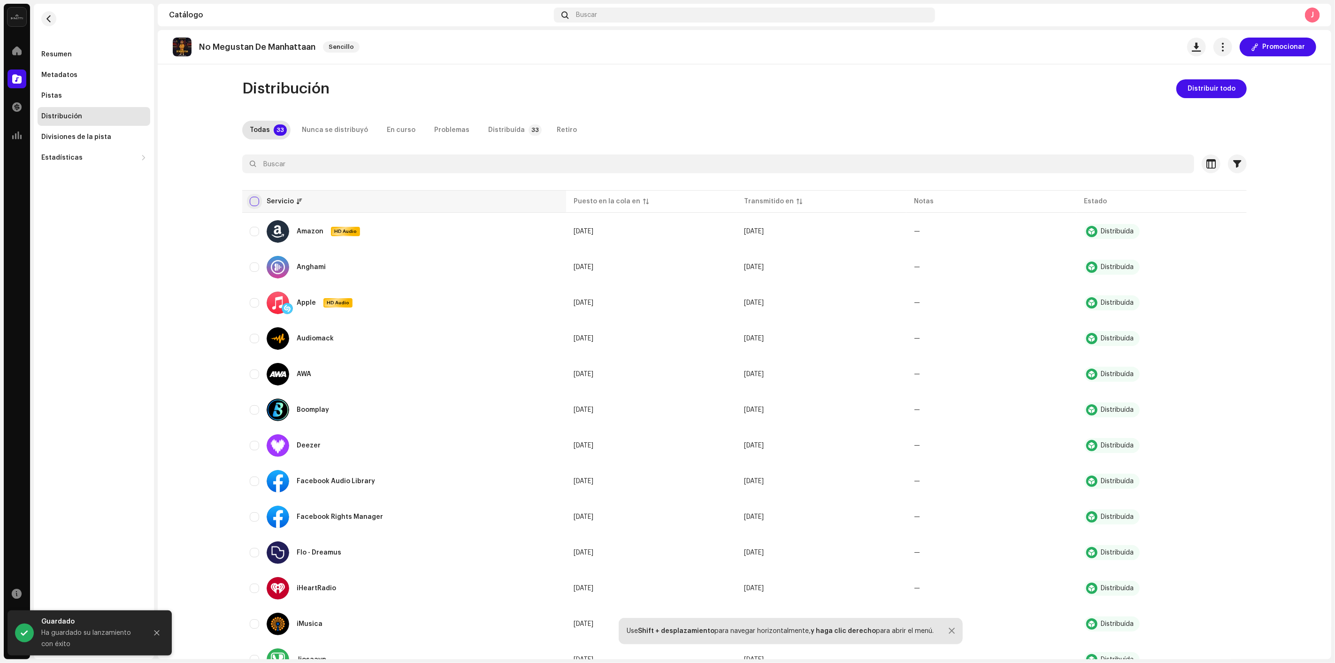
checkbox input "true"
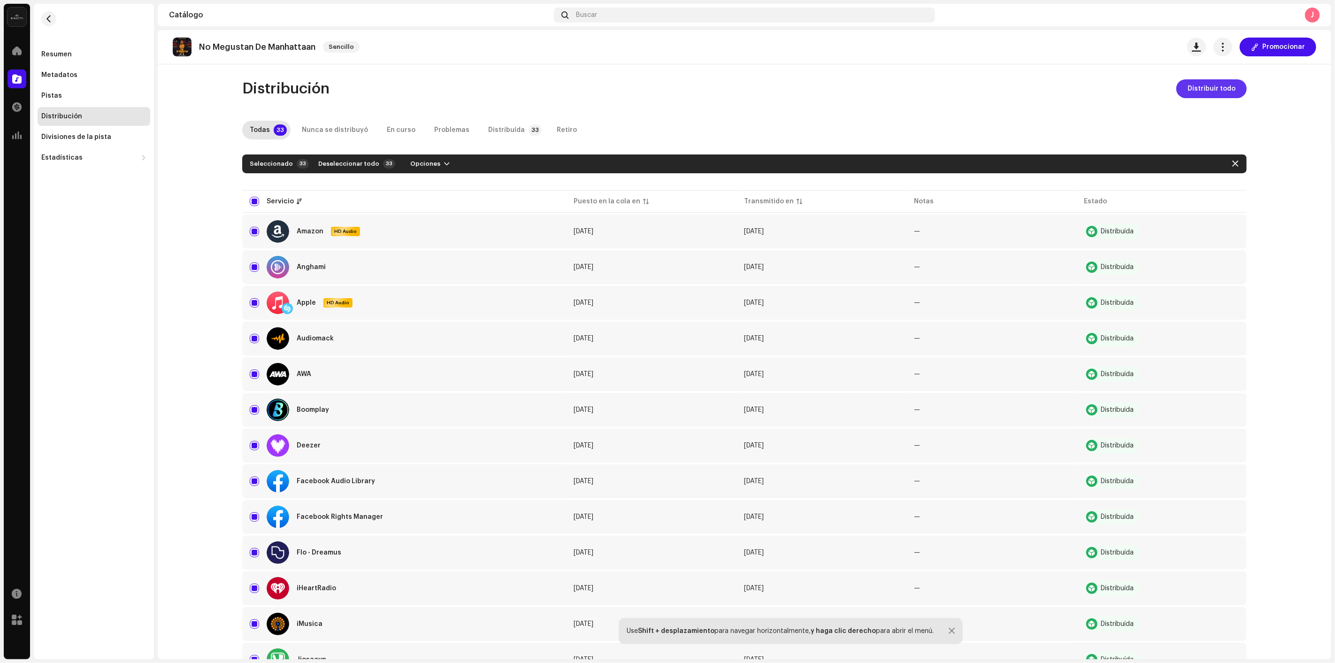
click at [1185, 81] on button "Distribuir todo" at bounding box center [1212, 88] width 70 height 19
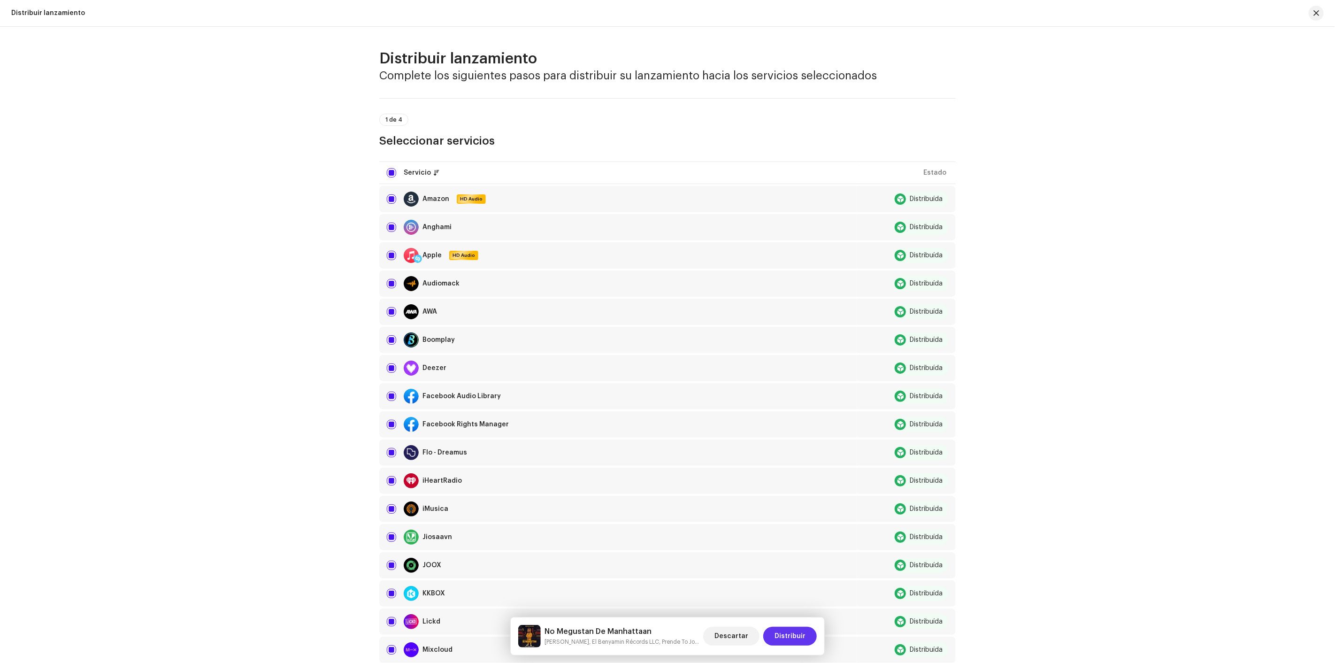
click at [790, 639] on span "Distribuir" at bounding box center [790, 636] width 31 height 19
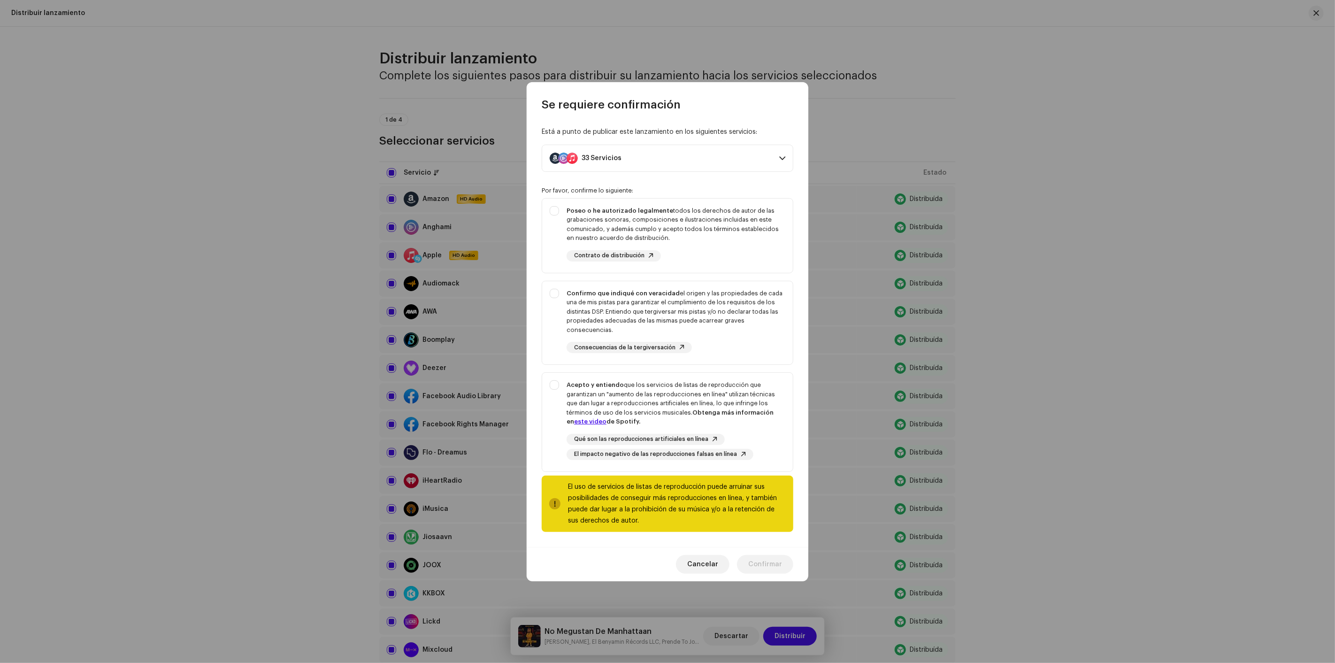
click at [716, 196] on div "Por favor, confirme lo siguiente: Poseo o he autorizado legalmente todos los de…" at bounding box center [668, 359] width 252 height 345
click at [719, 209] on div "Poseo o he autorizado legalmente todos los derechos de autor de las grabaciones…" at bounding box center [676, 224] width 219 height 37
checkbox input "true"
click at [737, 301] on div "Confirmo que indiqué con veracidad el origen y las propiedades de cada una de m…" at bounding box center [676, 312] width 219 height 46
checkbox input "true"
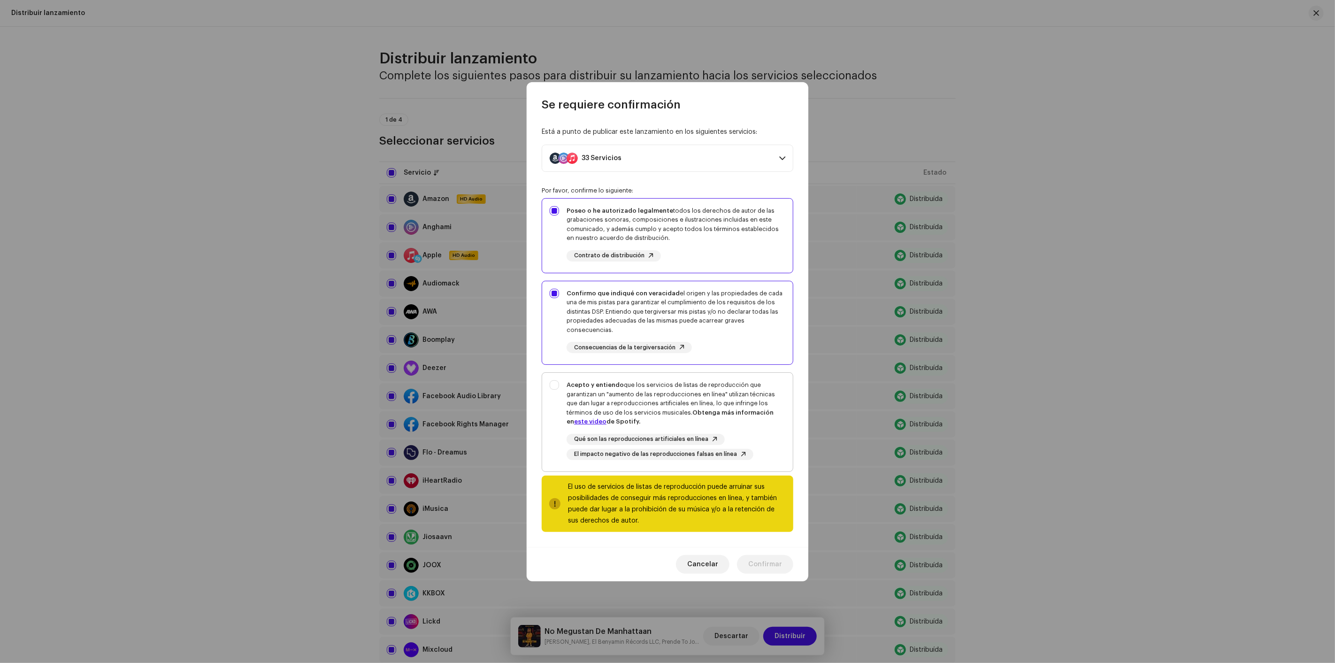
click at [743, 405] on div "Acepto y entiendo que los servicios de listas de reproducción que garantizan un…" at bounding box center [676, 403] width 219 height 46
checkbox input "true"
click at [767, 559] on span "Confirmar" at bounding box center [766, 564] width 34 height 19
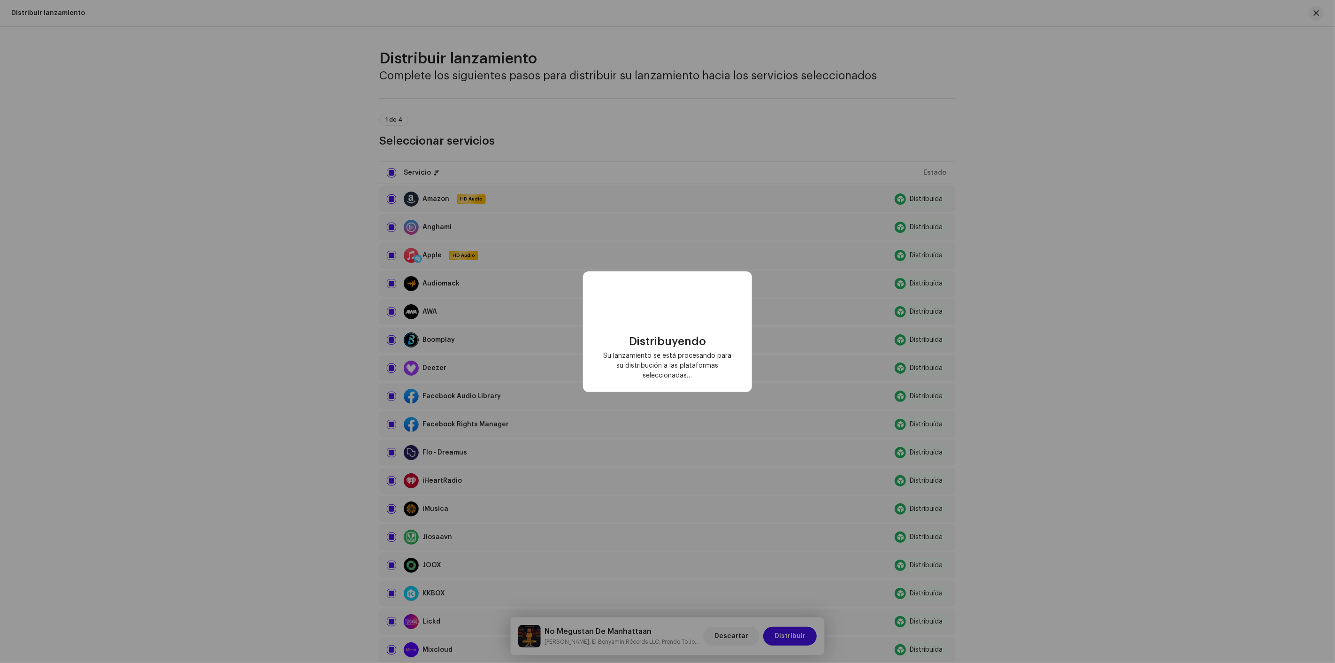
checkbox input "false"
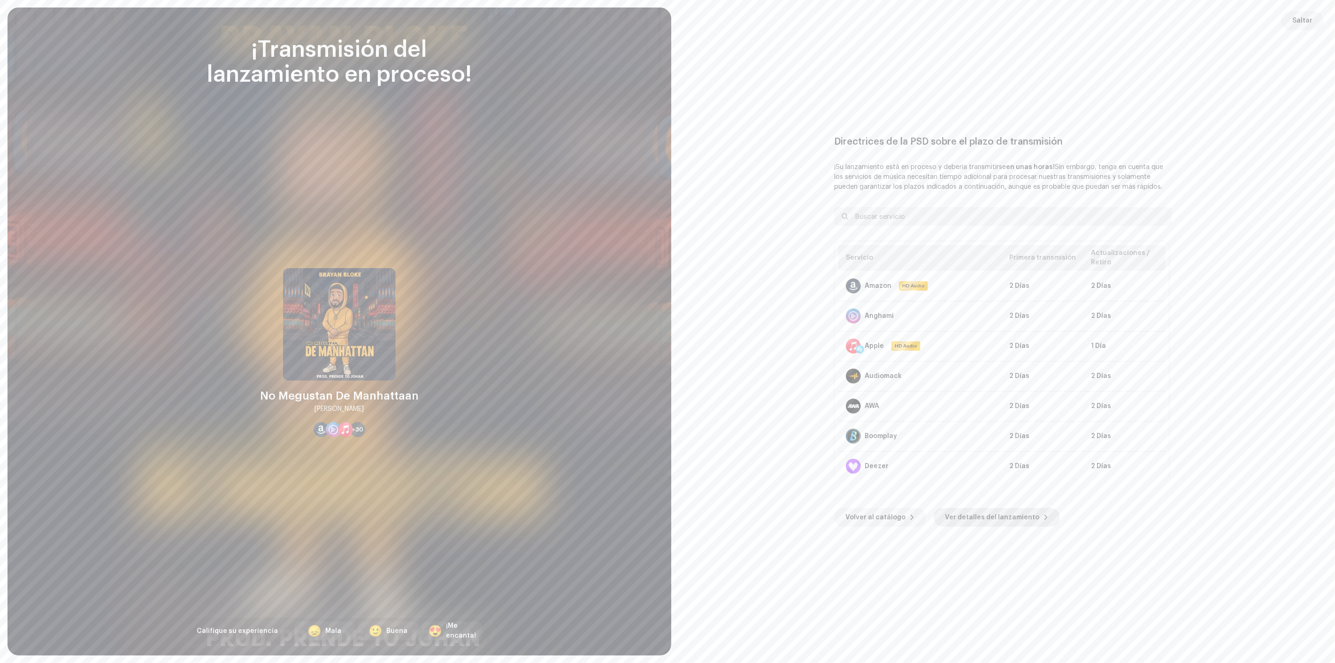
click at [977, 516] on span "Ver detalles del lanzamiento" at bounding box center [992, 517] width 94 height 19
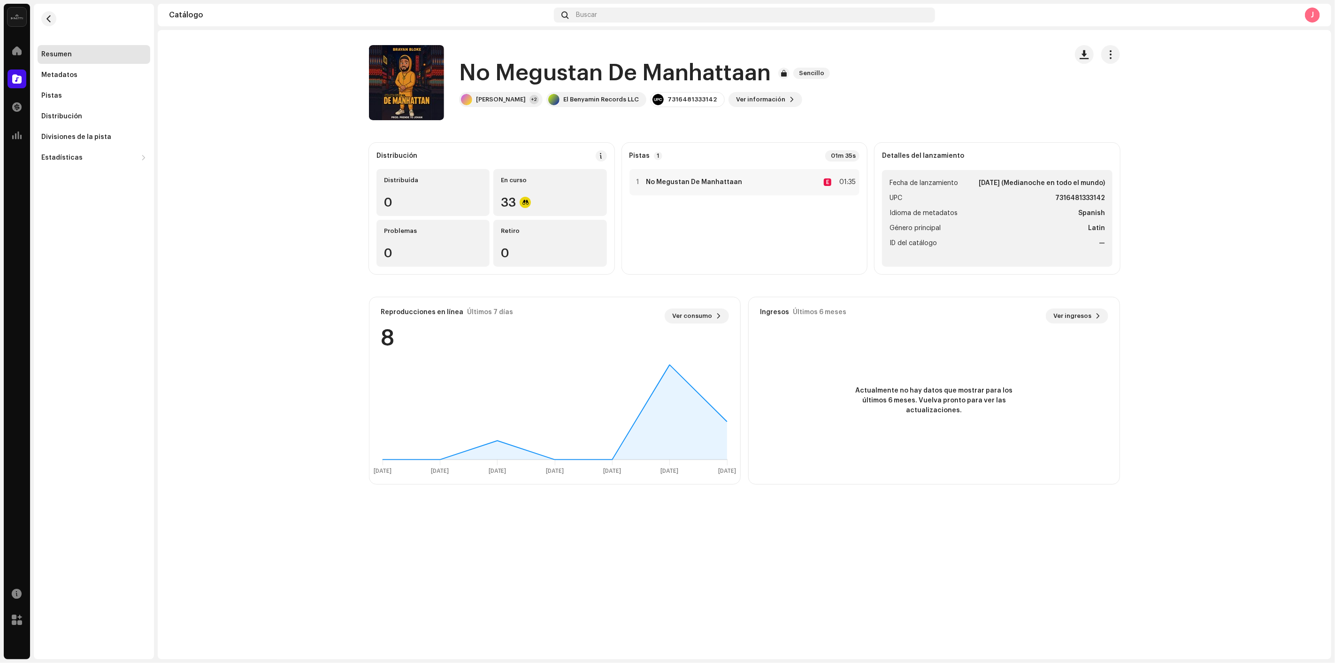
click at [50, 10] on re-m-nav-back at bounding box center [49, 24] width 23 height 41
click at [50, 15] on span "button" at bounding box center [49, 19] width 7 height 8
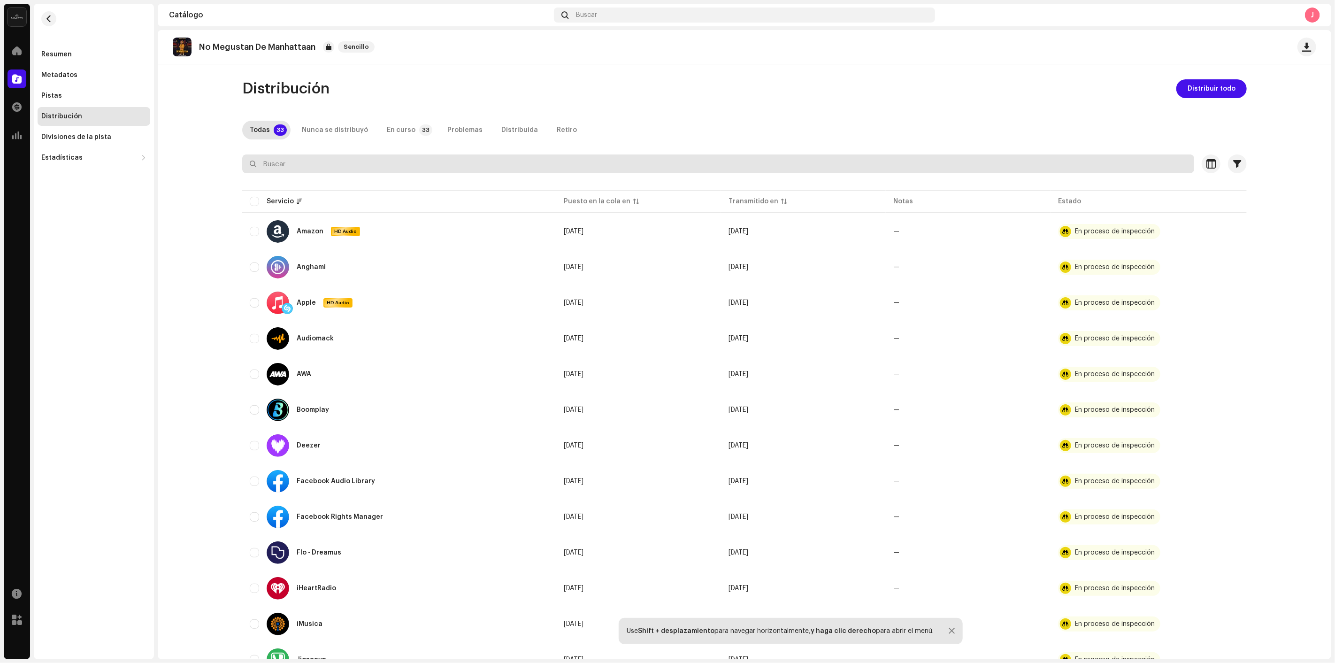
click at [348, 160] on input "text" at bounding box center [718, 163] width 952 height 19
paste input "BRAYAN BLOKE"
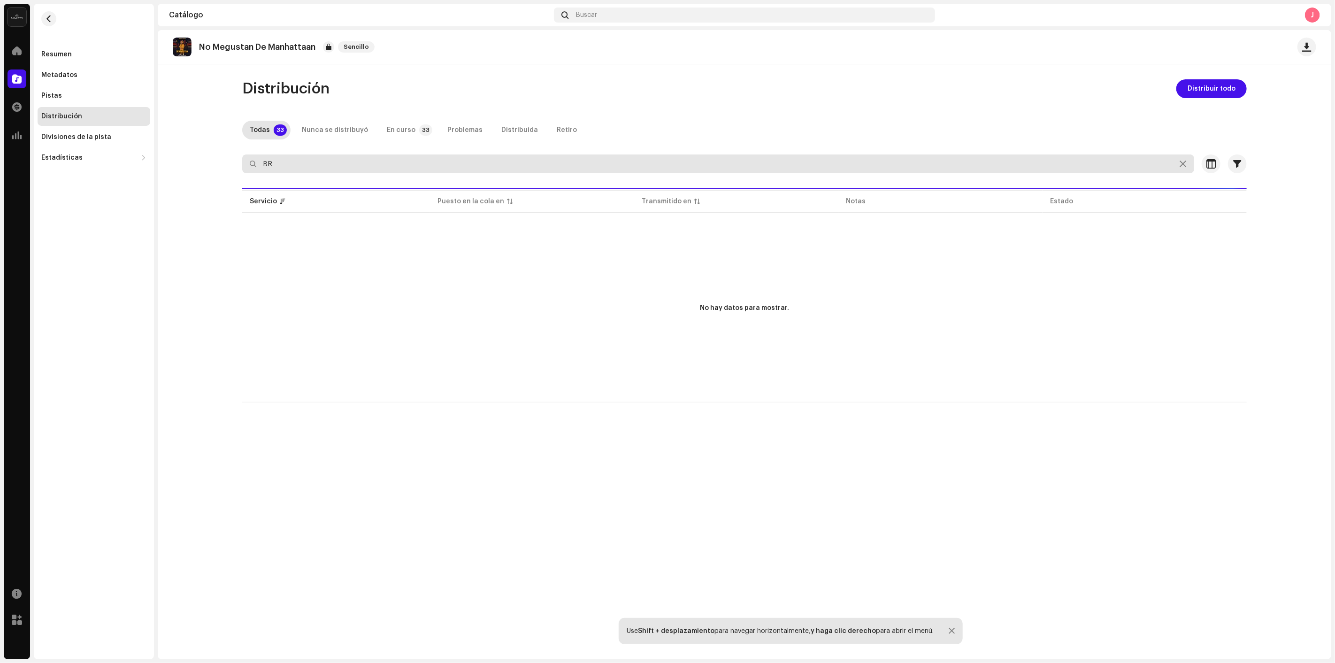
type input "B"
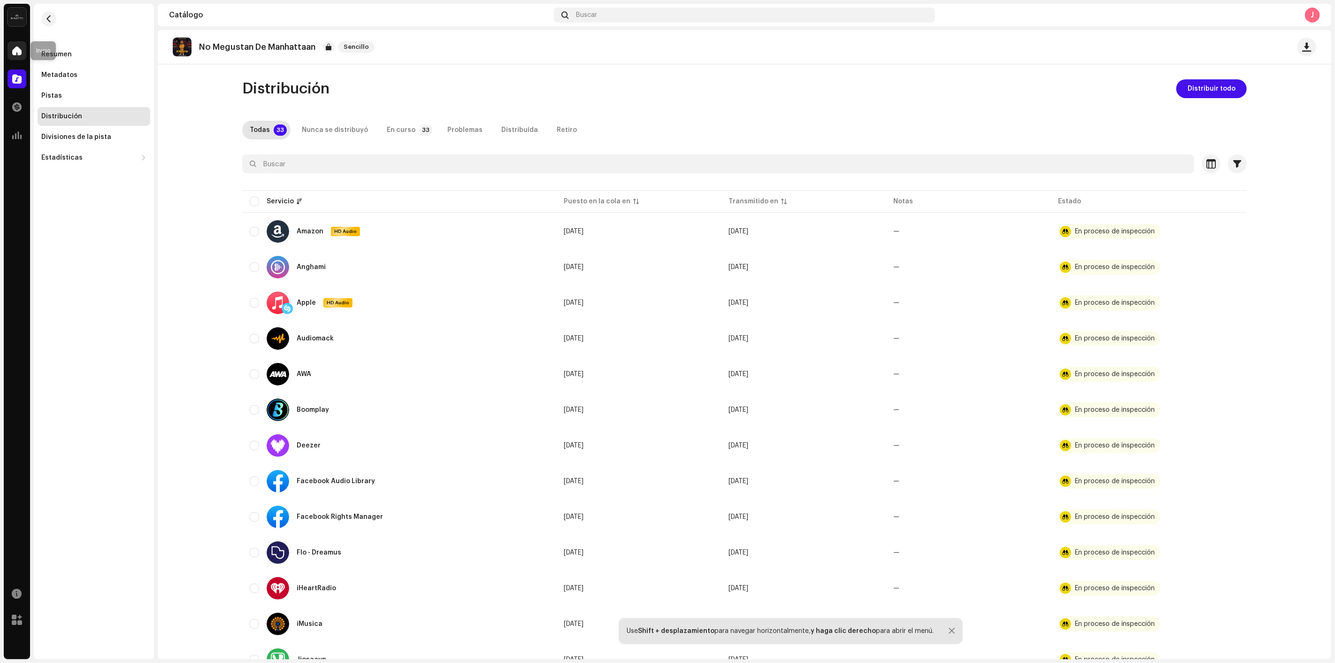
click at [19, 50] on span at bounding box center [16, 51] width 9 height 8
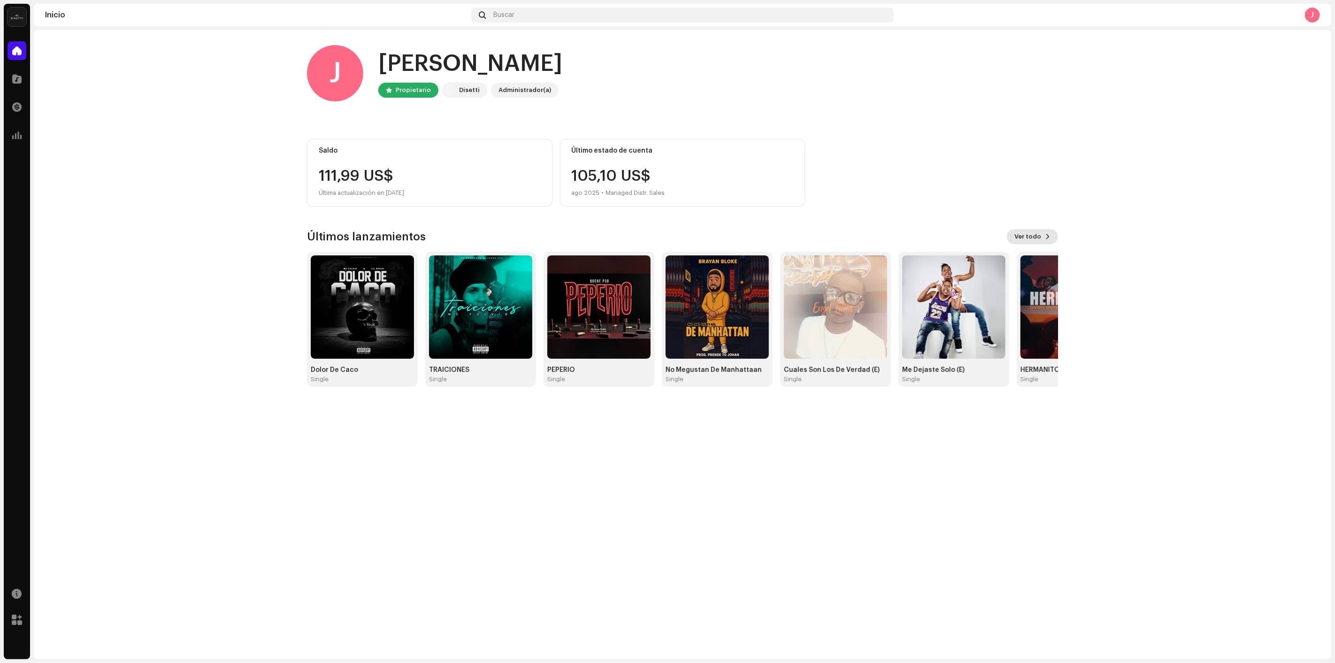
click at [1020, 240] on span "Ver todo" at bounding box center [1028, 236] width 27 height 19
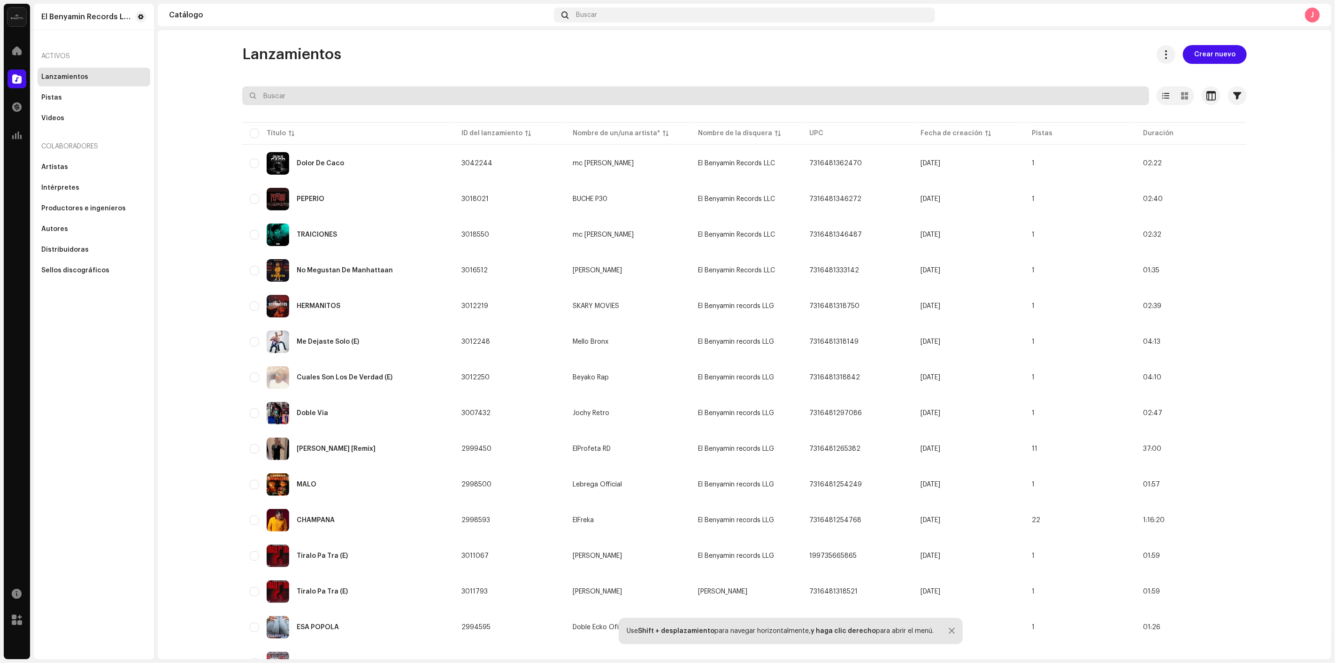
click at [332, 92] on input "text" at bounding box center [695, 95] width 907 height 19
paste input "BRAYAN BLOKE"
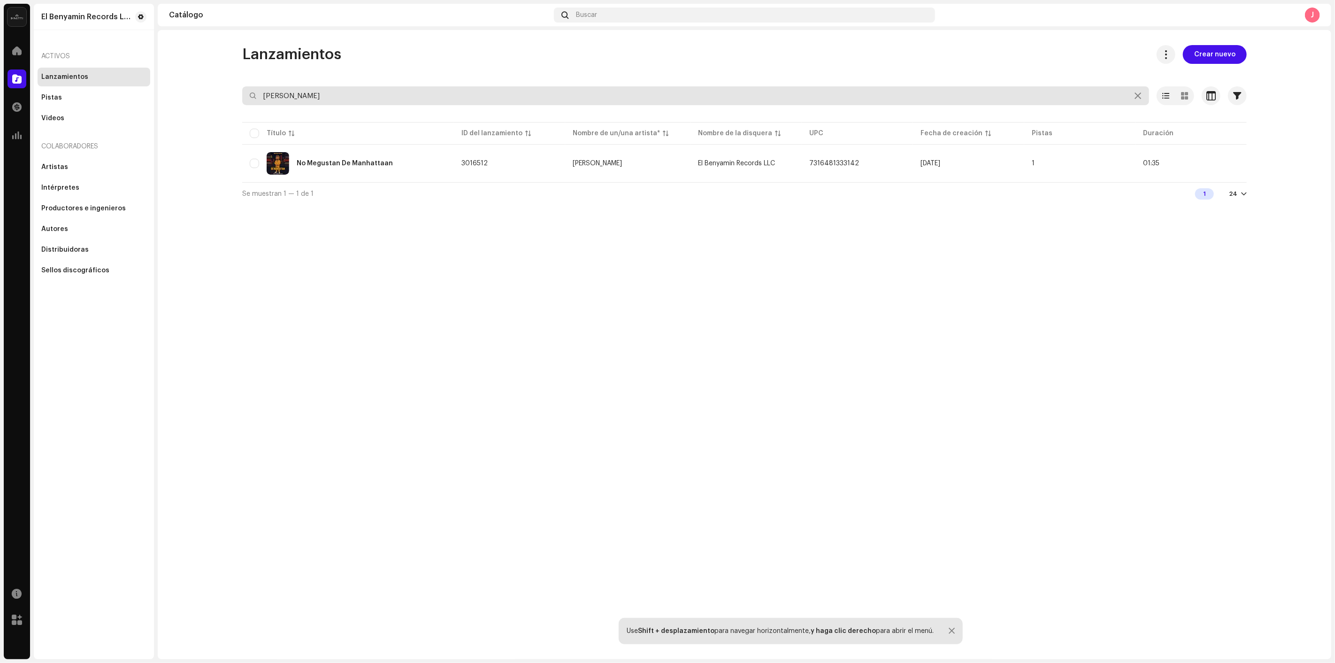
click at [276, 98] on input "BRAYAN BLOKE" at bounding box center [695, 95] width 907 height 19
type input "BRYAN BLOKE"
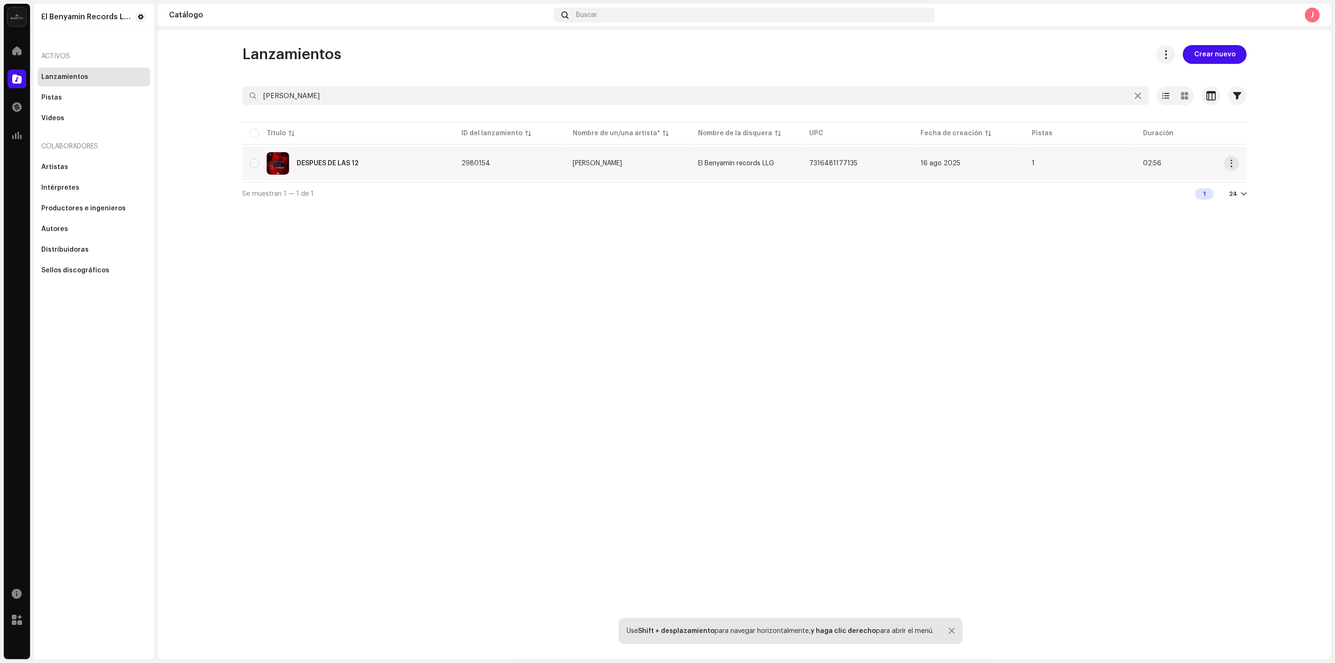
click at [371, 156] on div "DESPUES DE LAS 12" at bounding box center [348, 163] width 197 height 23
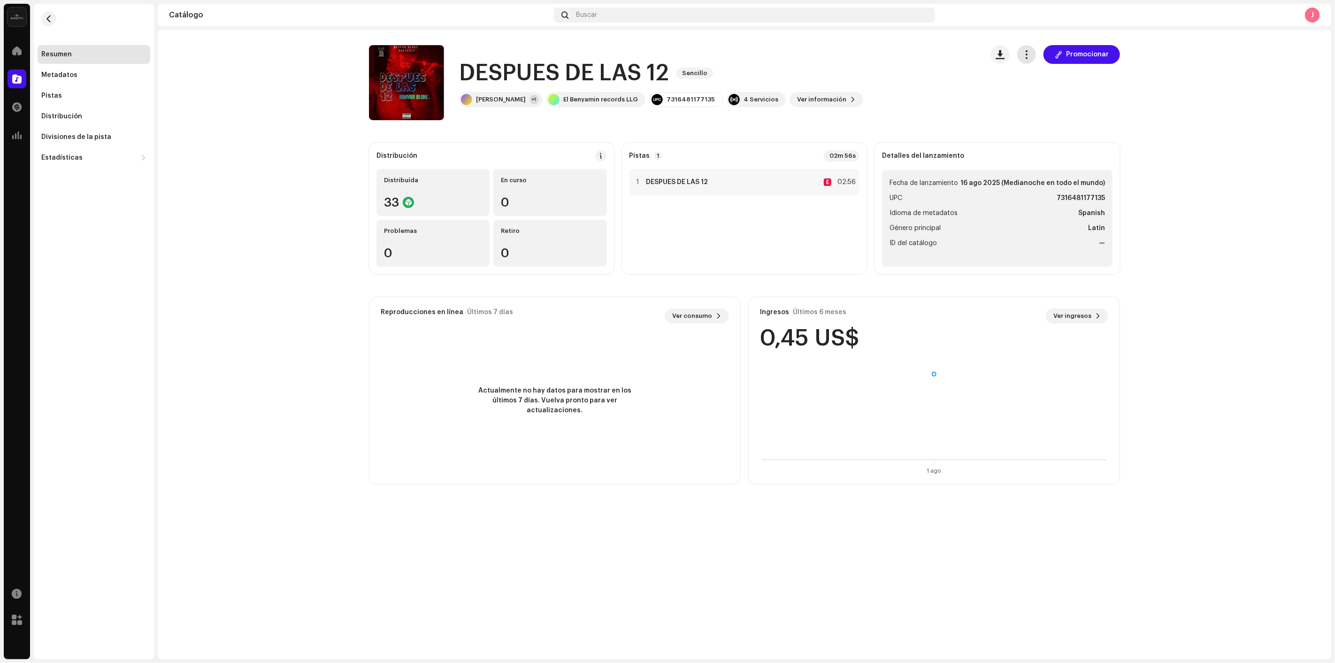
click at [1026, 58] on span "button" at bounding box center [1027, 55] width 9 height 8
click at [1036, 88] on div "Editar" at bounding box center [1071, 96] width 95 height 19
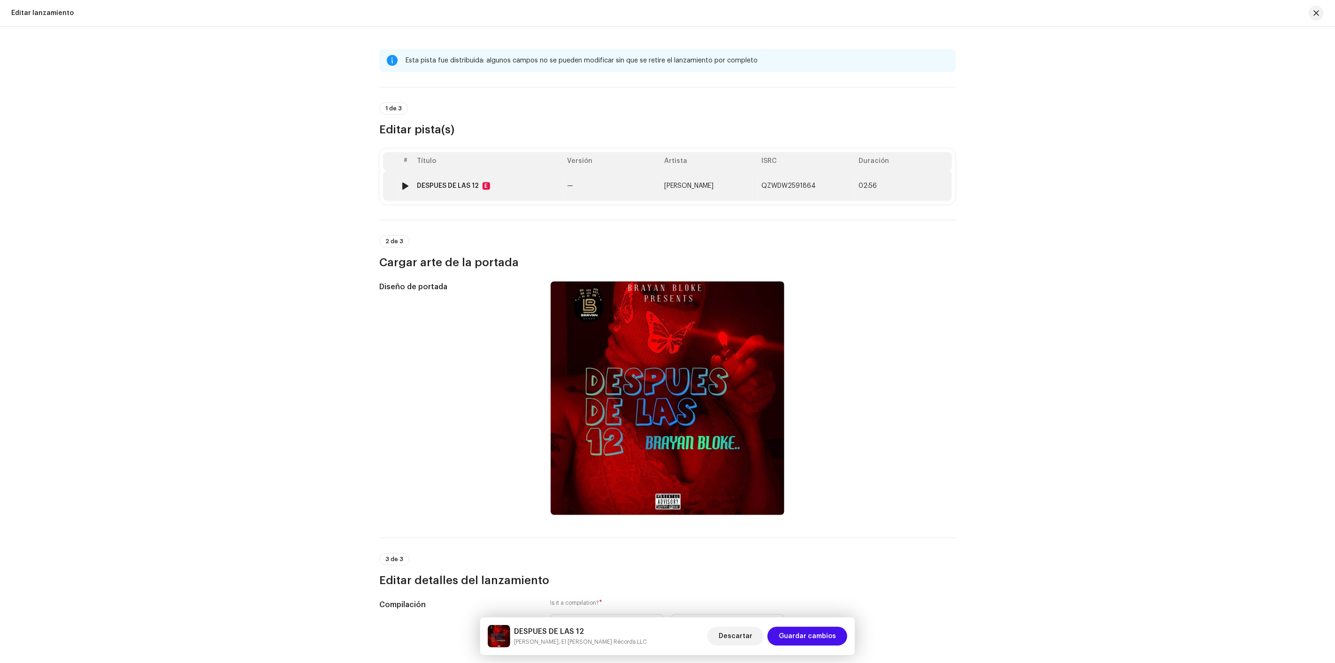
click at [648, 188] on td "—" at bounding box center [611, 186] width 97 height 30
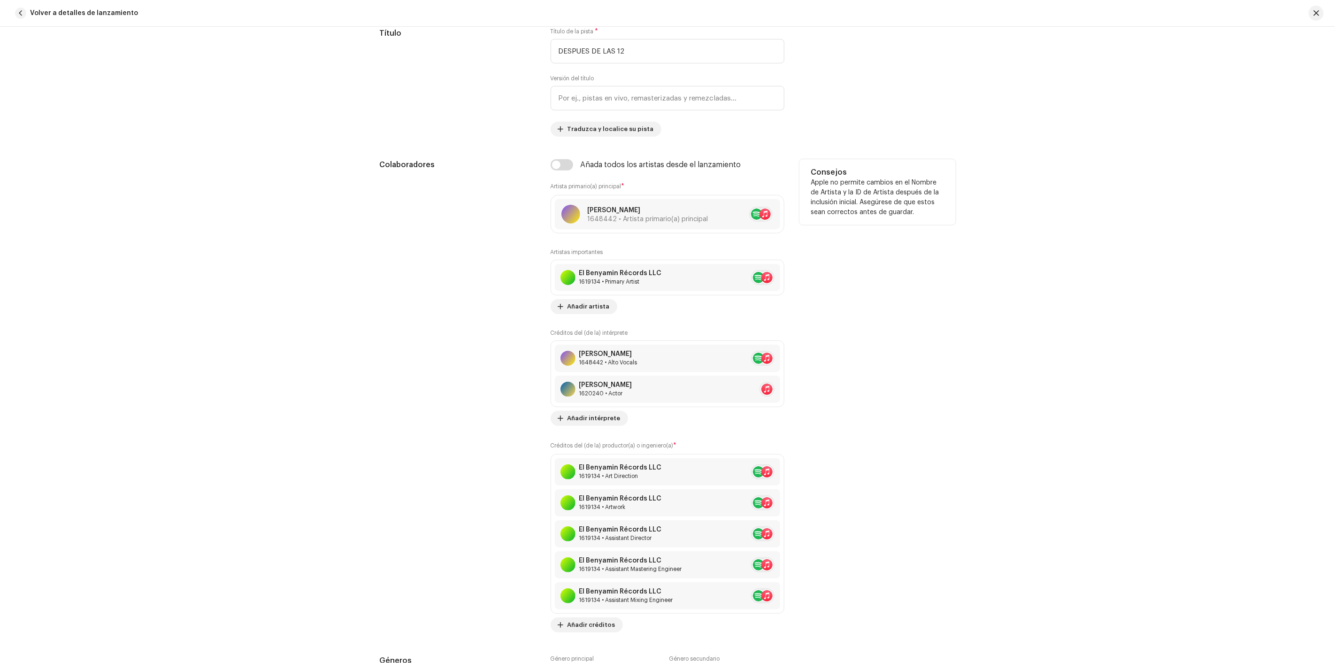
scroll to position [522, 0]
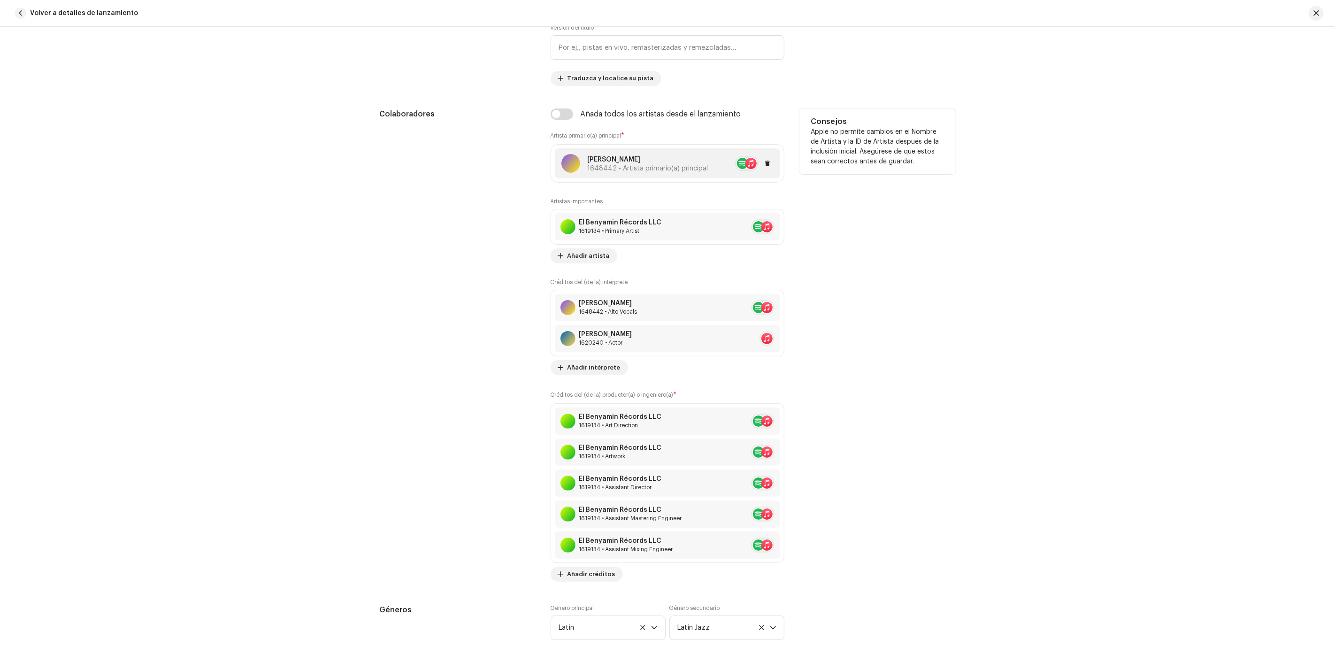
click at [759, 166] on div at bounding box center [754, 163] width 39 height 15
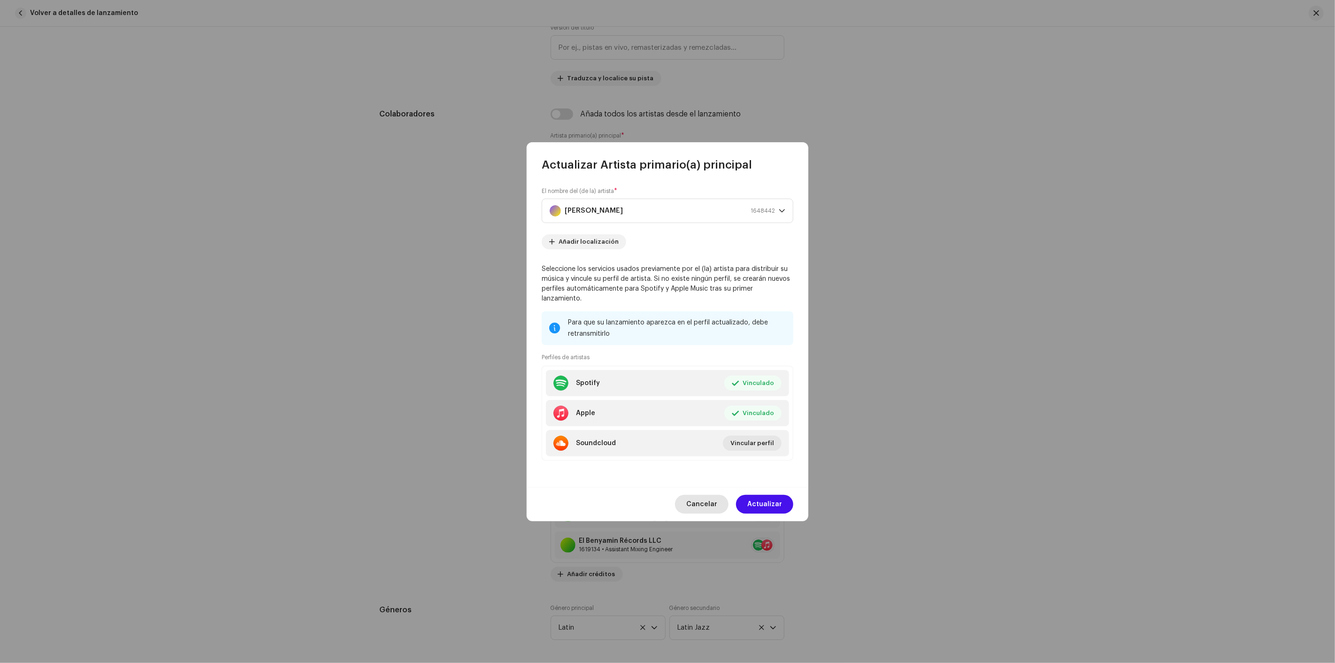
click at [703, 495] on span "Cancelar" at bounding box center [702, 504] width 31 height 19
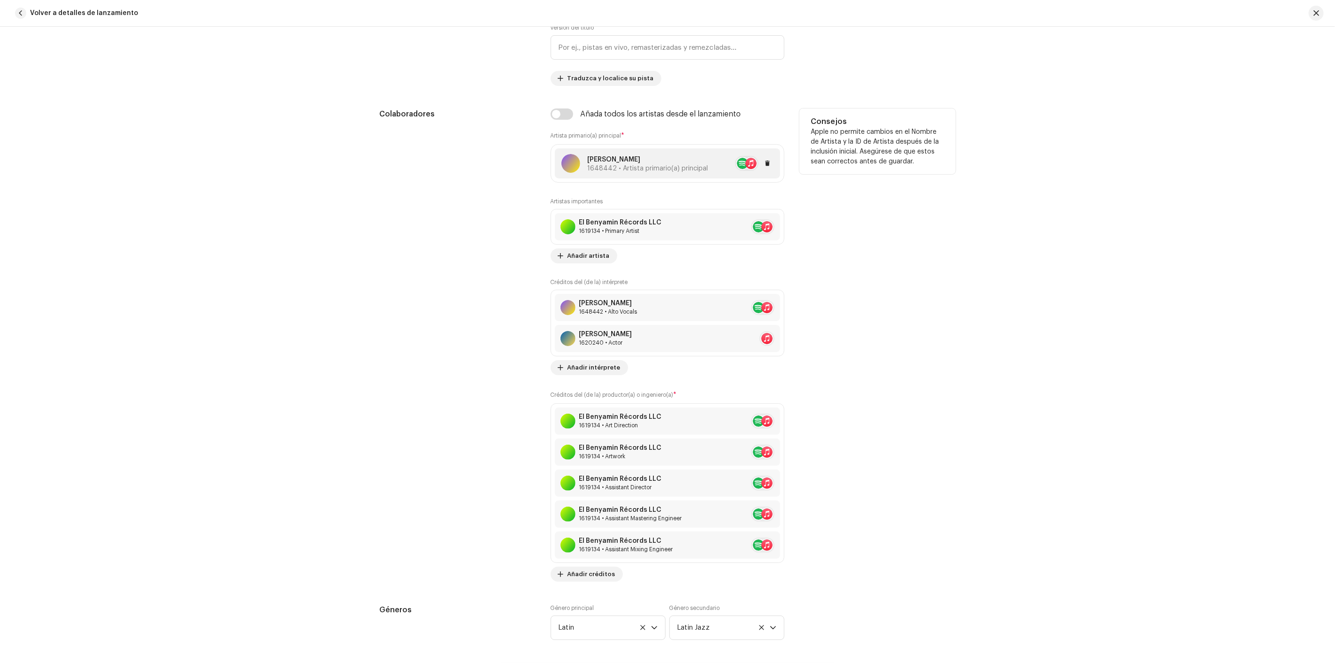
click at [763, 169] on div at bounding box center [768, 163] width 11 height 11
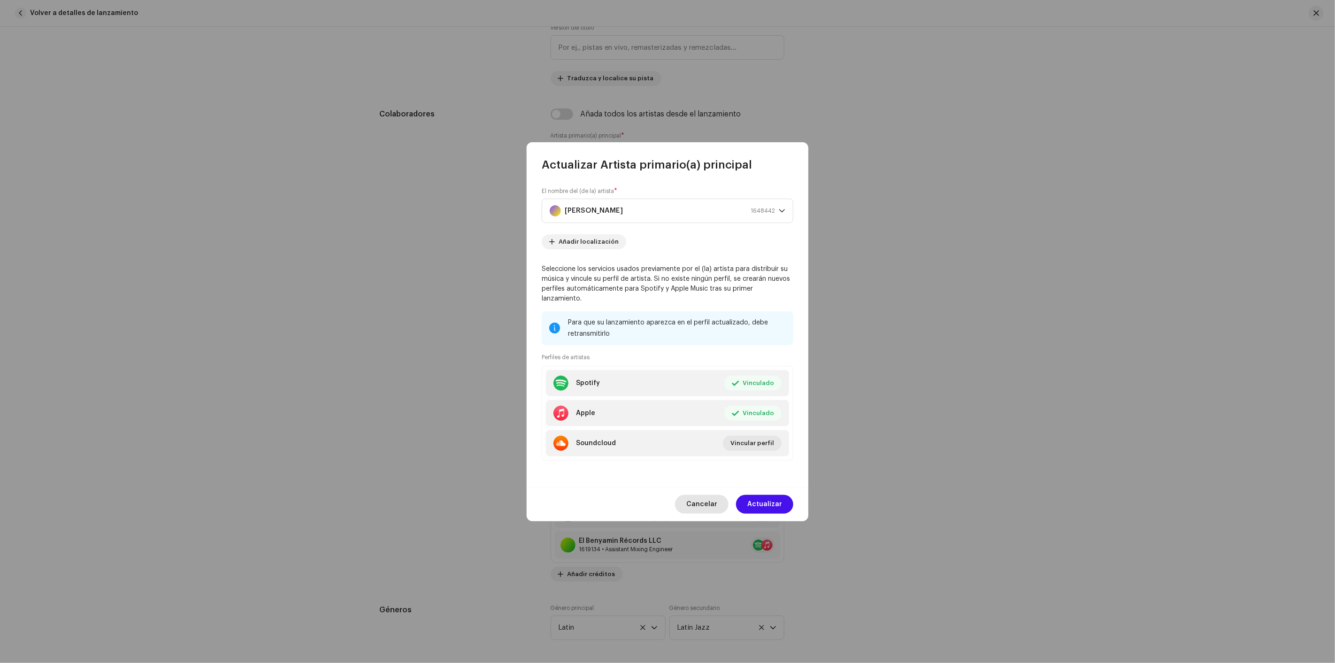
click at [699, 502] on span "Cancelar" at bounding box center [702, 504] width 31 height 19
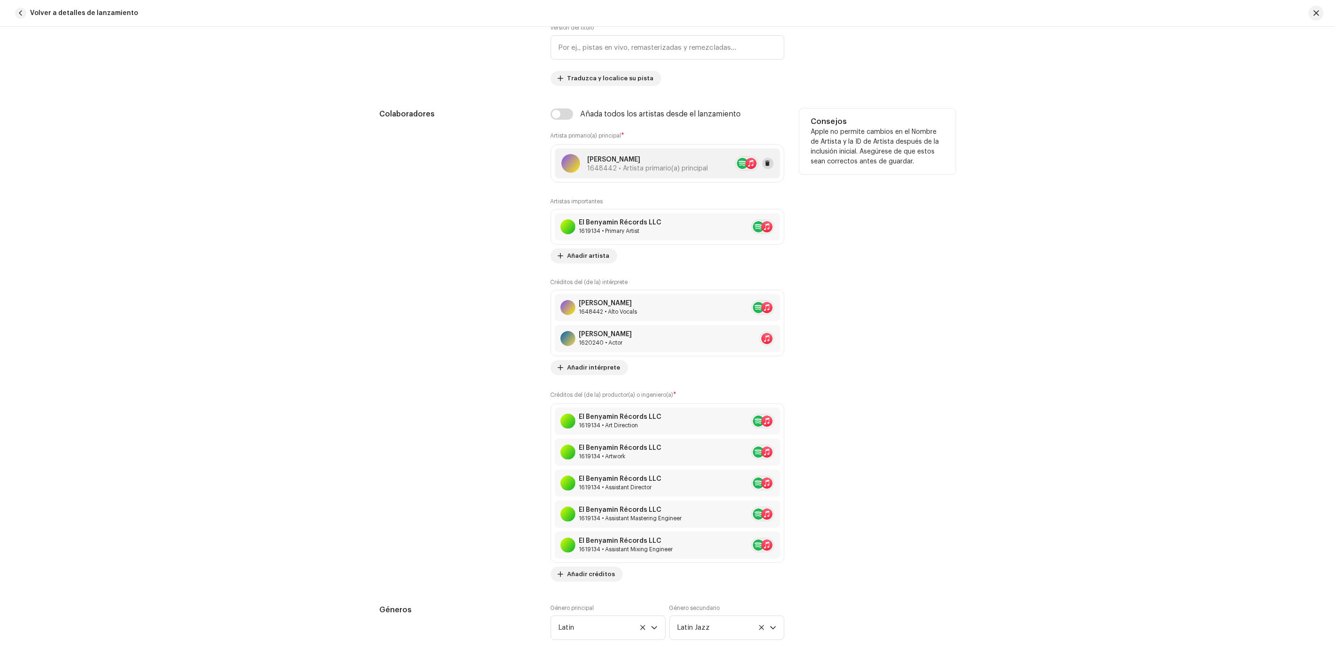
click at [765, 167] on span at bounding box center [768, 164] width 6 height 8
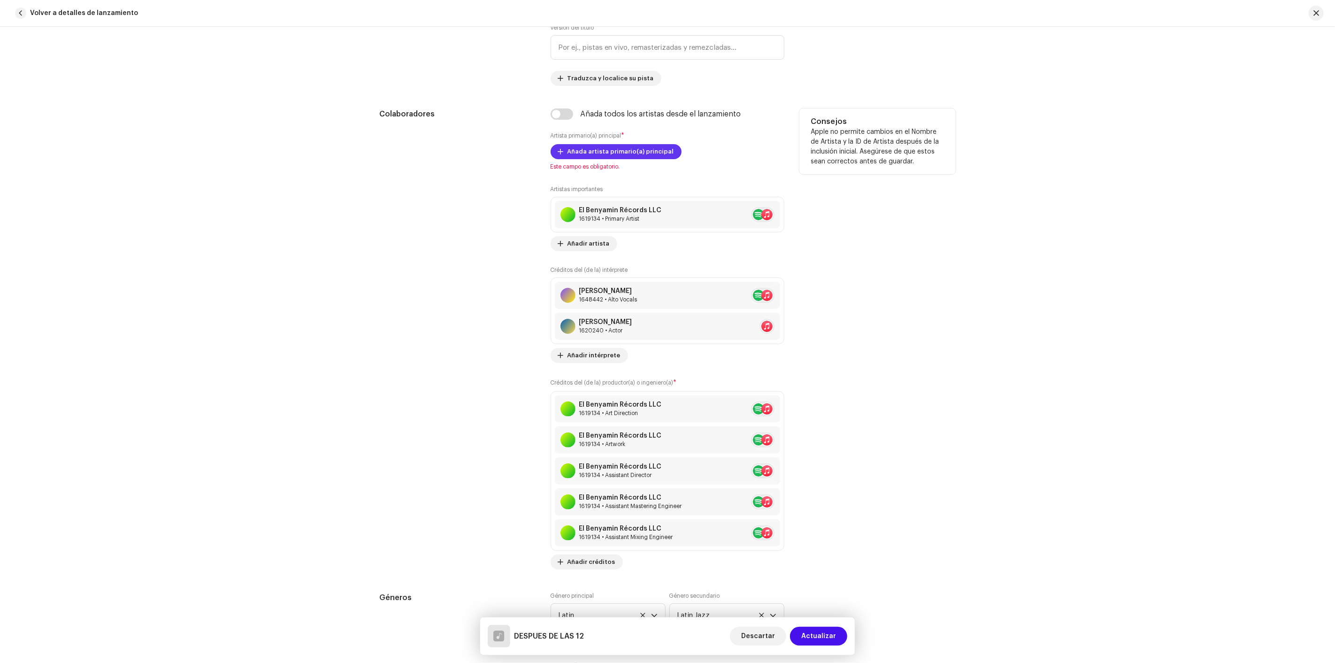
click at [592, 157] on span "Añada artista primario(a) principal" at bounding box center [621, 151] width 107 height 19
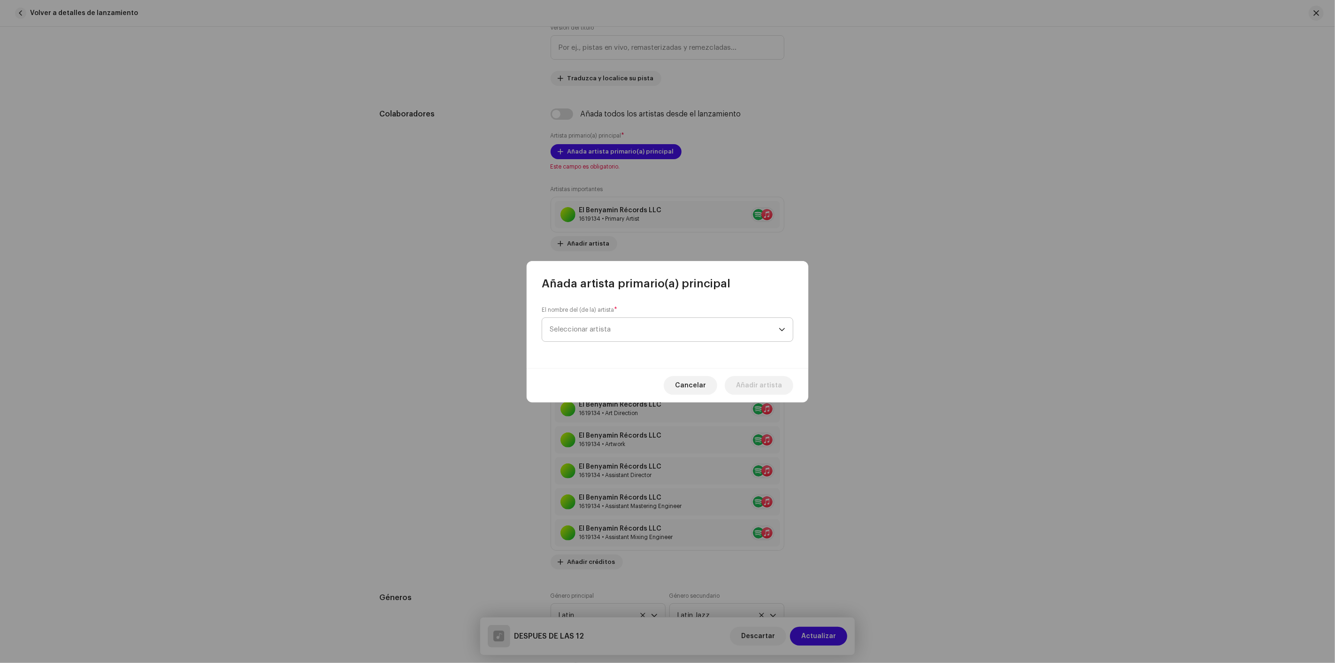
click at [600, 332] on span "Seleccionar artista" at bounding box center [580, 329] width 61 height 7
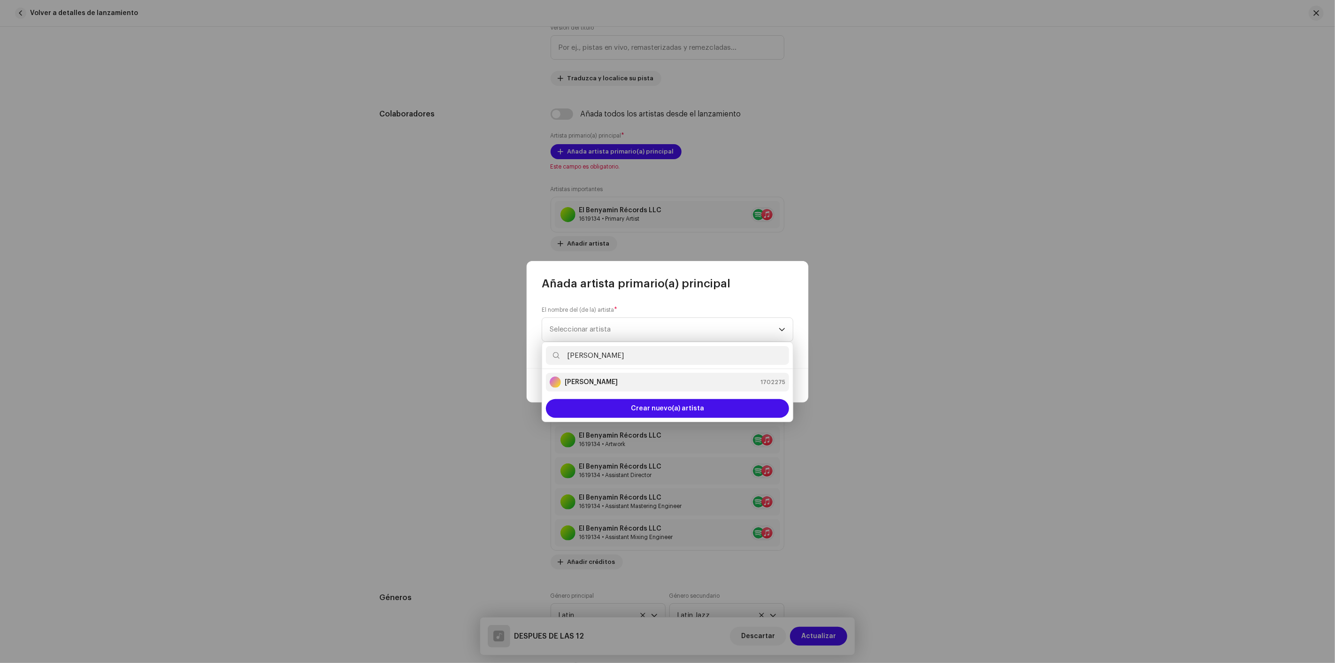
type input "BRAYAN BLOKE"
click at [608, 382] on strong "BRAYAN BLOKE" at bounding box center [591, 382] width 53 height 9
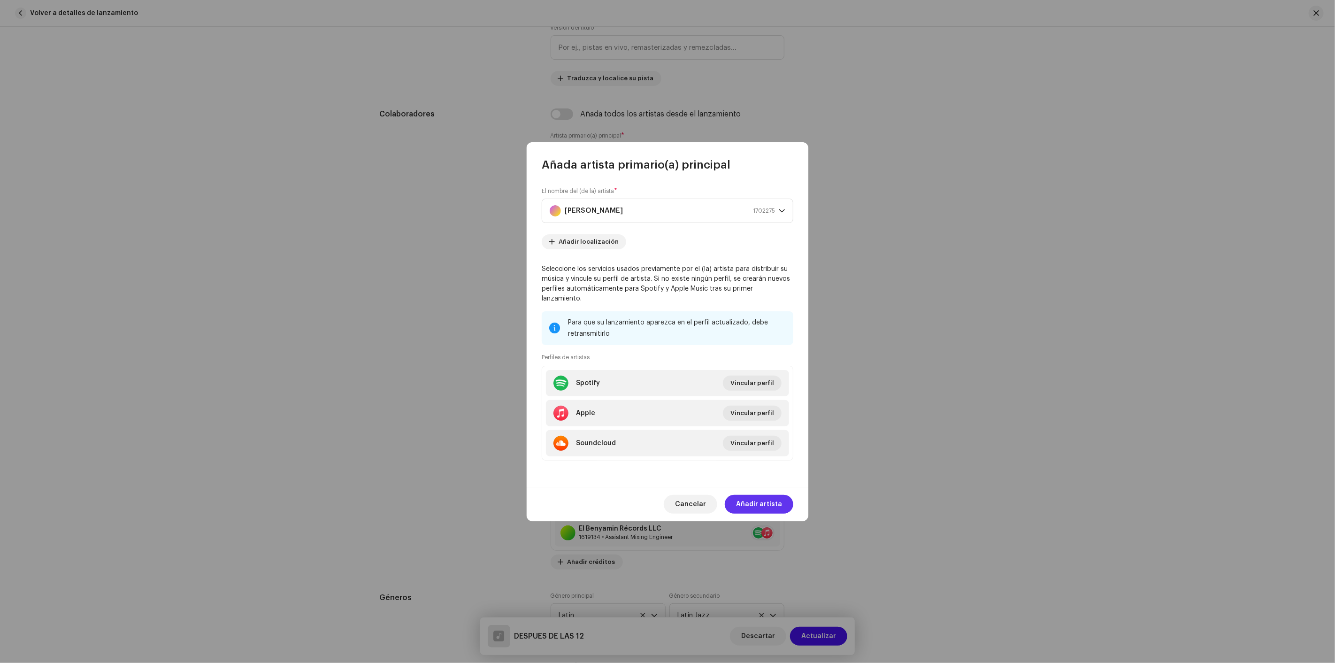
click at [760, 499] on span "Añadir artista" at bounding box center [759, 504] width 46 height 19
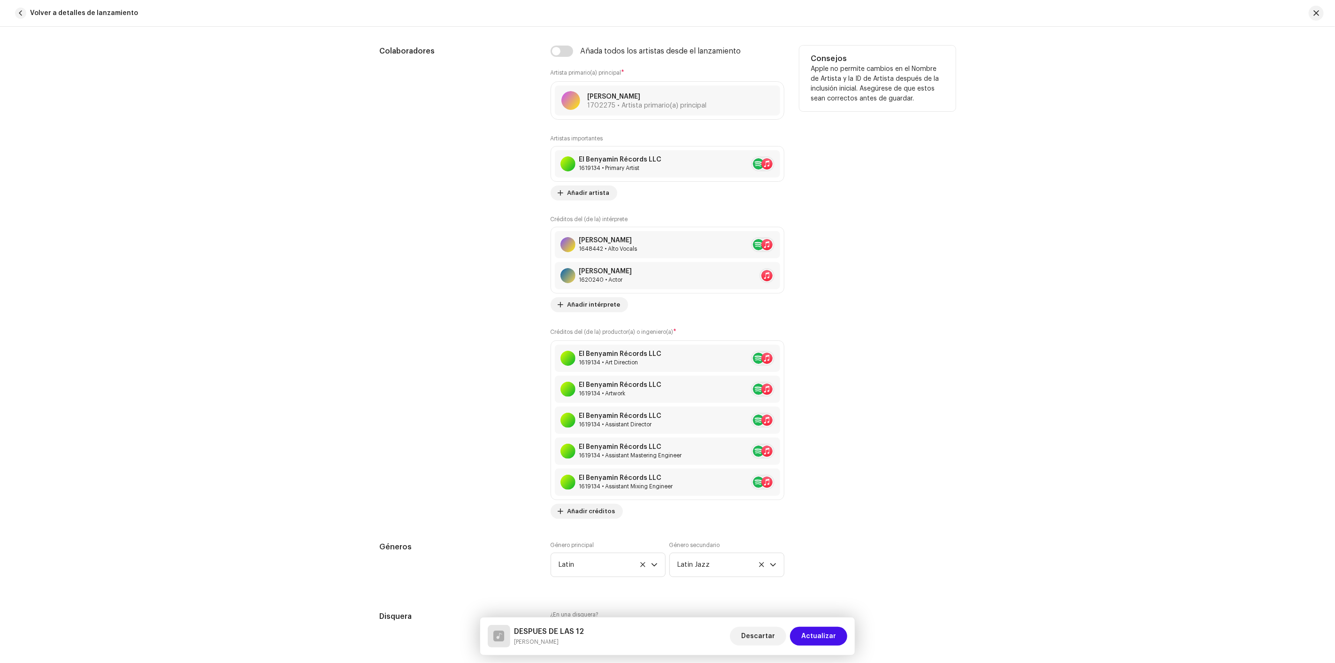
scroll to position [626, 0]
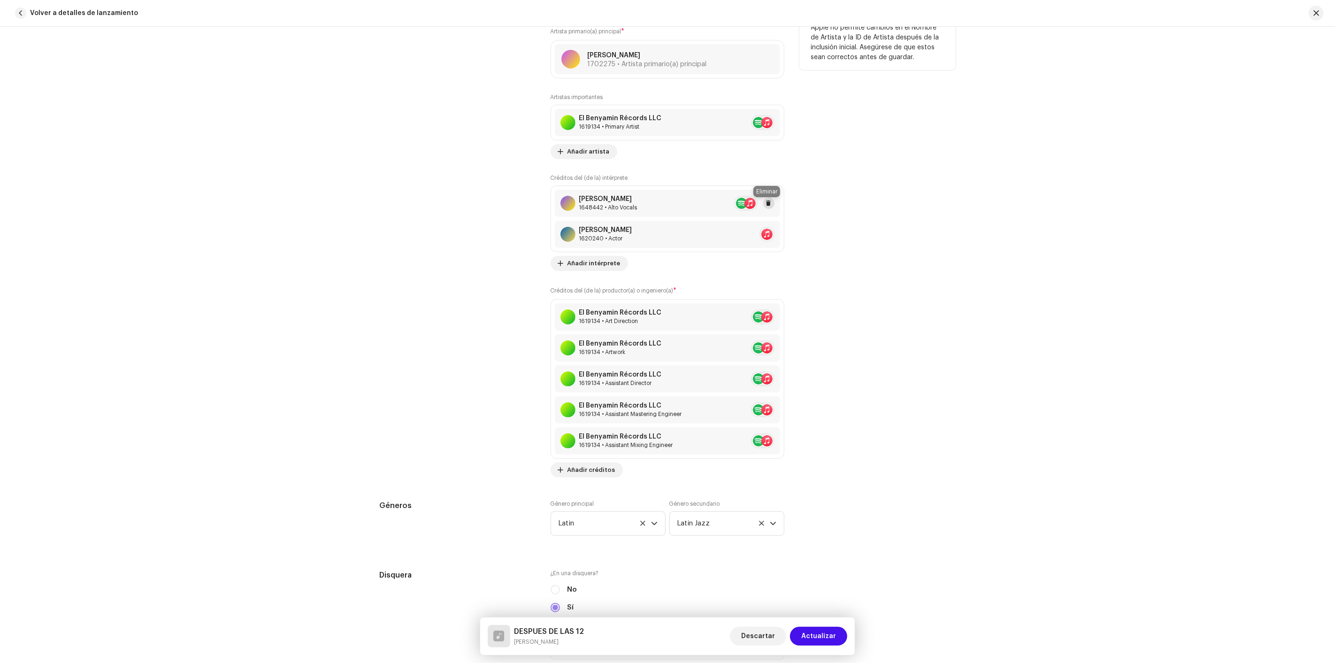
click at [769, 207] on button at bounding box center [769, 203] width 11 height 11
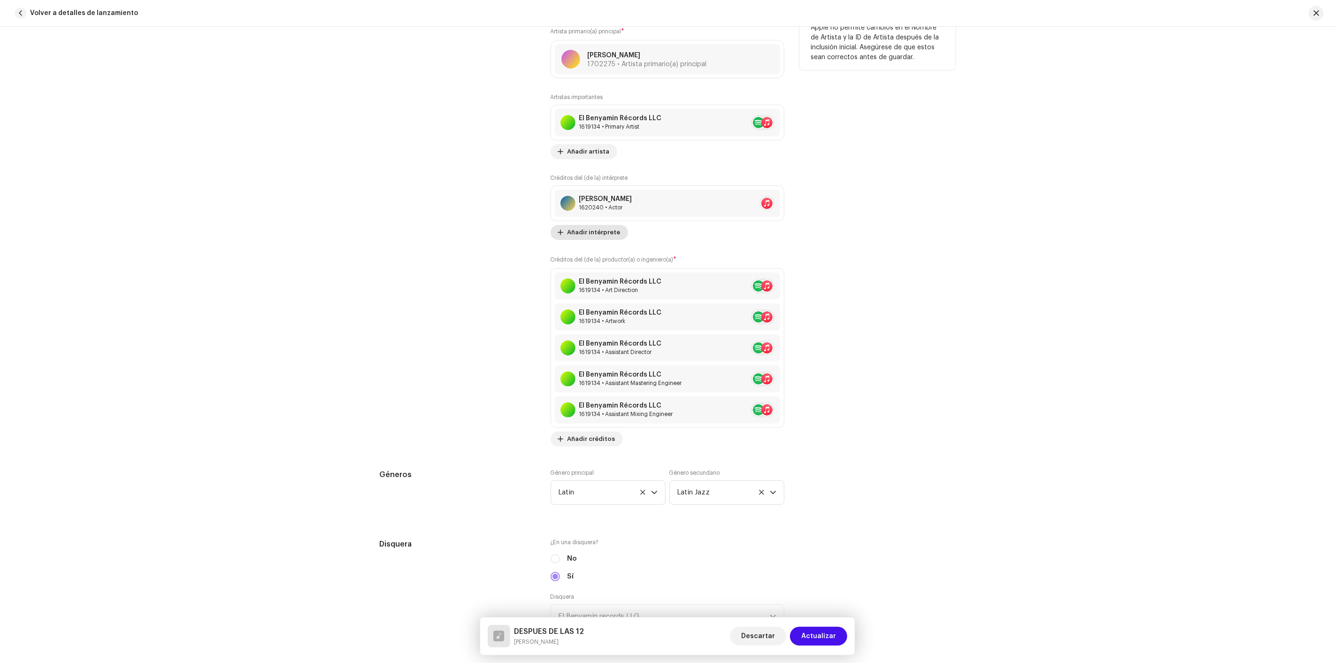
click at [598, 233] on span "Añadir intérprete" at bounding box center [594, 232] width 53 height 19
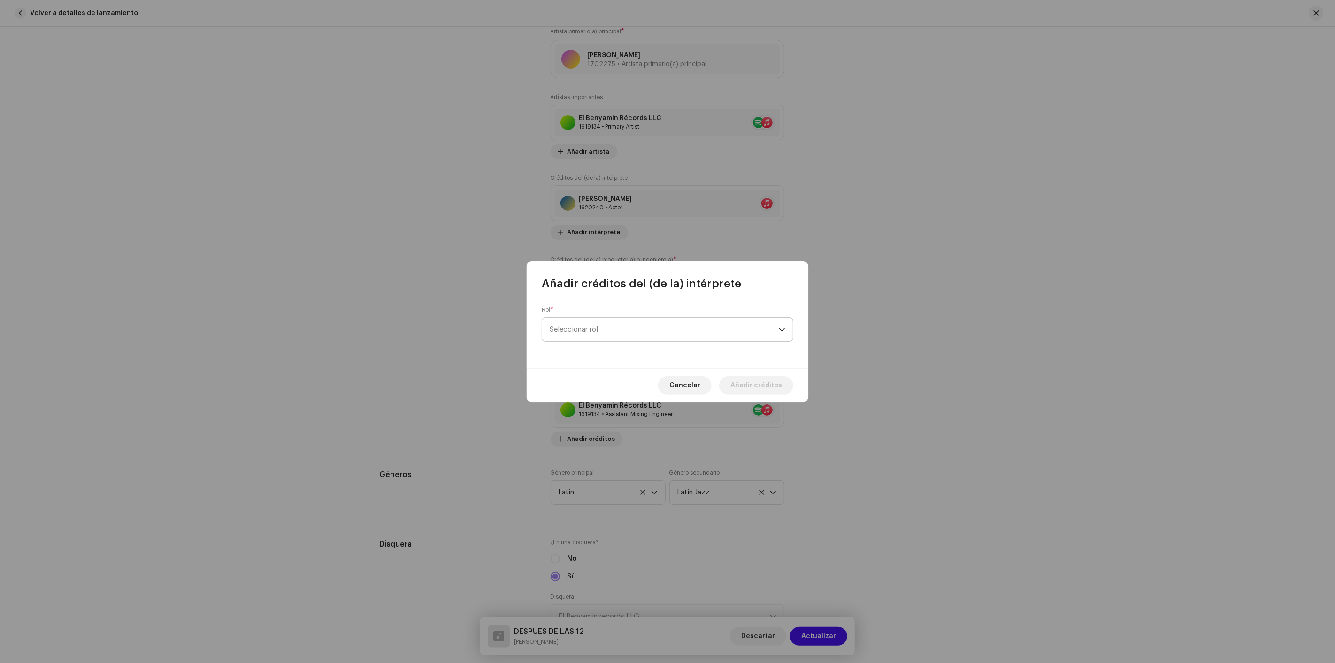
click at [599, 332] on span "Seleccionar rol" at bounding box center [664, 329] width 229 height 23
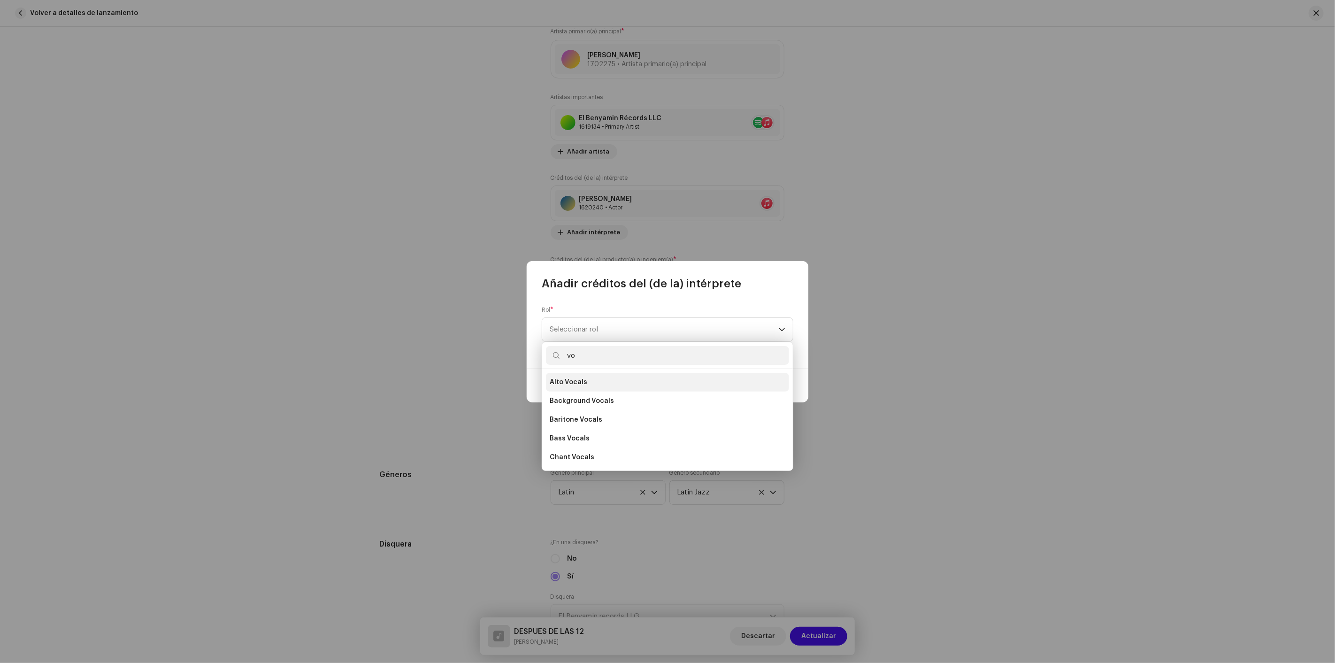
type input "vo"
click at [600, 387] on li "Alto Vocals" at bounding box center [667, 382] width 243 height 19
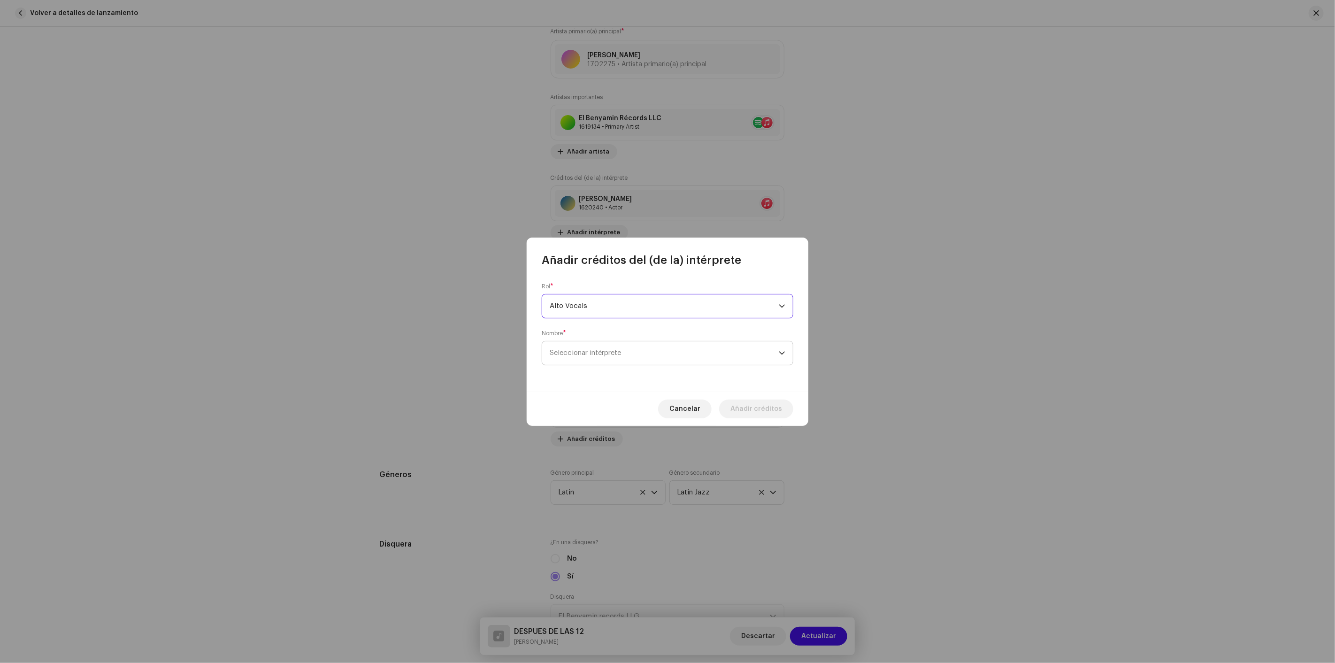
click at [602, 352] on span "Seleccionar intérprete" at bounding box center [585, 352] width 71 height 7
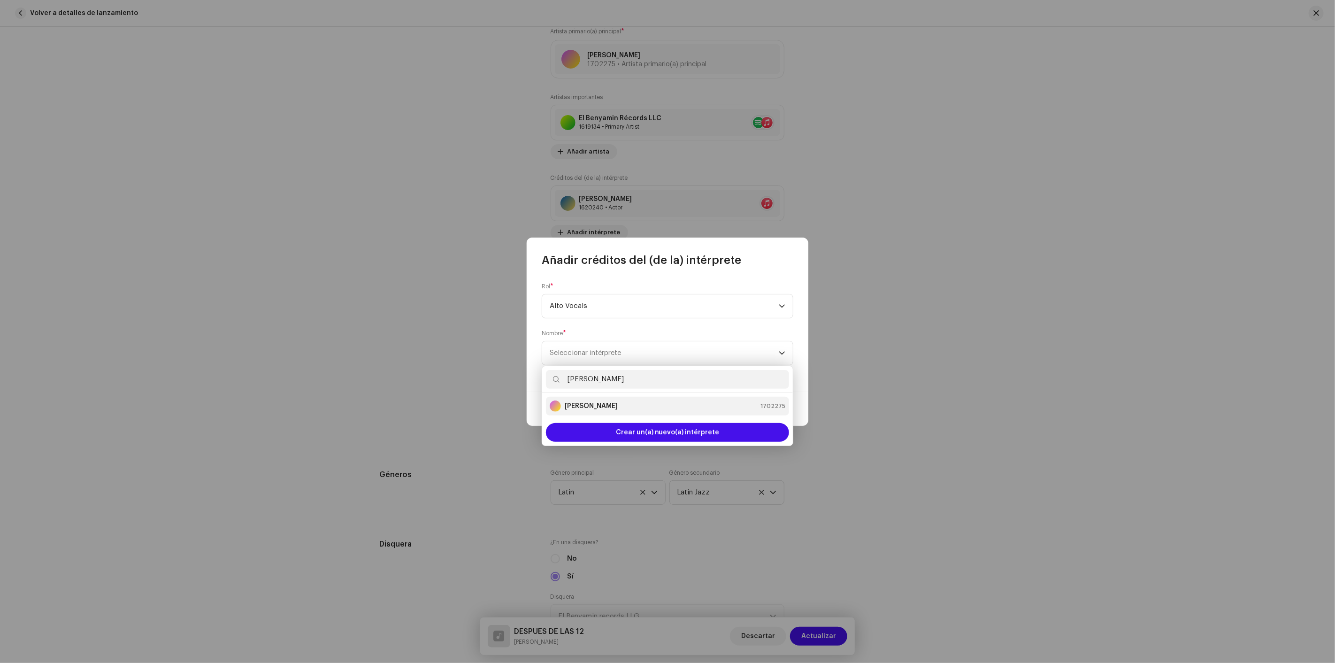
type input "BRAYAN BLOKE"
click at [607, 405] on strong "BRAYAN BLOKE" at bounding box center [591, 405] width 53 height 9
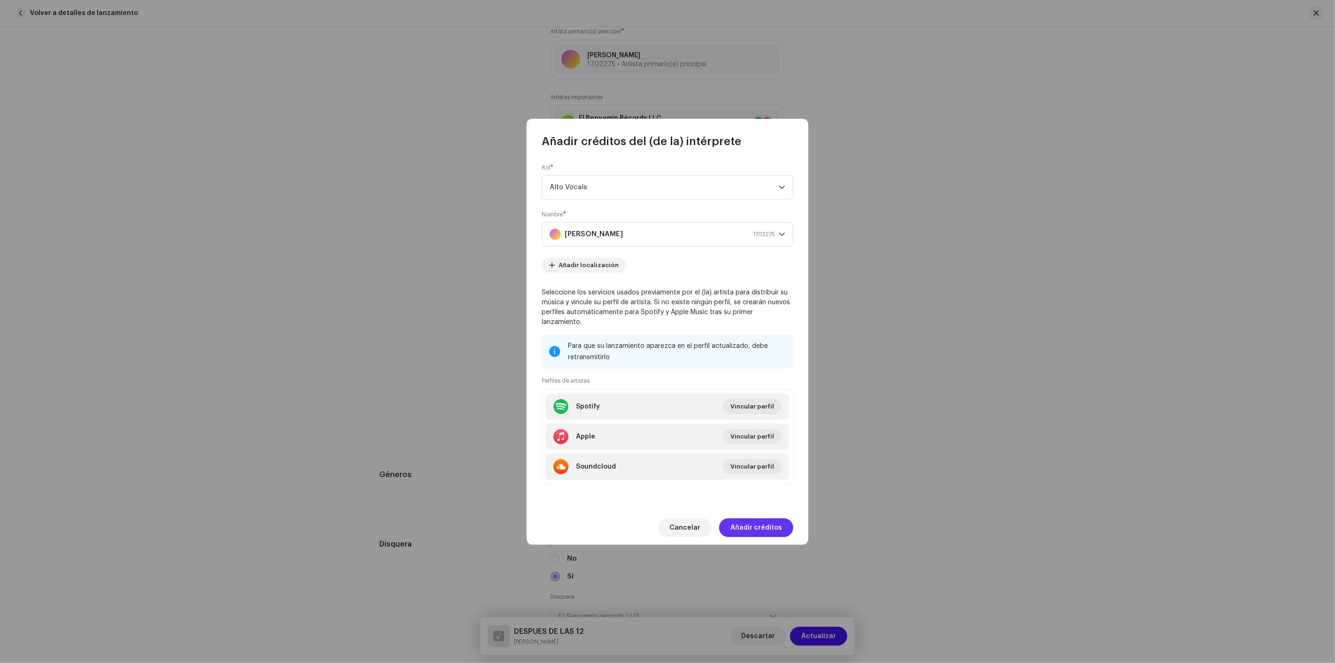
click at [771, 522] on span "Añadir créditos" at bounding box center [757, 527] width 52 height 19
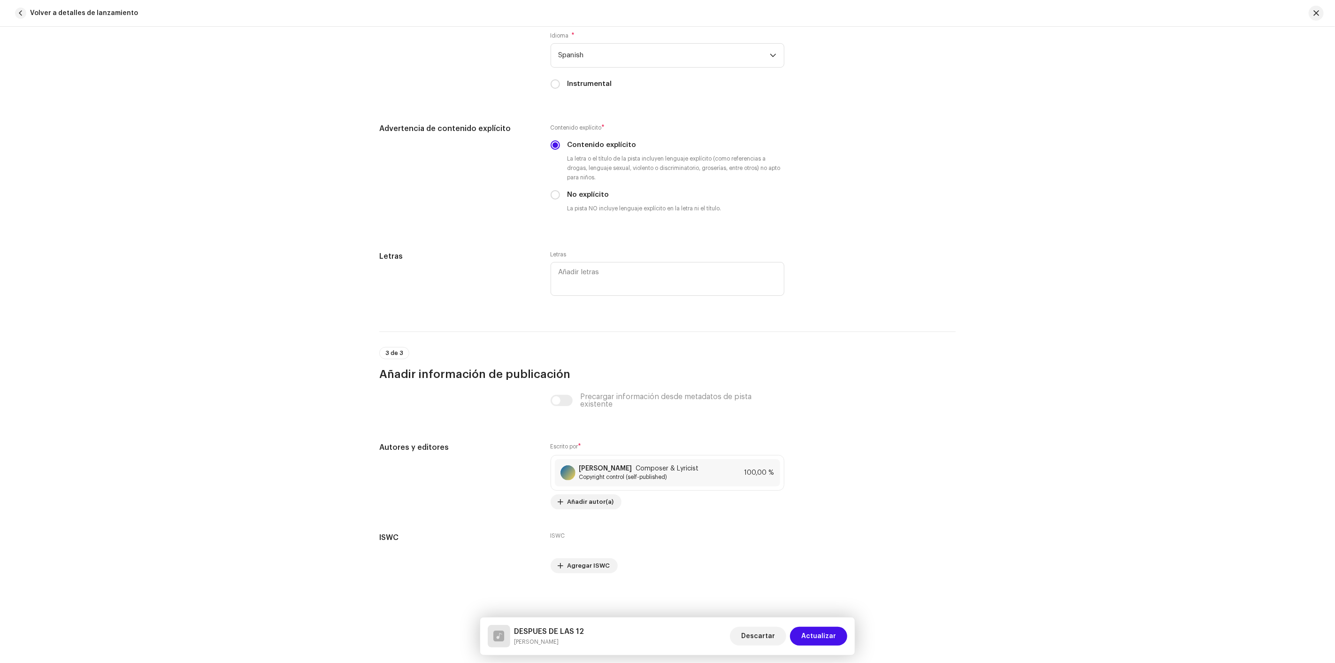
scroll to position [1850, 0]
click at [805, 632] on span "Actualizar" at bounding box center [819, 636] width 35 height 19
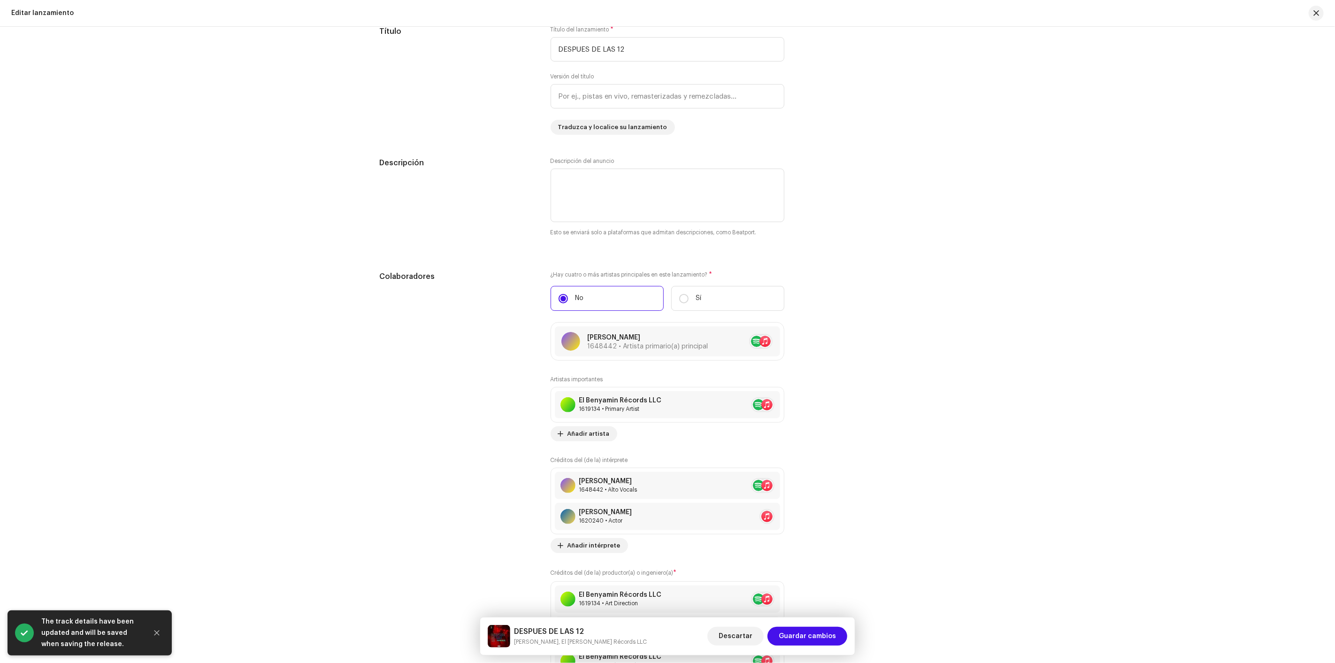
scroll to position [730, 0]
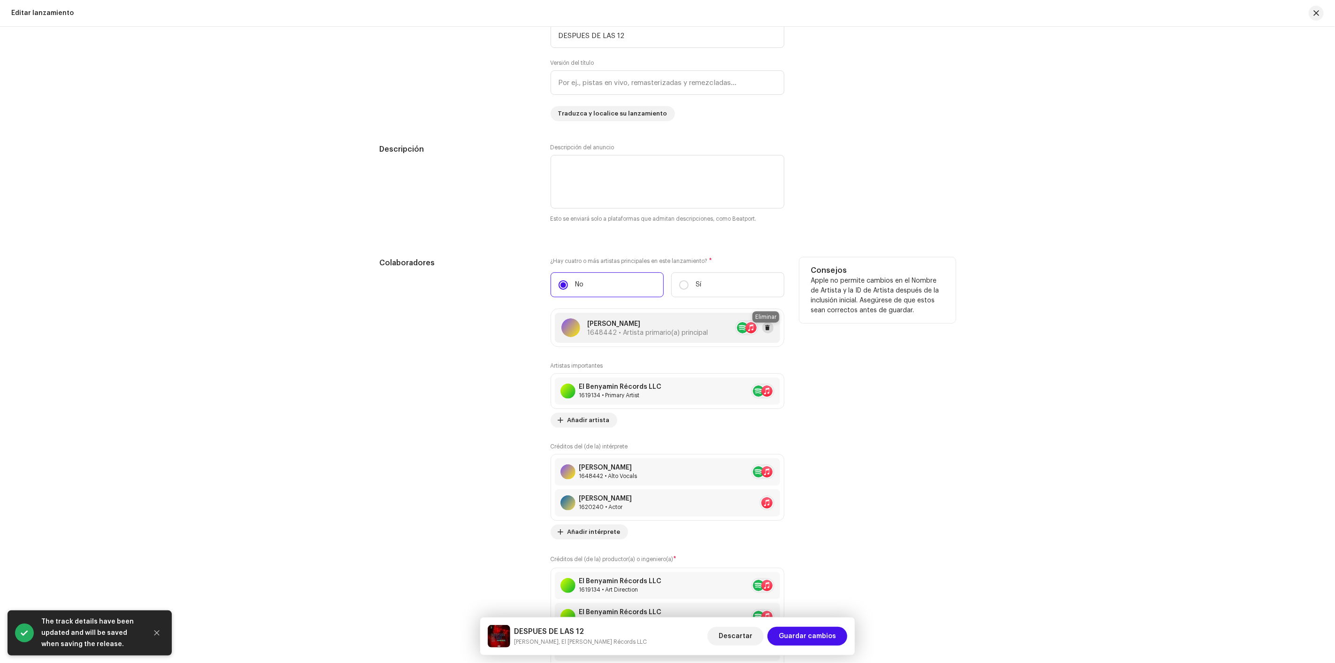
click at [765, 330] on span at bounding box center [768, 328] width 6 height 8
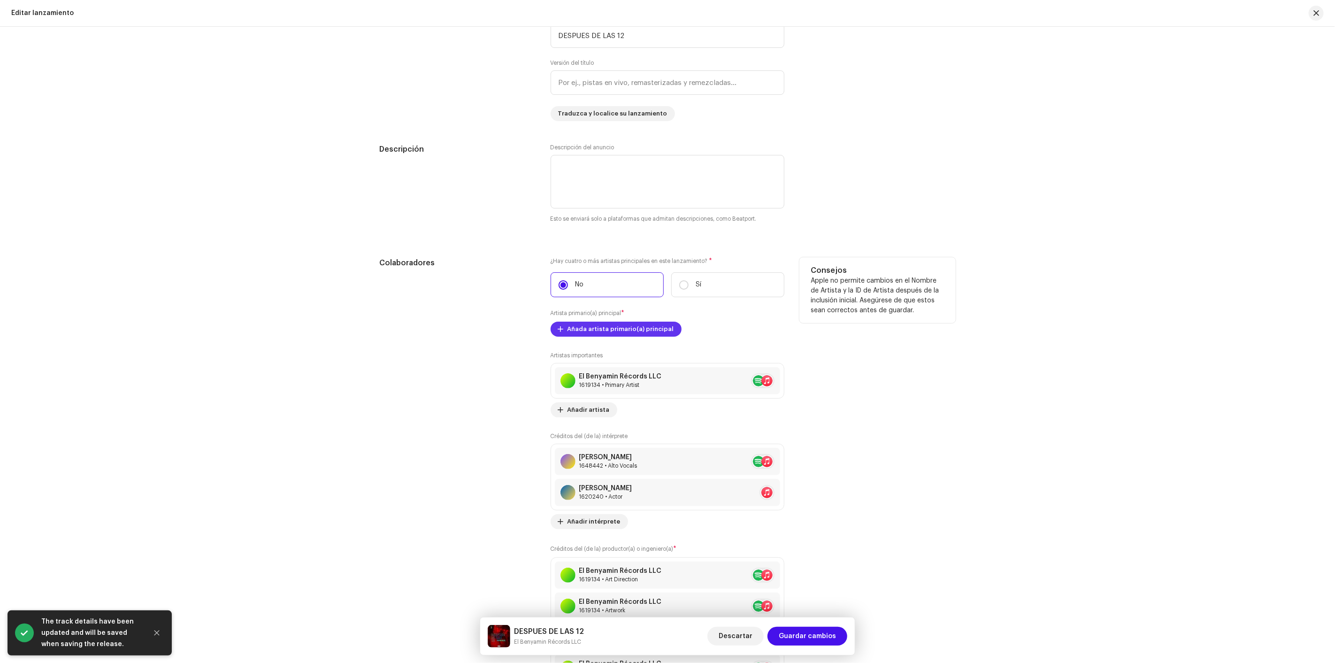
click at [660, 328] on span "Añada artista primario(a) principal" at bounding box center [621, 329] width 107 height 19
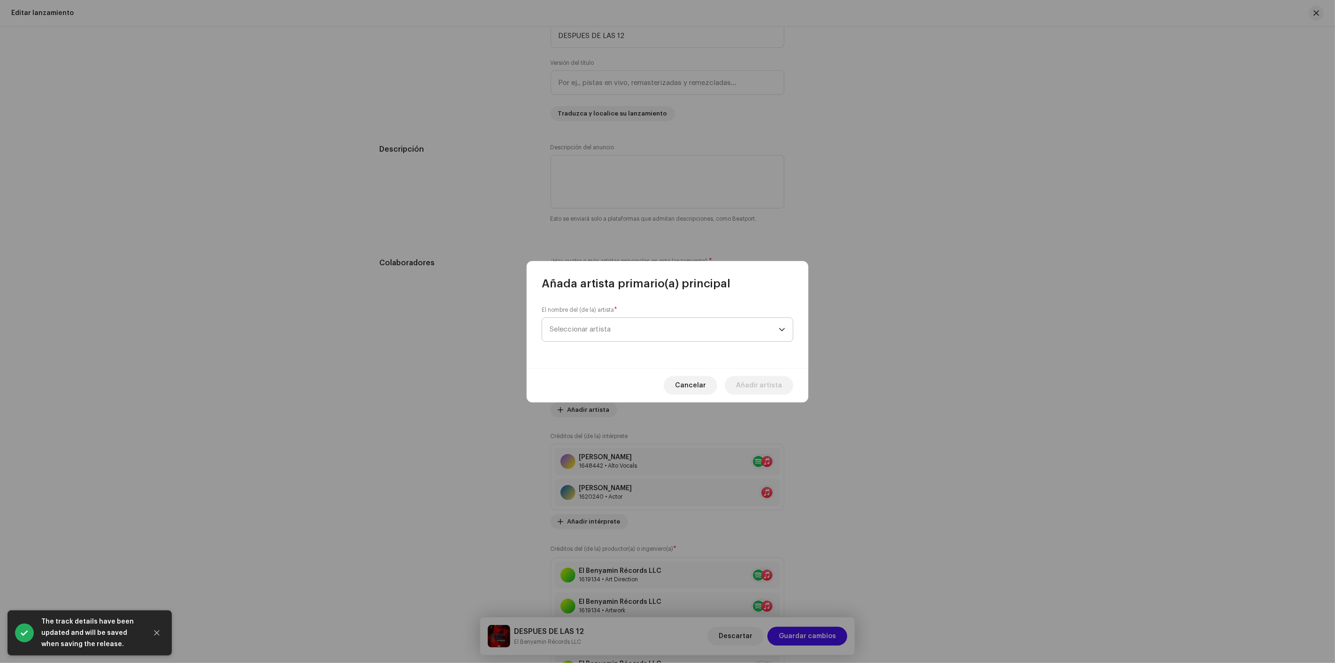
click at [602, 332] on span "Seleccionar artista" at bounding box center [580, 329] width 61 height 7
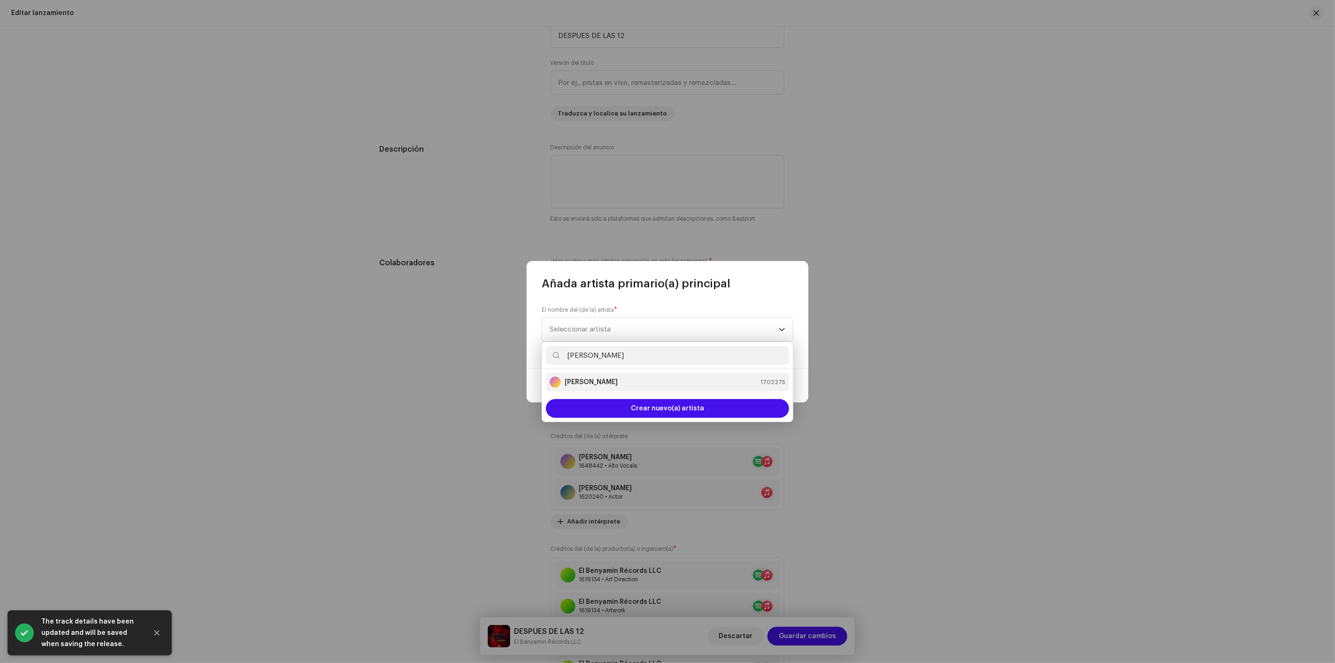
type input "BRAYAN BLOKE"
click at [611, 385] on strong "BRAYAN BLOKE" at bounding box center [591, 382] width 53 height 9
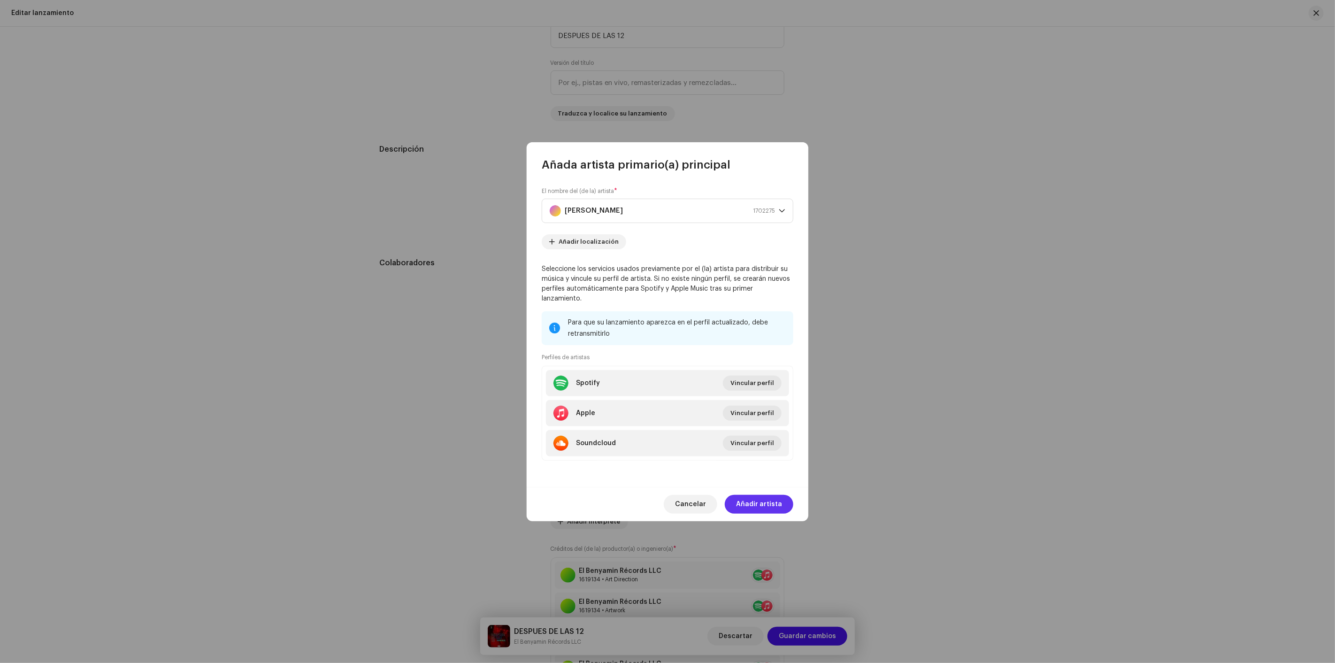
click at [753, 495] on span "Añadir artista" at bounding box center [759, 504] width 46 height 19
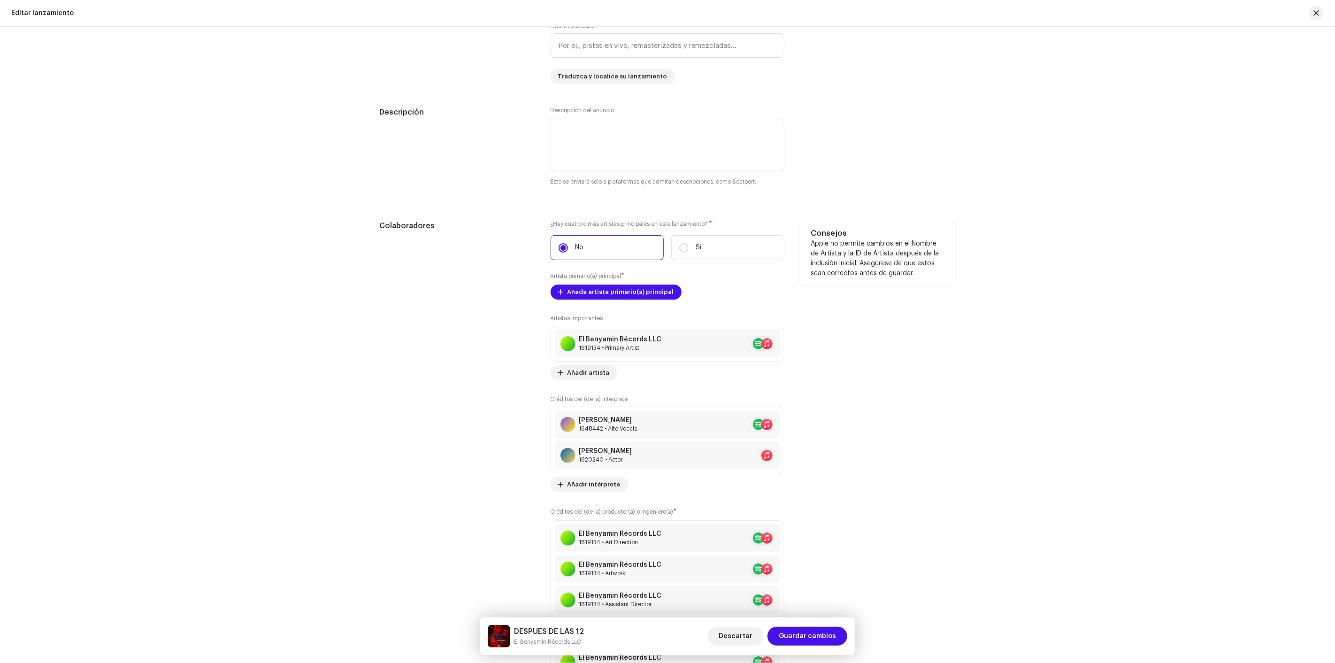
scroll to position [939, 0]
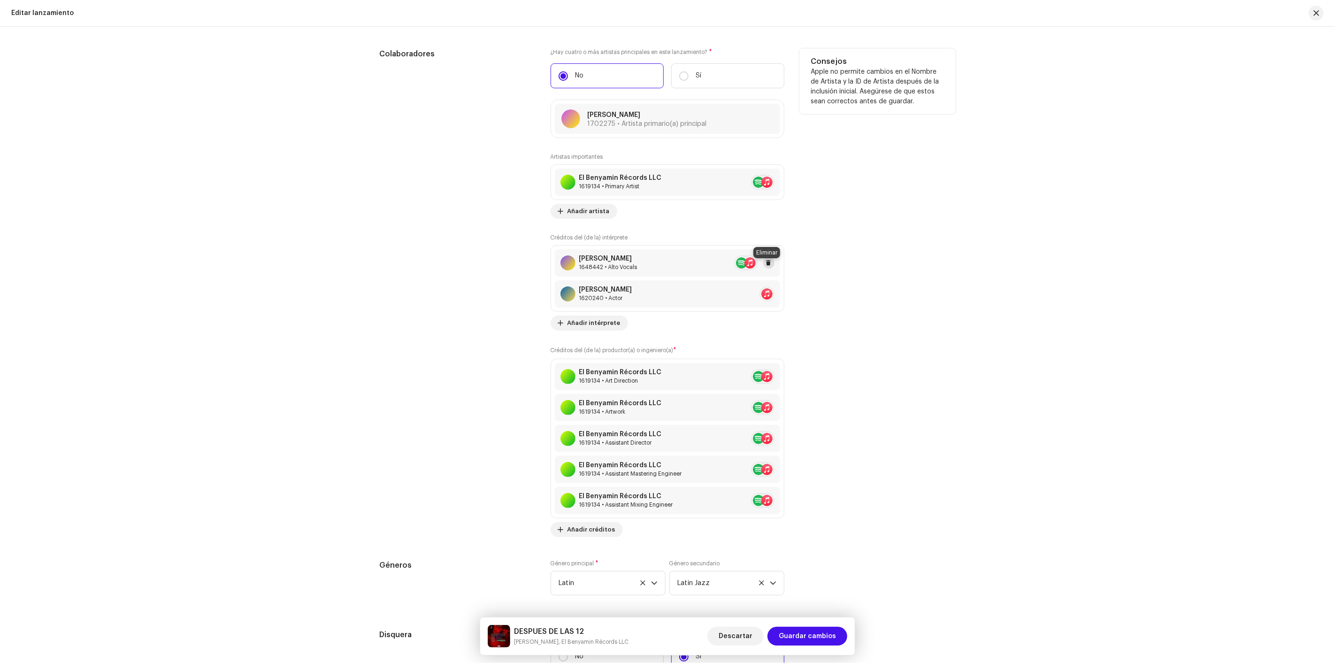
click at [766, 267] on span at bounding box center [769, 263] width 6 height 8
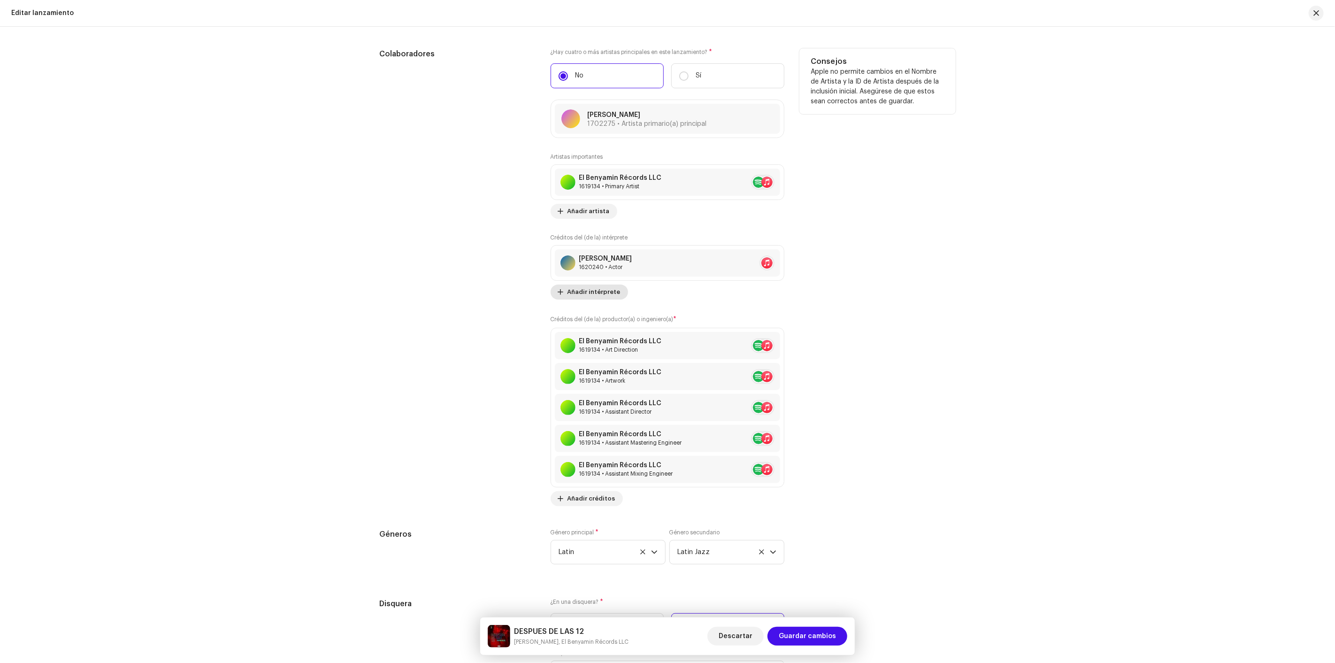
click at [600, 297] on span "Añadir intérprete" at bounding box center [594, 292] width 53 height 19
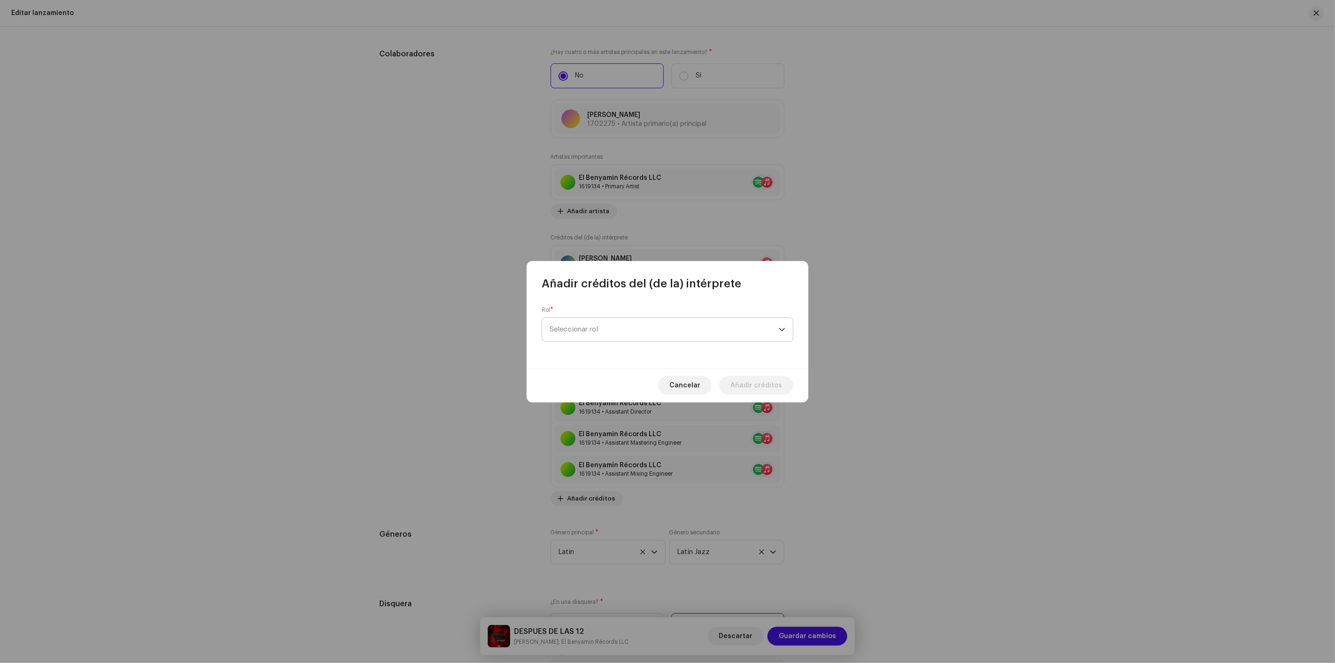
click at [605, 330] on span "Seleccionar rol" at bounding box center [664, 329] width 229 height 23
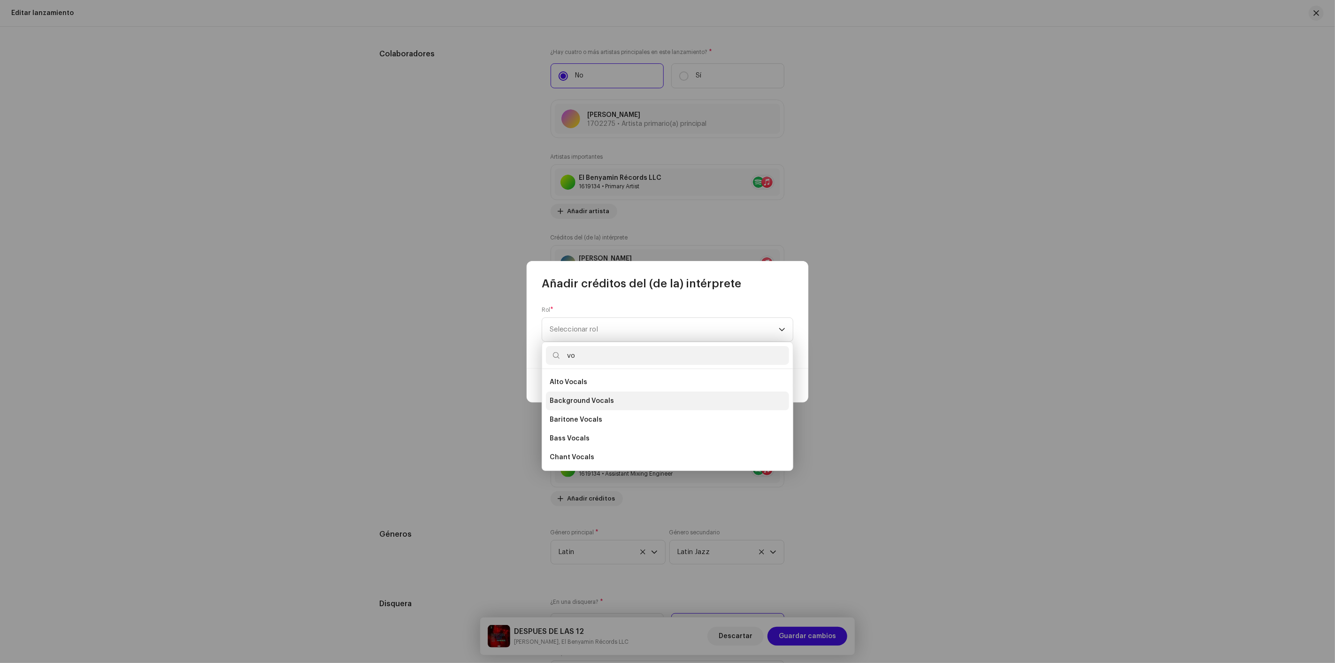
type input "vo"
click at [608, 392] on li "Background Vocals" at bounding box center [667, 401] width 243 height 19
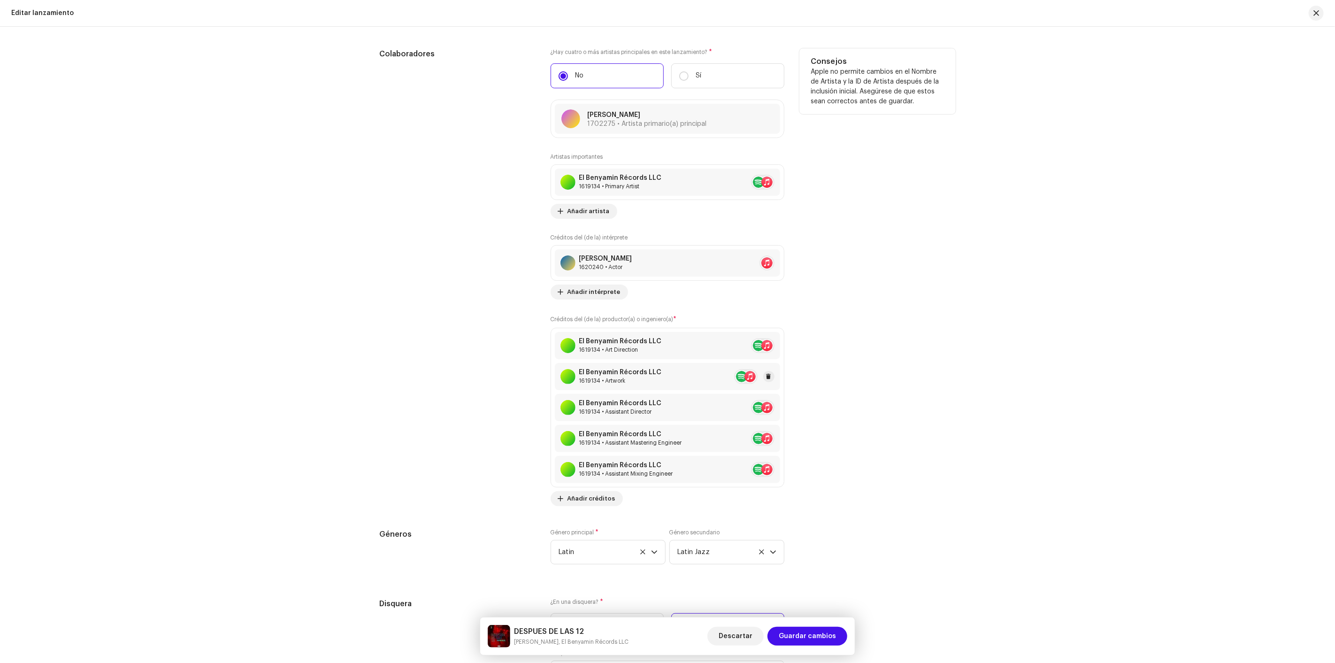
drag, startPoint x: 889, startPoint y: 482, endPoint x: 719, endPoint y: 388, distance: 194.6
click at [887, 481] on div "Añadir créditos del (de la) intérprete Rol * Background Vocals Nombre * Selecci…" at bounding box center [667, 331] width 1335 height 663
click at [583, 285] on div "Créditos del (de la) intérprete Jose Baez 1620240 • Actor Añadir intérprete" at bounding box center [668, 267] width 234 height 66
click at [587, 293] on span "Añadir intérprete" at bounding box center [594, 292] width 53 height 19
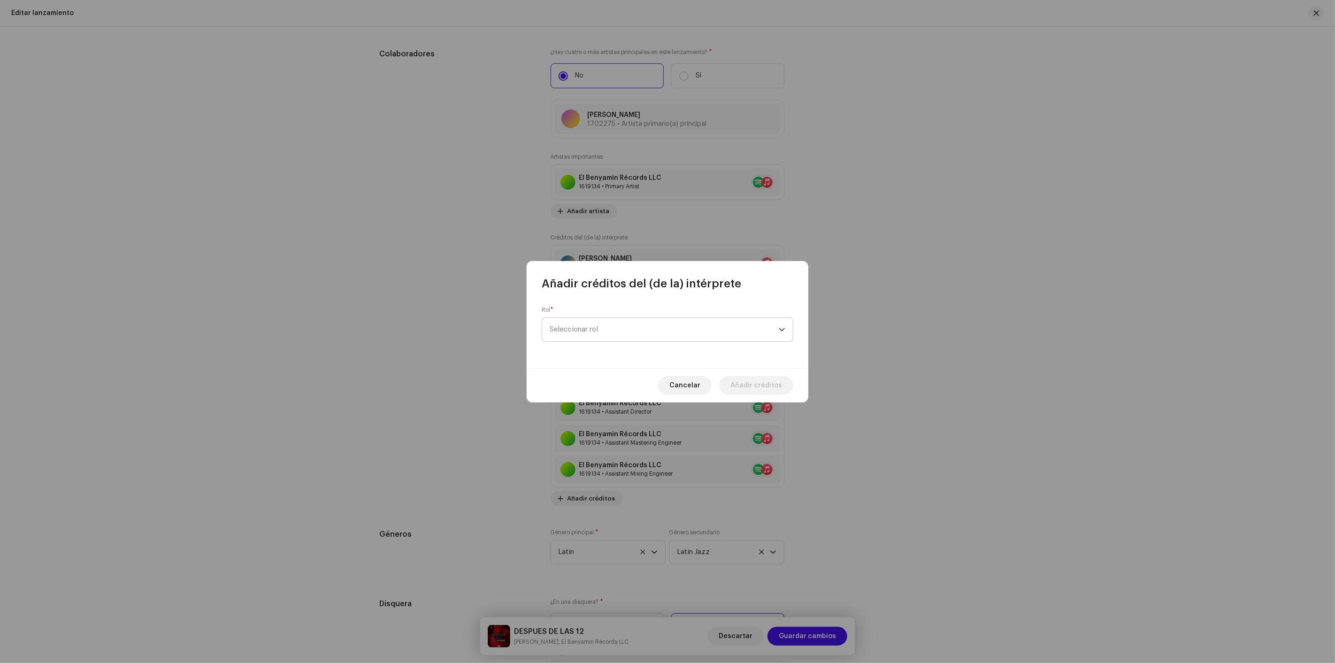
click at [598, 323] on span "Seleccionar rol" at bounding box center [664, 329] width 229 height 23
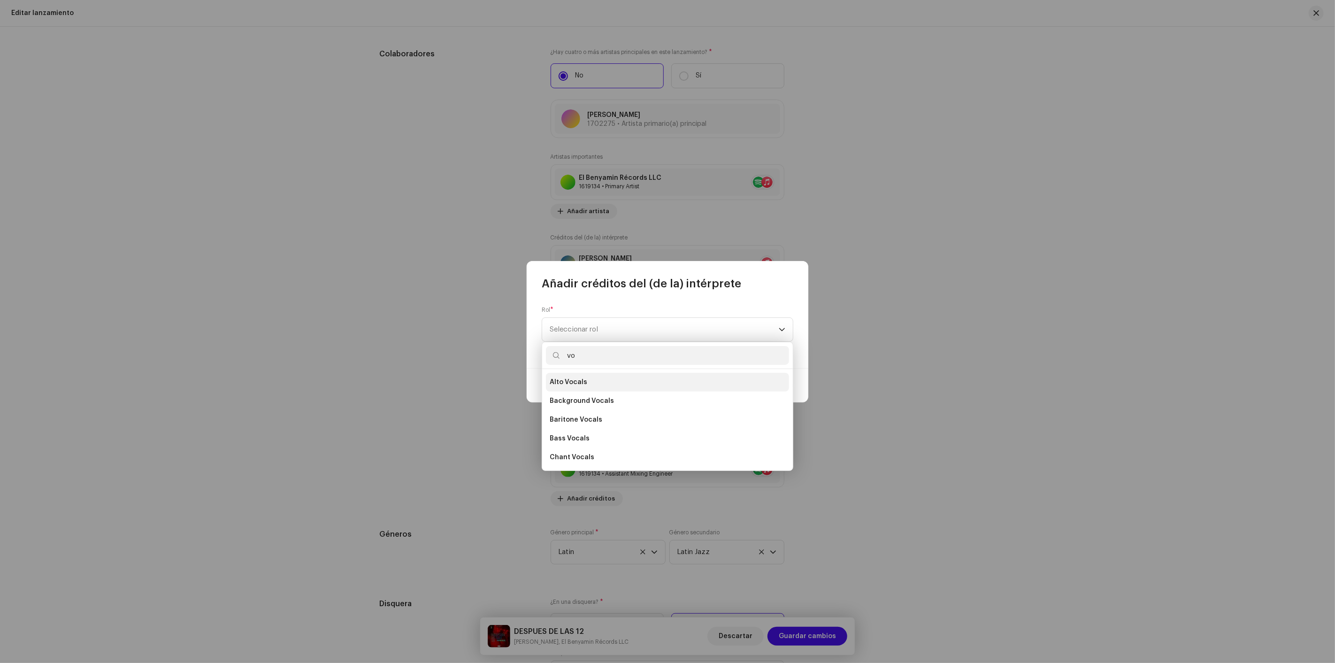
type input "vo"
click at [606, 378] on li "Alto Vocals" at bounding box center [667, 382] width 243 height 19
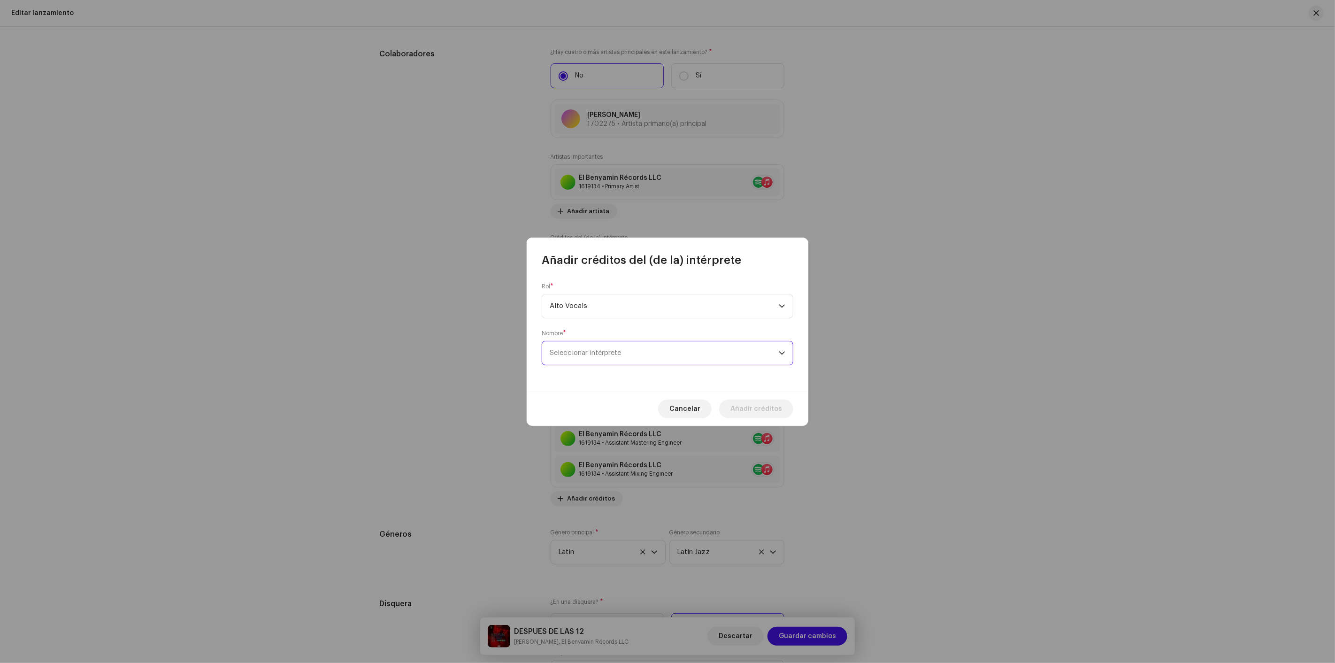
click at [614, 359] on span "Seleccionar intérprete" at bounding box center [664, 352] width 229 height 23
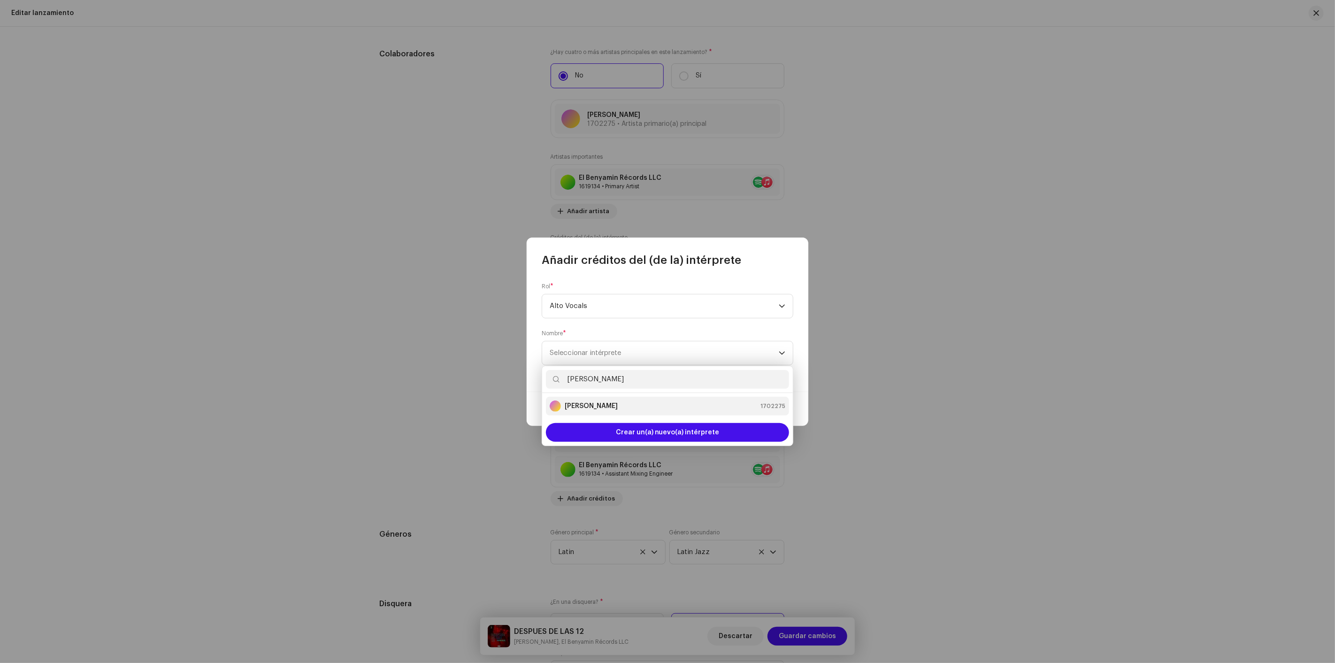
type input "BRAYAN BLOKE"
click at [626, 400] on li "BRAYAN BLOKE 1702275" at bounding box center [667, 406] width 243 height 19
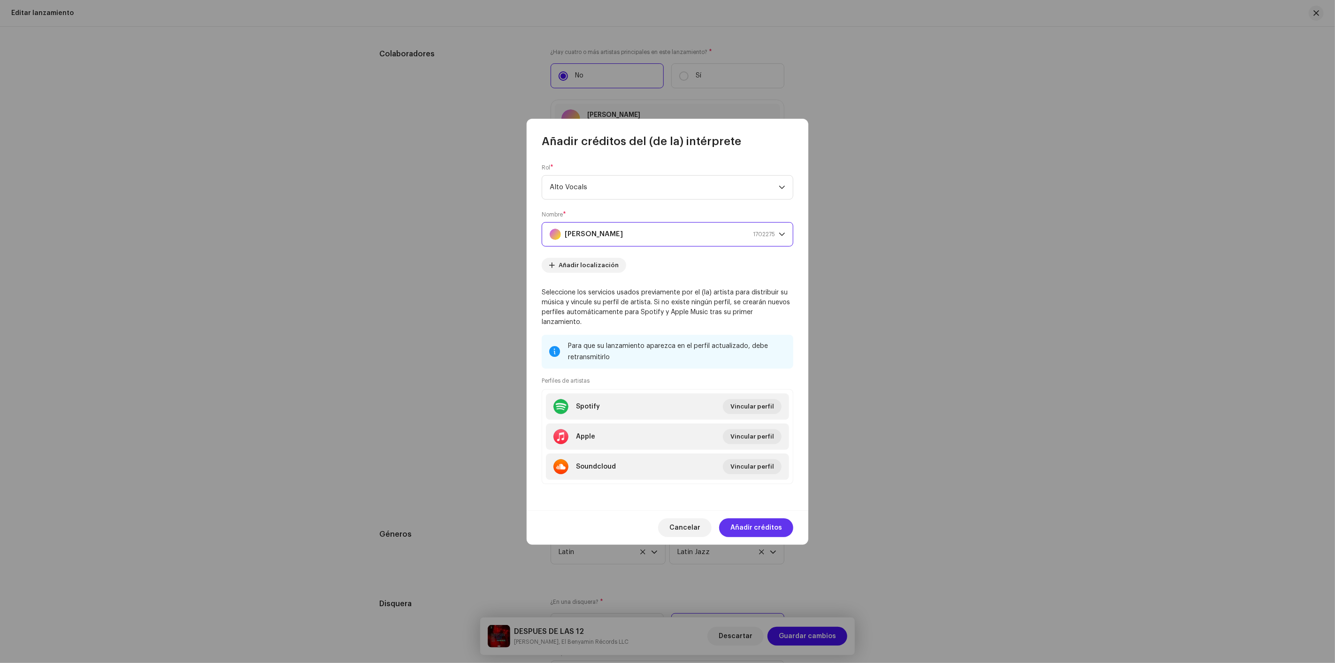
click at [744, 527] on span "Añadir créditos" at bounding box center [757, 527] width 52 height 19
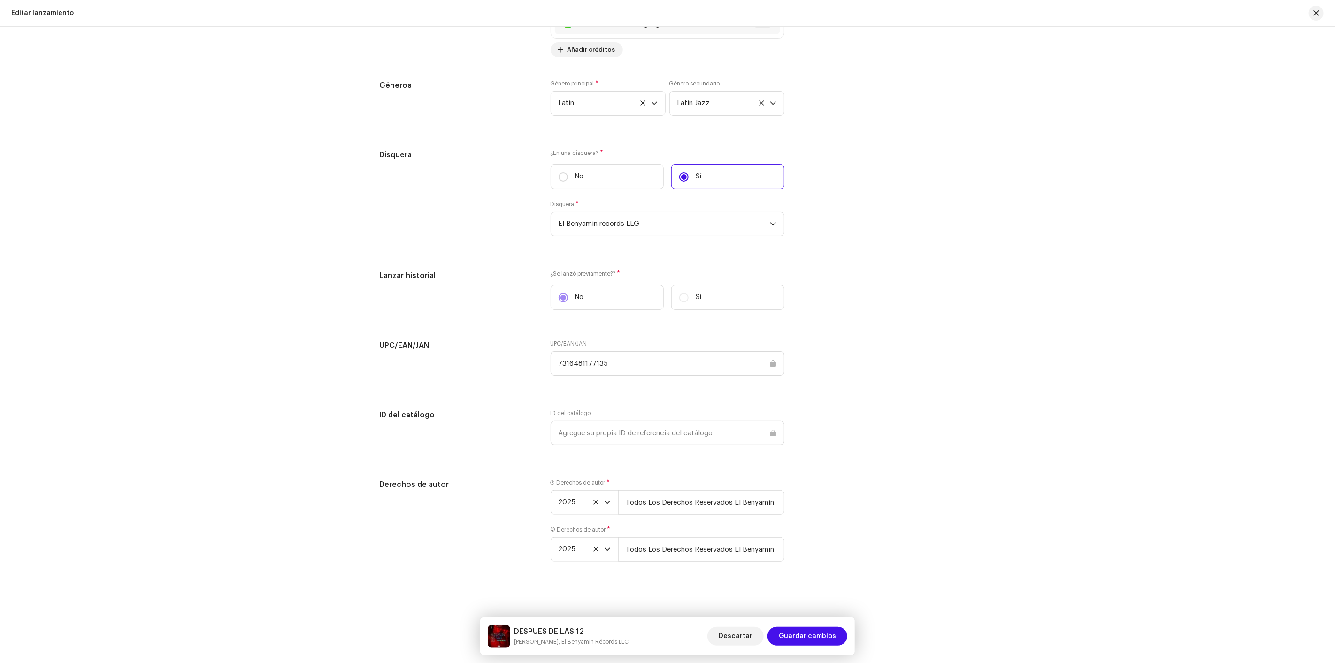
scroll to position [1426, 0]
click at [810, 634] on span "Guardar cambios" at bounding box center [807, 636] width 57 height 19
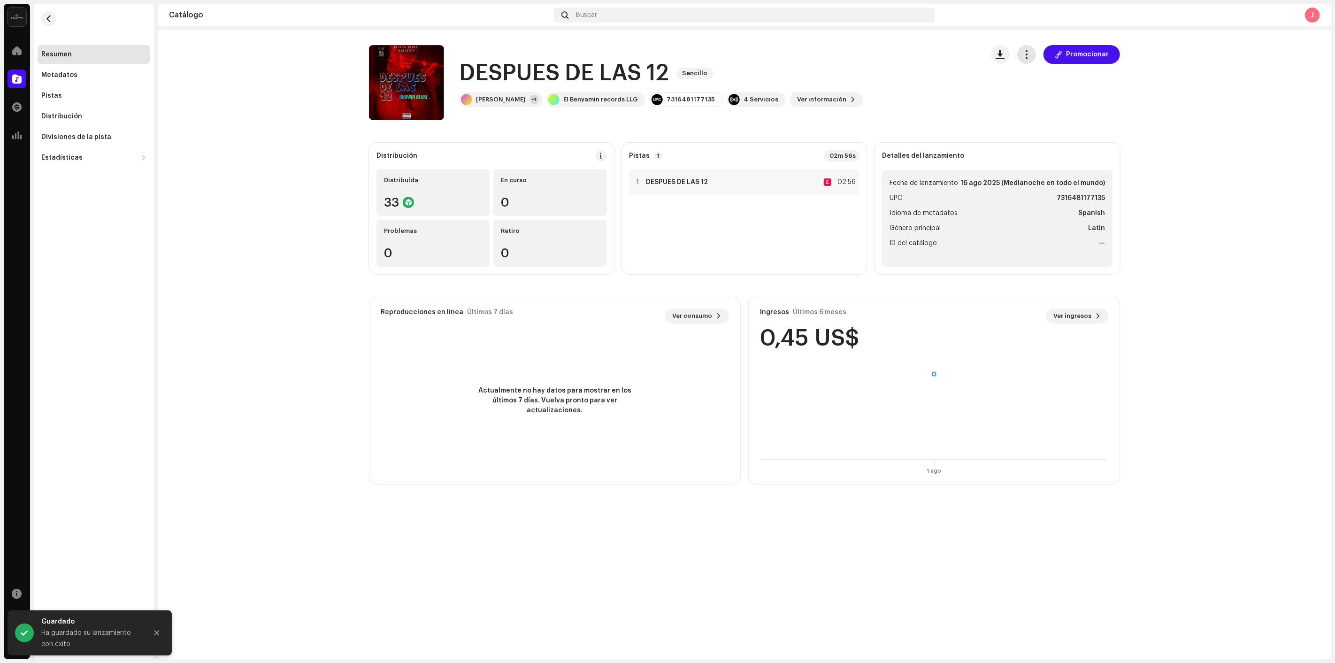
click at [1027, 61] on button "button" at bounding box center [1027, 54] width 19 height 19
click at [1034, 111] on span "Distribuir" at bounding box center [1043, 115] width 31 height 8
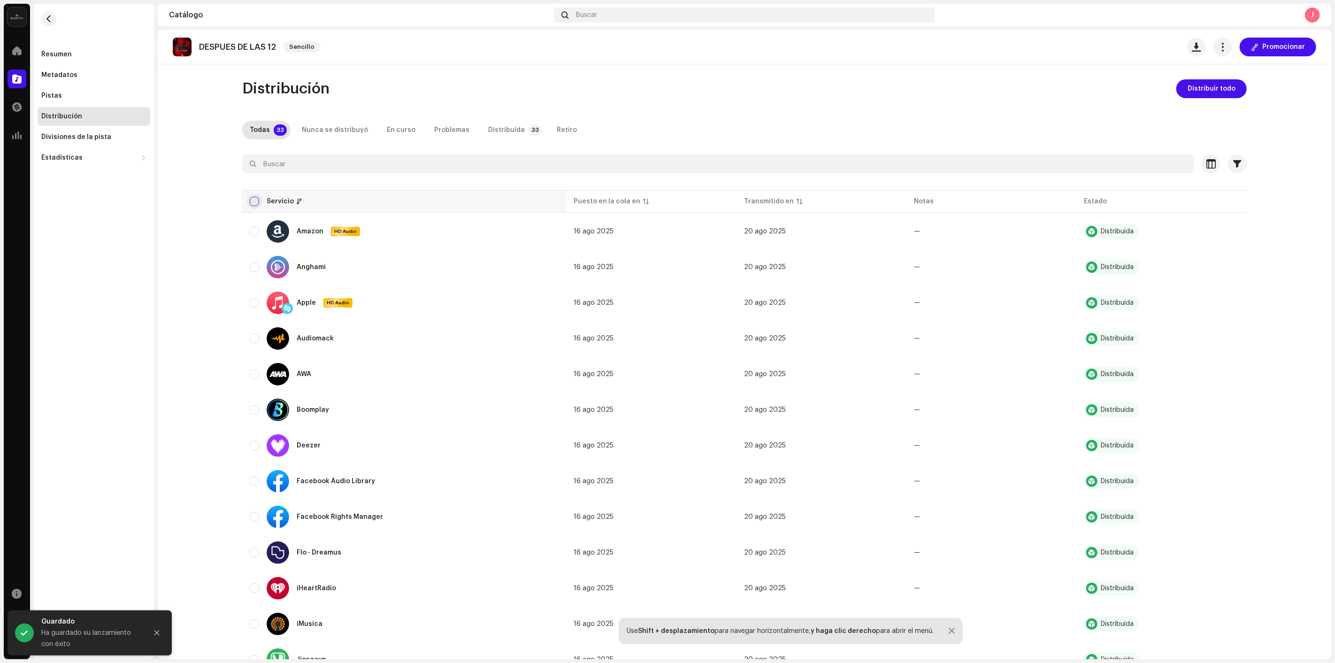
click at [250, 197] on input "checkbox" at bounding box center [254, 201] width 9 height 9
checkbox input "true"
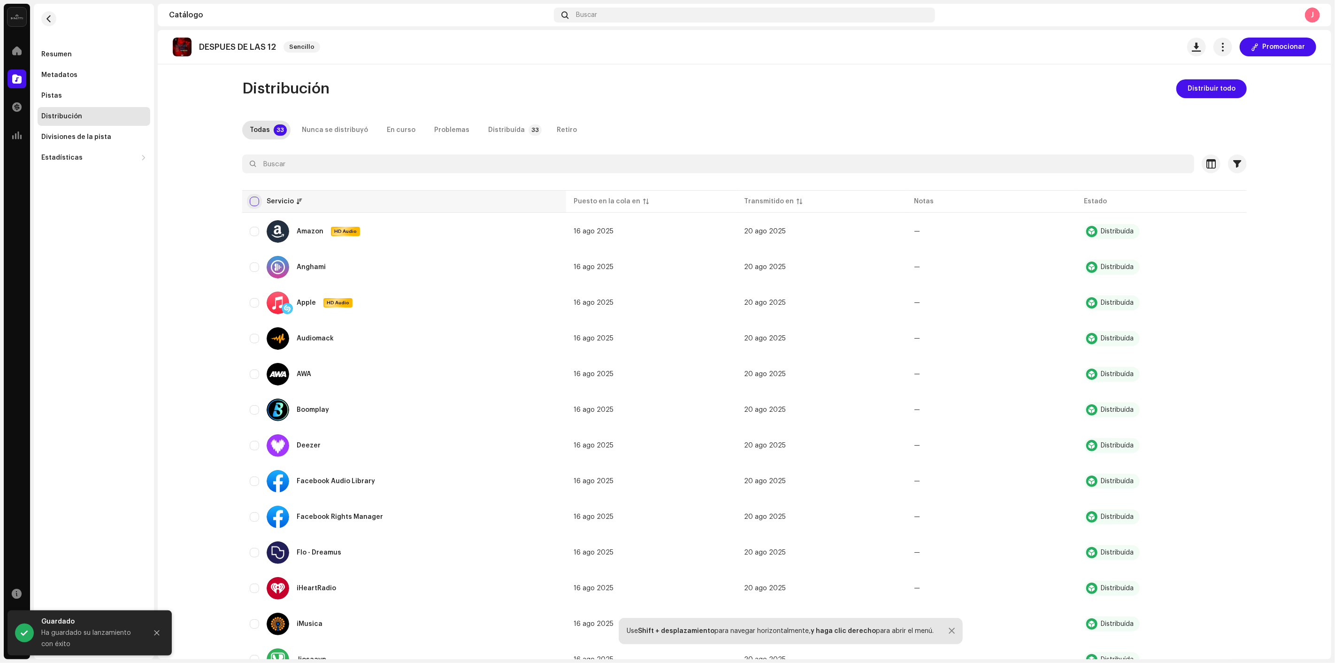
checkbox input "true"
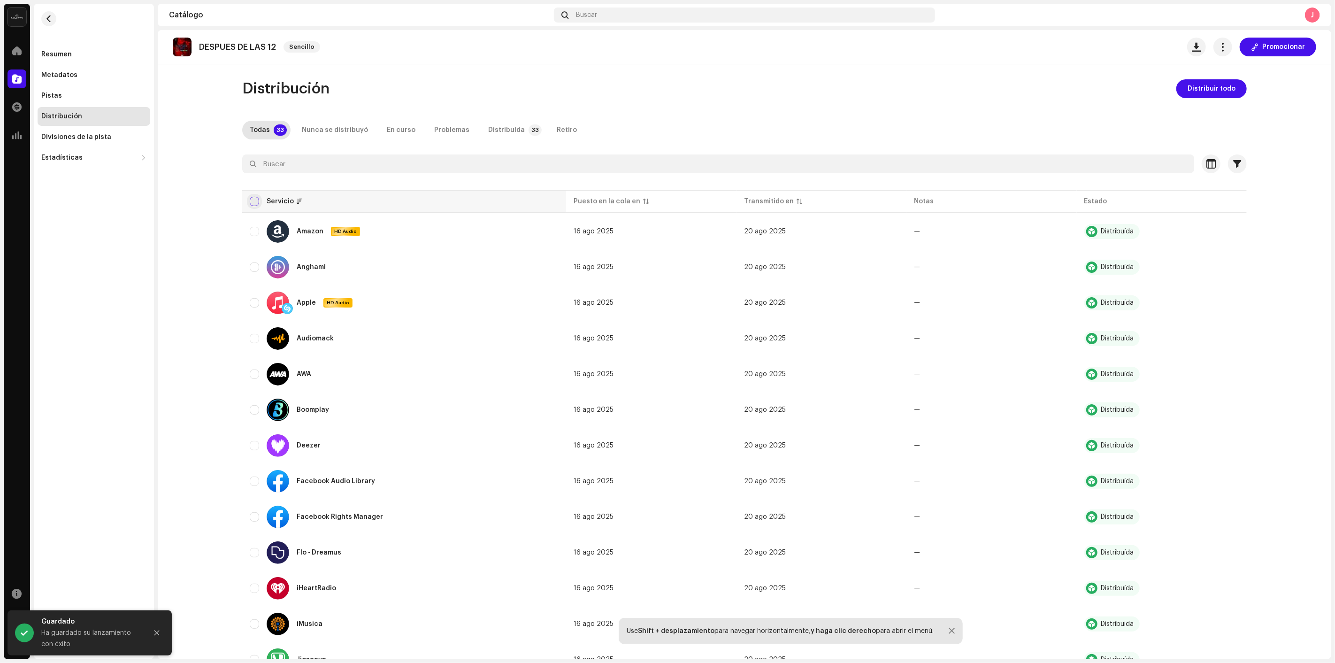
checkbox input "true"
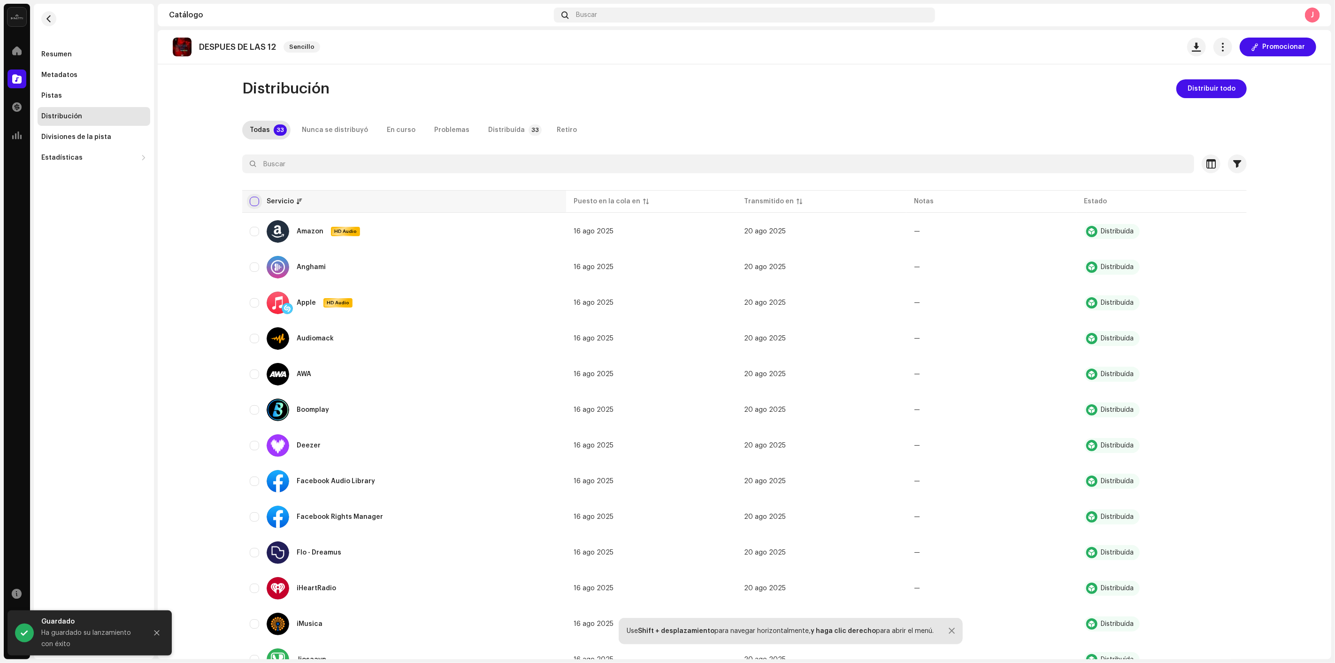
checkbox input "true"
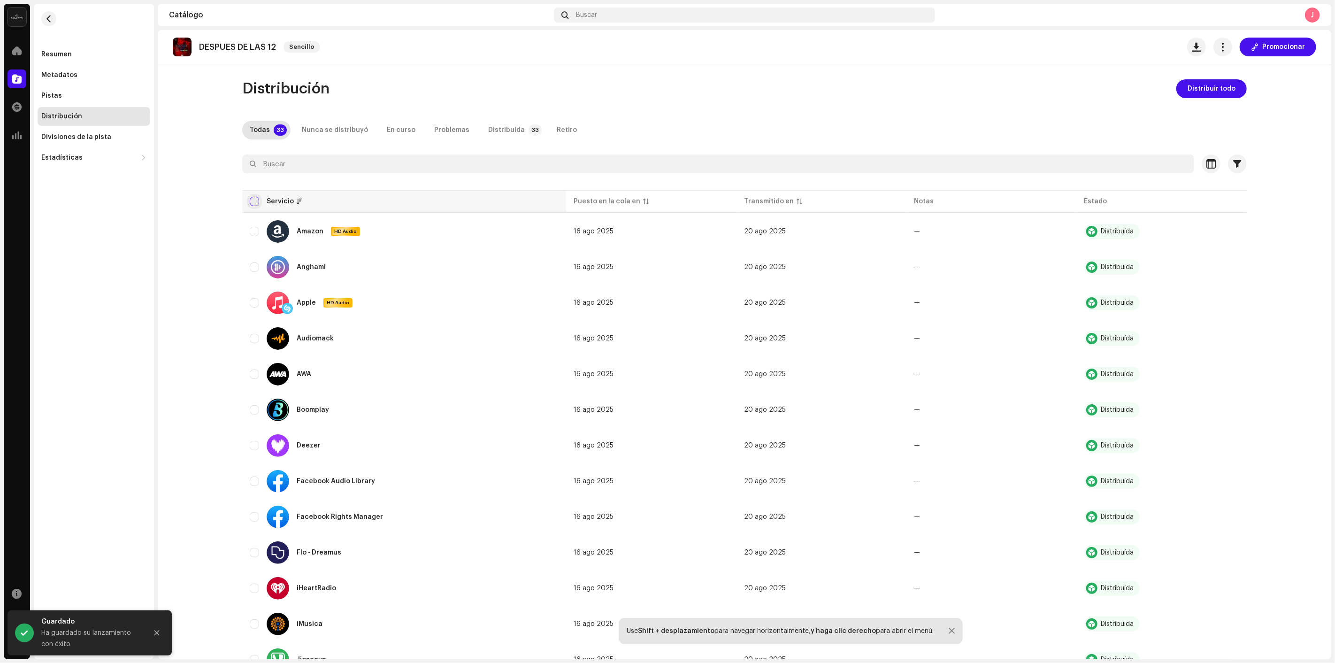
checkbox input "true"
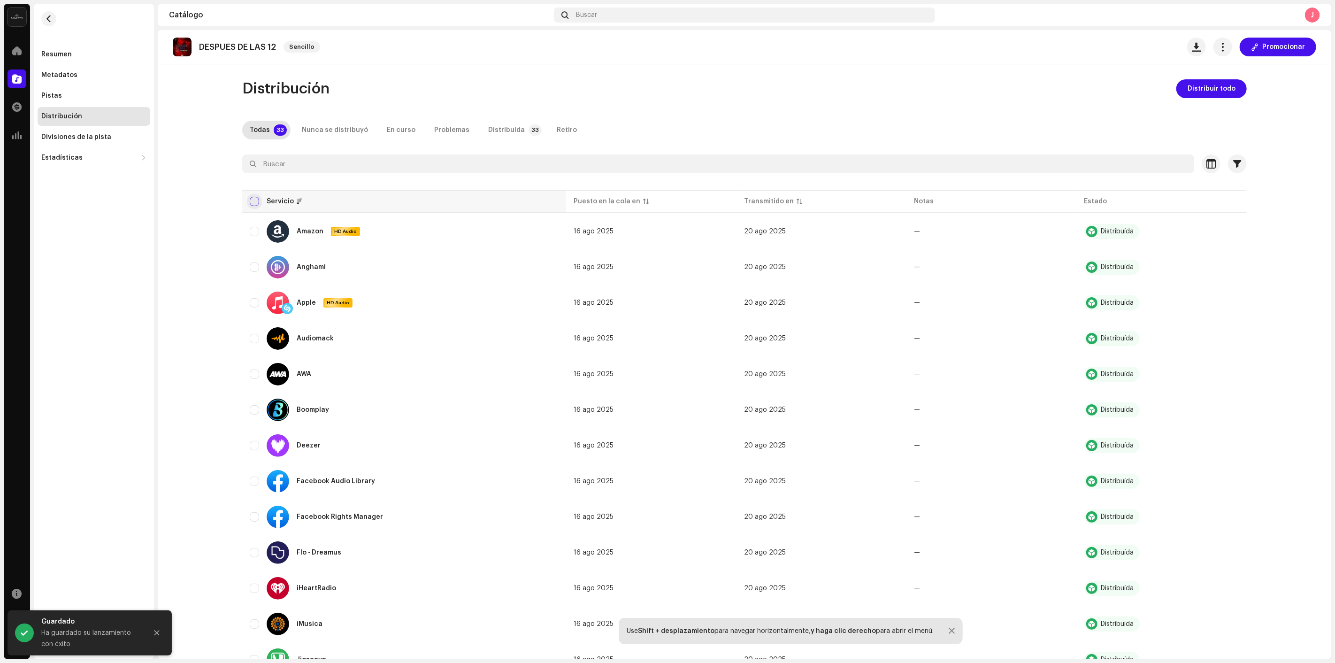
checkbox input "true"
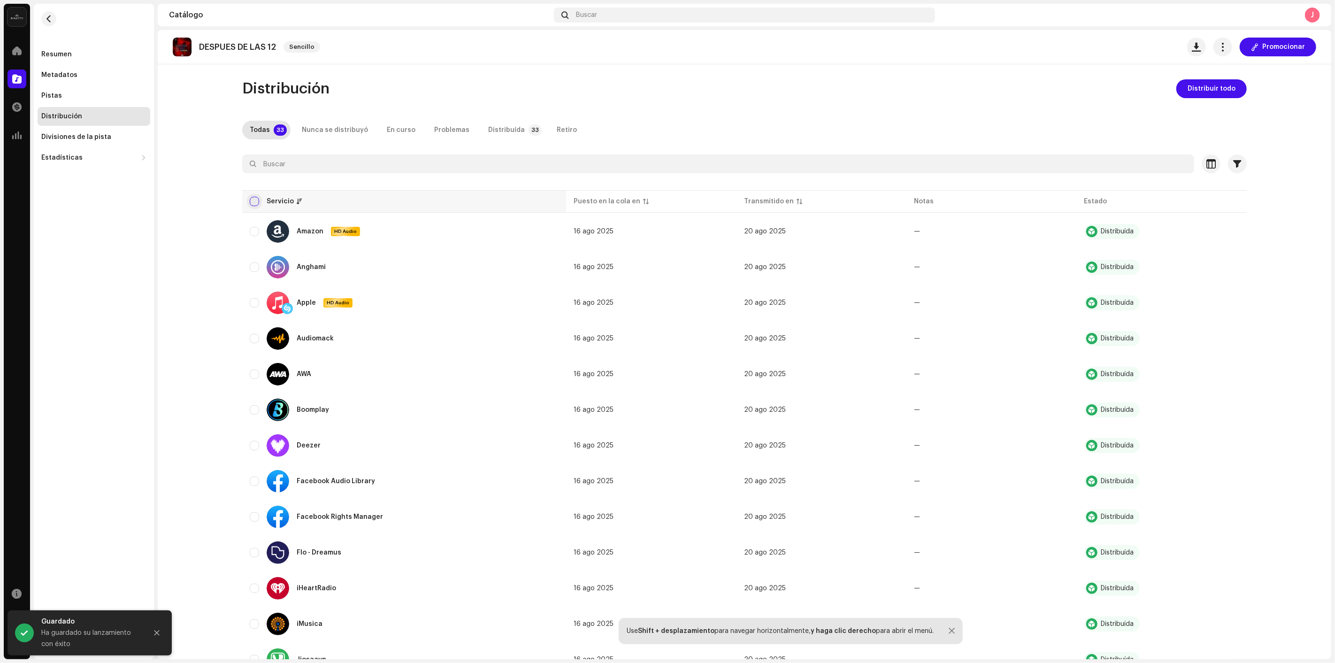
checkbox input "true"
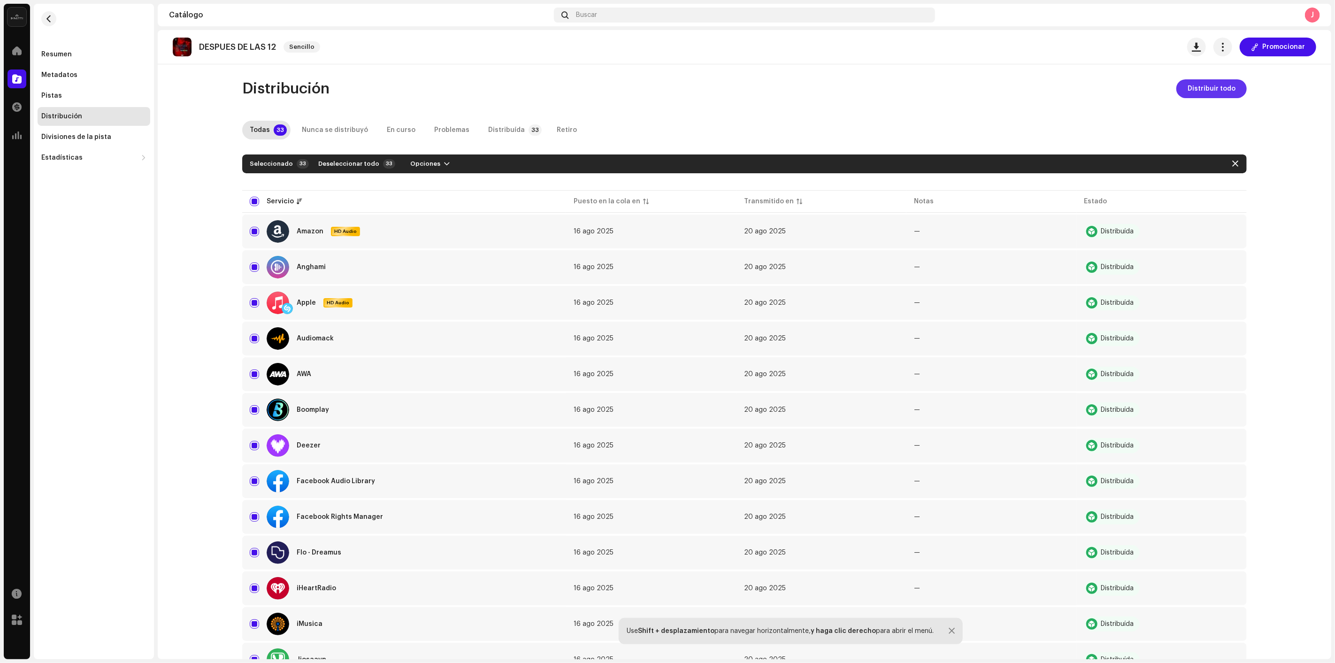
click at [1191, 87] on span "Distribuir todo" at bounding box center [1212, 88] width 48 height 19
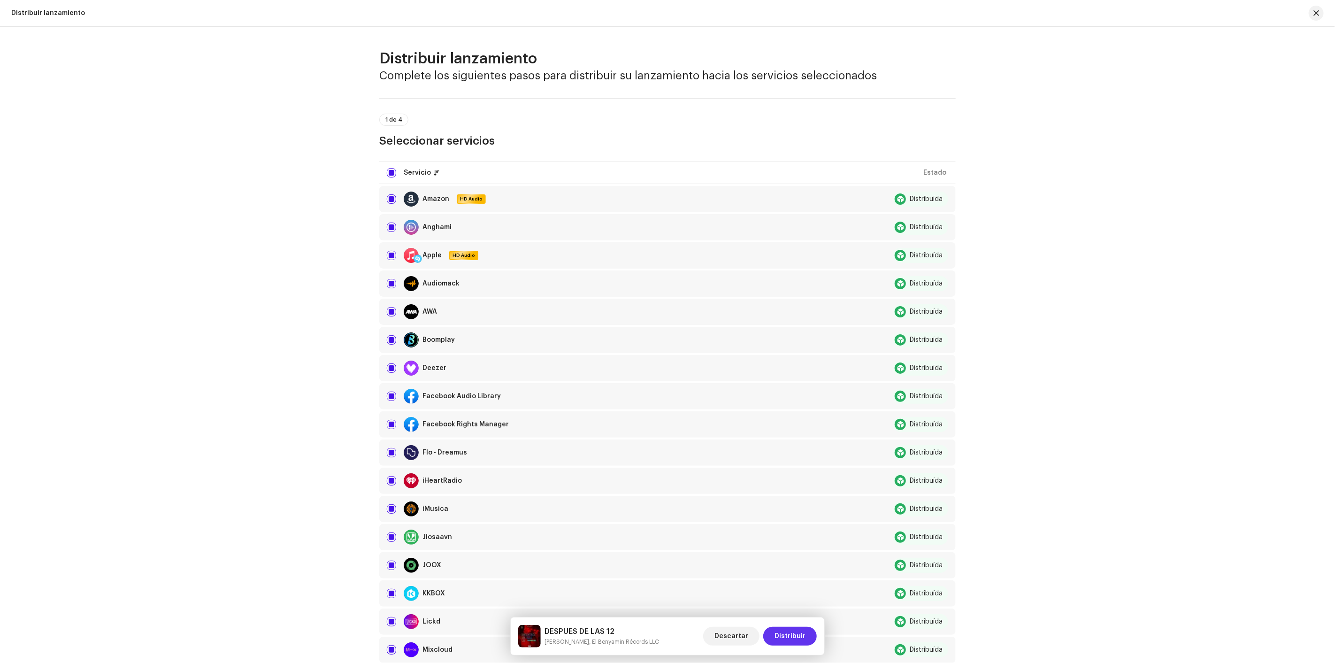
click at [784, 639] on span "Distribuir" at bounding box center [790, 636] width 31 height 19
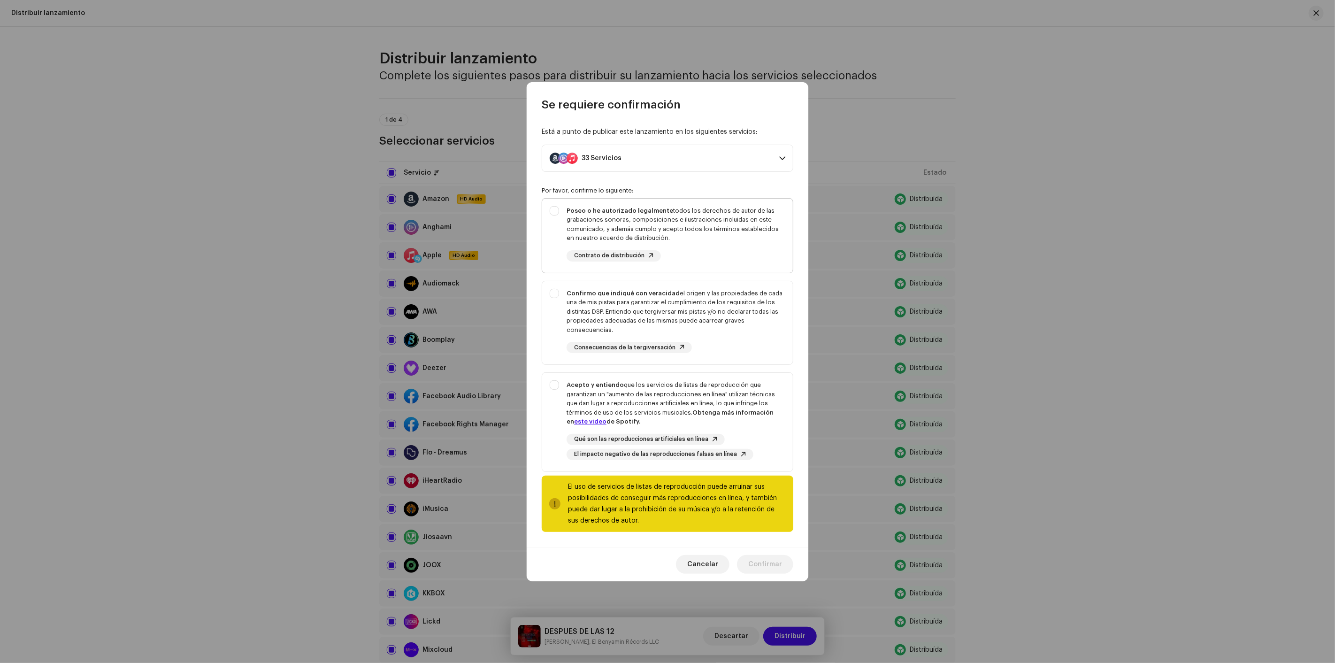
click at [730, 247] on div "Poseo o he autorizado legalmente todos los derechos de autor de las grabaciones…" at bounding box center [676, 233] width 219 height 55
checkbox input "true"
click at [757, 329] on div "Confirmo que indiqué con veracidad el origen y las propiedades de cada una de m…" at bounding box center [676, 312] width 219 height 46
checkbox input "true"
click at [755, 425] on div "Acepto y entiendo que los servicios de listas de reproducción que garantizan un…" at bounding box center [676, 403] width 219 height 46
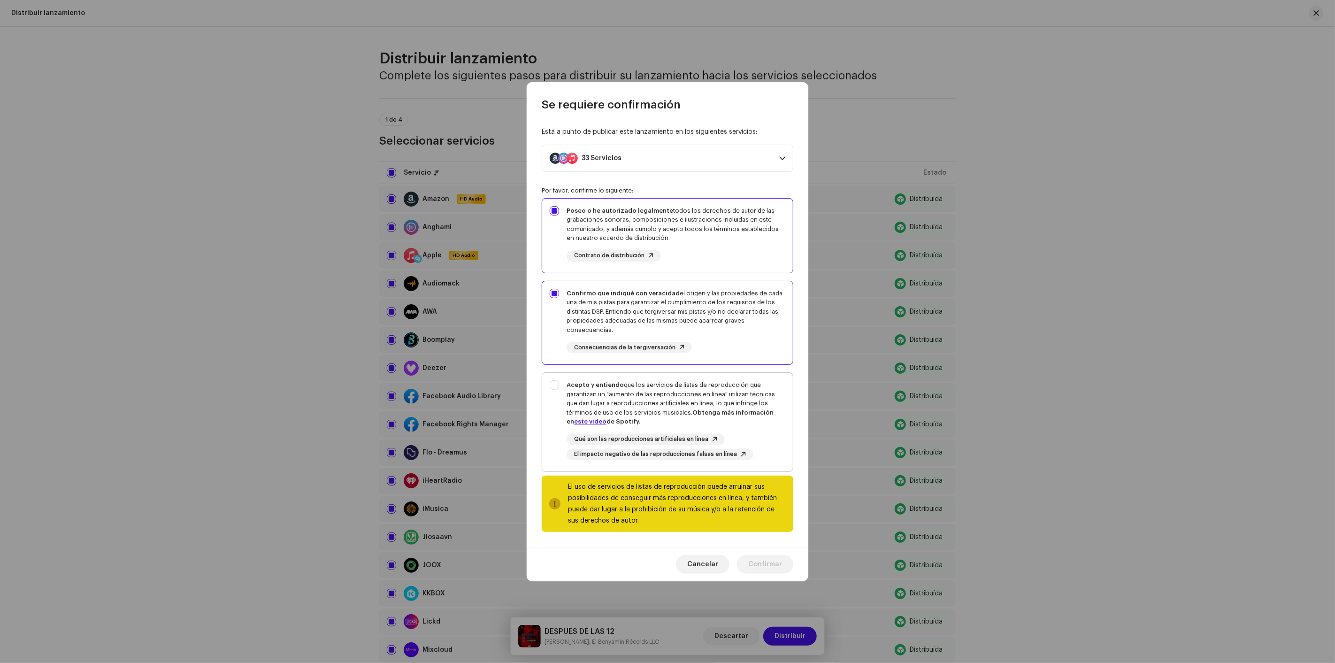
checkbox input "true"
click at [779, 565] on span "Confirmar" at bounding box center [766, 564] width 34 height 19
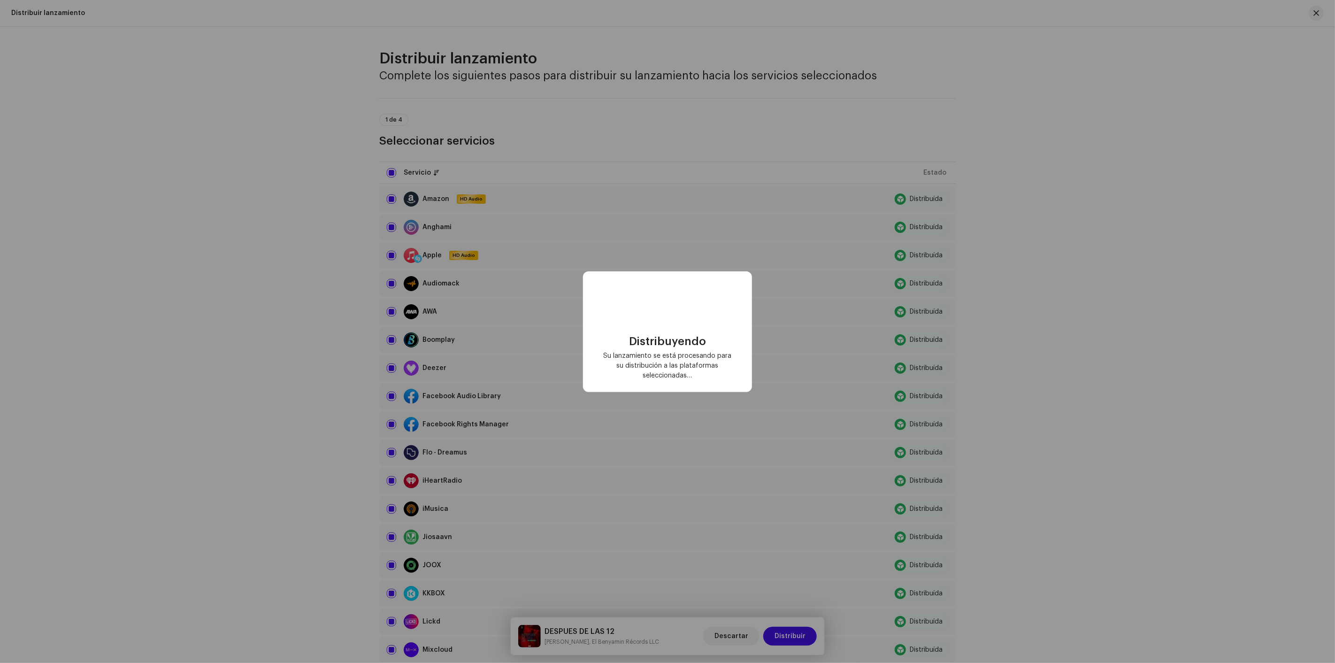
checkbox input "false"
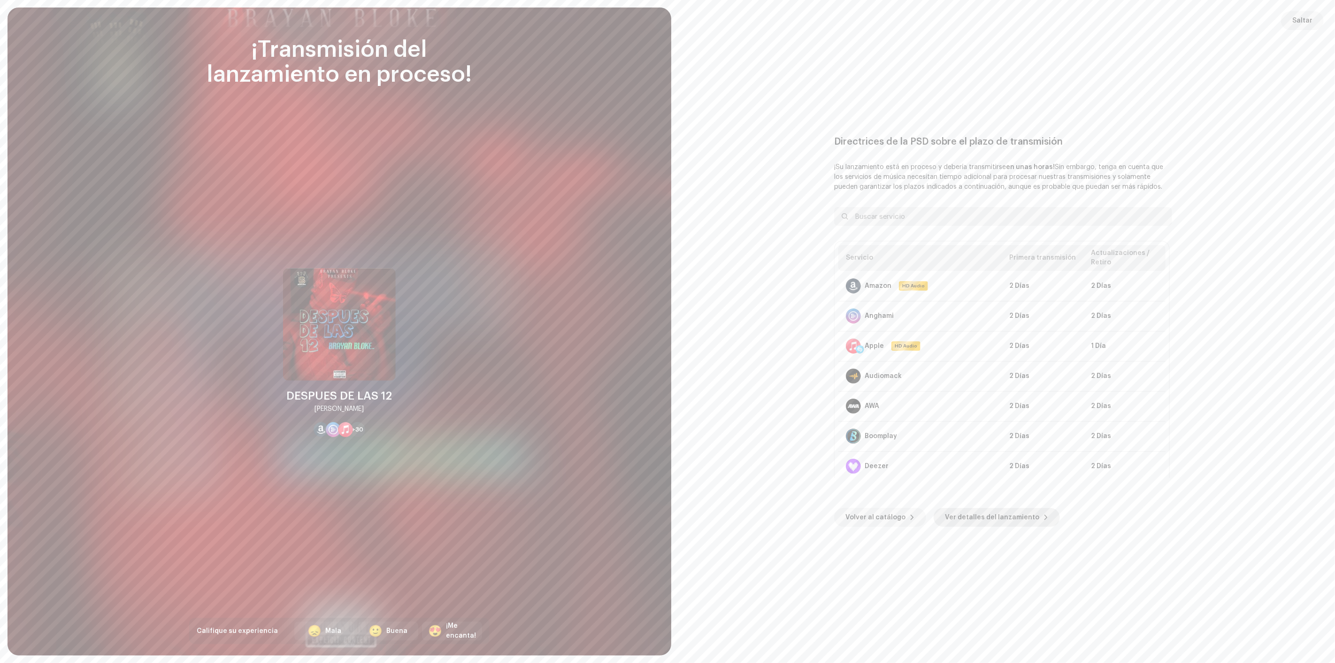
click at [989, 516] on span "Ver detalles del lanzamiento" at bounding box center [992, 517] width 94 height 19
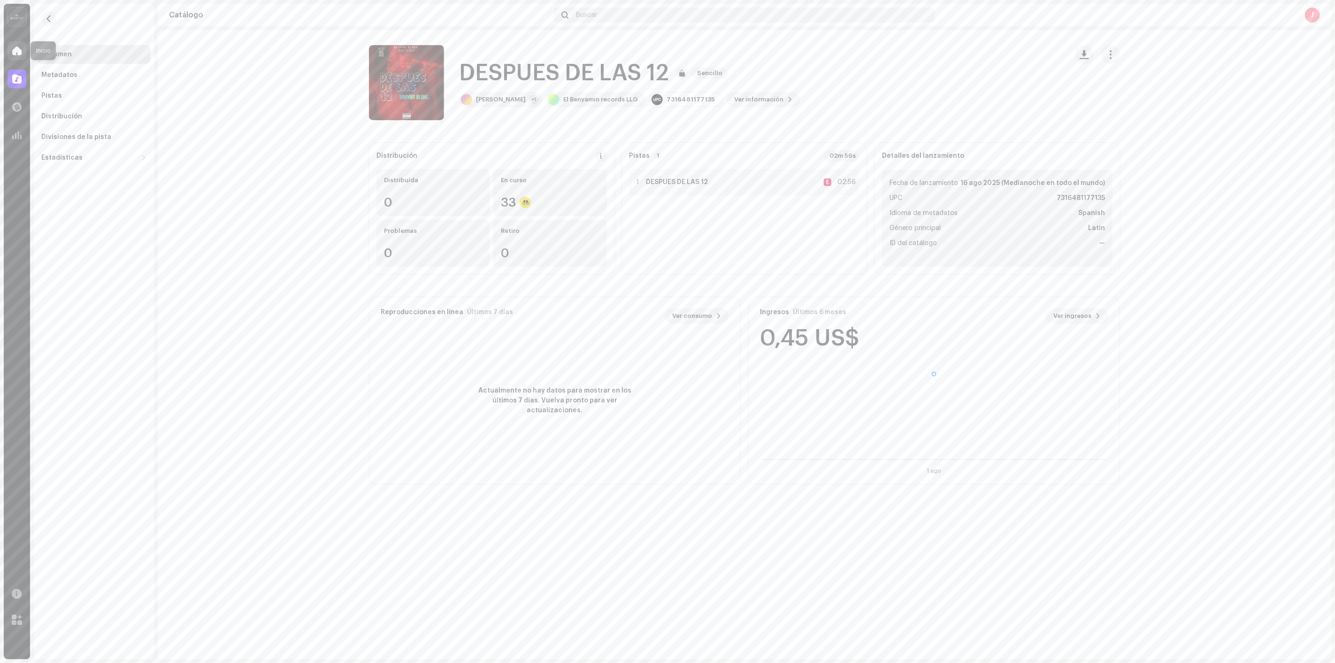
click at [24, 53] on div at bounding box center [17, 50] width 19 height 19
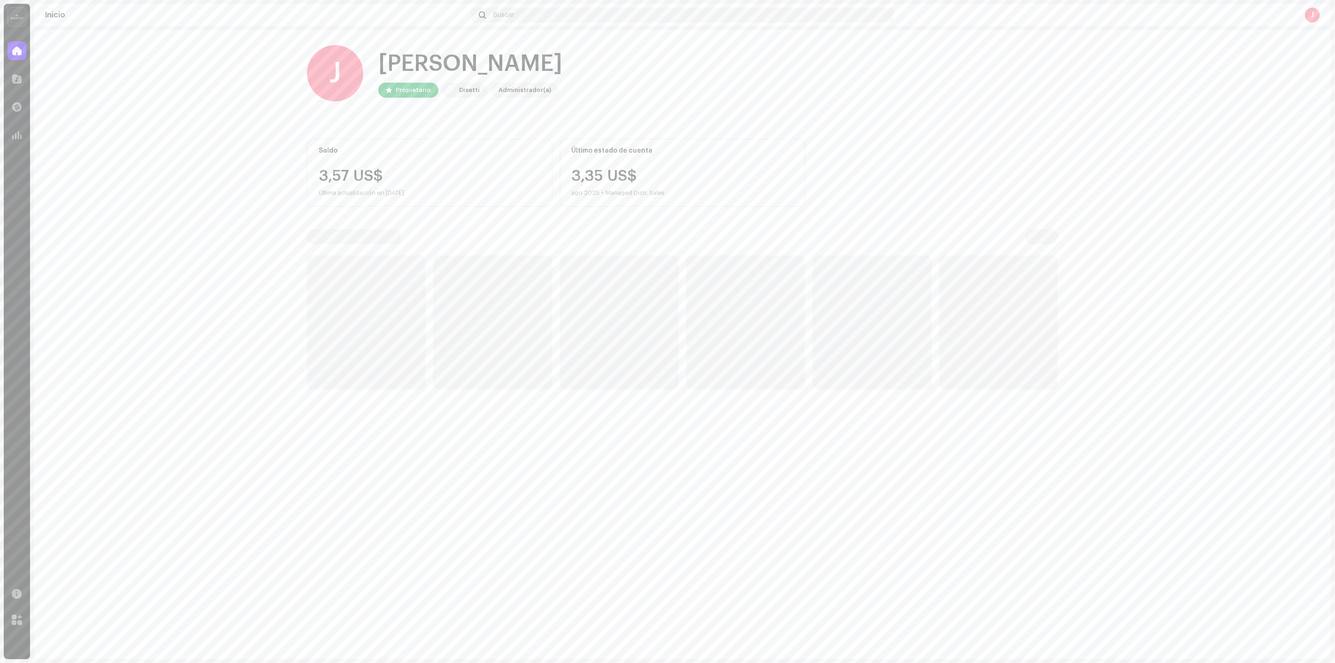
click at [24, 53] on div at bounding box center [17, 50] width 19 height 19
click at [23, 53] on div at bounding box center [17, 50] width 19 height 19
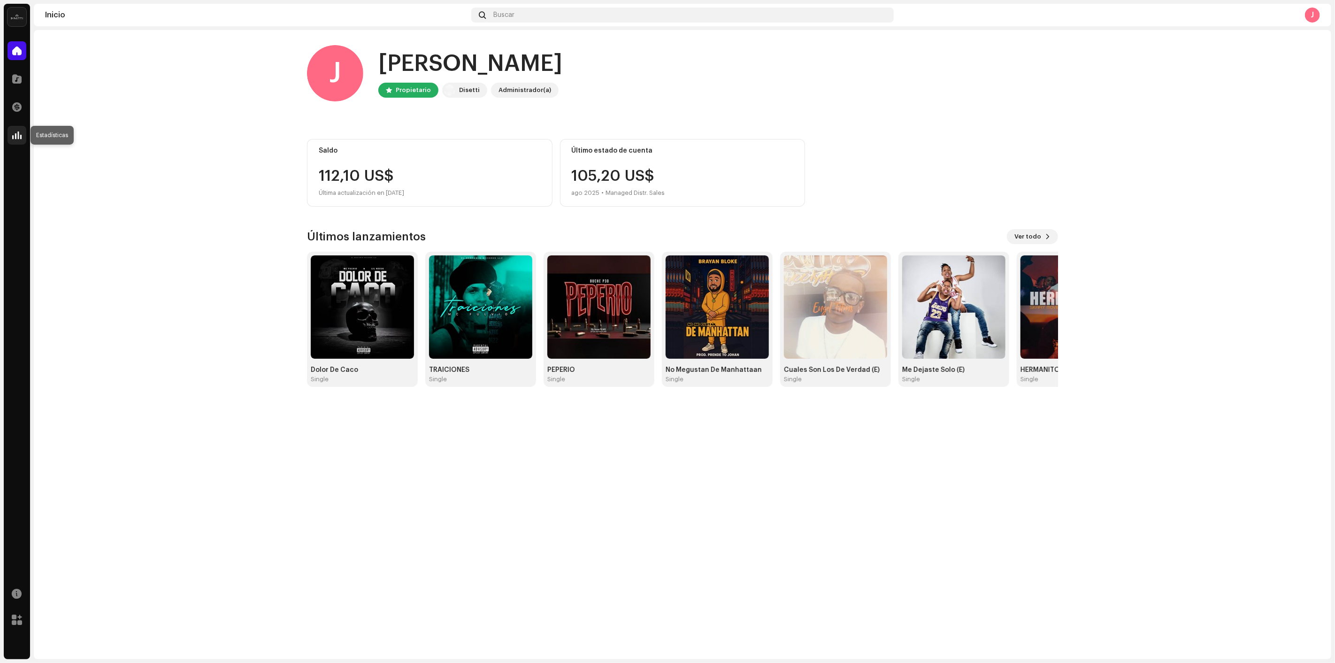
click at [16, 136] on span at bounding box center [16, 135] width 9 height 8
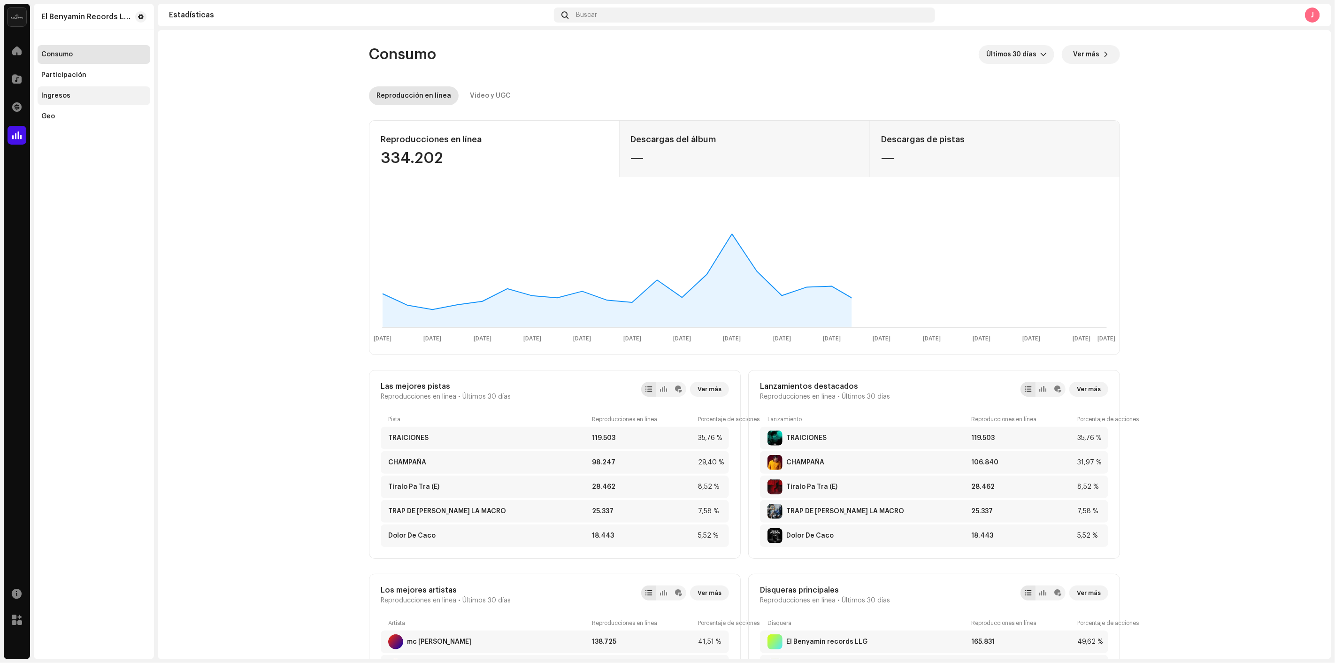
click at [112, 99] on div "Ingresos" at bounding box center [93, 96] width 105 height 8
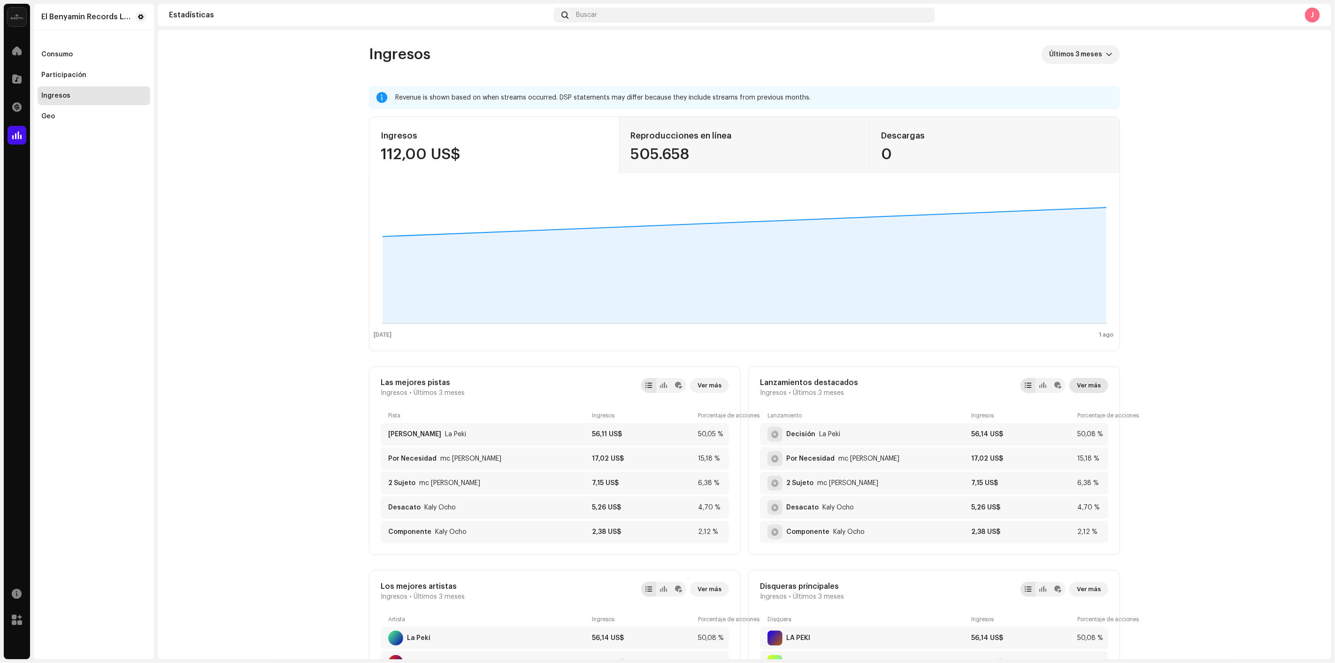
click at [1077, 381] on span "Ver más" at bounding box center [1089, 385] width 24 height 19
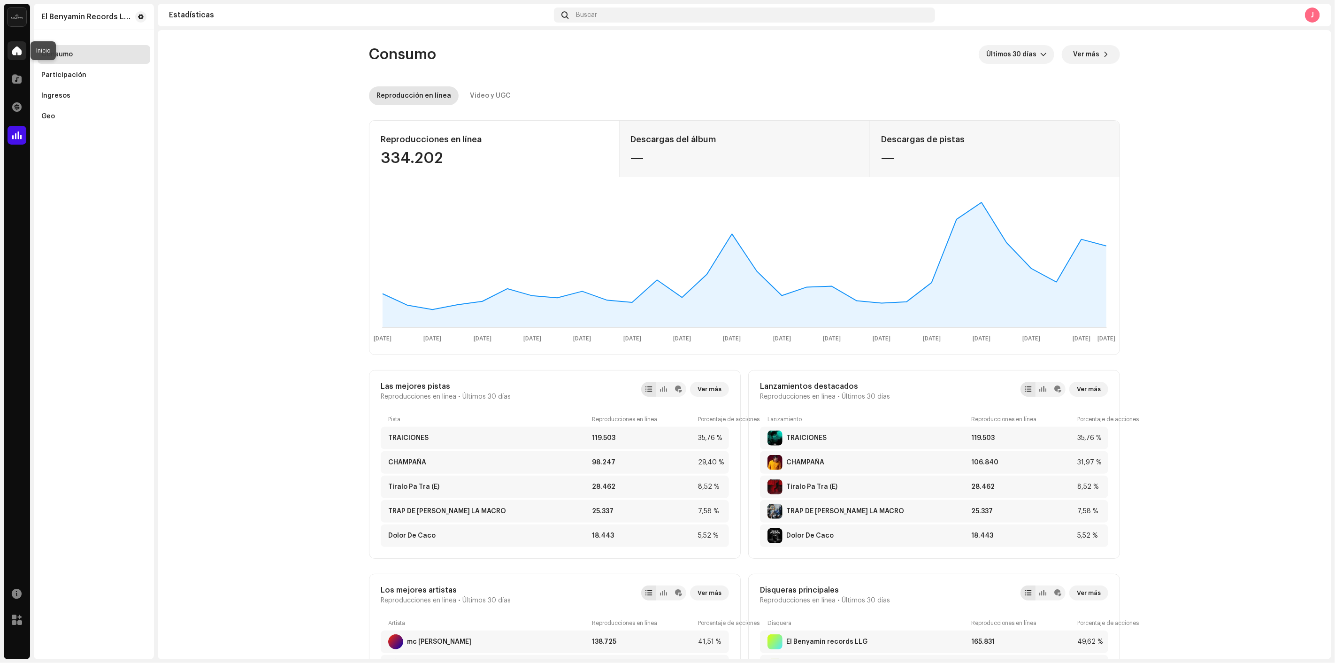
click at [22, 50] on div at bounding box center [17, 50] width 19 height 19
